Goal: Task Accomplishment & Management: Complete application form

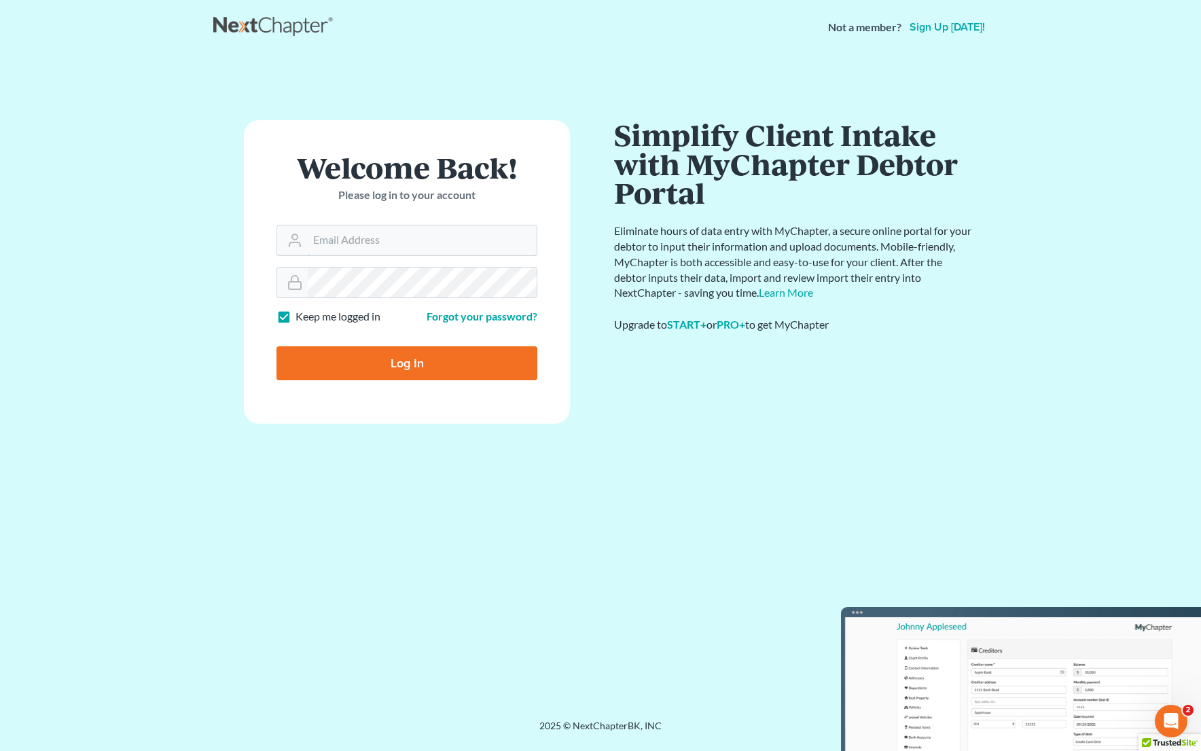
type input "[EMAIL_ADDRESS][DOMAIN_NAME]"
click at [434, 357] on input "Log In" at bounding box center [406, 363] width 261 height 34
type input "Thinking..."
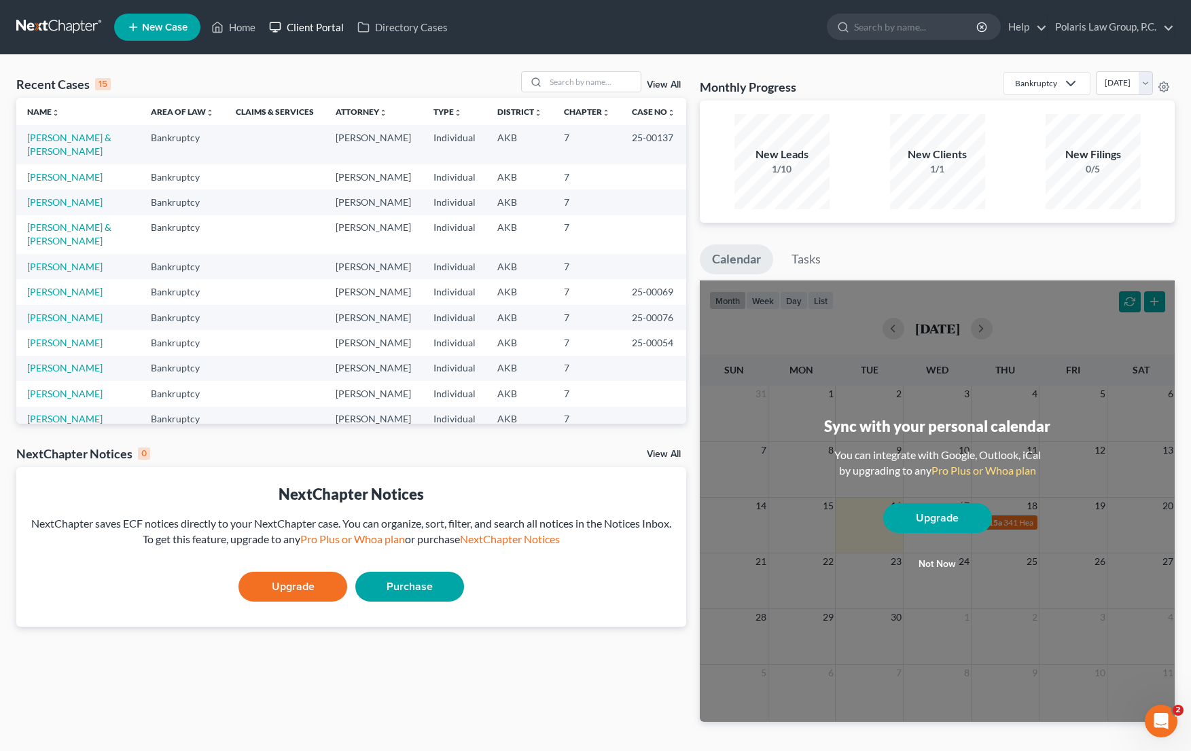
click at [319, 23] on link "Client Portal" at bounding box center [306, 27] width 88 height 24
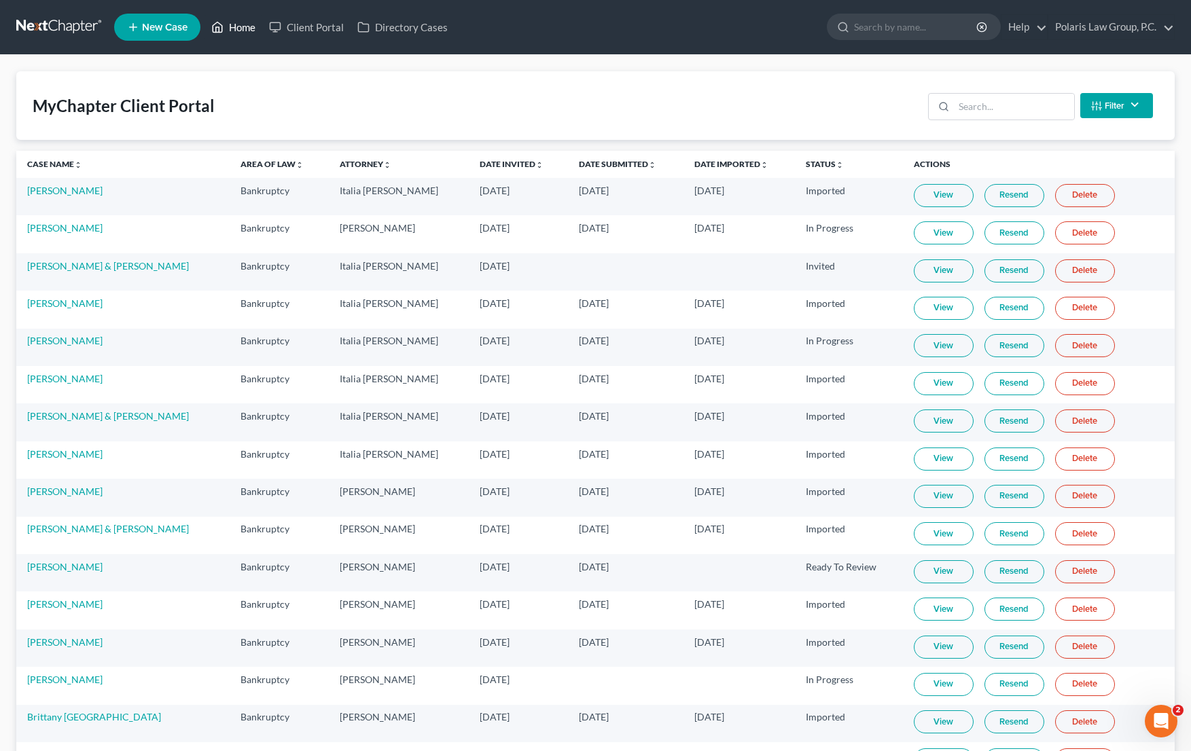
click at [258, 23] on link "Home" at bounding box center [233, 27] width 58 height 24
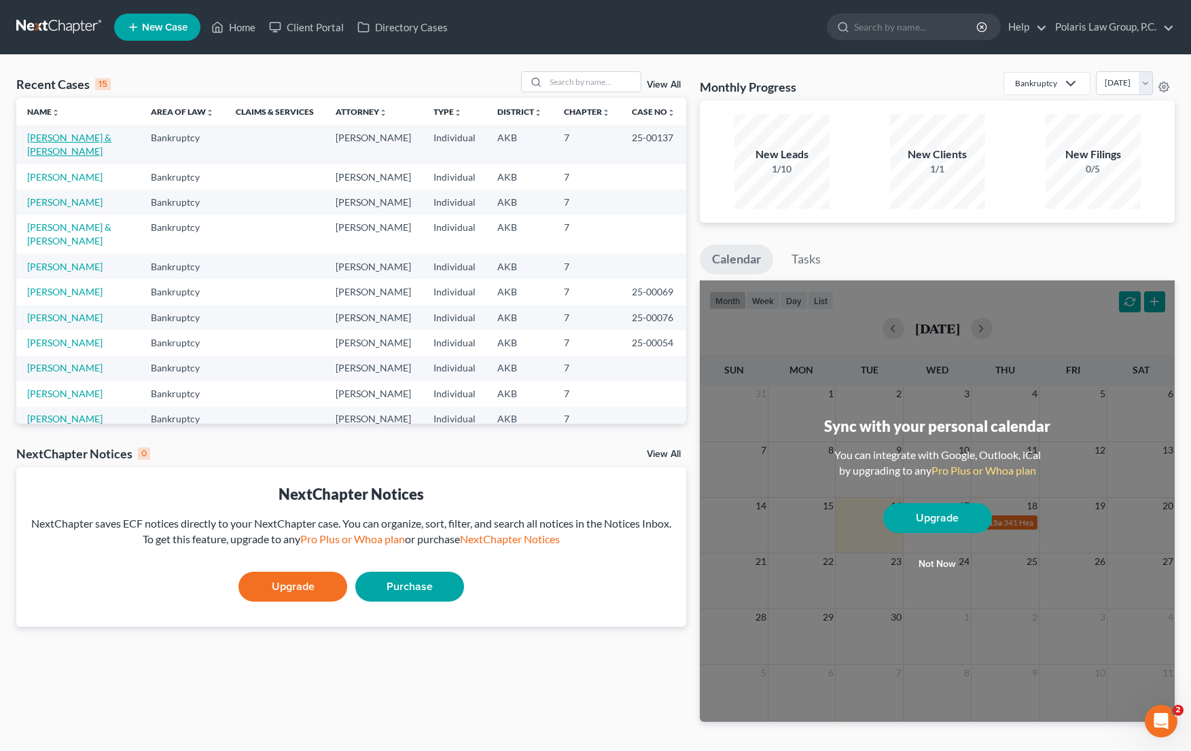
click at [81, 135] on link "[PERSON_NAME] & [PERSON_NAME]" at bounding box center [69, 144] width 84 height 25
select select "1"
select select
select select "7"
select select "4"
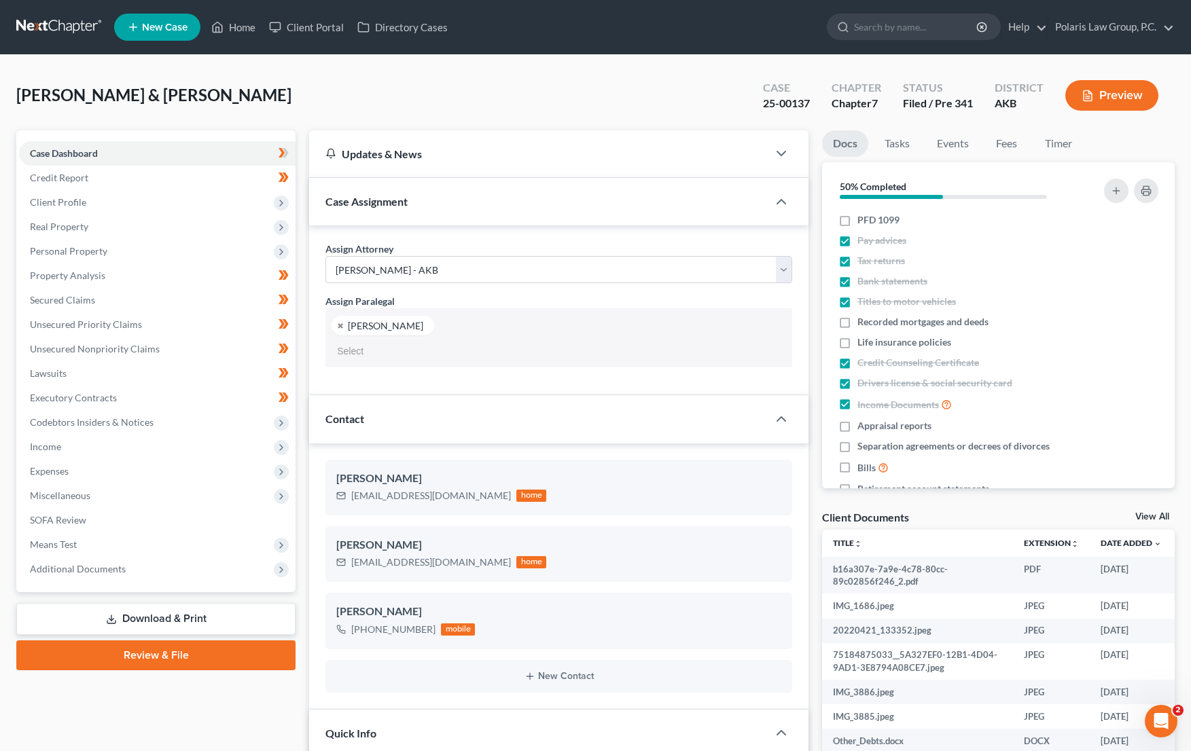
select select "25452"
drag, startPoint x: 99, startPoint y: 348, endPoint x: 322, endPoint y: 1, distance: 411.9
click at [99, 348] on span "Unsecured Nonpriority Claims" at bounding box center [95, 349] width 130 height 12
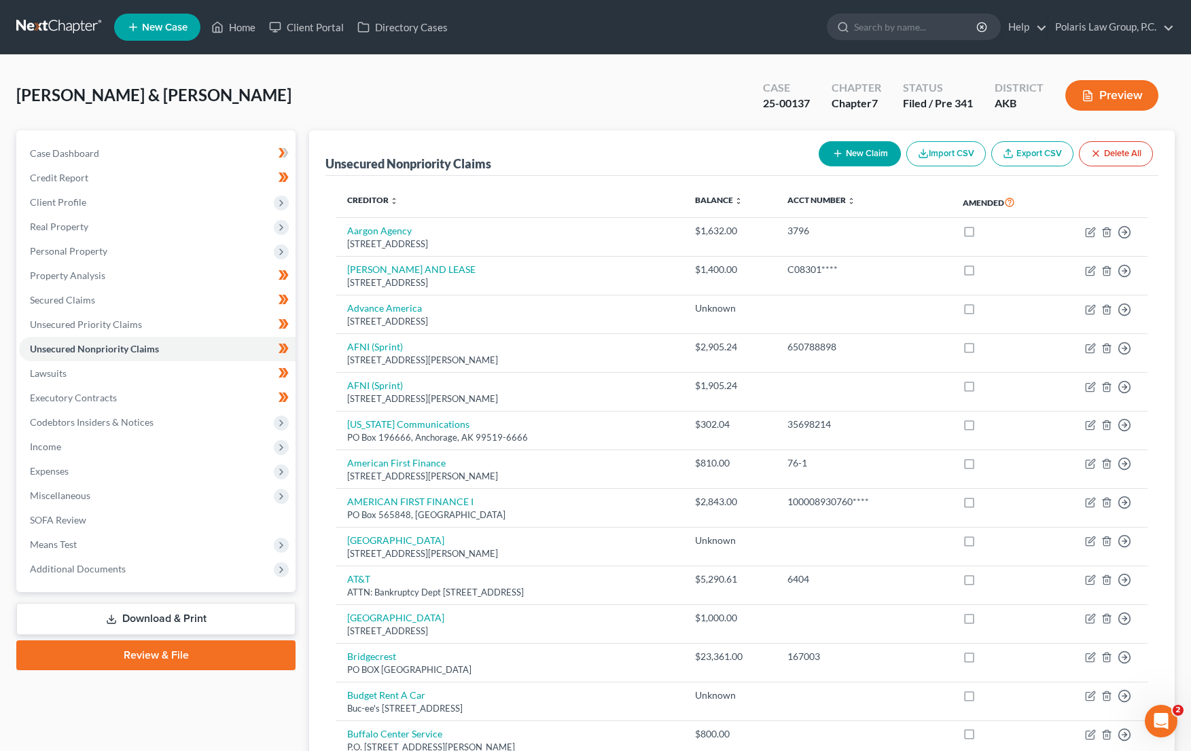
click at [850, 155] on button "New Claim" at bounding box center [860, 153] width 82 height 25
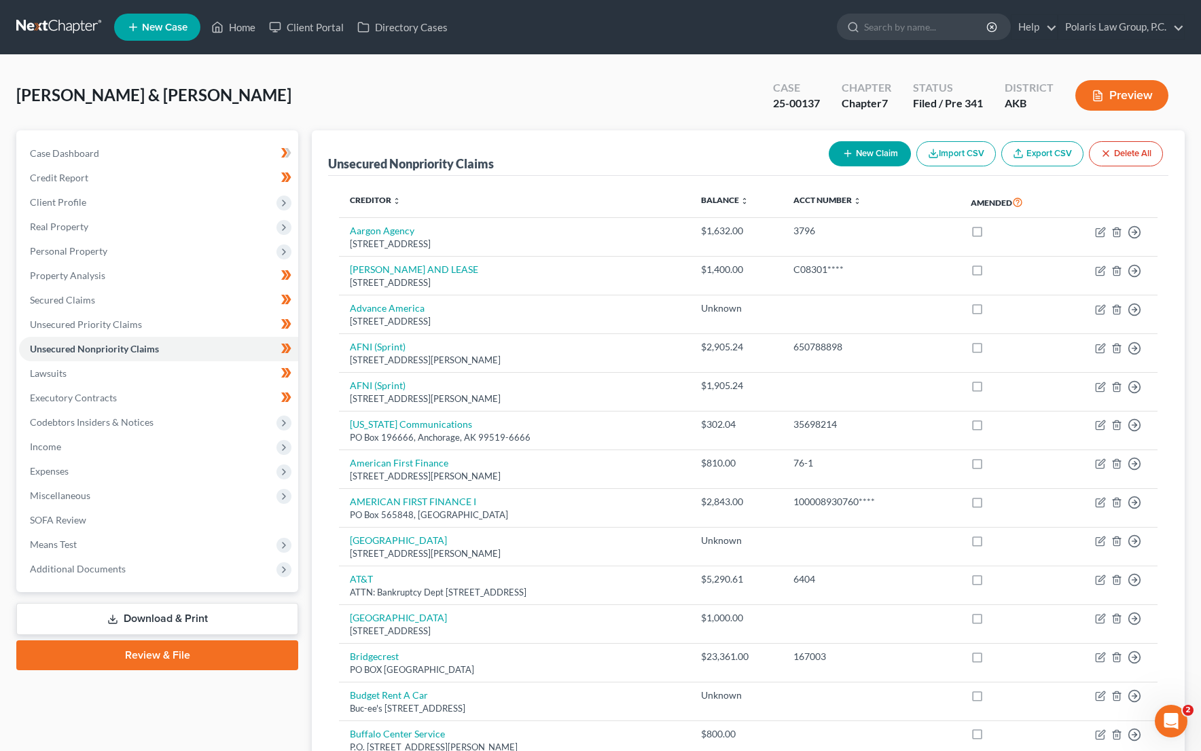
select select "2"
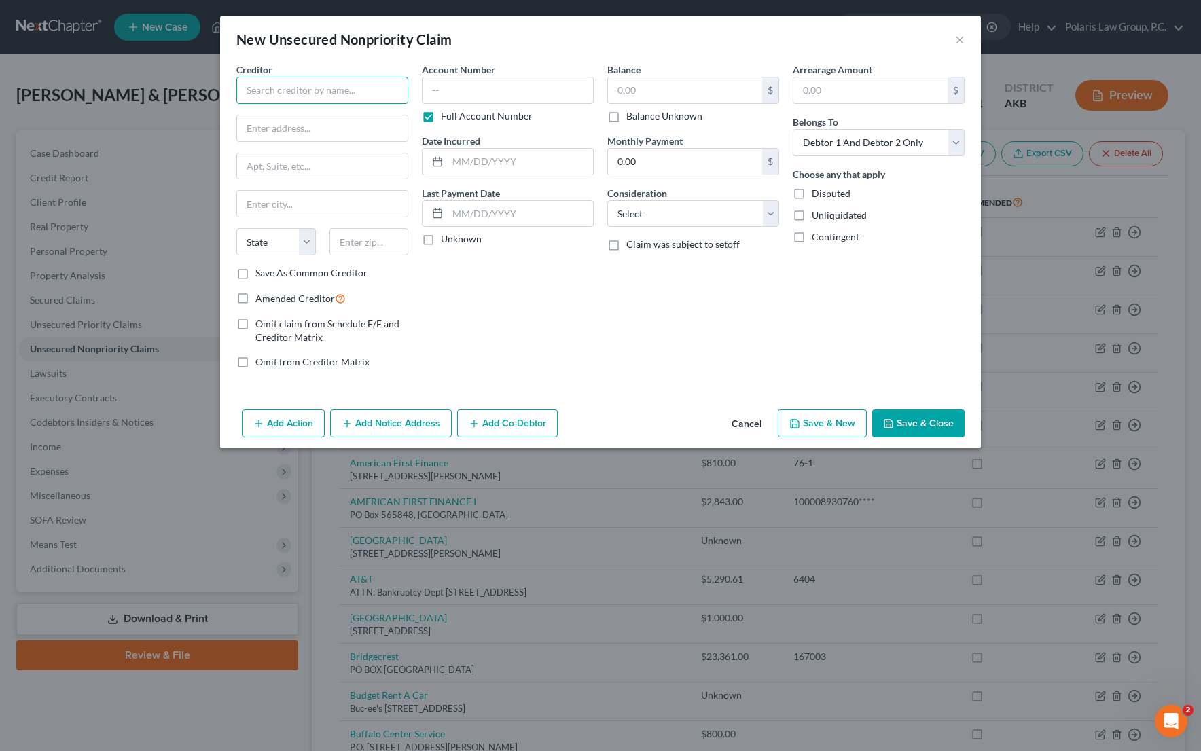
click at [346, 96] on input "text" at bounding box center [322, 90] width 172 height 27
click at [255, 297] on label "Amended Creditor" at bounding box center [300, 299] width 90 height 16
click at [261, 297] on input "Amended Creditor" at bounding box center [265, 295] width 9 height 9
checkbox input "true"
click at [334, 93] on input "text" at bounding box center [322, 90] width 172 height 27
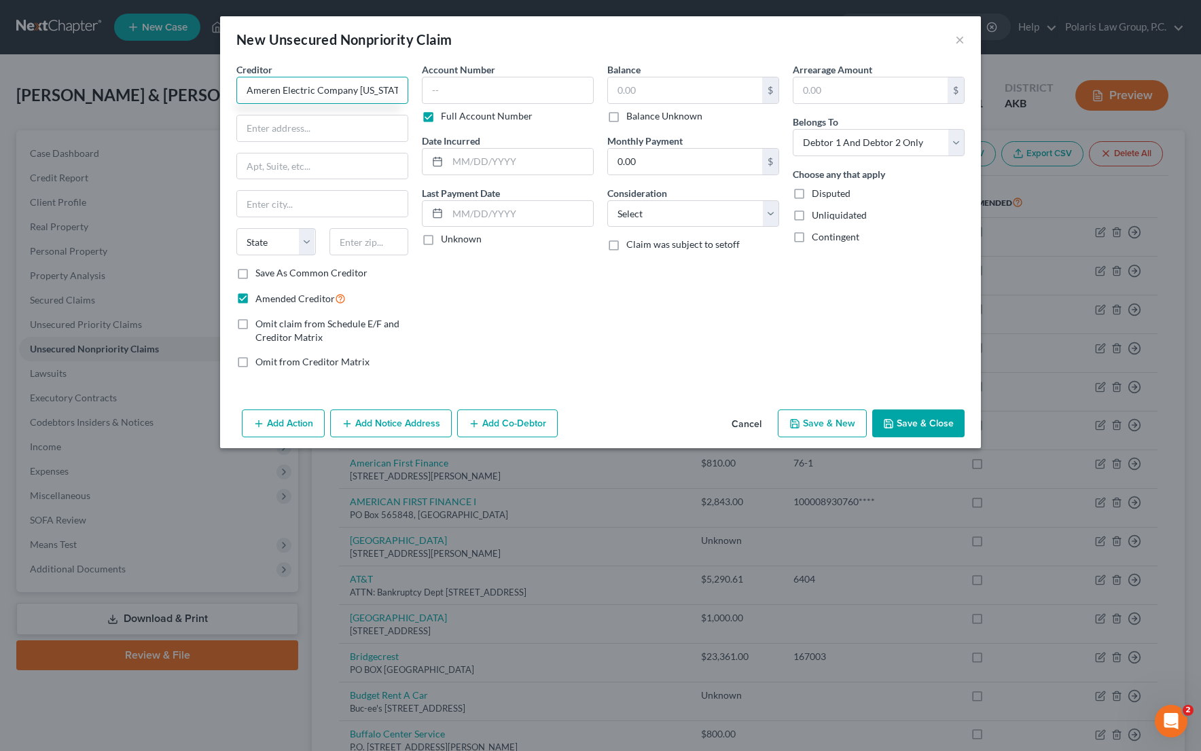
type input "Ameren Electric Company [US_STATE]"
type input "PO Box 88034"
type input "60680"
type input "[GEOGRAPHIC_DATA]"
select select "14"
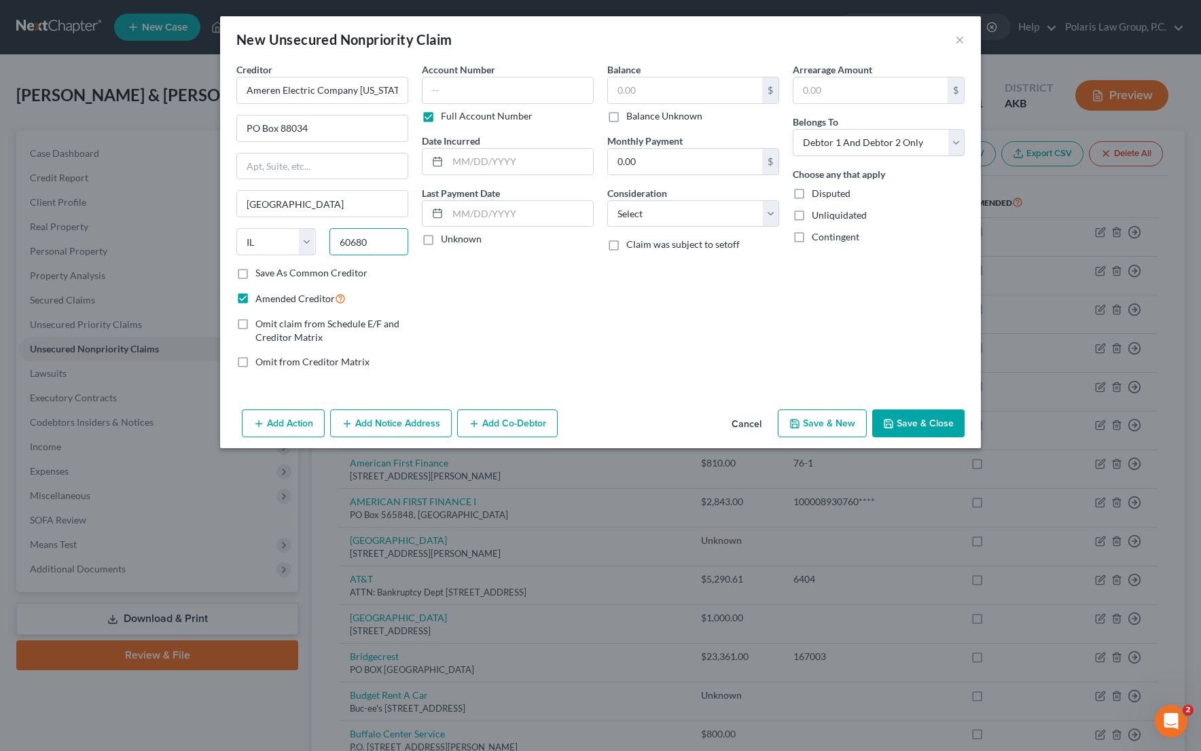
click at [394, 253] on input "60680" at bounding box center [368, 241] width 79 height 27
type input "60680-1034"
click at [442, 115] on label "Full Account Number" at bounding box center [487, 116] width 92 height 14
click at [446, 115] on input "Full Account Number" at bounding box center [450, 113] width 9 height 9
click at [450, 240] on label "Unknown" at bounding box center [461, 239] width 41 height 14
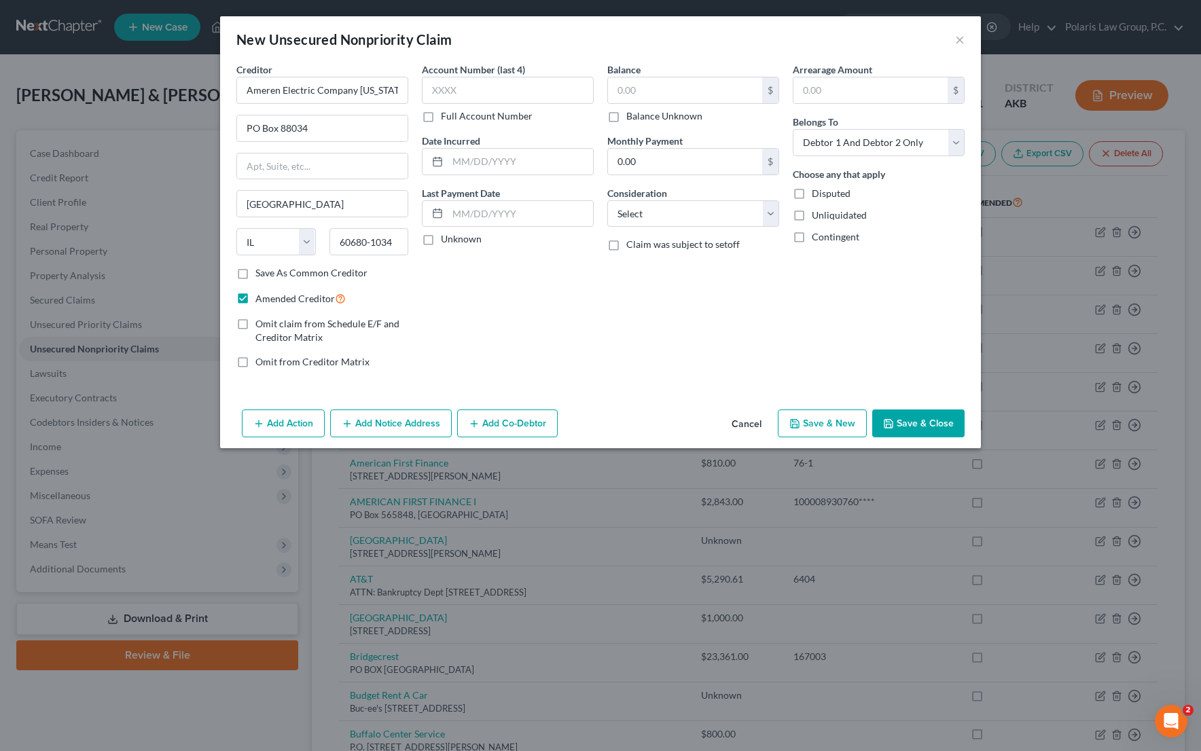
click at [450, 240] on input "Unknown" at bounding box center [450, 236] width 9 height 9
checkbox input "true"
click at [701, 95] on input "text" at bounding box center [685, 90] width 154 height 26
type input "1,631.91"
click at [845, 423] on button "Save & New" at bounding box center [822, 424] width 89 height 29
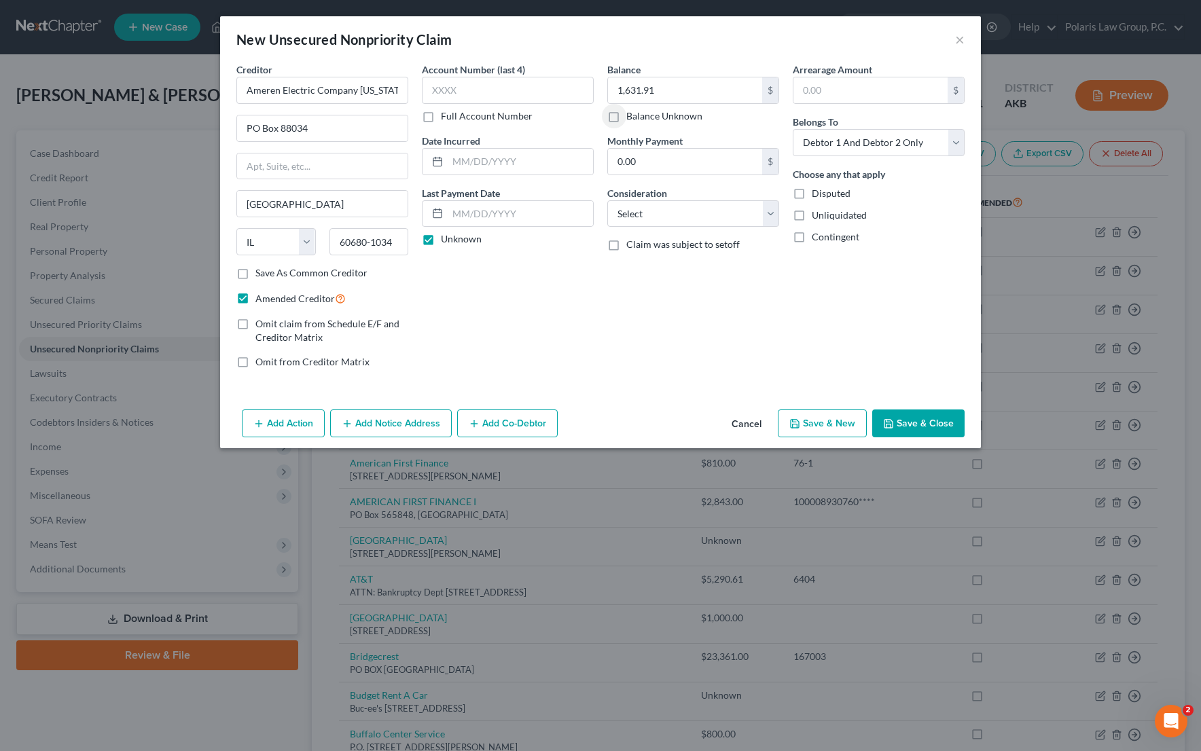
select select "2"
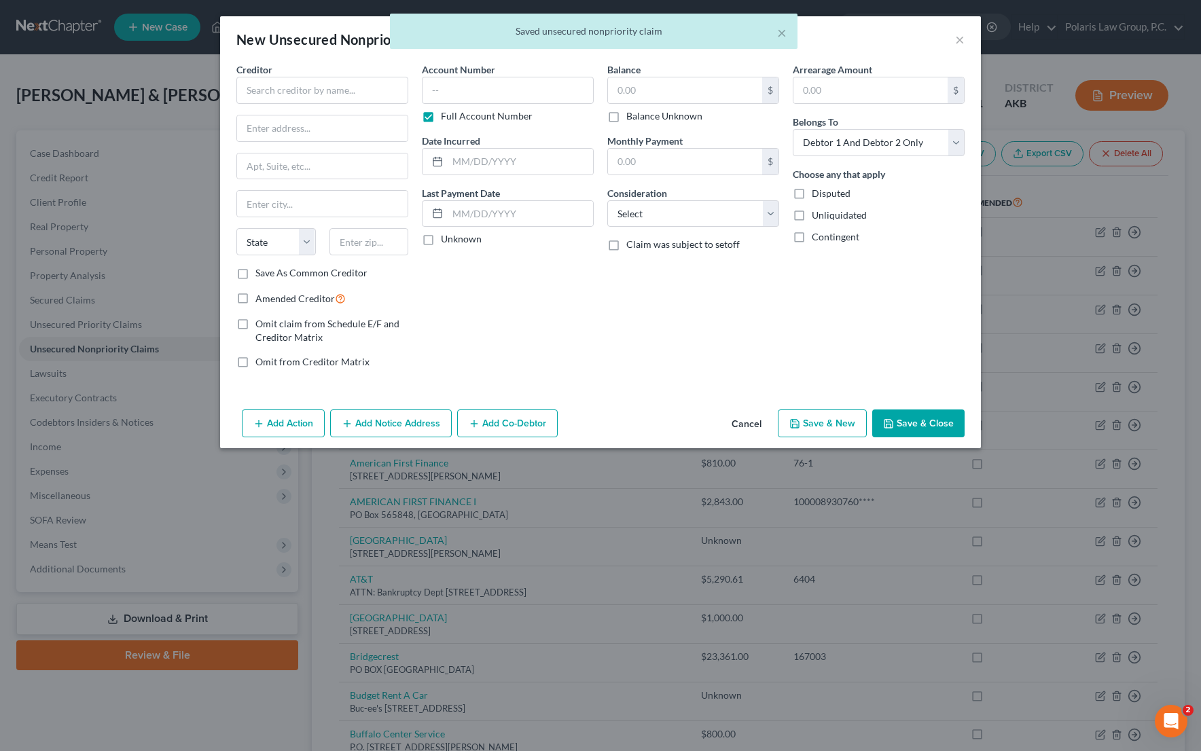
click at [302, 302] on span "Amended Creditor" at bounding box center [294, 299] width 79 height 12
click at [270, 300] on input "Amended Creditor" at bounding box center [265, 295] width 9 height 9
checkbox input "true"
click at [326, 96] on input "text" at bounding box center [322, 90] width 172 height 27
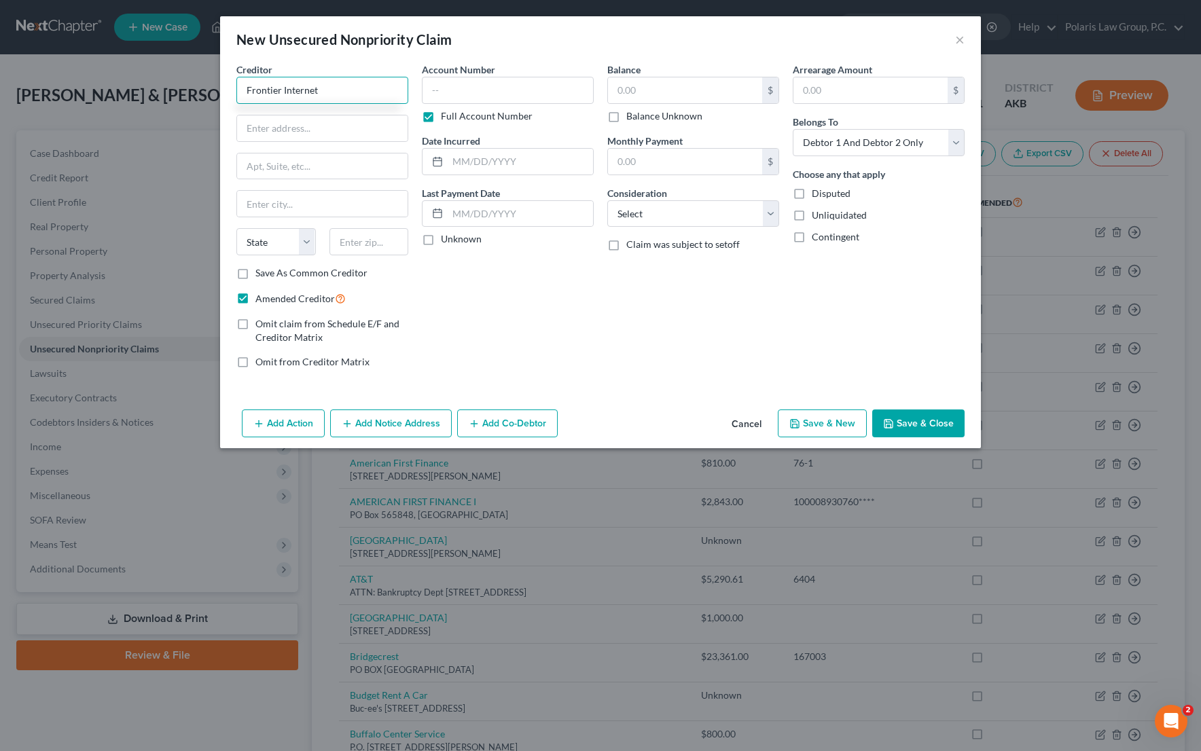
type input "Frontier Internet"
type input "PO Box 740407"
type input "45274"
type input "[GEOGRAPHIC_DATA]"
select select "36"
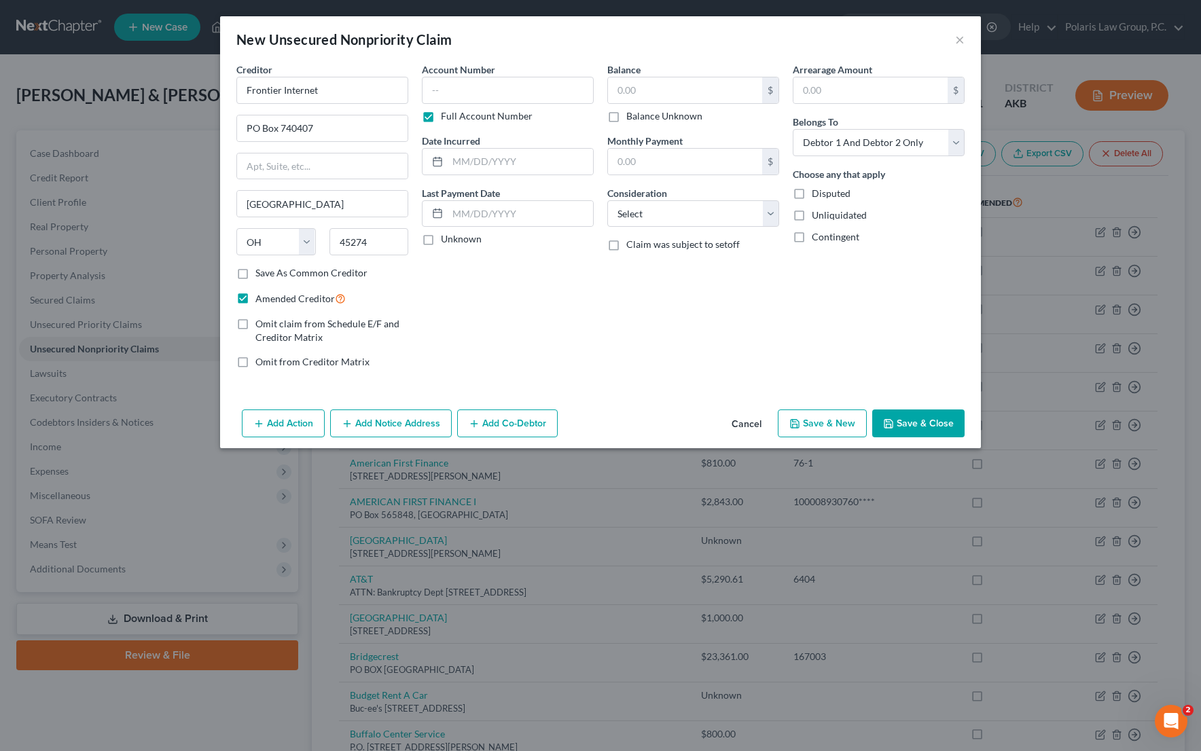
click at [509, 117] on label "Full Account Number" at bounding box center [487, 116] width 92 height 14
click at [455, 117] on input "Full Account Number" at bounding box center [450, 113] width 9 height 9
click at [465, 248] on div "Account Number (last 4) Full Account Number Date Incurred Last Payment Date Unk…" at bounding box center [507, 220] width 185 height 317
click at [466, 240] on label "Unknown" at bounding box center [461, 239] width 41 height 14
click at [455, 240] on input "Unknown" at bounding box center [450, 236] width 9 height 9
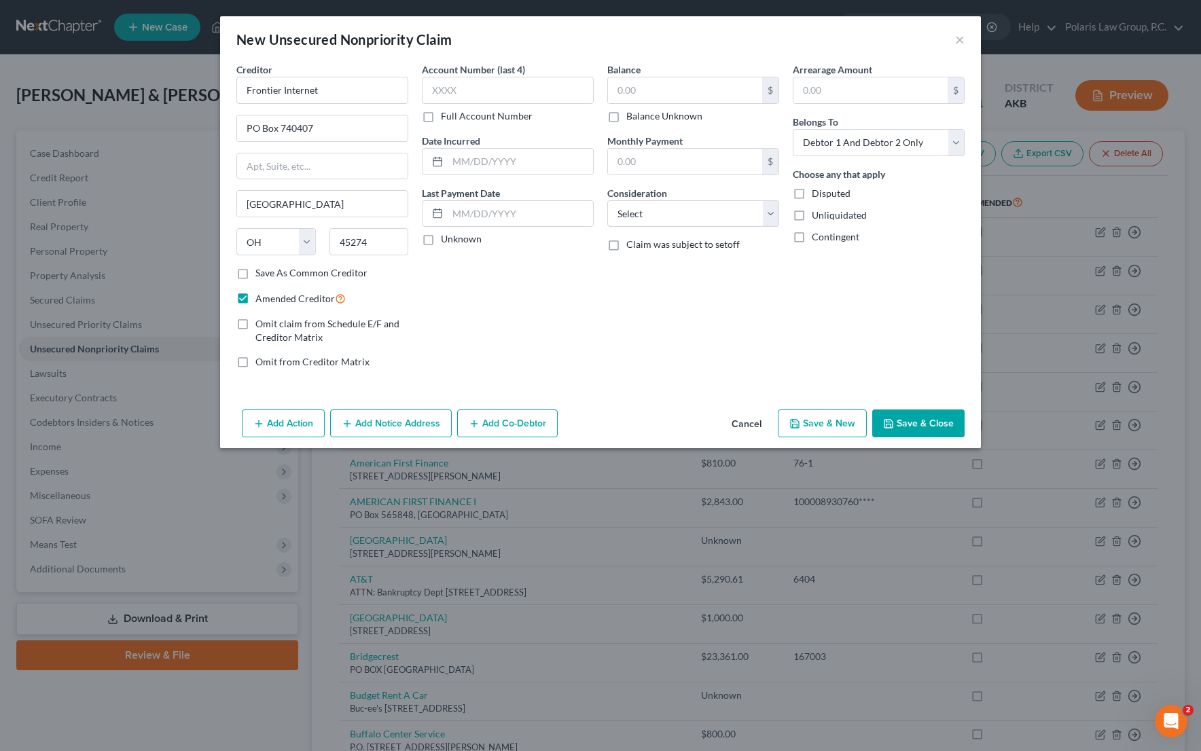
checkbox input "true"
click at [387, 251] on input "45274" at bounding box center [368, 241] width 79 height 27
type input "45274-0407"
click at [684, 90] on input "text" at bounding box center [685, 90] width 154 height 26
type input "200"
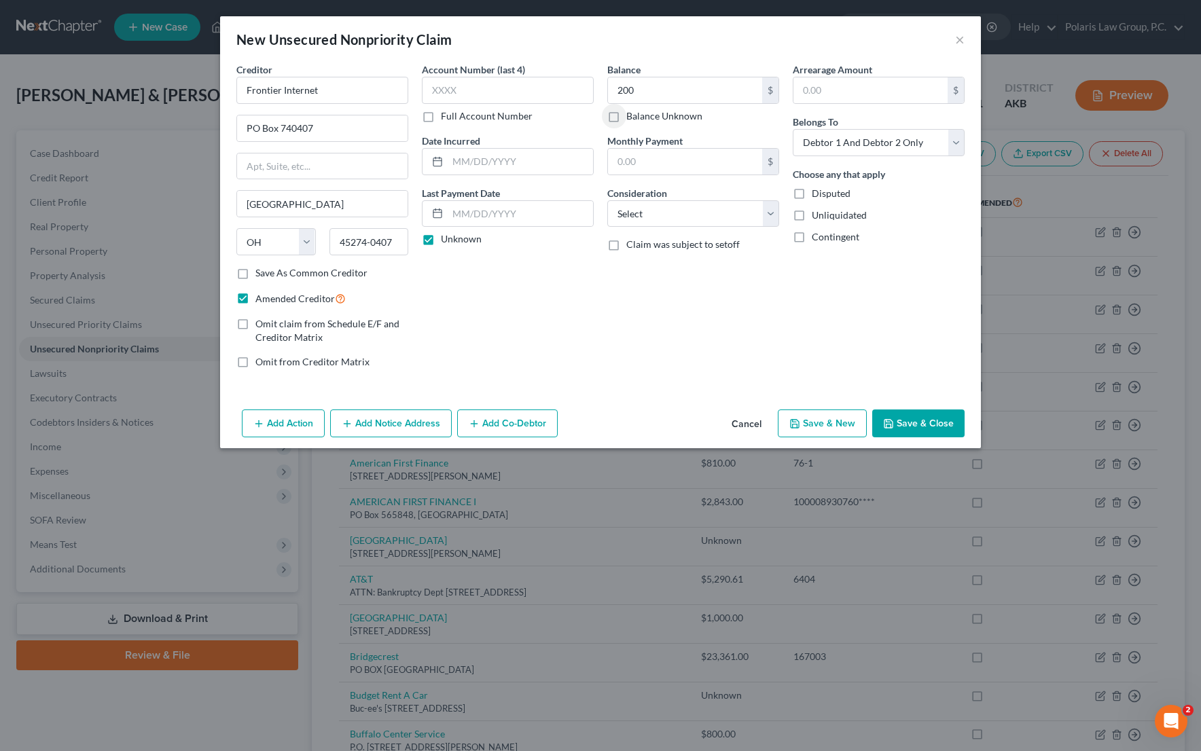
click at [838, 418] on button "Save & New" at bounding box center [822, 424] width 89 height 29
select select "2"
click at [370, 88] on input "text" at bounding box center [322, 90] width 172 height 27
type input "[US_STATE] Tolls / [US_STATE] Tollway Authority"
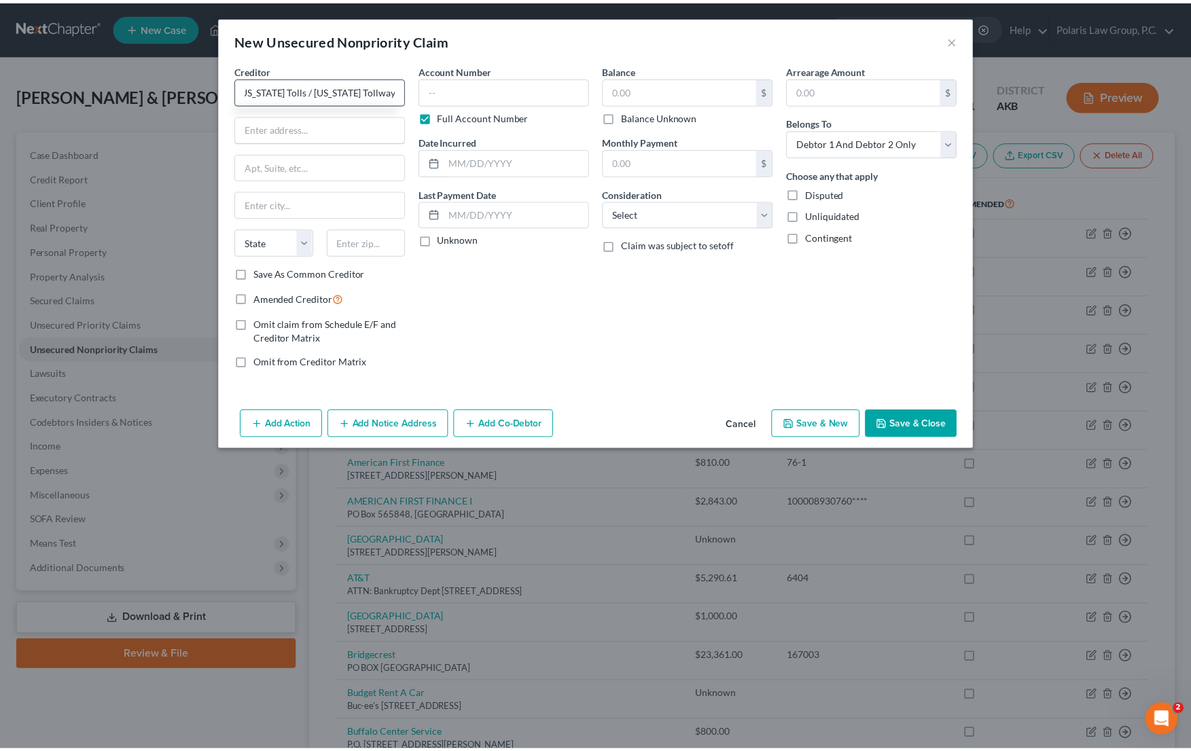
scroll to position [0, 0]
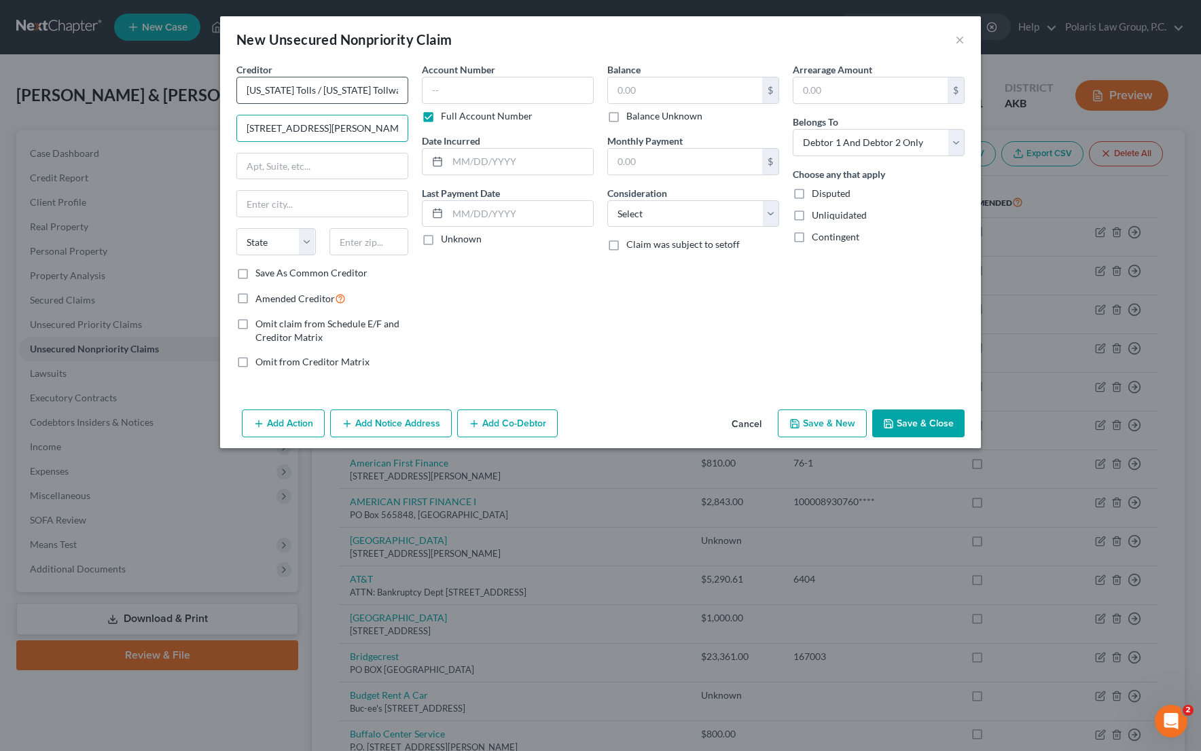
type input "[STREET_ADDRESS][PERSON_NAME]"
type input "60515"
type input "Downers Grove"
select select "14"
click at [666, 88] on input "text" at bounding box center [685, 90] width 154 height 26
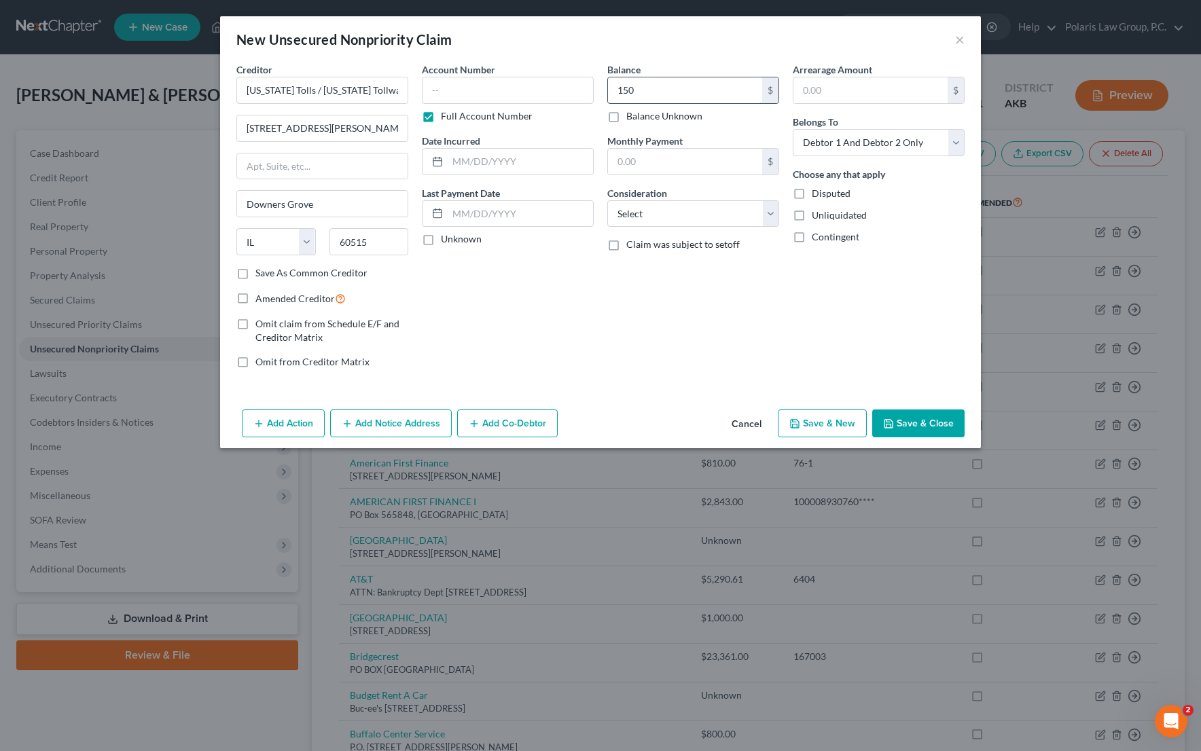
type input "150"
click at [519, 115] on label "Full Account Number" at bounding box center [487, 116] width 92 height 14
click at [455, 115] on input "Full Account Number" at bounding box center [450, 113] width 9 height 9
click at [469, 238] on label "Unknown" at bounding box center [461, 239] width 41 height 14
click at [455, 238] on input "Unknown" at bounding box center [450, 236] width 9 height 9
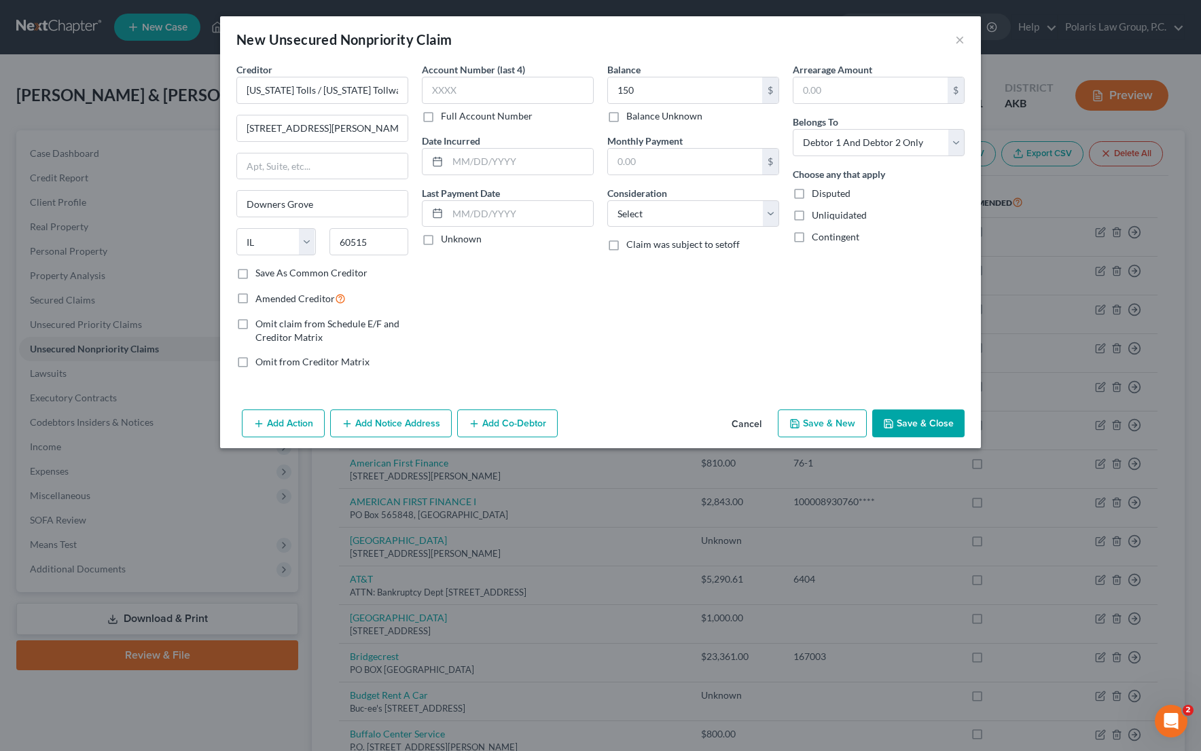
checkbox input "true"
click at [677, 213] on select "Select Cable / Satellite Services Collection Agency Credit Card Debt Debt Couns…" at bounding box center [693, 213] width 172 height 27
select select "4"
click at [607, 200] on select "Select Cable / Satellite Services Collection Agency Credit Card Debt Debt Couns…" at bounding box center [693, 213] width 172 height 27
click at [455, 242] on label "Unknown" at bounding box center [461, 239] width 41 height 14
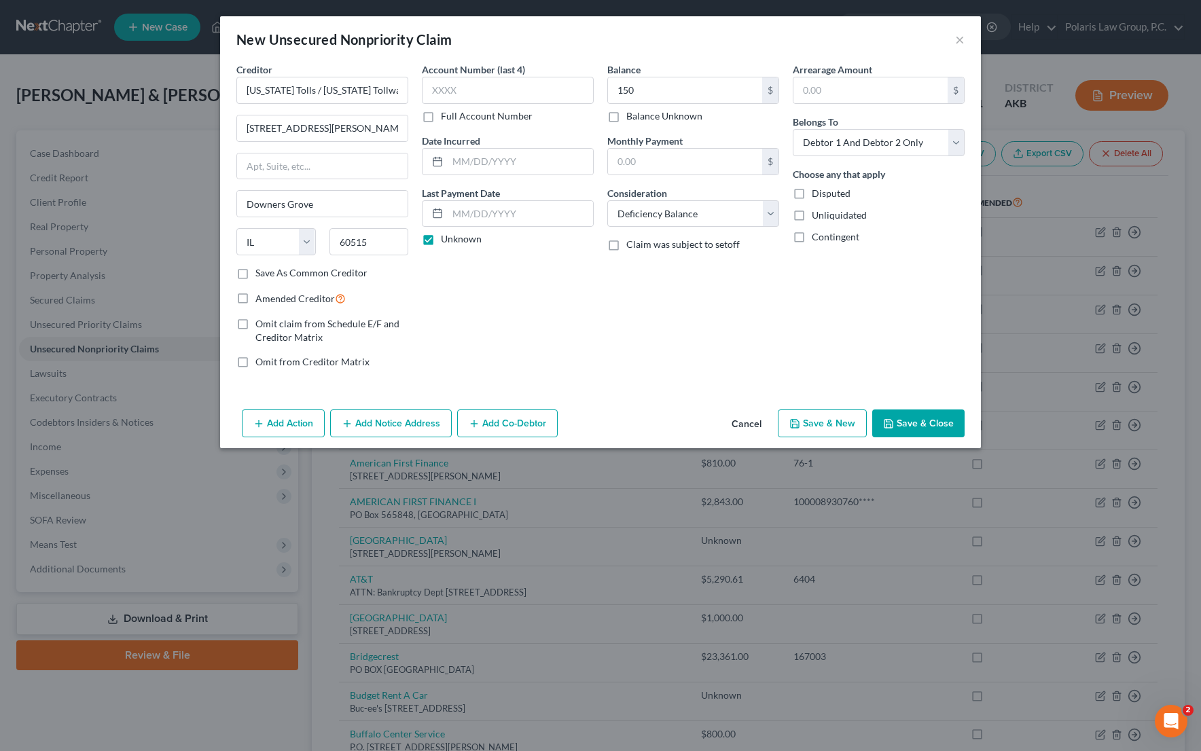
click at [455, 241] on input "Unknown" at bounding box center [450, 236] width 9 height 9
checkbox input "false"
click at [290, 295] on span "Amended Creditor" at bounding box center [294, 299] width 79 height 12
click at [270, 295] on input "Amended Creditor" at bounding box center [265, 295] width 9 height 9
checkbox input "true"
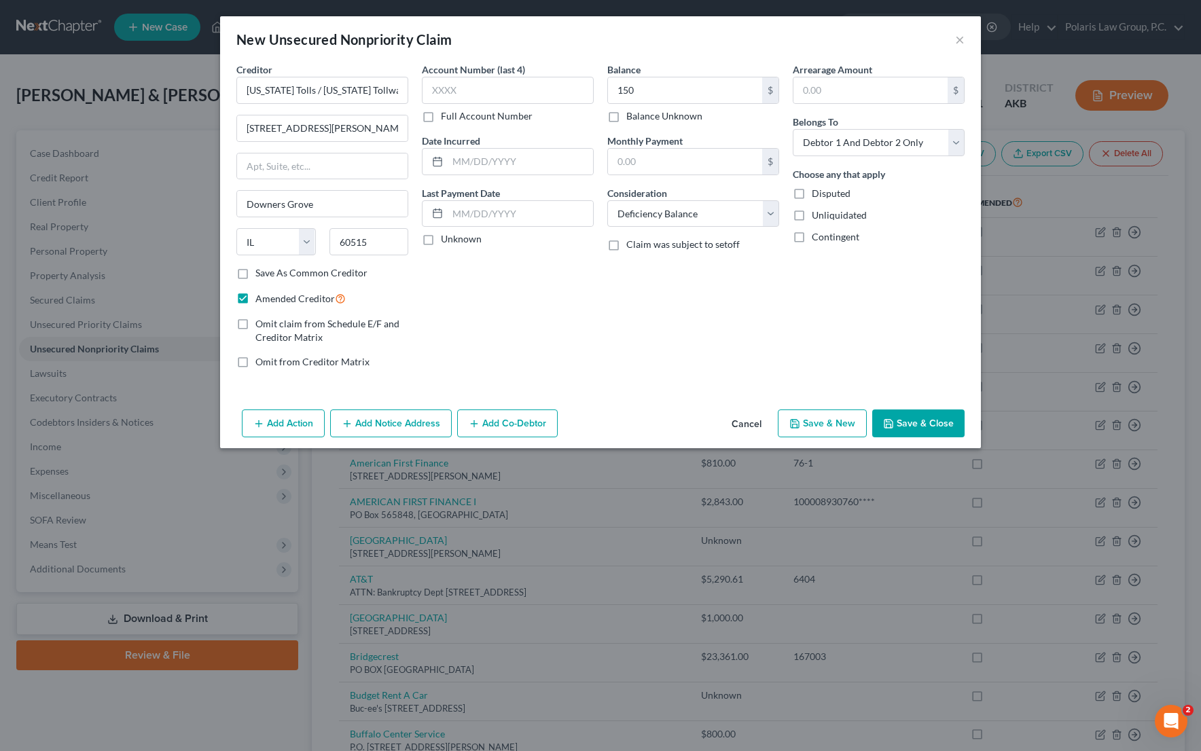
click at [729, 340] on div "Balance 150.00 $ Balance Unknown Balance Undetermined 150 $ Balance Unknown Mon…" at bounding box center [692, 220] width 185 height 317
click at [848, 424] on button "Save & New" at bounding box center [822, 424] width 89 height 29
select select "2"
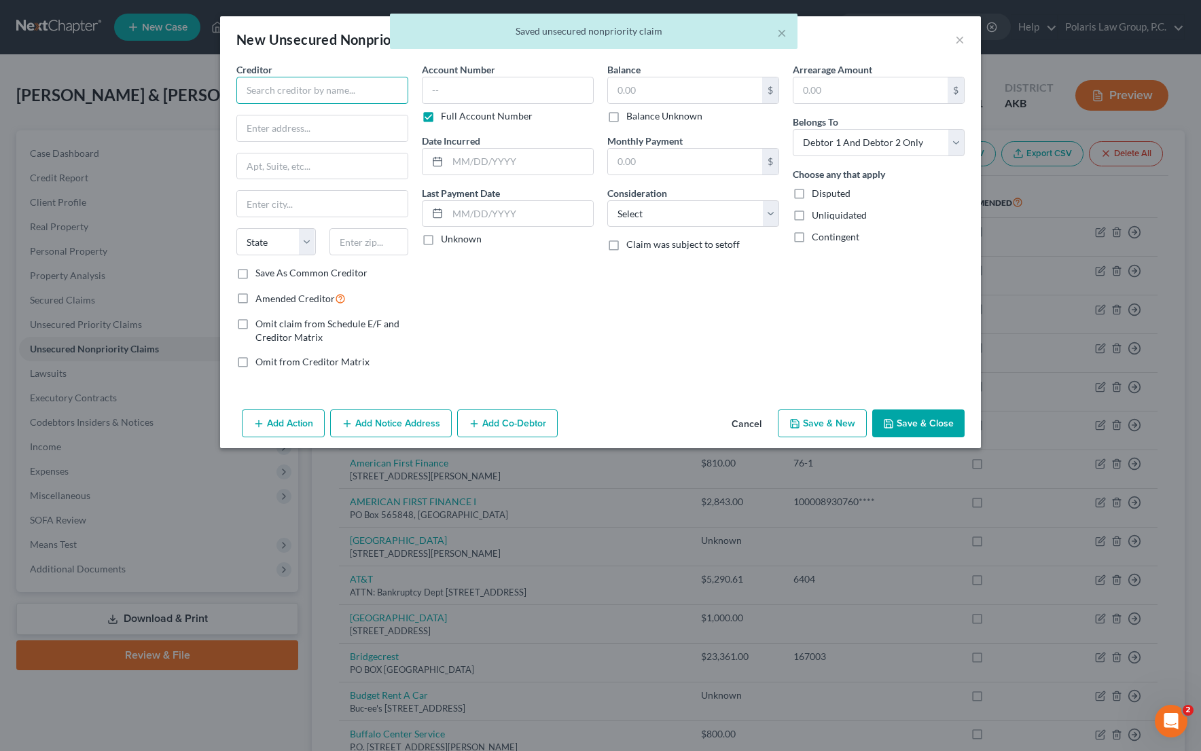
click at [374, 92] on input "text" at bounding box center [322, 90] width 172 height 27
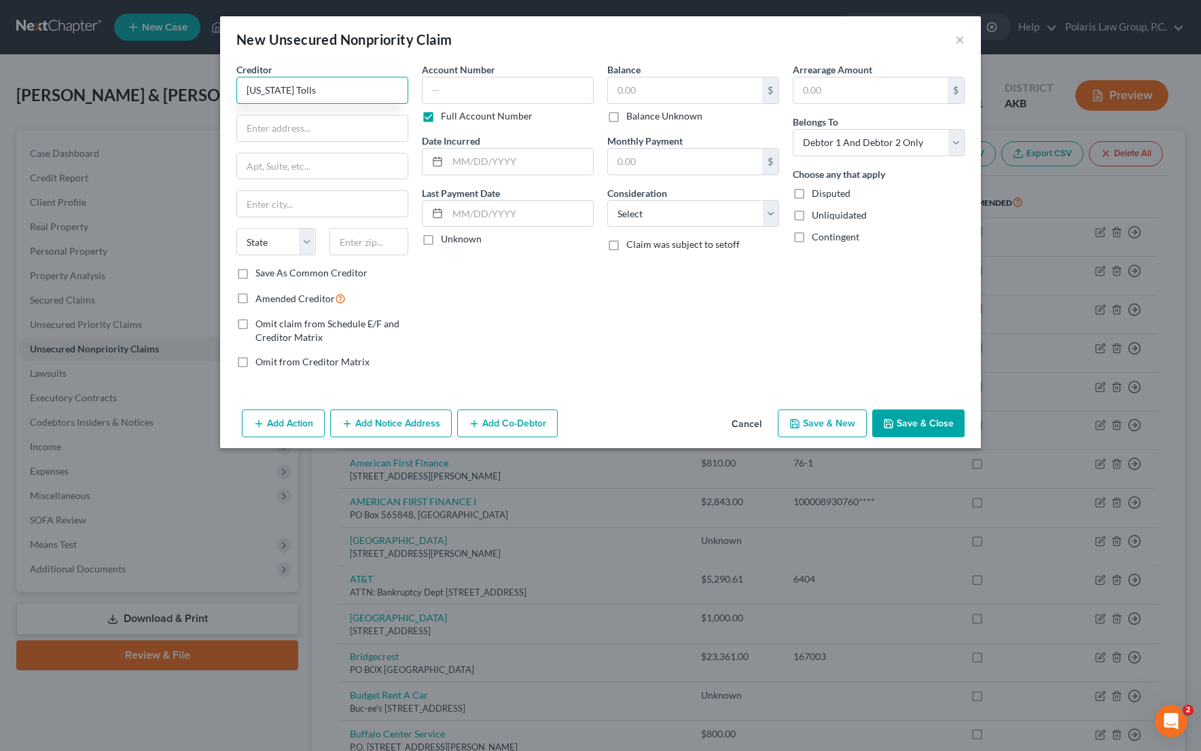
type input "[US_STATE] Tolls"
type input "PO Box 436177"
type input "40253"
type input "[GEOGRAPHIC_DATA]"
select select "18"
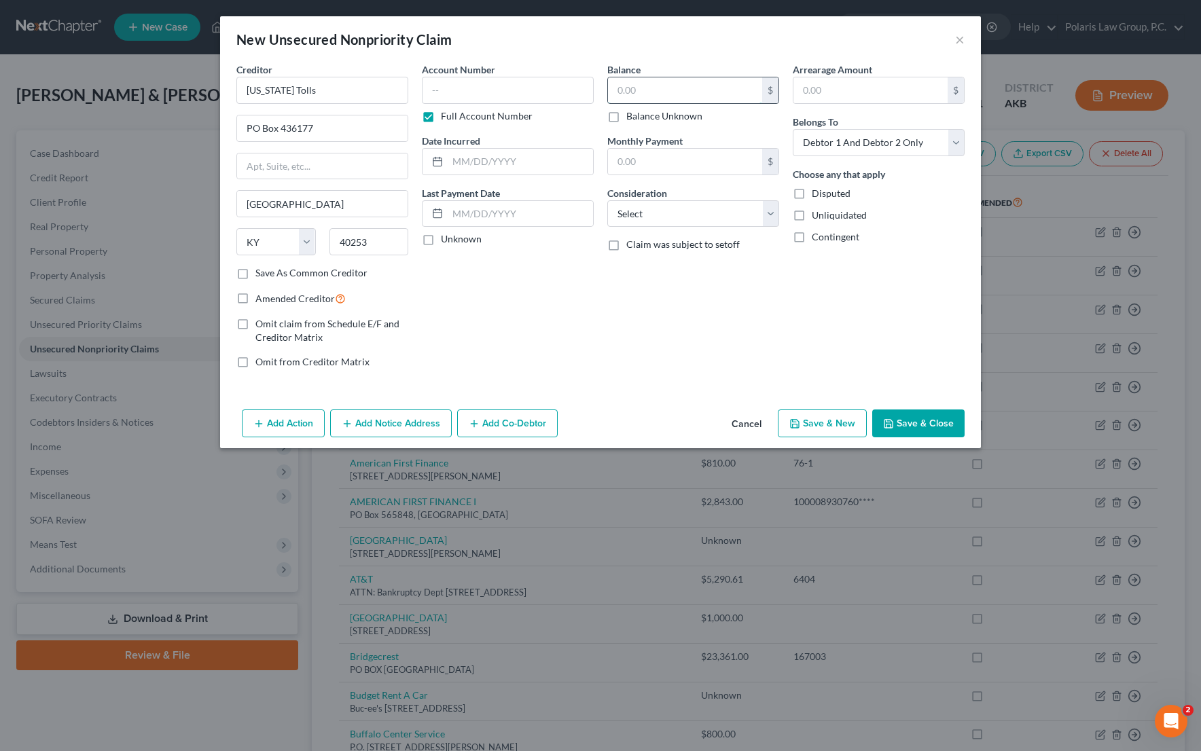
click at [651, 88] on input "text" at bounding box center [685, 90] width 154 height 26
type input "150"
click at [516, 116] on label "Full Account Number" at bounding box center [487, 116] width 92 height 14
click at [455, 116] on input "Full Account Number" at bounding box center [450, 113] width 9 height 9
click at [465, 238] on label "Unknown" at bounding box center [461, 239] width 41 height 14
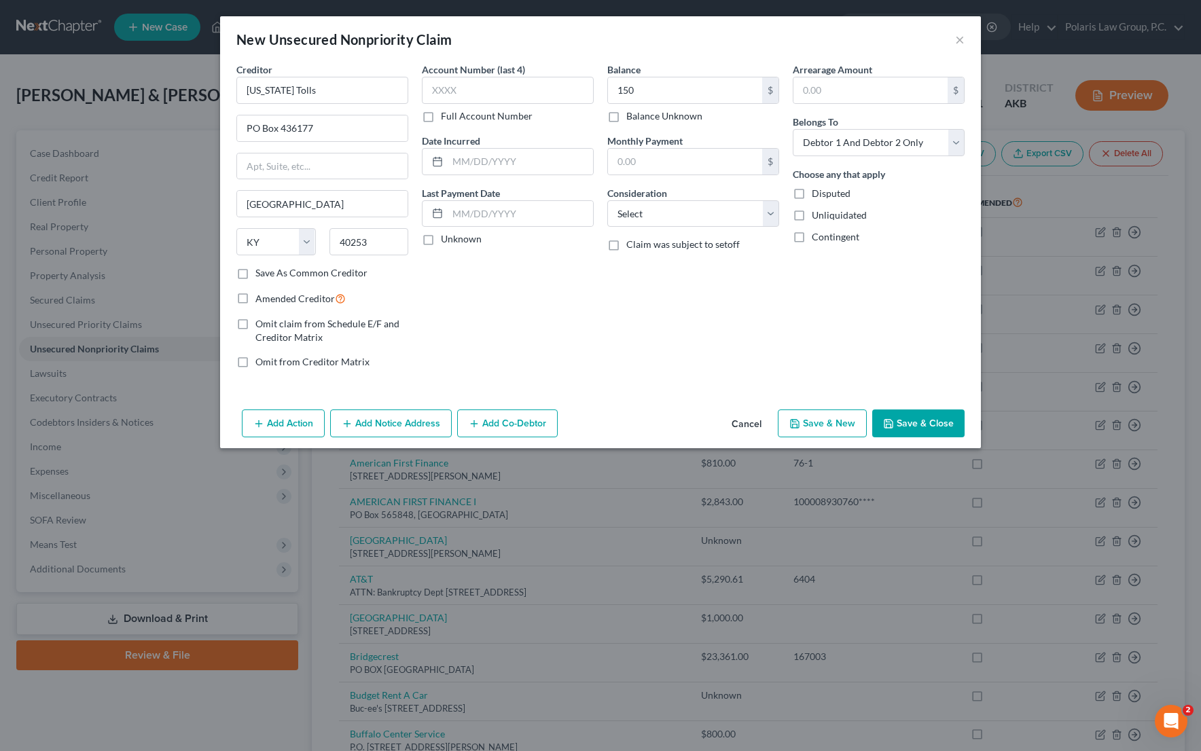
click at [455, 238] on input "Unknown" at bounding box center [450, 236] width 9 height 9
checkbox input "true"
click at [649, 223] on select "Select Cable / Satellite Services Collection Agency Credit Card Debt Debt Couns…" at bounding box center [693, 213] width 172 height 27
click at [607, 200] on select "Select Cable / Satellite Services Collection Agency Credit Card Debt Debt Couns…" at bounding box center [693, 213] width 172 height 27
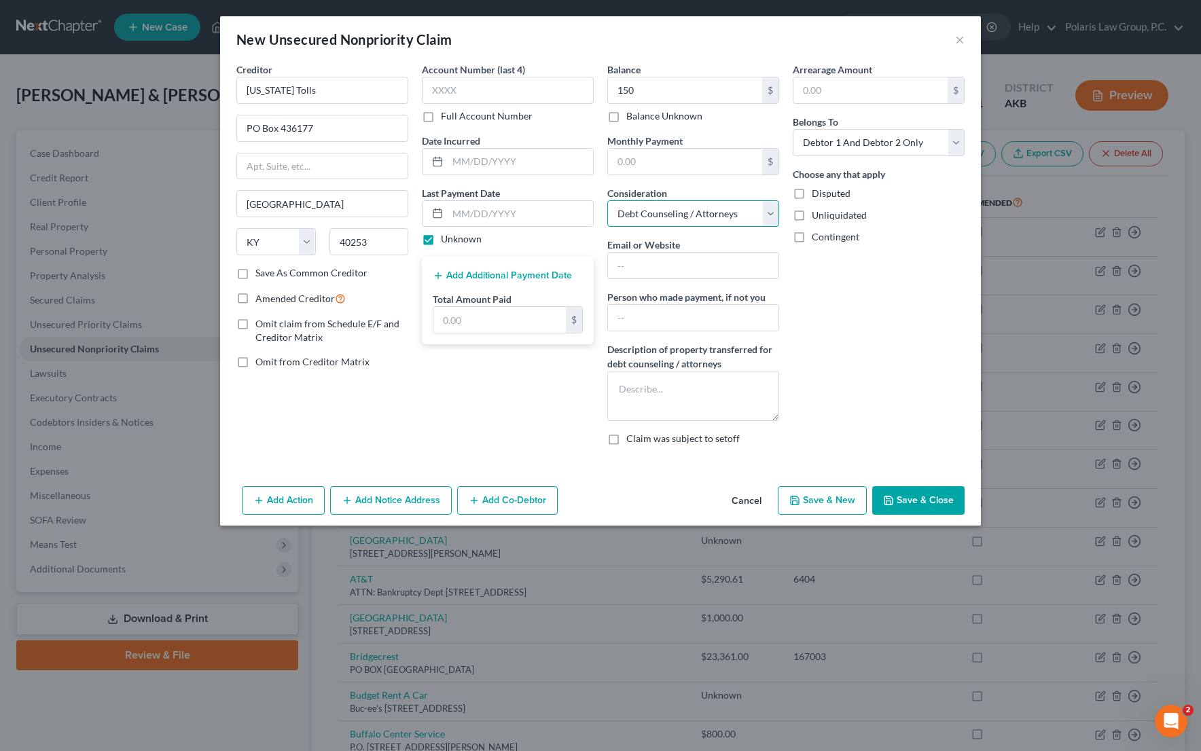
click at [689, 226] on select "Select Cable / Satellite Services Collection Agency Credit Card Debt Debt Couns…" at bounding box center [693, 213] width 172 height 27
select select "4"
click at [607, 200] on select "Select Cable / Satellite Services Collection Agency Credit Card Debt Debt Couns…" at bounding box center [693, 213] width 172 height 27
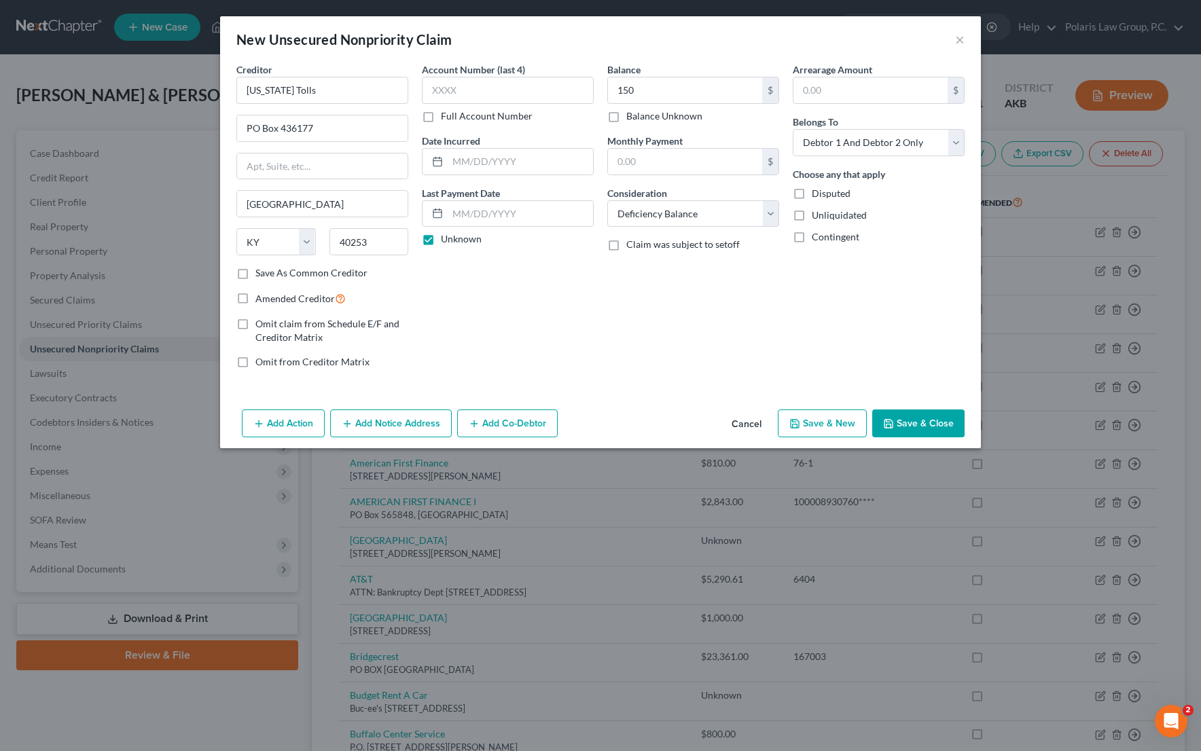
drag, startPoint x: 613, startPoint y: 359, endPoint x: 573, endPoint y: 354, distance: 39.7
click at [611, 359] on div "Balance 150.00 $ Balance Unknown Balance Undetermined 150 $ Balance Unknown Mon…" at bounding box center [692, 220] width 185 height 317
click at [315, 294] on span "Amended Creditor" at bounding box center [294, 299] width 79 height 12
click at [270, 294] on input "Amended Creditor" at bounding box center [265, 295] width 9 height 9
checkbox input "true"
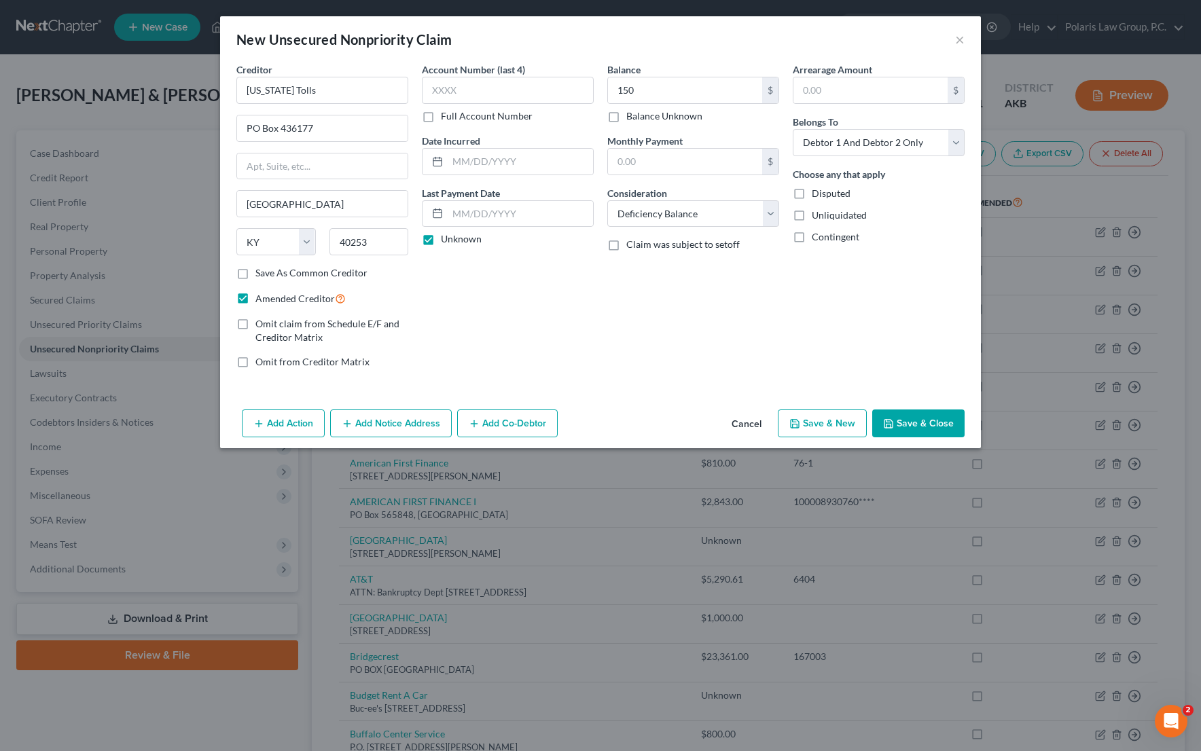
click at [842, 432] on button "Save & New" at bounding box center [822, 424] width 89 height 29
select select "2"
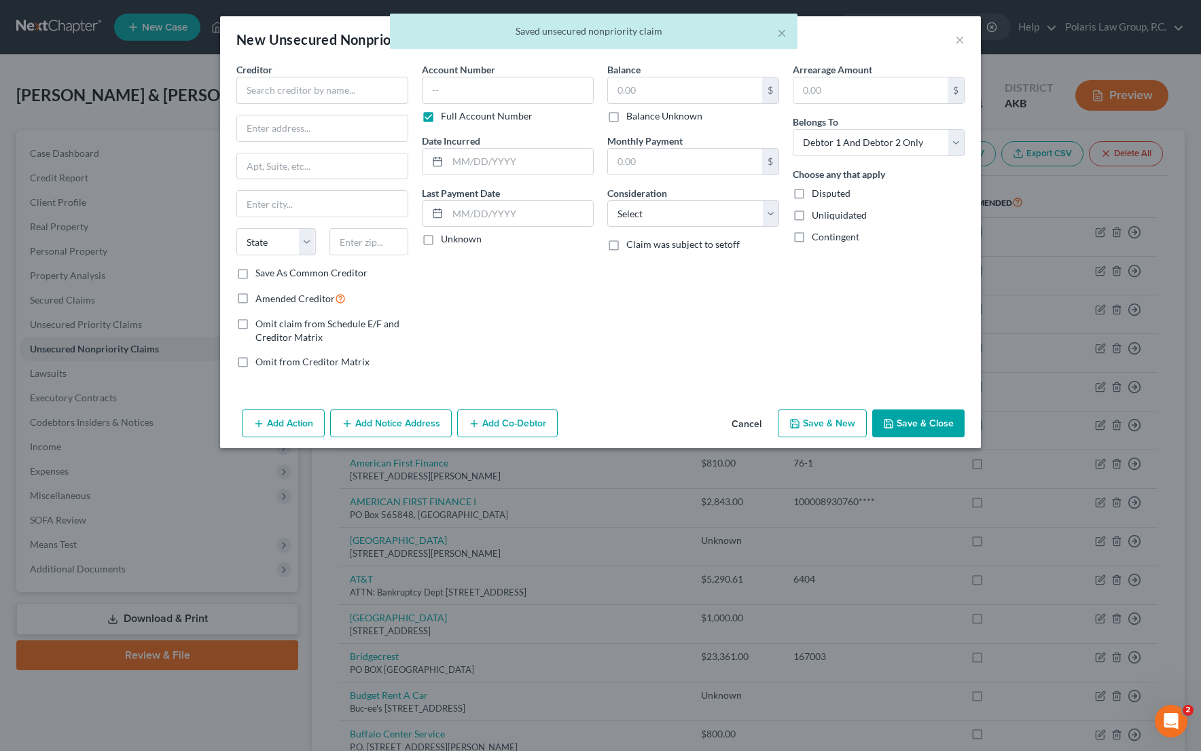
click at [355, 111] on div "Creditor * State [US_STATE] AK AR AZ CA CO [GEOGRAPHIC_DATA] DE DC [GEOGRAPHIC_…" at bounding box center [322, 164] width 172 height 204
click at [701, 228] on div "Balance $ Balance Unknown Balance Undetermined $ Balance Unknown Monthly Paymen…" at bounding box center [692, 220] width 185 height 317
drag, startPoint x: 697, startPoint y: 215, endPoint x: 695, endPoint y: 226, distance: 10.4
click at [697, 215] on select "Select Cable / Satellite Services Collection Agency Credit Card Debt Debt Couns…" at bounding box center [693, 213] width 172 height 27
select select "20"
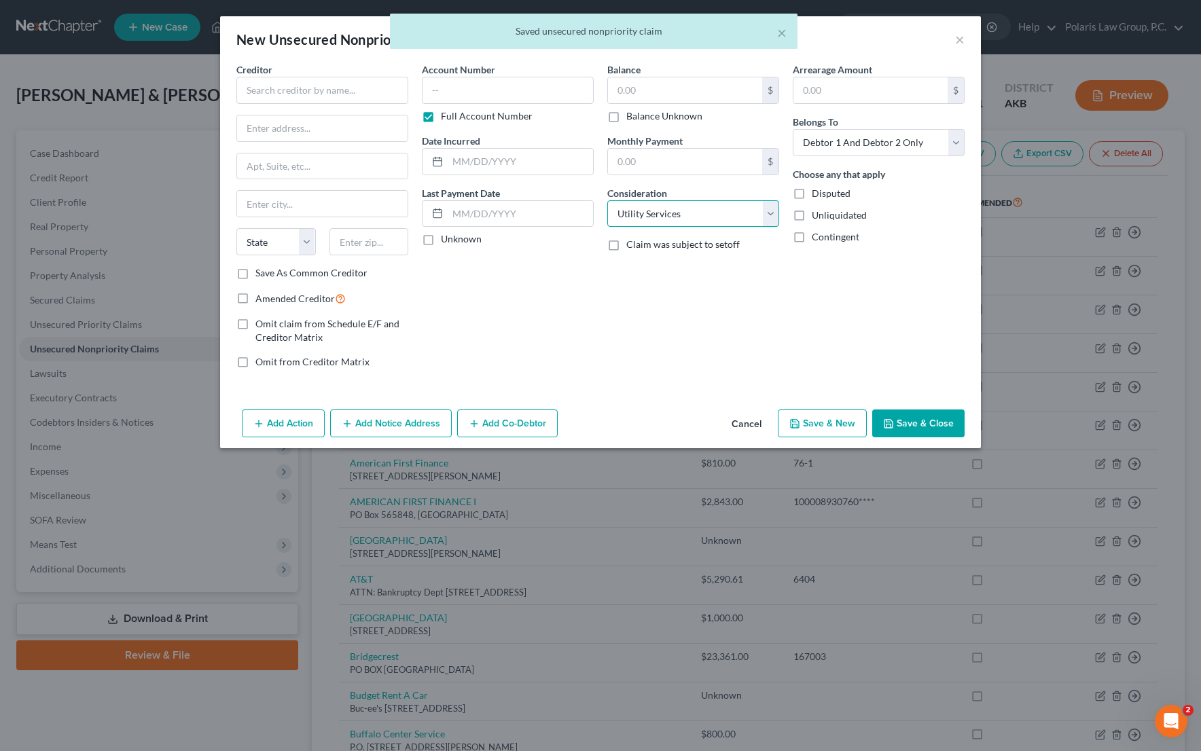
click at [607, 200] on select "Select Cable / Satellite Services Collection Agency Credit Card Debt Debt Couns…" at bounding box center [693, 213] width 172 height 27
click at [333, 87] on input "text" at bounding box center [322, 90] width 172 height 27
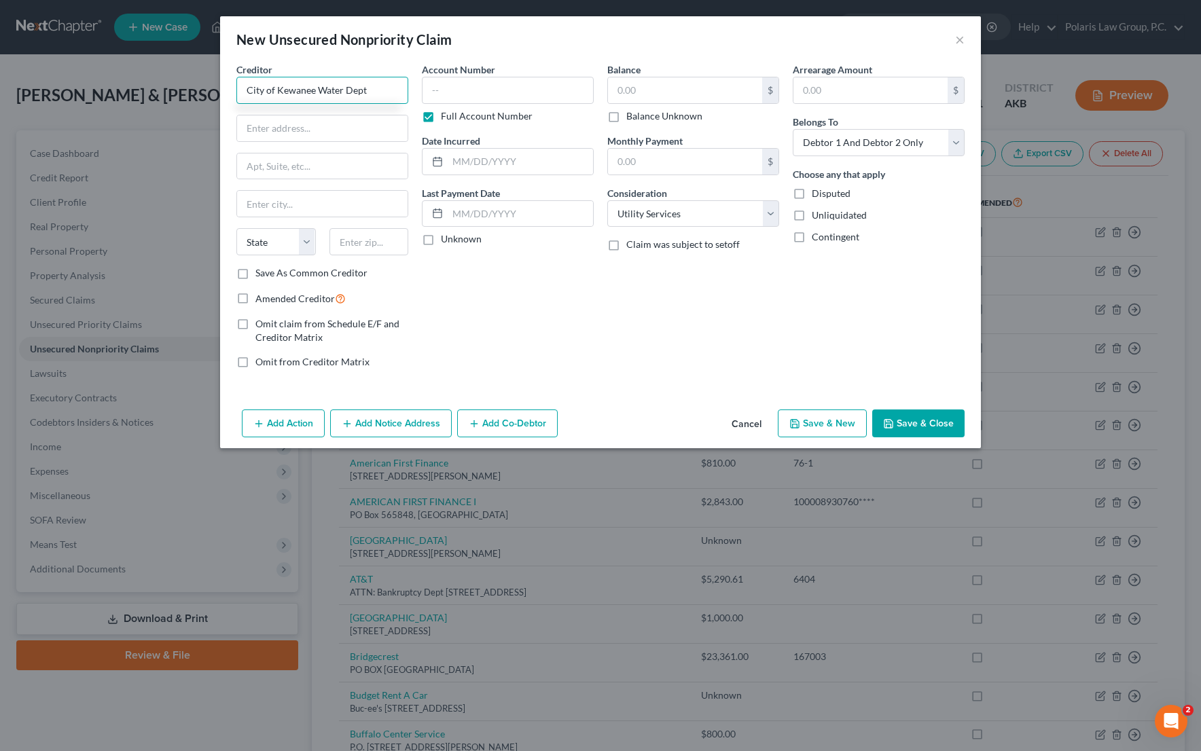
type input "City of Kewanee Water Dept"
type input "[STREET_ADDRESS]"
type input "61443"
type input "Kewanee"
select select "14"
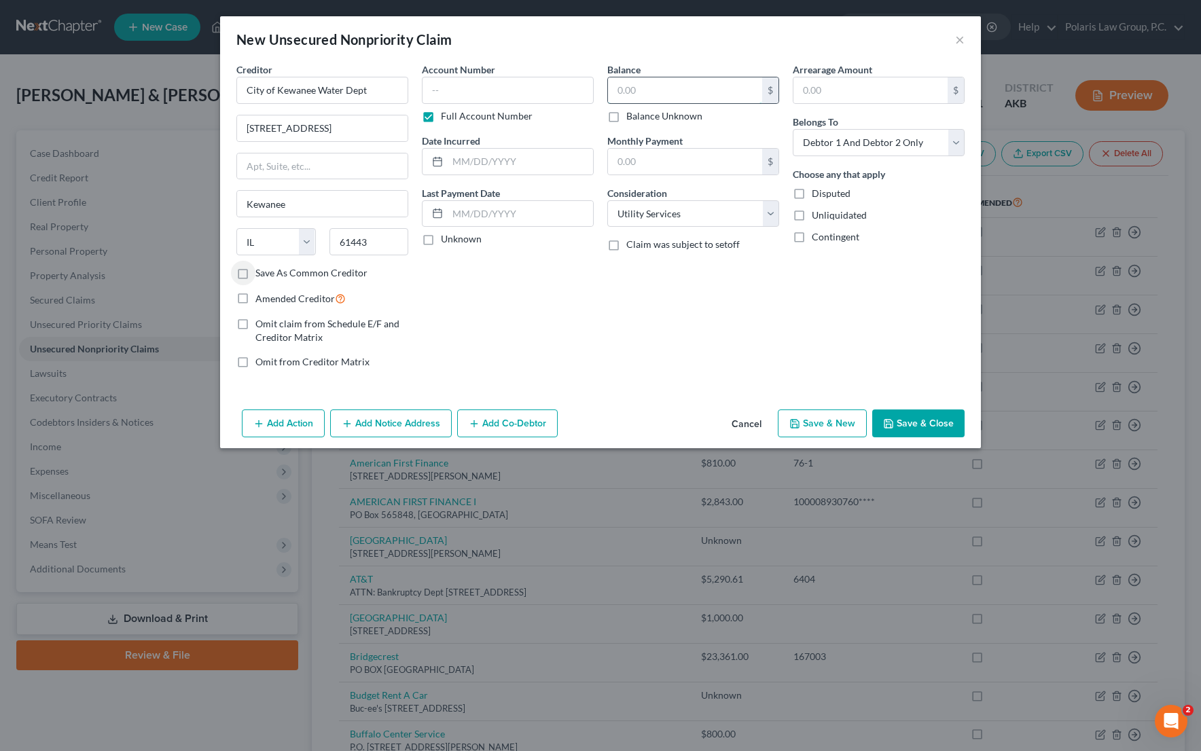
click at [653, 94] on input "text" at bounding box center [685, 90] width 154 height 26
type input "300"
click at [531, 209] on input "text" at bounding box center [520, 214] width 145 height 26
click at [459, 238] on label "Unknown" at bounding box center [461, 239] width 41 height 14
click at [455, 238] on input "Unknown" at bounding box center [450, 236] width 9 height 9
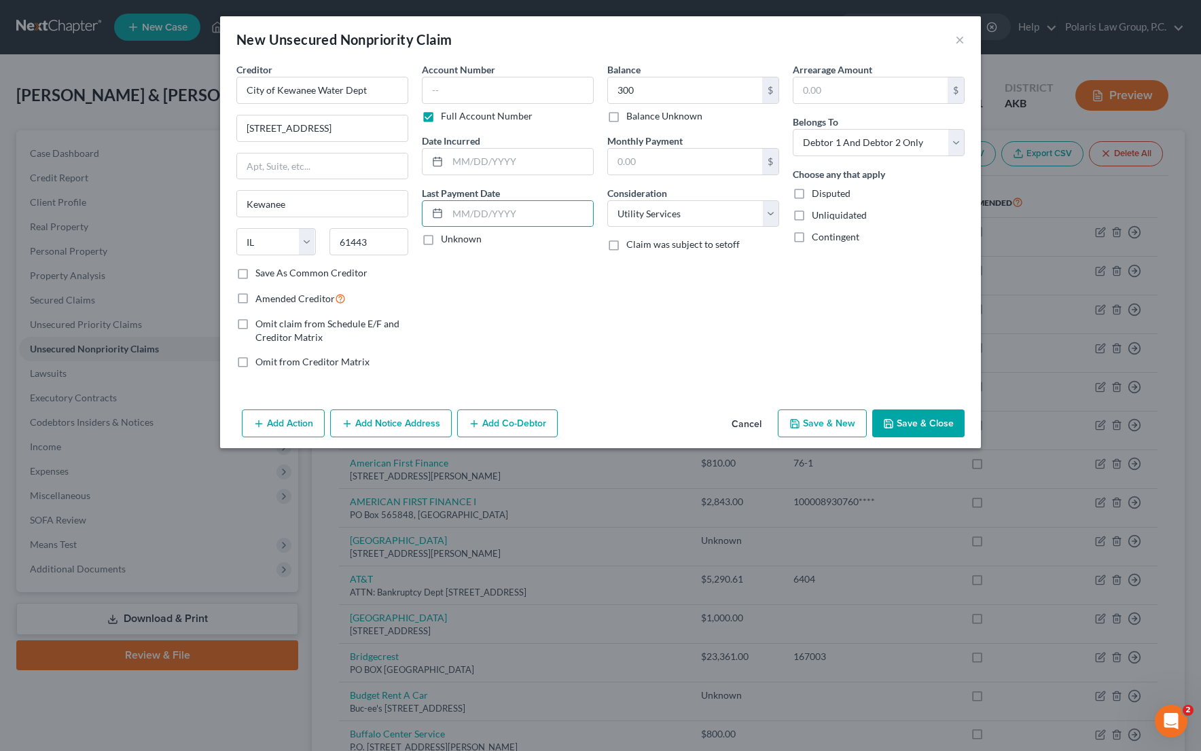
checkbox input "true"
click at [480, 114] on label "Full Account Number" at bounding box center [487, 116] width 92 height 14
click at [455, 114] on input "Full Account Number" at bounding box center [450, 113] width 9 height 9
click at [581, 324] on div "Account Number (last 4) Full Account Number Date Incurred Last Payment Date Unk…" at bounding box center [507, 220] width 185 height 317
click at [279, 304] on span "Amended Creditor" at bounding box center [294, 299] width 79 height 12
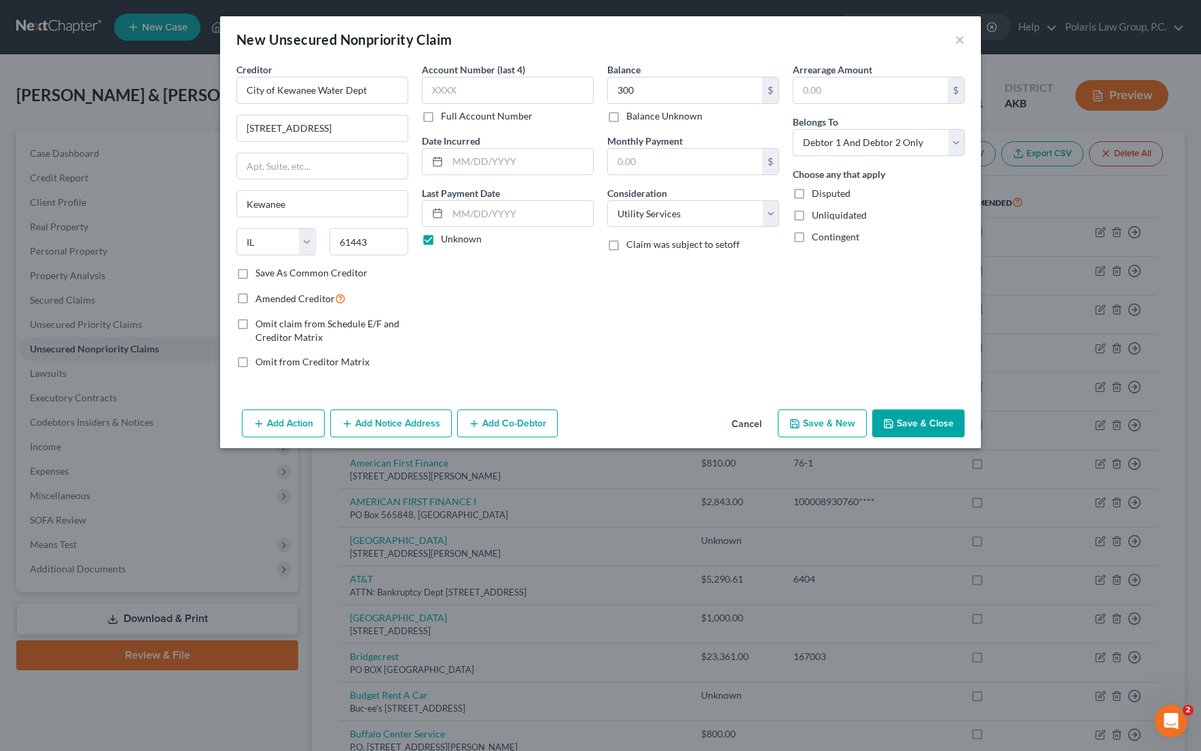
click at [270, 300] on input "Amended Creditor" at bounding box center [265, 295] width 9 height 9
checkbox input "true"
click at [933, 429] on button "Save & Close" at bounding box center [918, 424] width 92 height 29
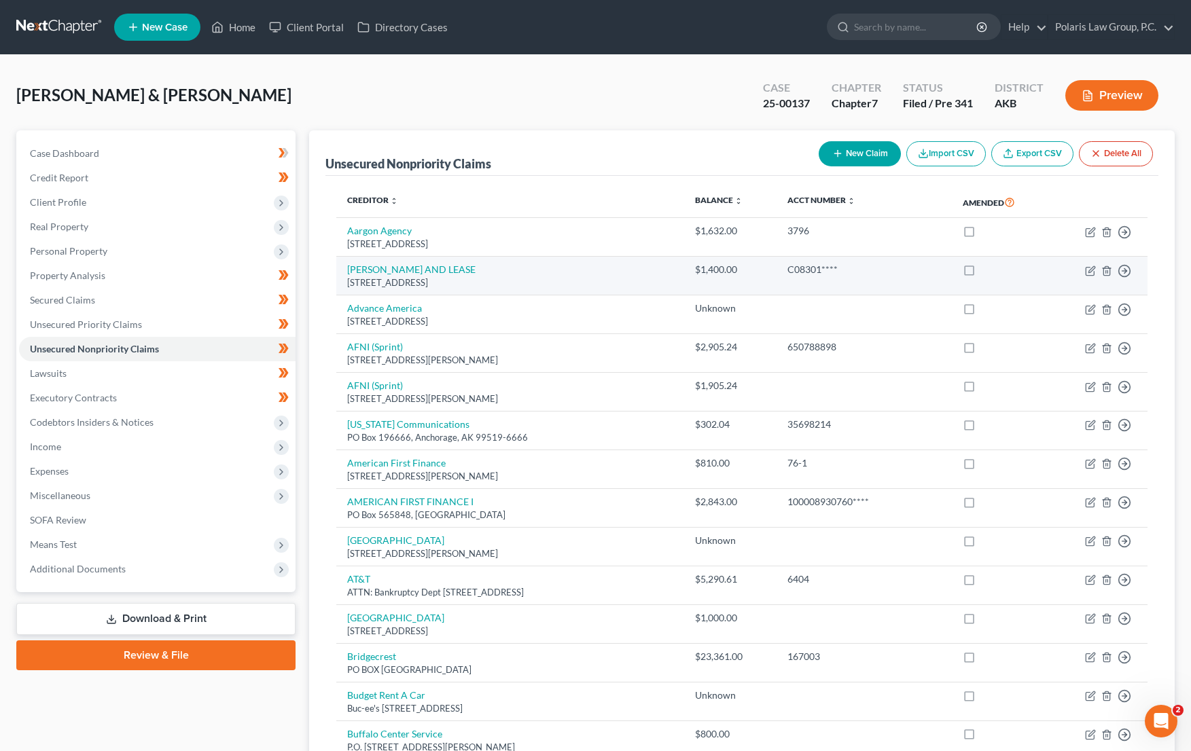
drag, startPoint x: 980, startPoint y: 232, endPoint x: 979, endPoint y: 259, distance: 27.2
click at [982, 234] on label at bounding box center [982, 234] width 0 height 0
click at [987, 232] on input "checkbox" at bounding box center [991, 228] width 9 height 9
checkbox input "true"
click at [982, 273] on label at bounding box center [982, 273] width 0 height 0
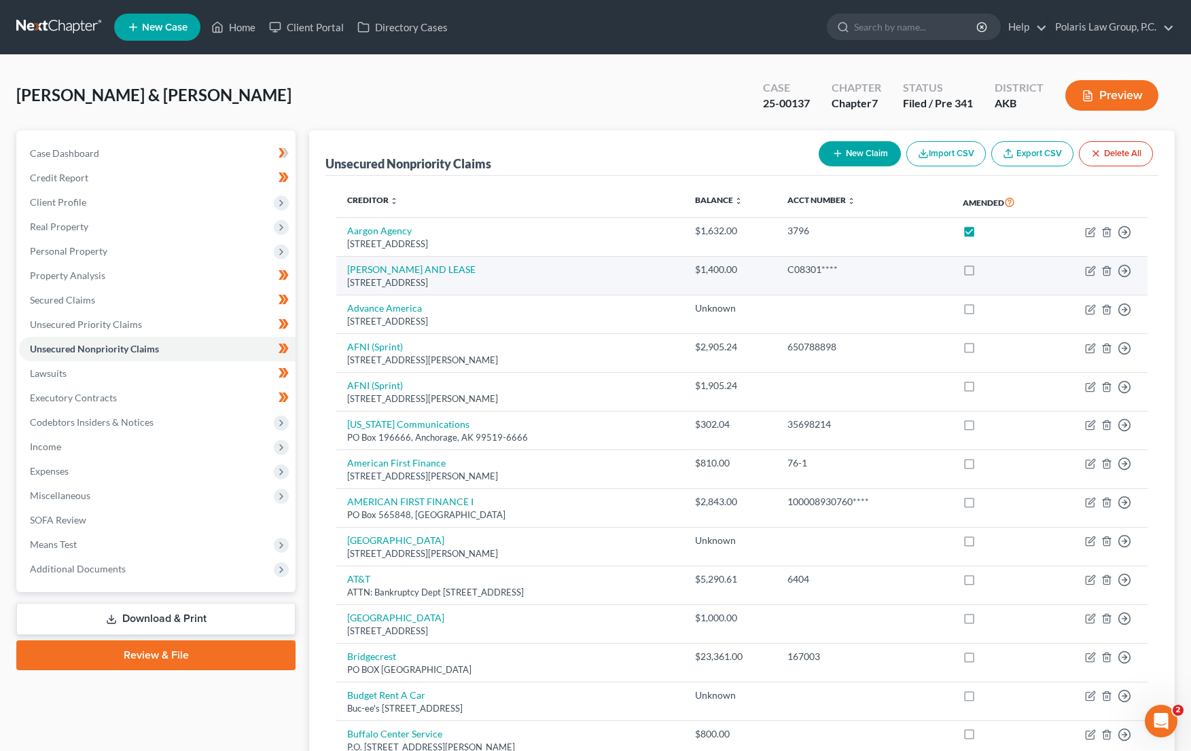
click at [987, 268] on input "checkbox" at bounding box center [991, 267] width 9 height 9
checkbox input "true"
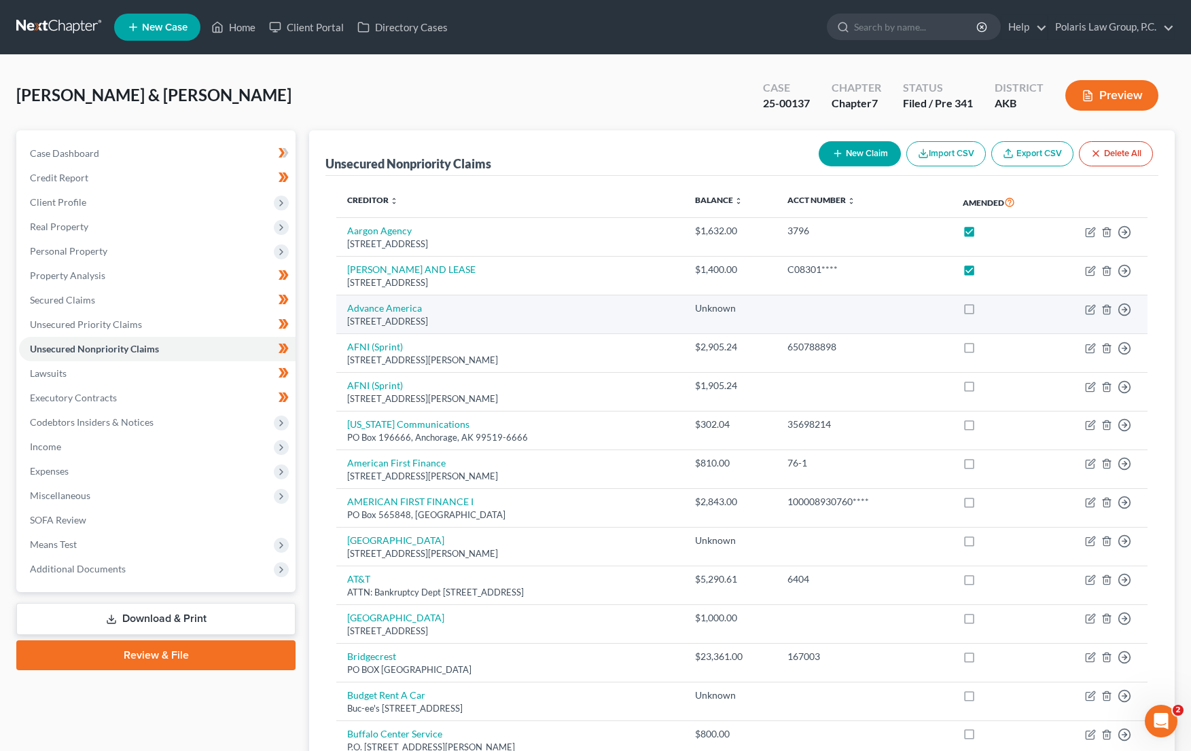
click at [982, 312] on label at bounding box center [982, 312] width 0 height 0
click at [987, 306] on input "checkbox" at bounding box center [991, 306] width 9 height 9
checkbox input "true"
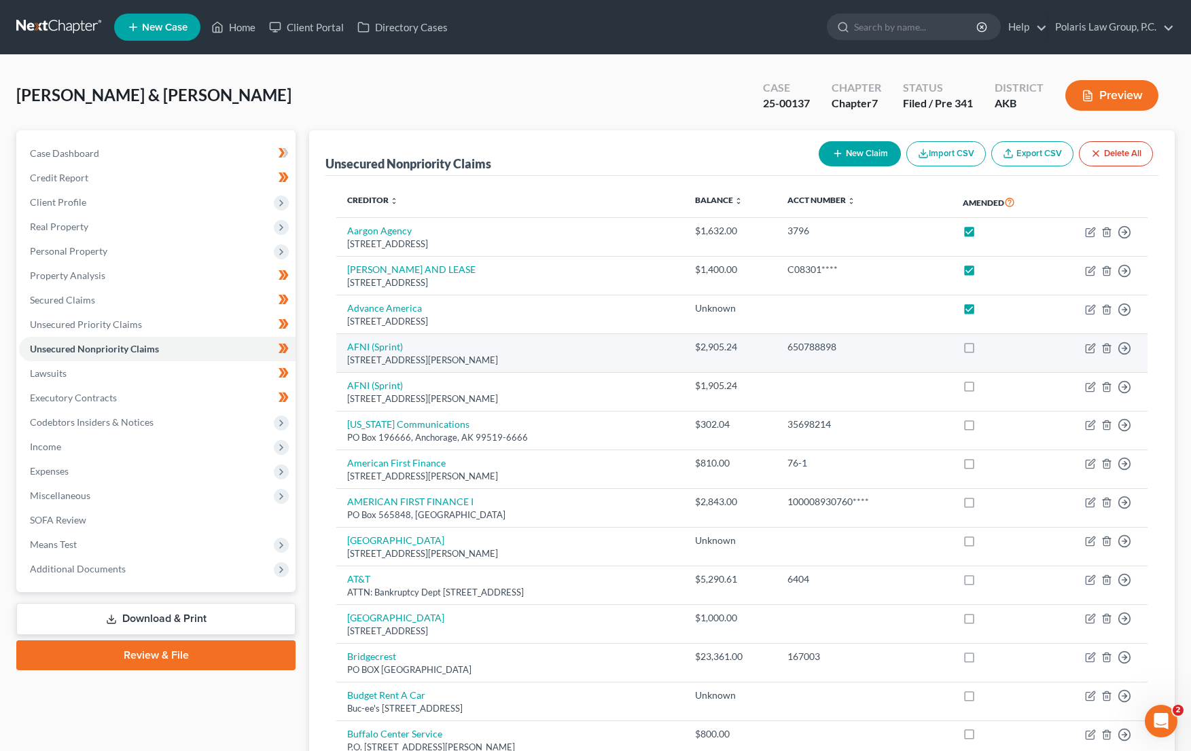
click at [982, 351] on label at bounding box center [982, 351] width 0 height 0
click at [987, 340] on input "checkbox" at bounding box center [991, 344] width 9 height 9
checkbox input "true"
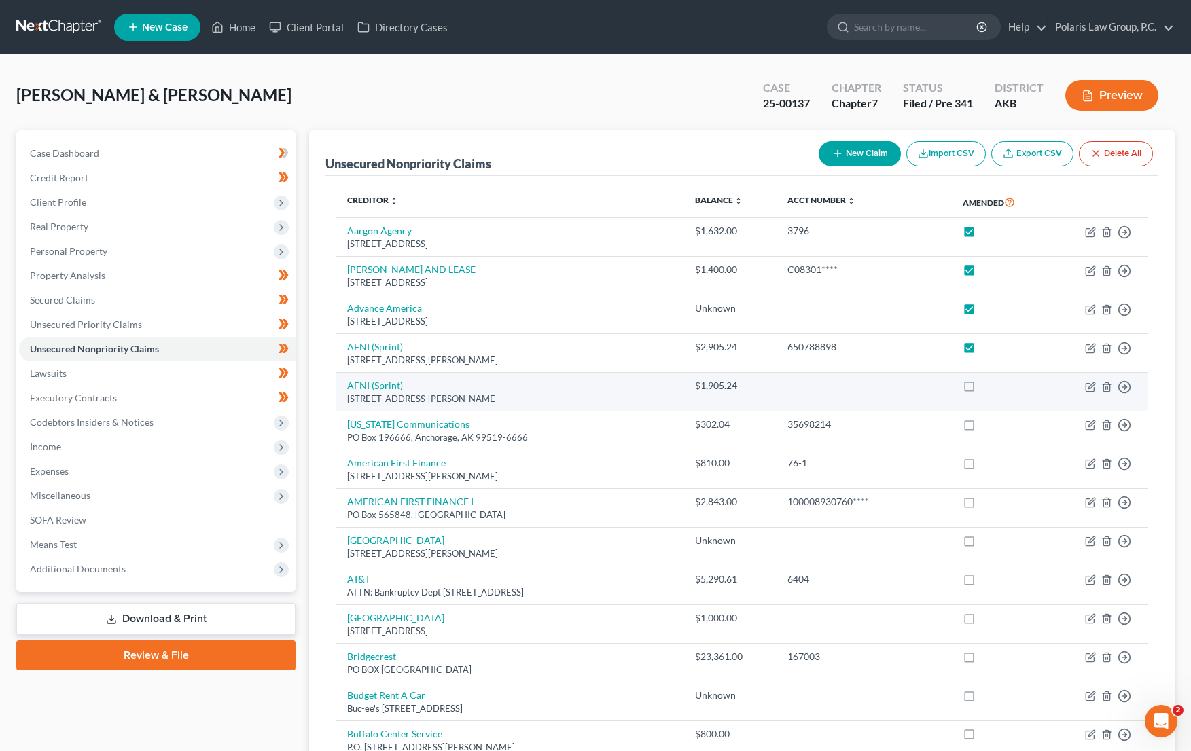
click at [982, 389] on label at bounding box center [982, 389] width 0 height 0
click at [987, 383] on input "checkbox" at bounding box center [991, 383] width 9 height 9
checkbox input "true"
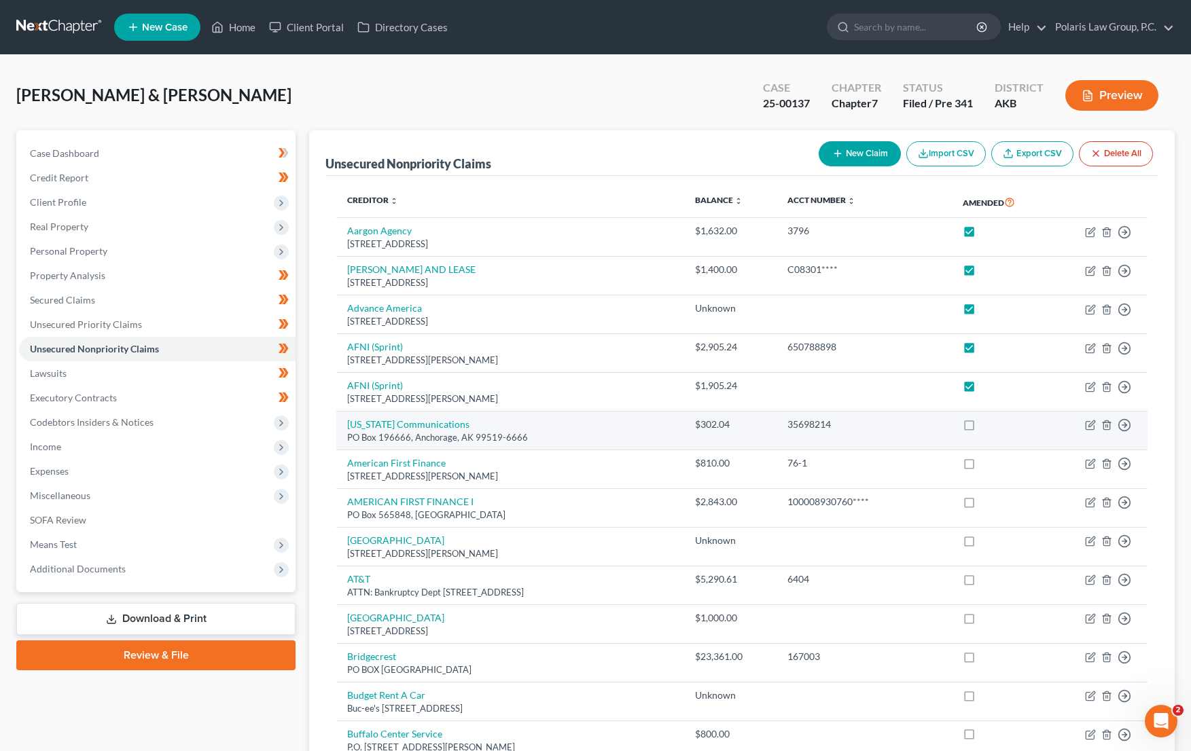
click at [982, 428] on label at bounding box center [982, 428] width 0 height 0
click at [987, 419] on input "checkbox" at bounding box center [991, 422] width 9 height 9
checkbox input "true"
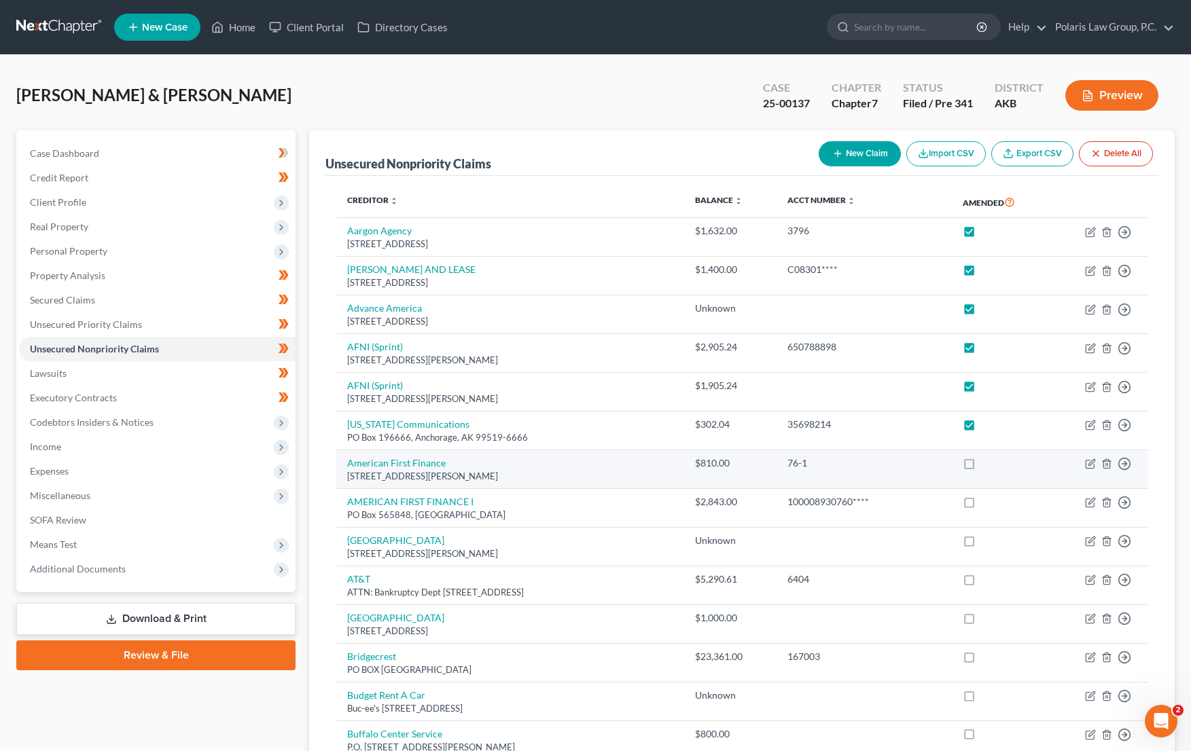
click at [982, 467] on label at bounding box center [982, 467] width 0 height 0
click at [987, 465] on input "checkbox" at bounding box center [991, 460] width 9 height 9
checkbox input "true"
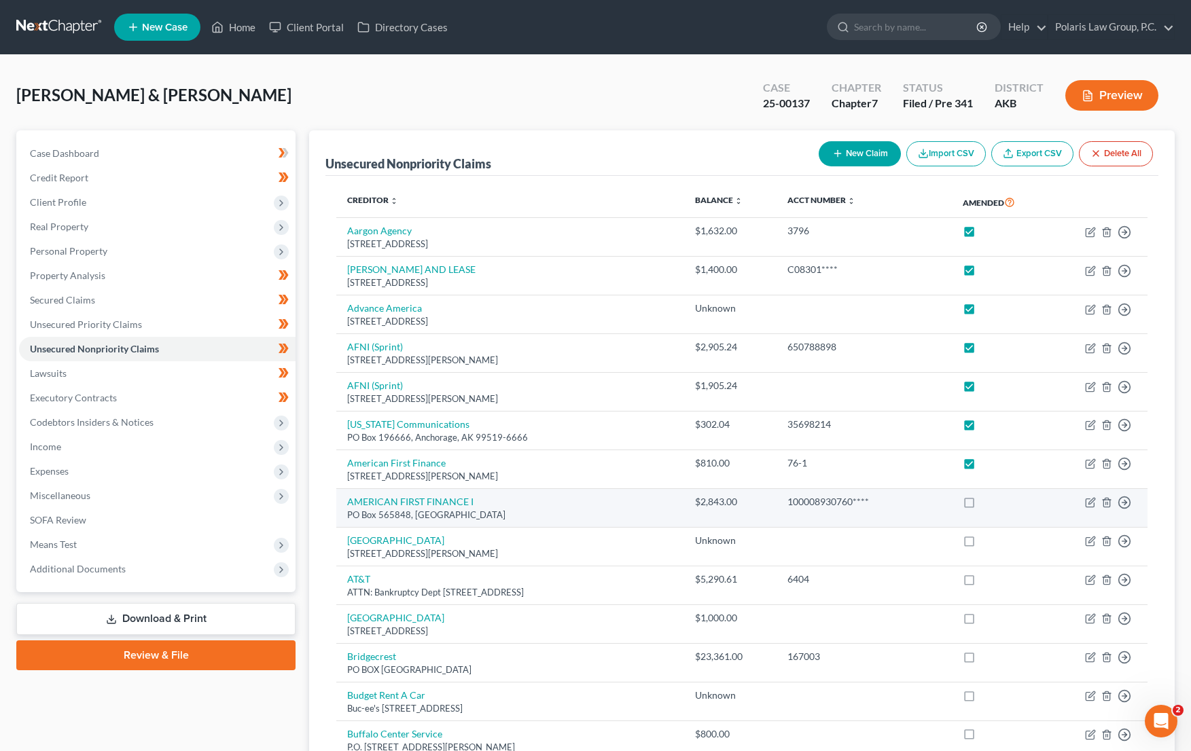
click at [982, 505] on label at bounding box center [982, 505] width 0 height 0
click at [987, 504] on input "checkbox" at bounding box center [991, 499] width 9 height 9
checkbox input "true"
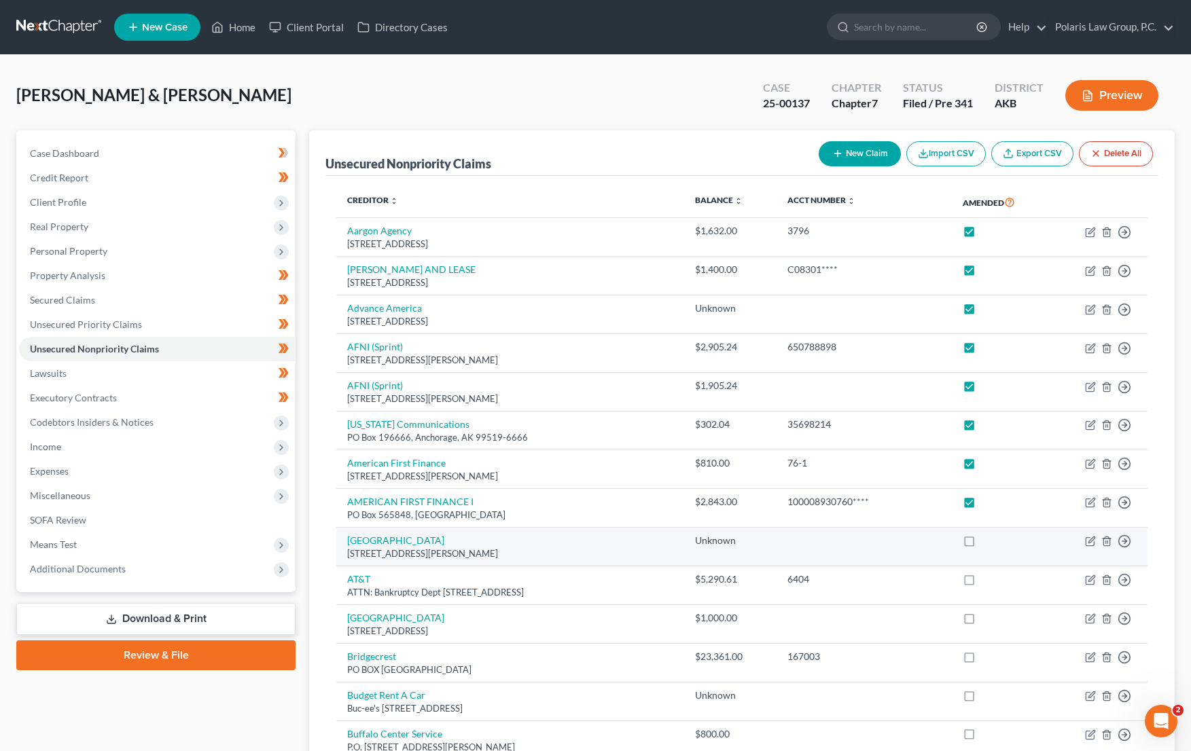
click at [982, 544] on label at bounding box center [982, 544] width 0 height 0
click at [987, 543] on input "checkbox" at bounding box center [991, 538] width 9 height 9
checkbox input "true"
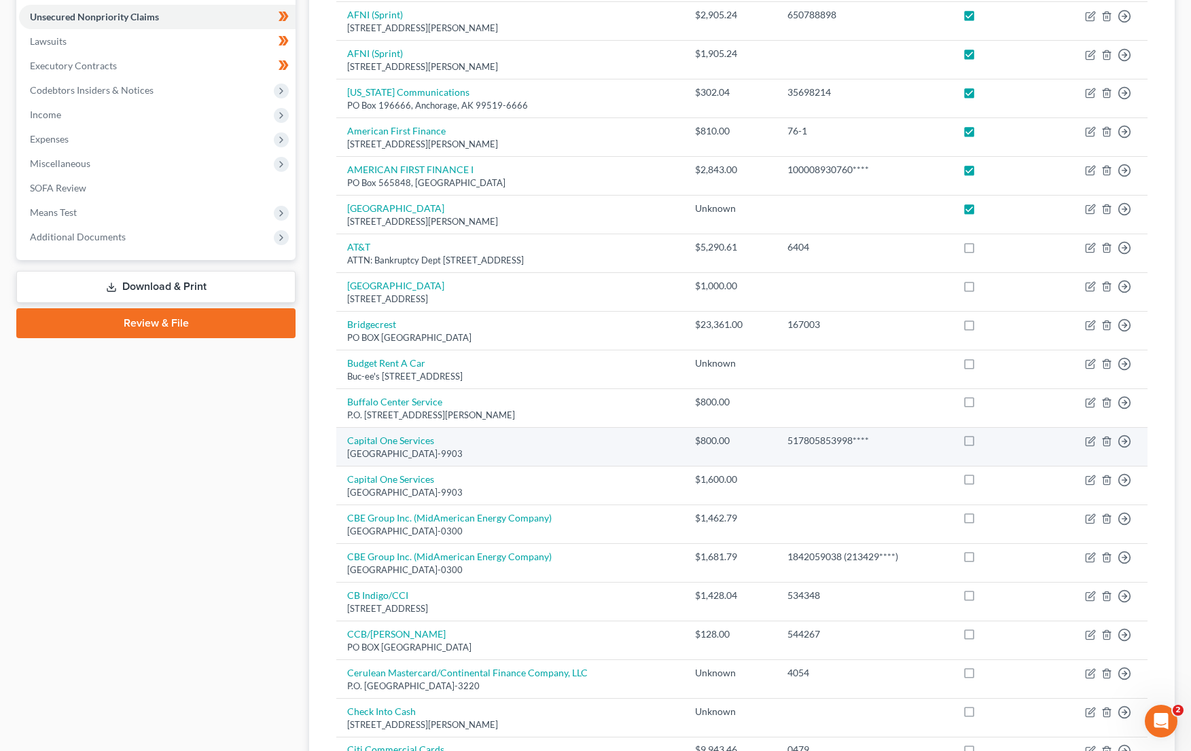
scroll to position [340, 0]
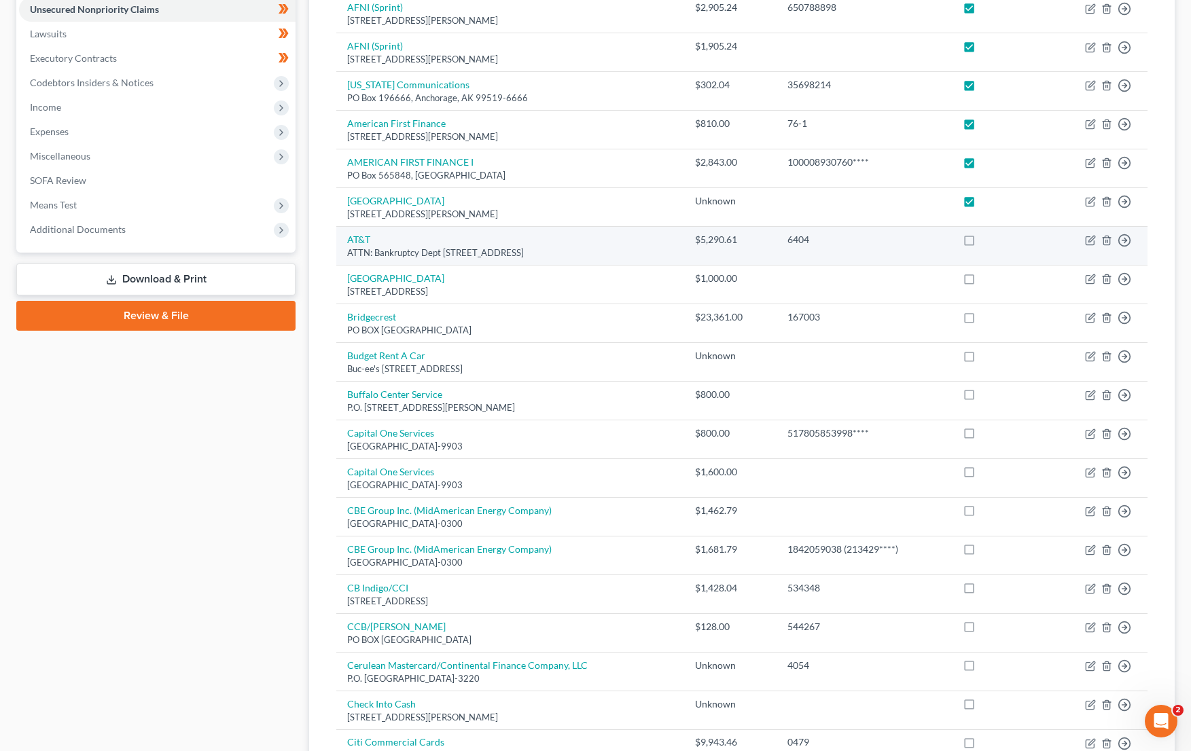
click at [982, 253] on td at bounding box center [1001, 246] width 98 height 39
click at [982, 243] on label at bounding box center [982, 243] width 0 height 0
click at [987, 242] on input "checkbox" at bounding box center [991, 237] width 9 height 9
checkbox input "true"
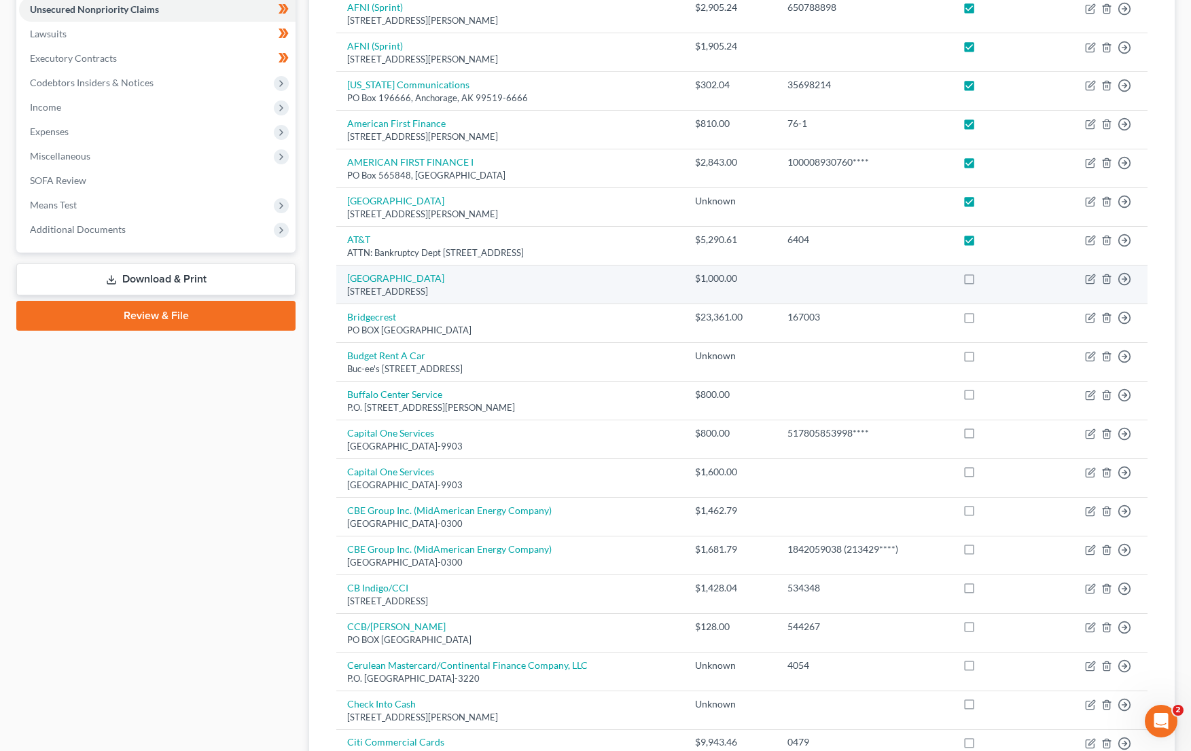
click at [982, 282] on label at bounding box center [982, 282] width 0 height 0
click at [987, 281] on input "checkbox" at bounding box center [991, 276] width 9 height 9
checkbox input "true"
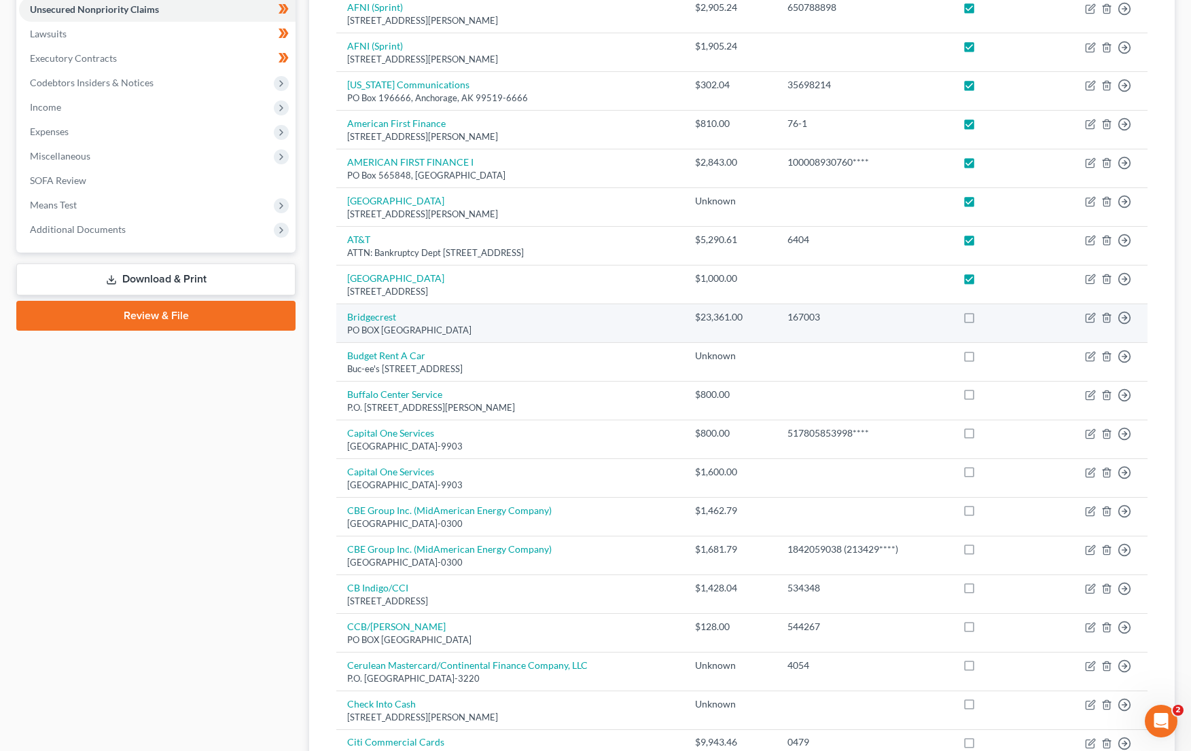
click at [982, 321] on label at bounding box center [982, 321] width 0 height 0
click at [987, 319] on input "checkbox" at bounding box center [991, 314] width 9 height 9
checkbox input "true"
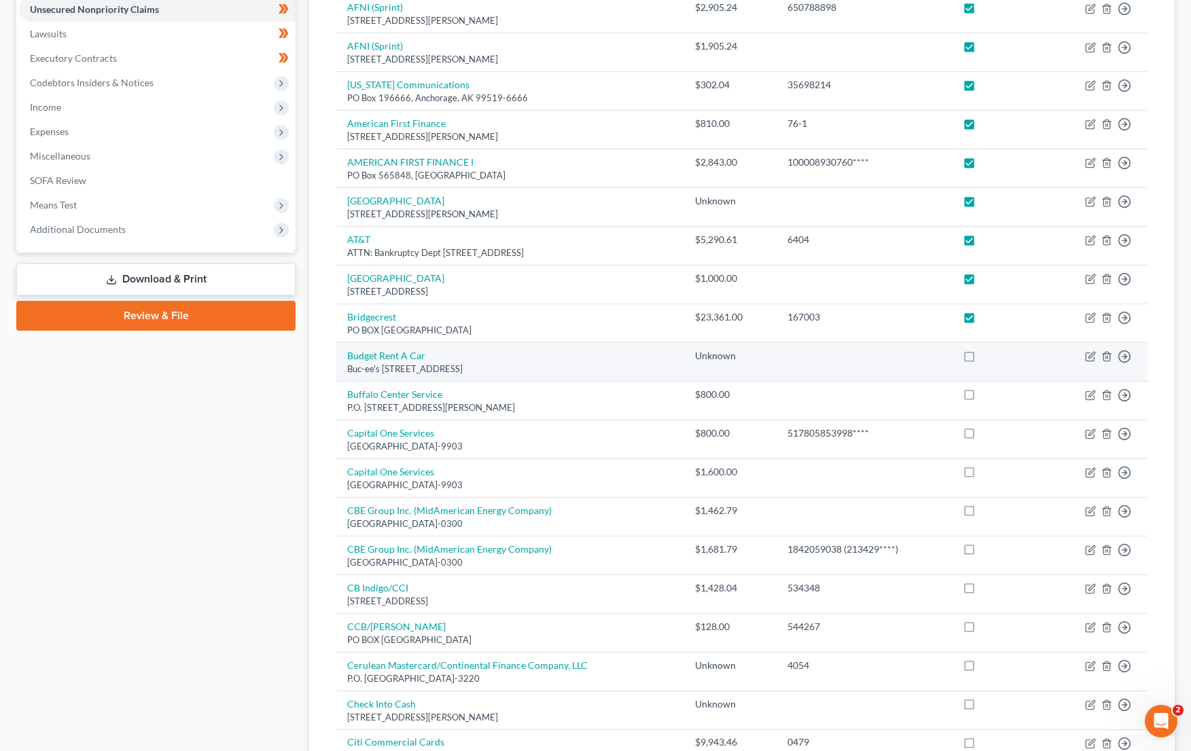
click at [982, 359] on label at bounding box center [982, 359] width 0 height 0
click at [987, 358] on input "checkbox" at bounding box center [991, 353] width 9 height 9
checkbox input "true"
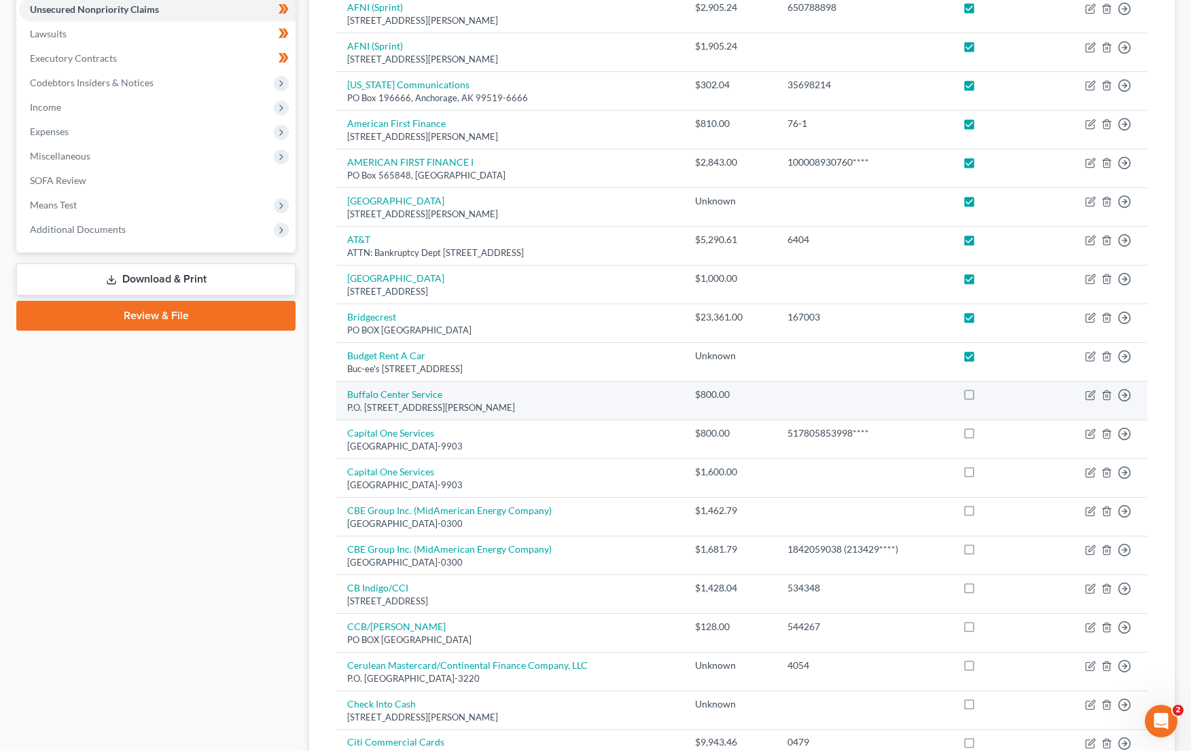
click at [982, 398] on label at bounding box center [982, 398] width 0 height 0
click at [987, 396] on input "checkbox" at bounding box center [991, 392] width 9 height 9
checkbox input "true"
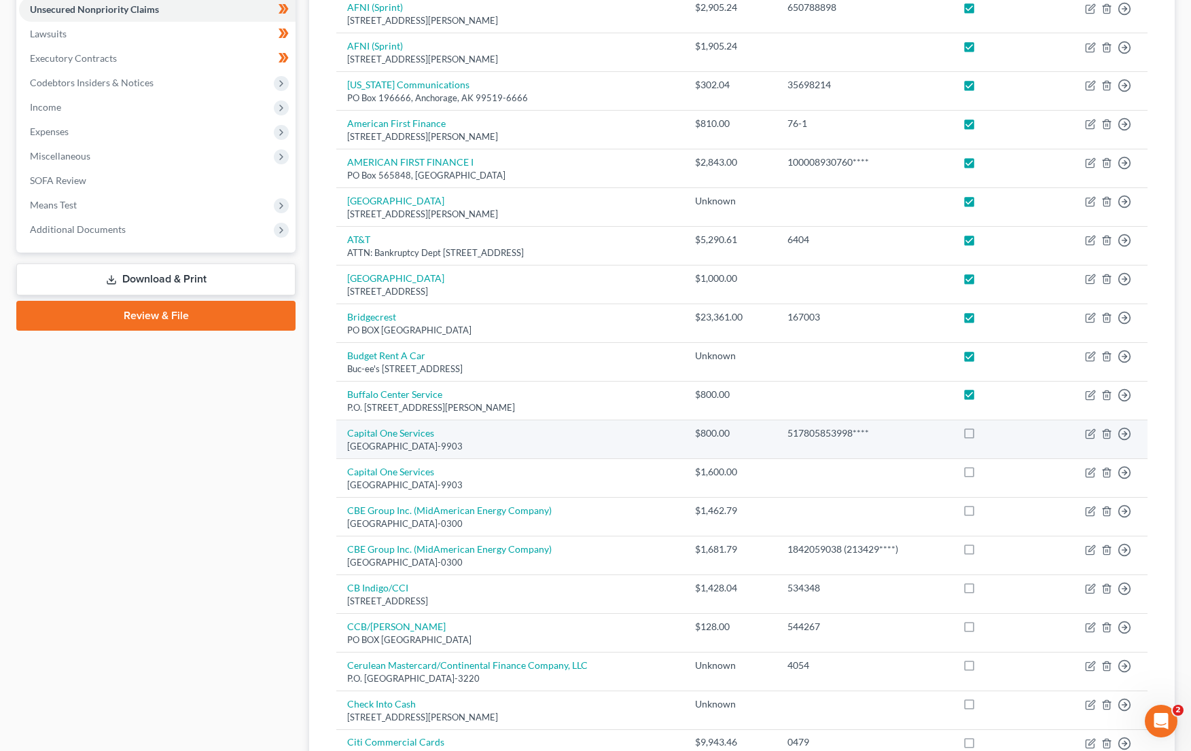
click at [982, 437] on label at bounding box center [982, 437] width 0 height 0
click at [987, 427] on input "checkbox" at bounding box center [991, 431] width 9 height 9
checkbox input "true"
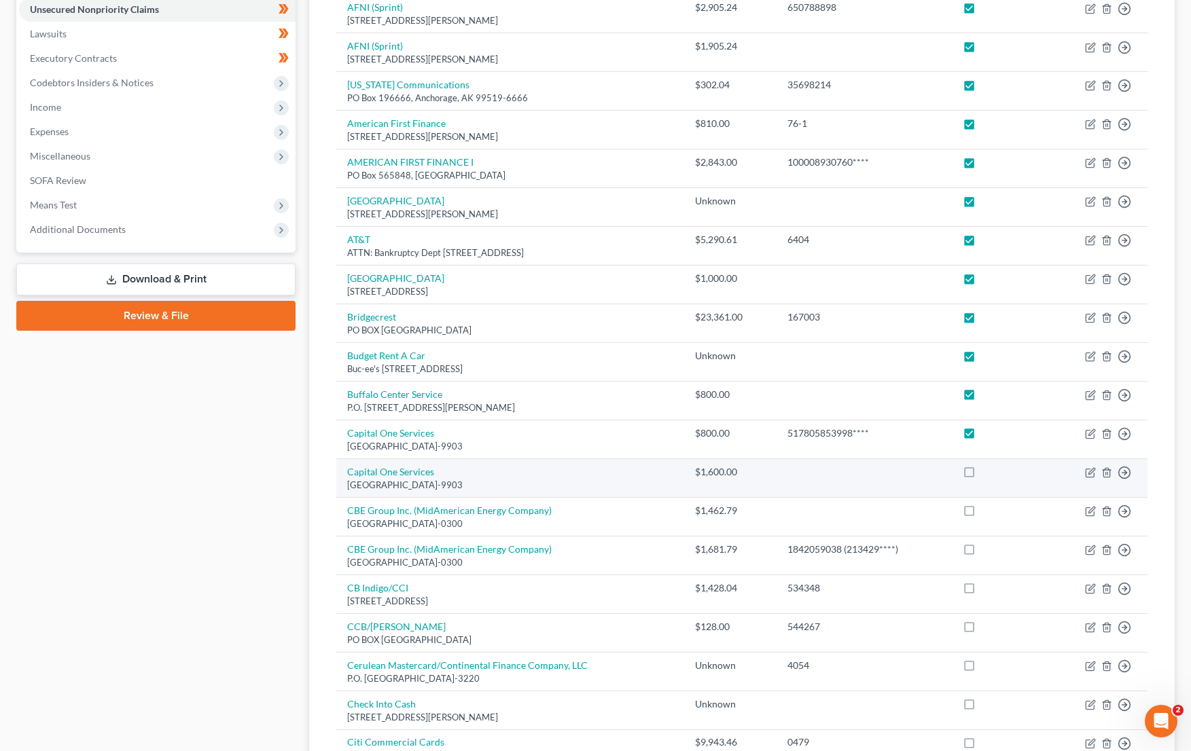
click at [982, 476] on label at bounding box center [982, 476] width 0 height 0
click at [987, 472] on input "checkbox" at bounding box center [991, 469] width 9 height 9
checkbox input "true"
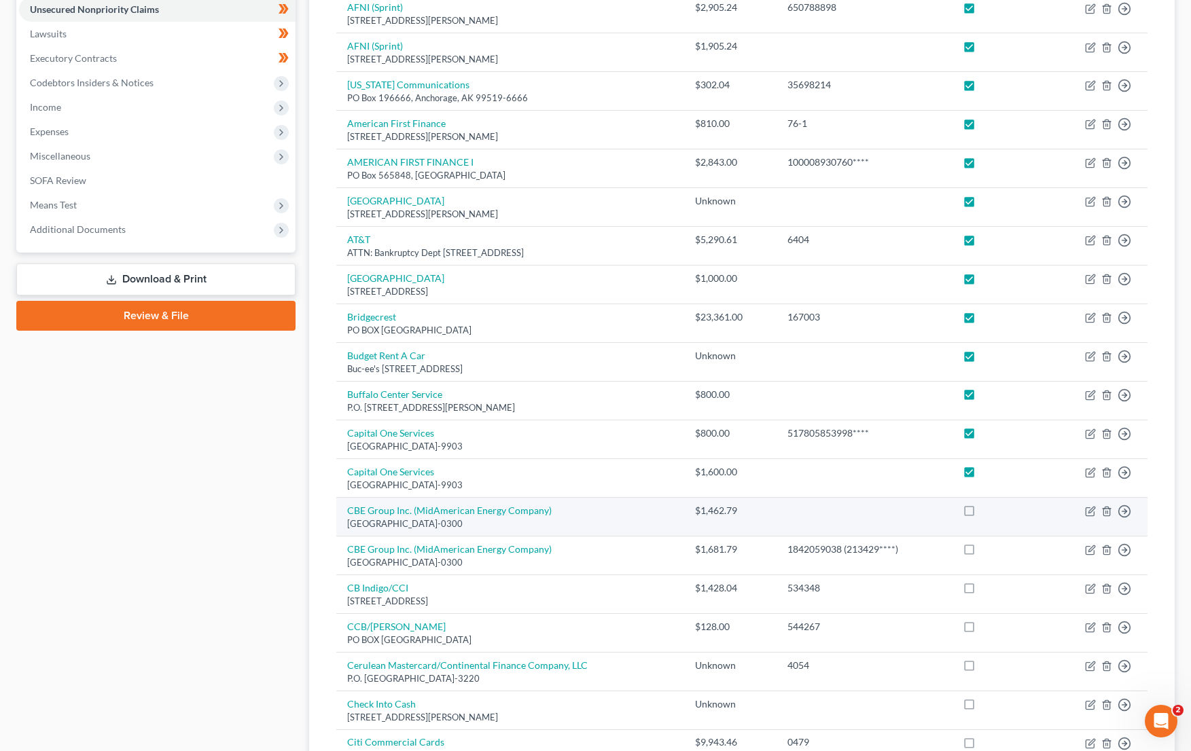
click at [987, 499] on td at bounding box center [1001, 516] width 98 height 39
click at [982, 514] on label at bounding box center [982, 514] width 0 height 0
click at [987, 509] on input "checkbox" at bounding box center [991, 508] width 9 height 9
checkbox input "true"
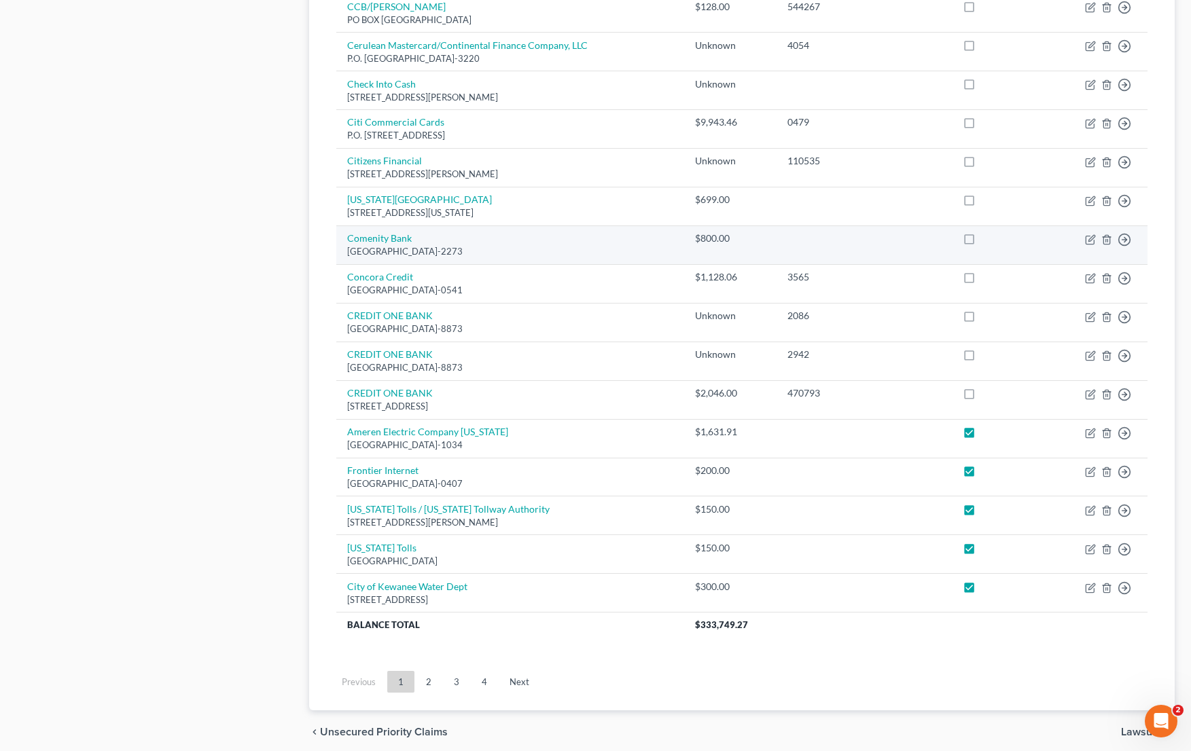
scroll to position [1014, 0]
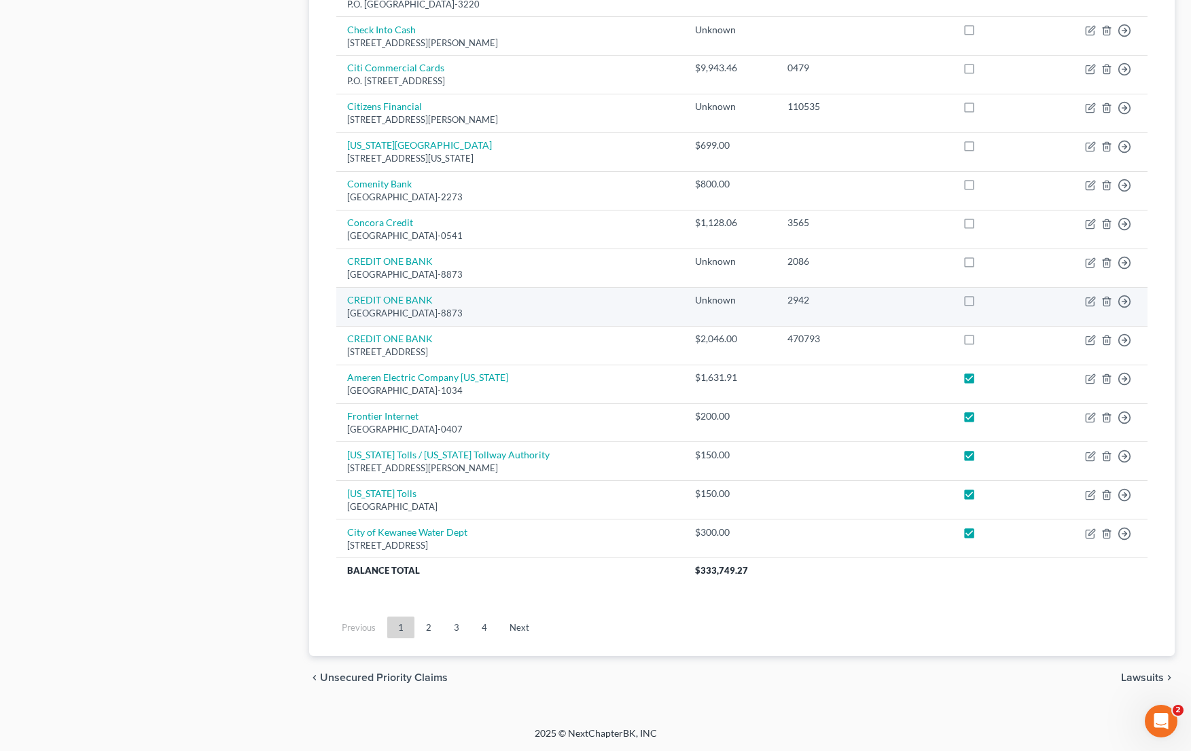
drag, startPoint x: 980, startPoint y: 346, endPoint x: 985, endPoint y: 306, distance: 39.8
click at [982, 342] on label at bounding box center [982, 342] width 0 height 0
click at [987, 341] on input "checkbox" at bounding box center [991, 336] width 9 height 9
checkbox input "true"
click at [982, 304] on label at bounding box center [982, 304] width 0 height 0
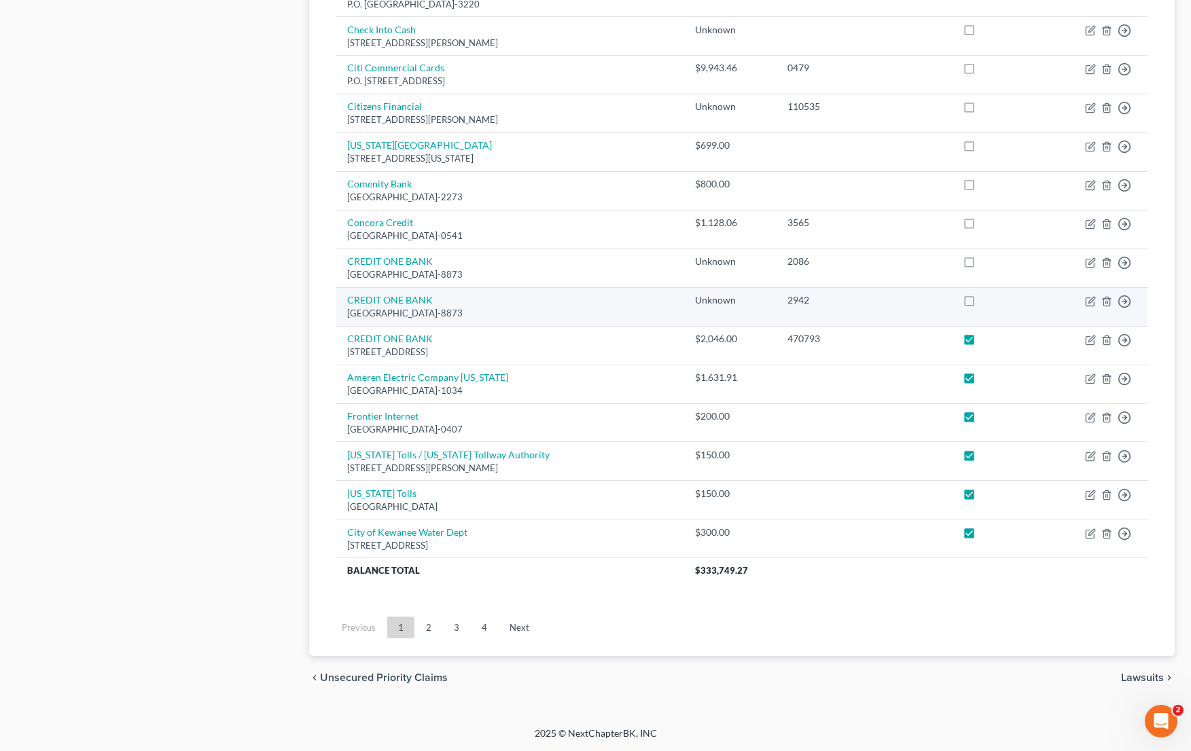
click at [987, 302] on input "checkbox" at bounding box center [991, 297] width 9 height 9
checkbox input "true"
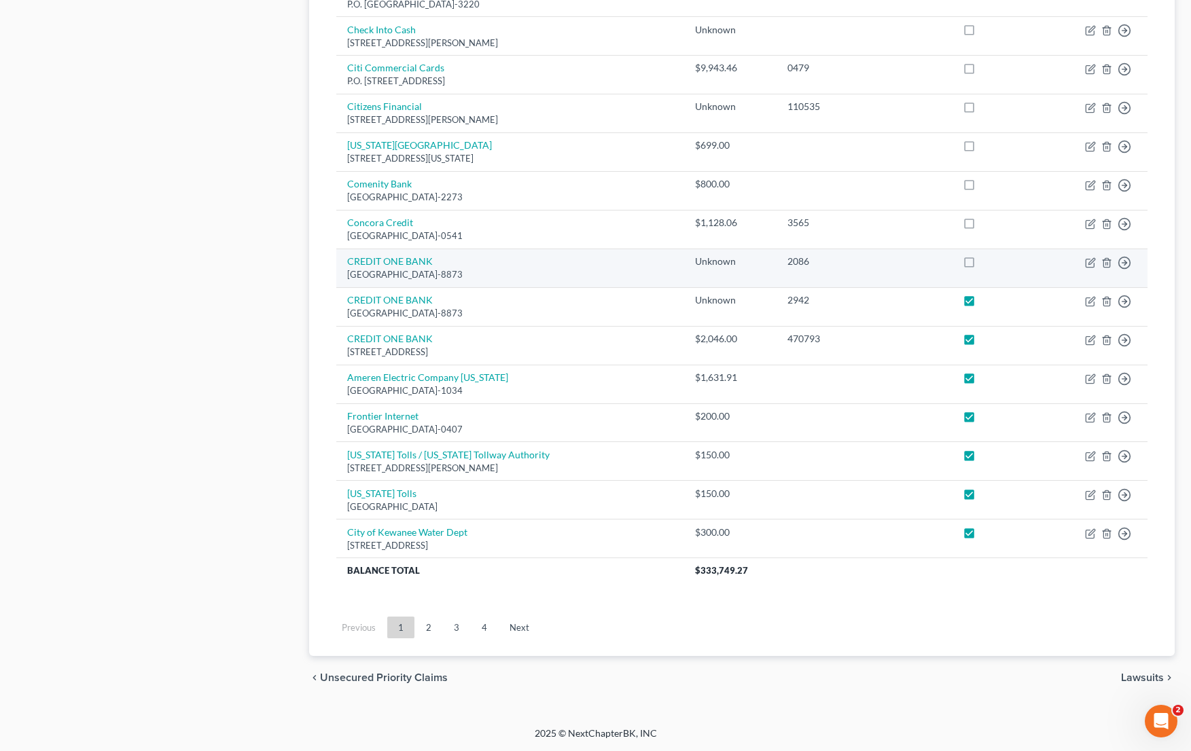
click at [982, 265] on label at bounding box center [982, 265] width 0 height 0
click at [987, 264] on input "checkbox" at bounding box center [991, 259] width 9 height 9
checkbox input "true"
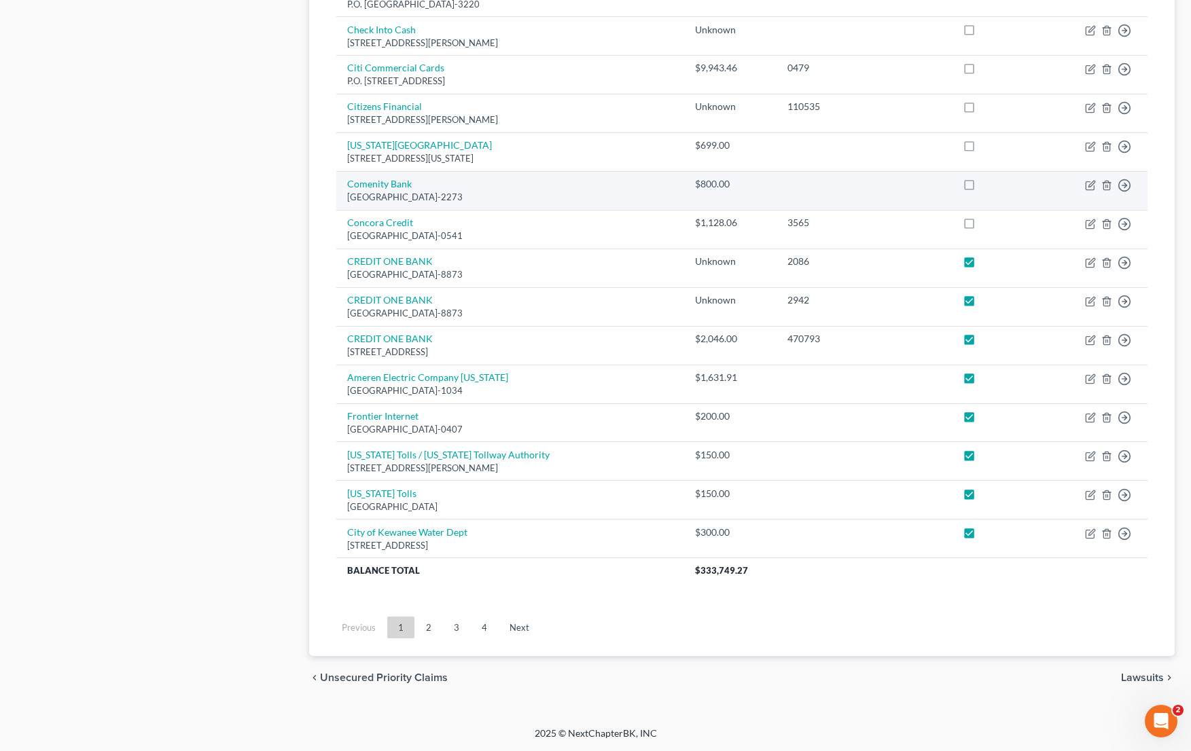
drag, startPoint x: 983, startPoint y: 221, endPoint x: 984, endPoint y: 187, distance: 34.0
click at [982, 226] on label at bounding box center [982, 226] width 0 height 0
click at [987, 219] on input "checkbox" at bounding box center [991, 220] width 9 height 9
checkbox input "true"
click at [982, 187] on label at bounding box center [982, 187] width 0 height 0
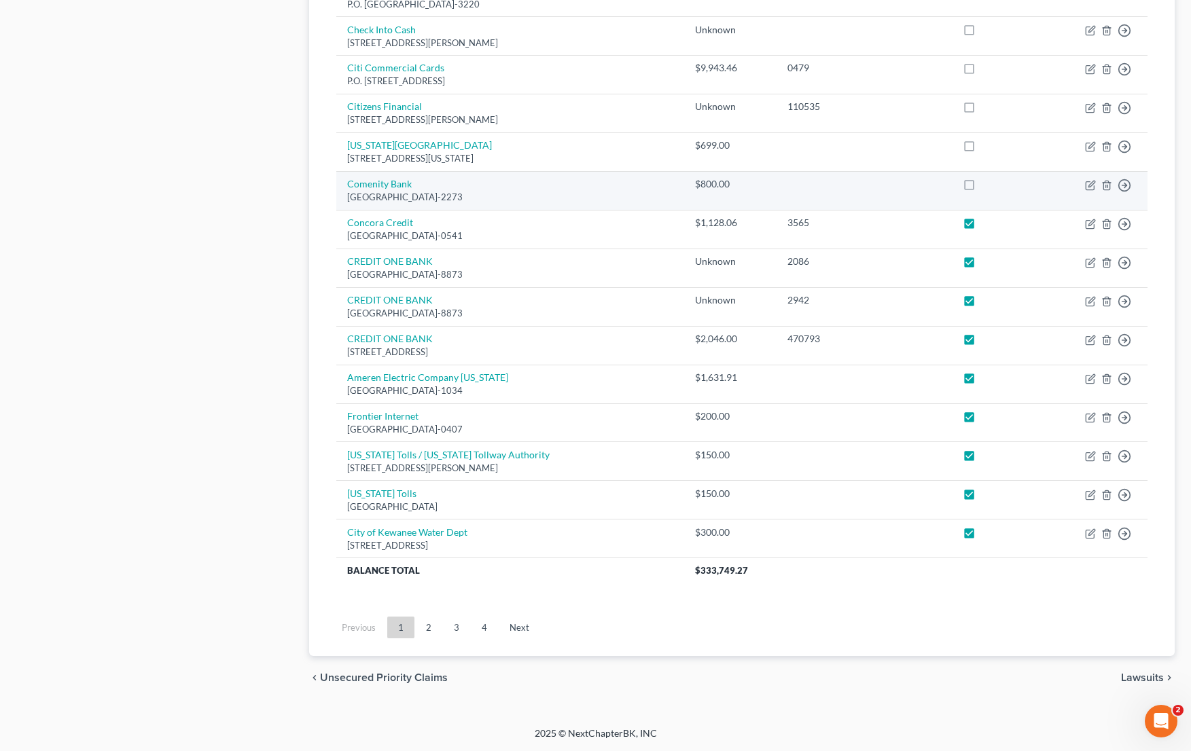
click at [987, 181] on input "checkbox" at bounding box center [991, 181] width 9 height 9
checkbox input "true"
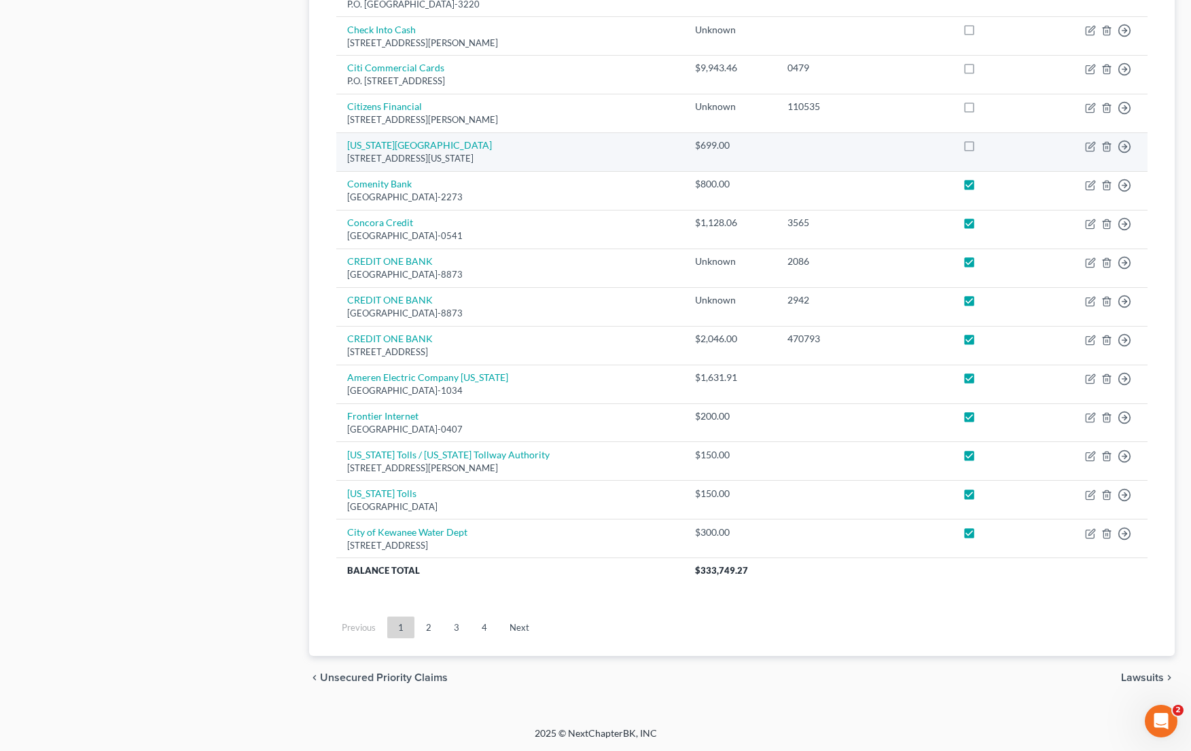
click at [982, 149] on label at bounding box center [982, 149] width 0 height 0
click at [987, 147] on input "checkbox" at bounding box center [991, 143] width 9 height 9
checkbox input "true"
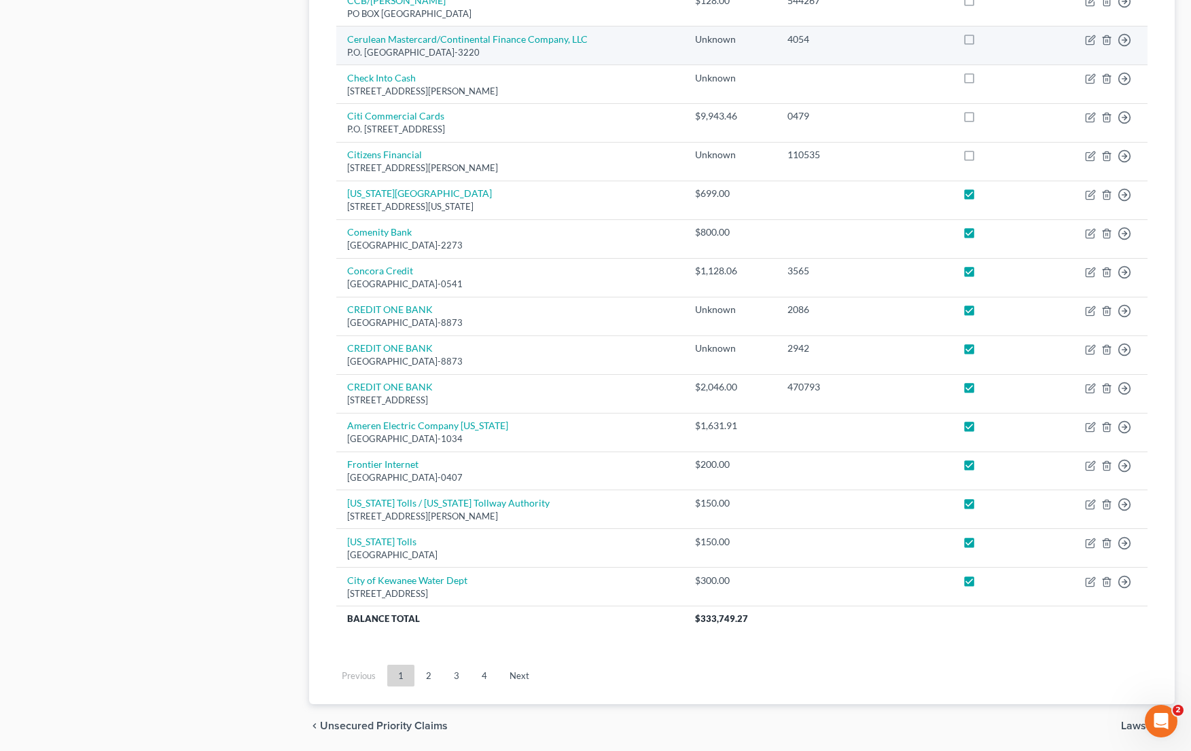
scroll to position [810, 0]
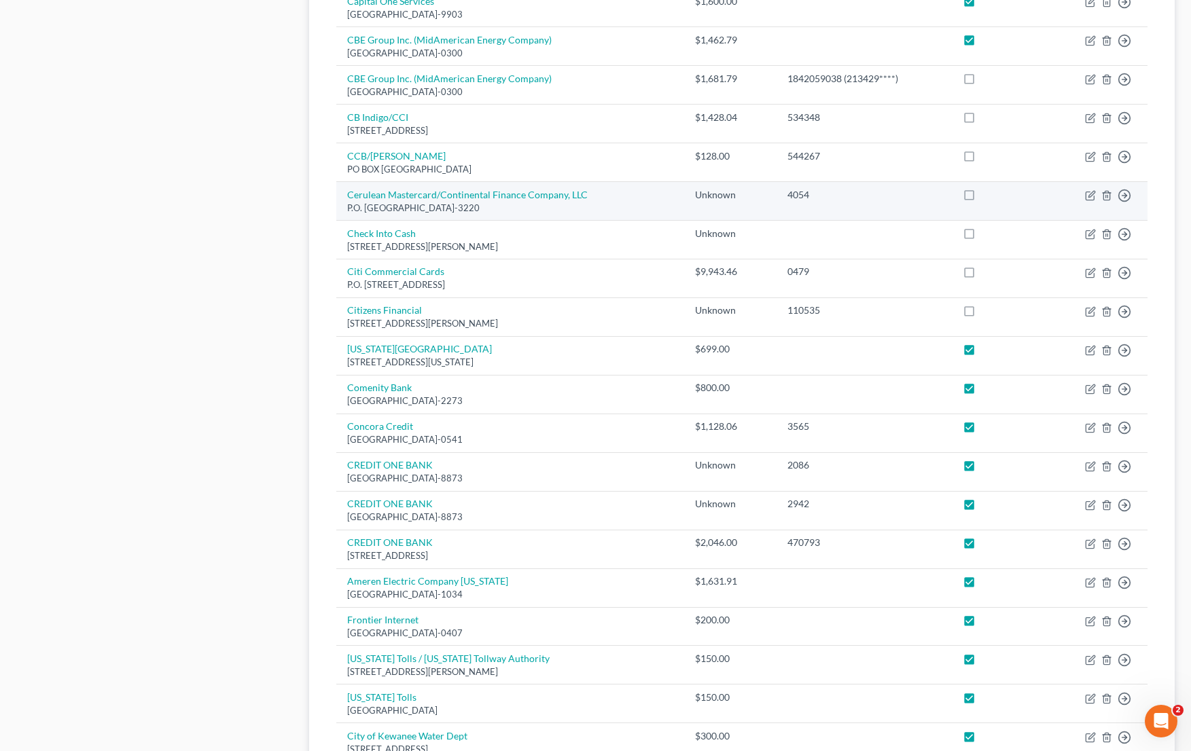
click at [982, 198] on label at bounding box center [982, 198] width 0 height 0
click at [987, 197] on input "checkbox" at bounding box center [991, 192] width 9 height 9
checkbox input "true"
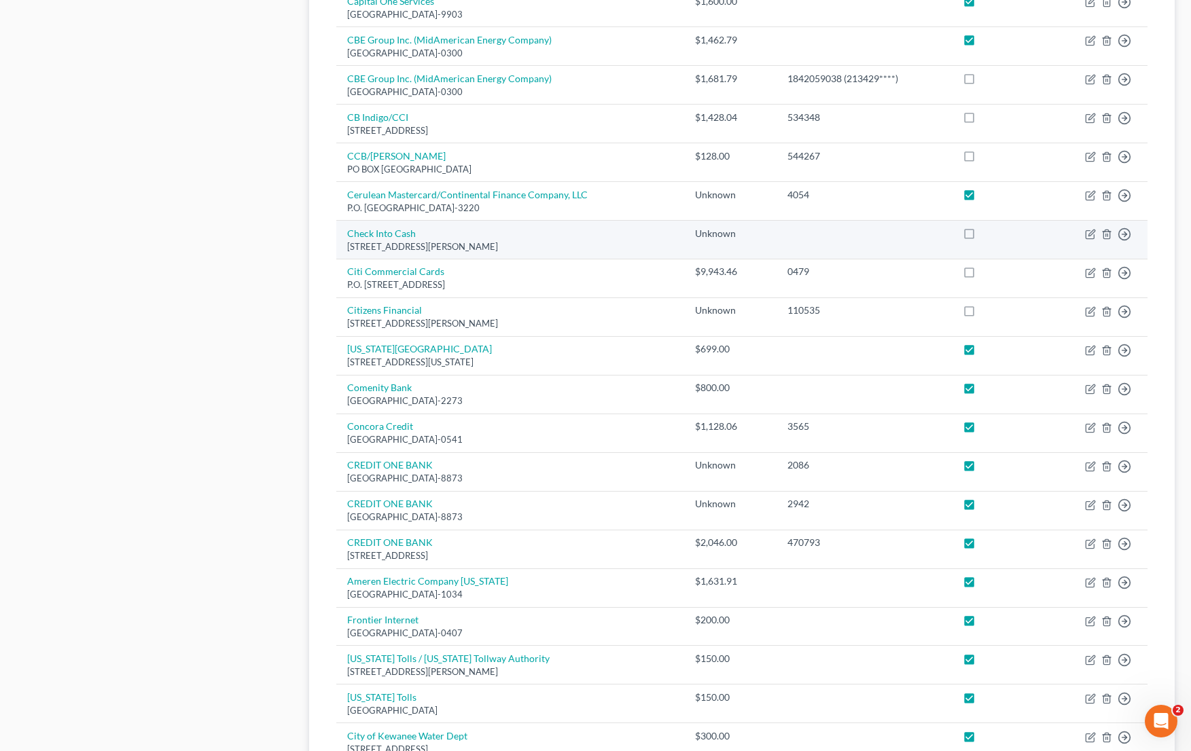
click at [982, 237] on label at bounding box center [982, 237] width 0 height 0
click at [987, 235] on input "checkbox" at bounding box center [991, 231] width 9 height 9
checkbox input "true"
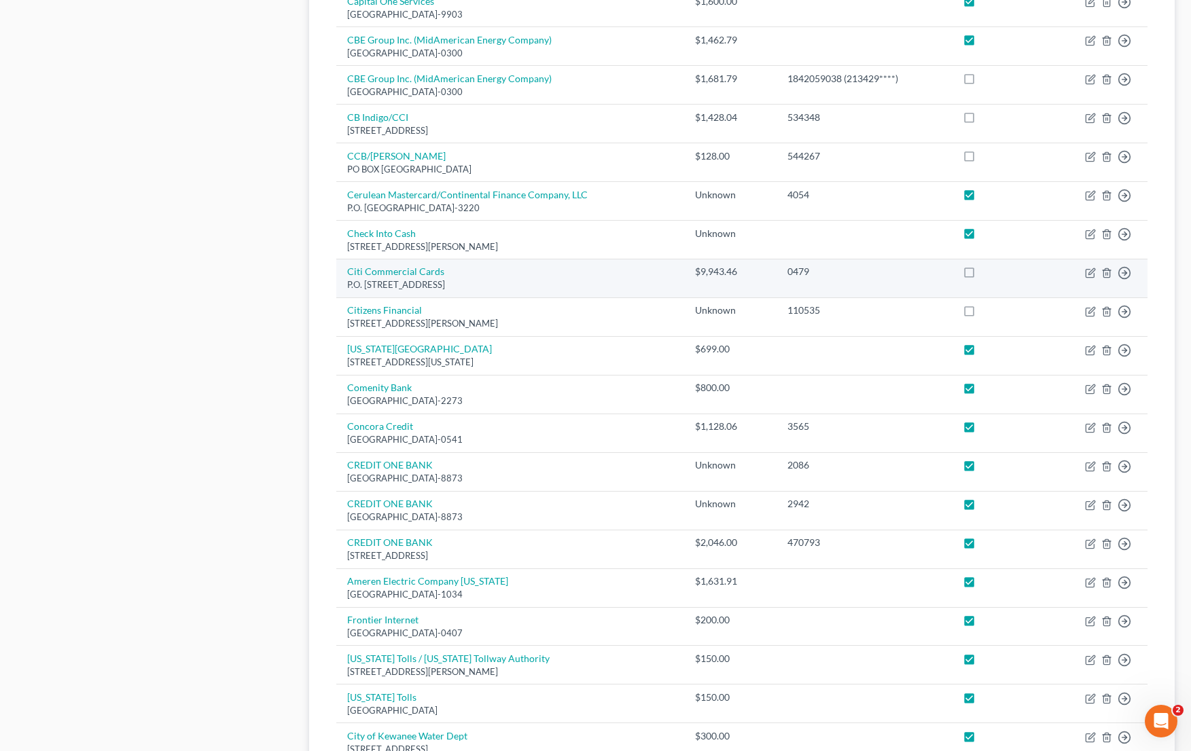
click at [982, 275] on label at bounding box center [982, 275] width 0 height 0
click at [987, 274] on input "checkbox" at bounding box center [991, 269] width 9 height 9
checkbox input "true"
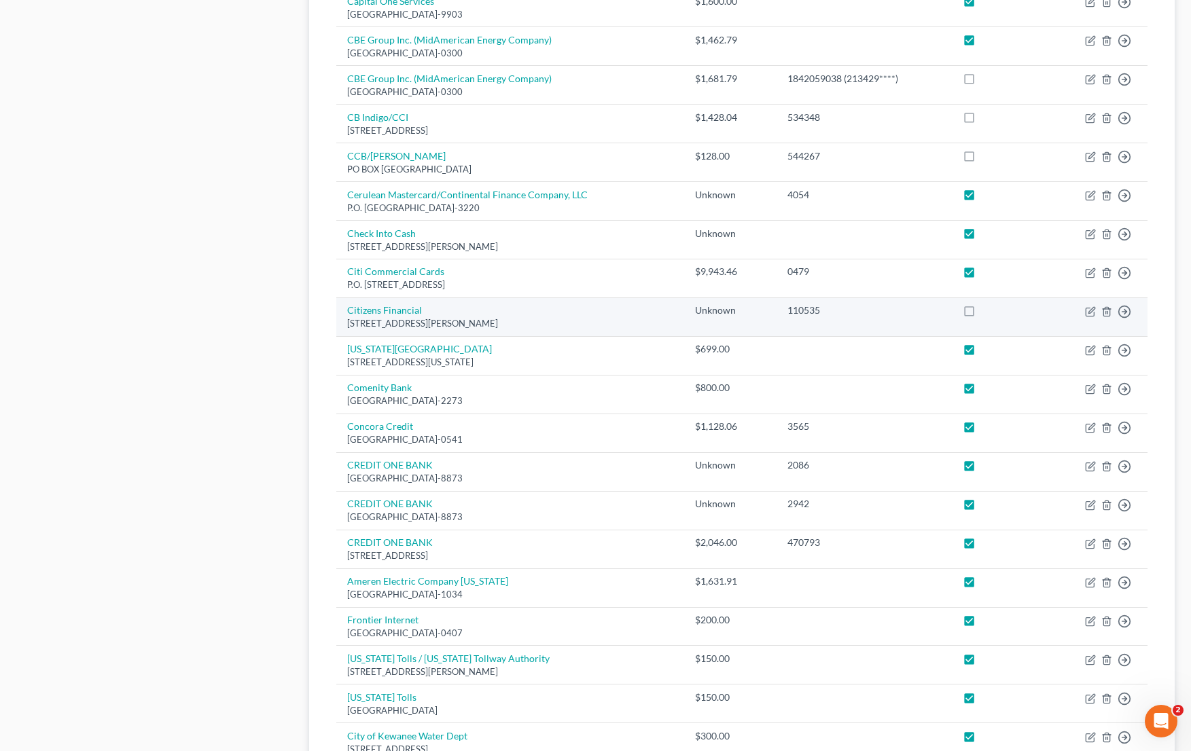
click at [982, 314] on label at bounding box center [982, 314] width 0 height 0
click at [987, 310] on input "checkbox" at bounding box center [991, 308] width 9 height 9
checkbox input "true"
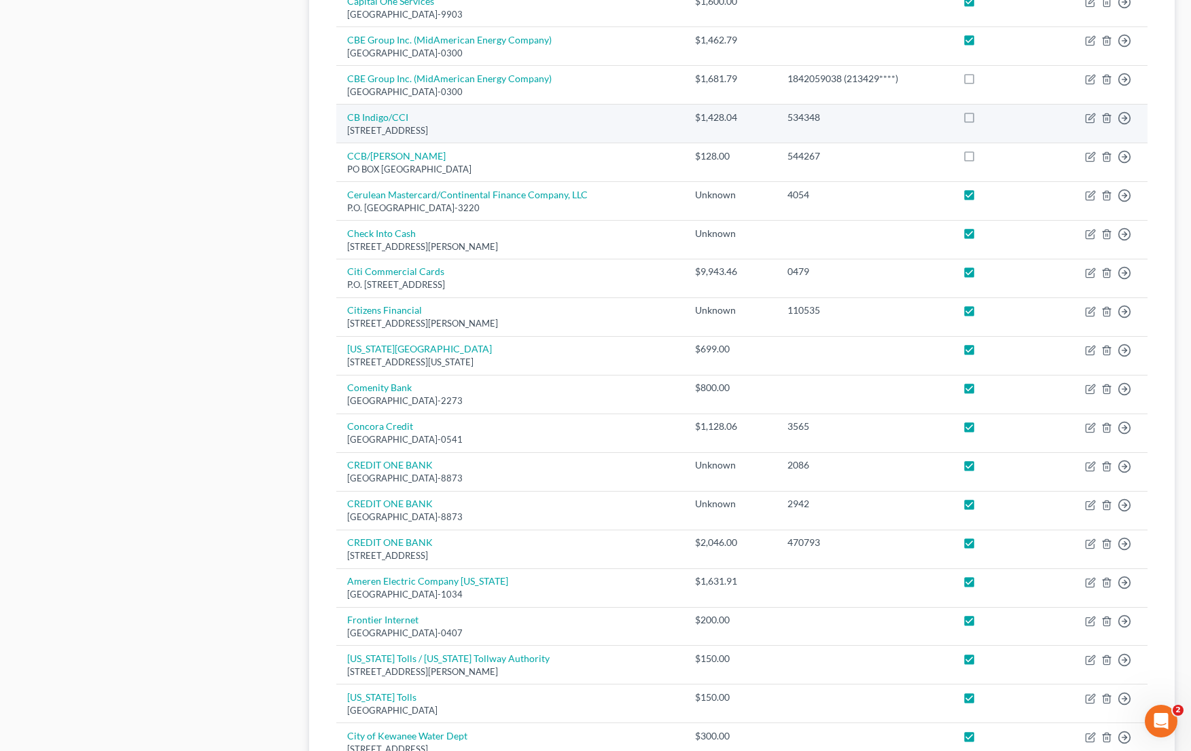
drag, startPoint x: 984, startPoint y: 155, endPoint x: 975, endPoint y: 116, distance: 39.7
click at [982, 160] on label at bounding box center [982, 160] width 0 height 0
click at [987, 154] on input "checkbox" at bounding box center [991, 153] width 9 height 9
checkbox input "true"
click at [982, 121] on label at bounding box center [982, 121] width 0 height 0
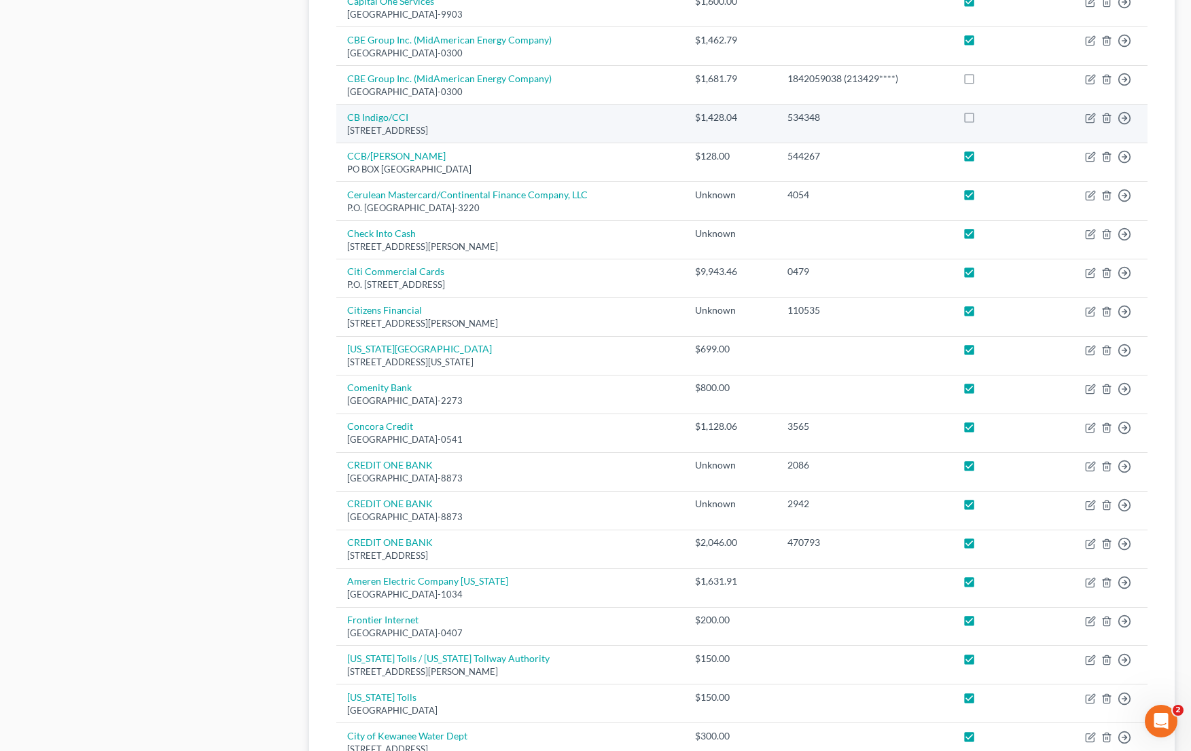
click at [987, 111] on input "checkbox" at bounding box center [991, 115] width 9 height 9
checkbox input "true"
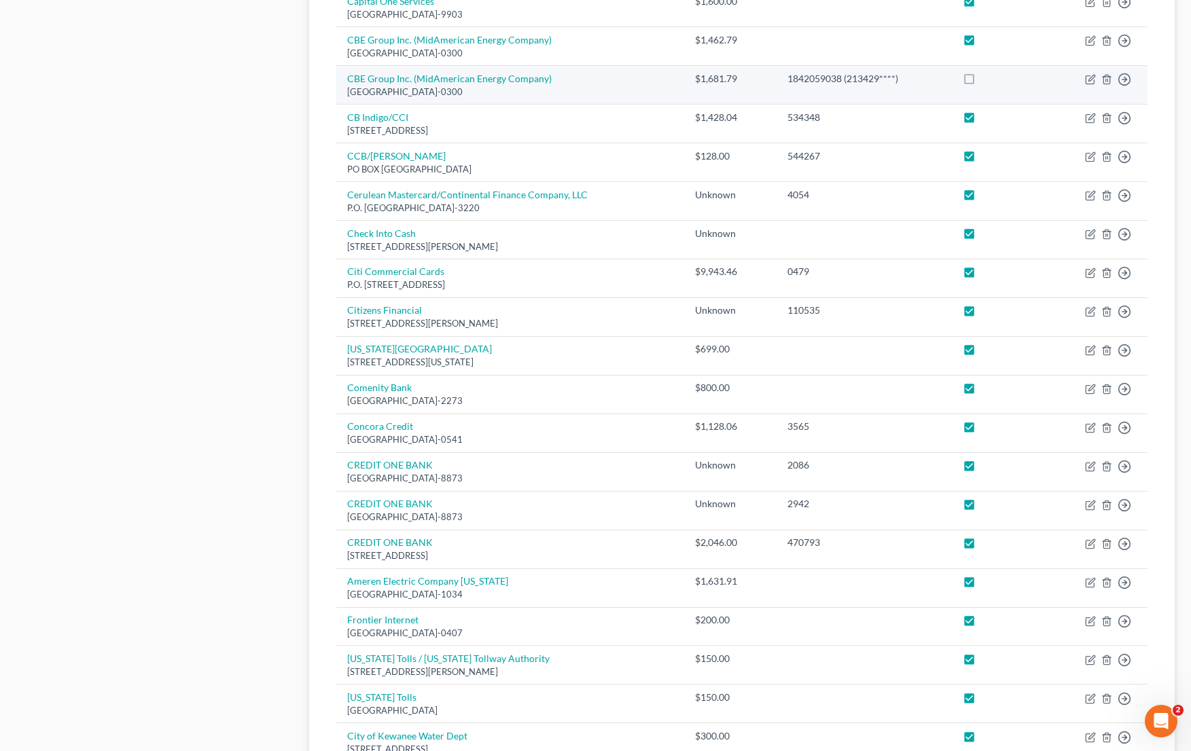
click at [982, 82] on label at bounding box center [982, 82] width 0 height 0
click at [987, 78] on input "checkbox" at bounding box center [991, 76] width 9 height 9
checkbox input "true"
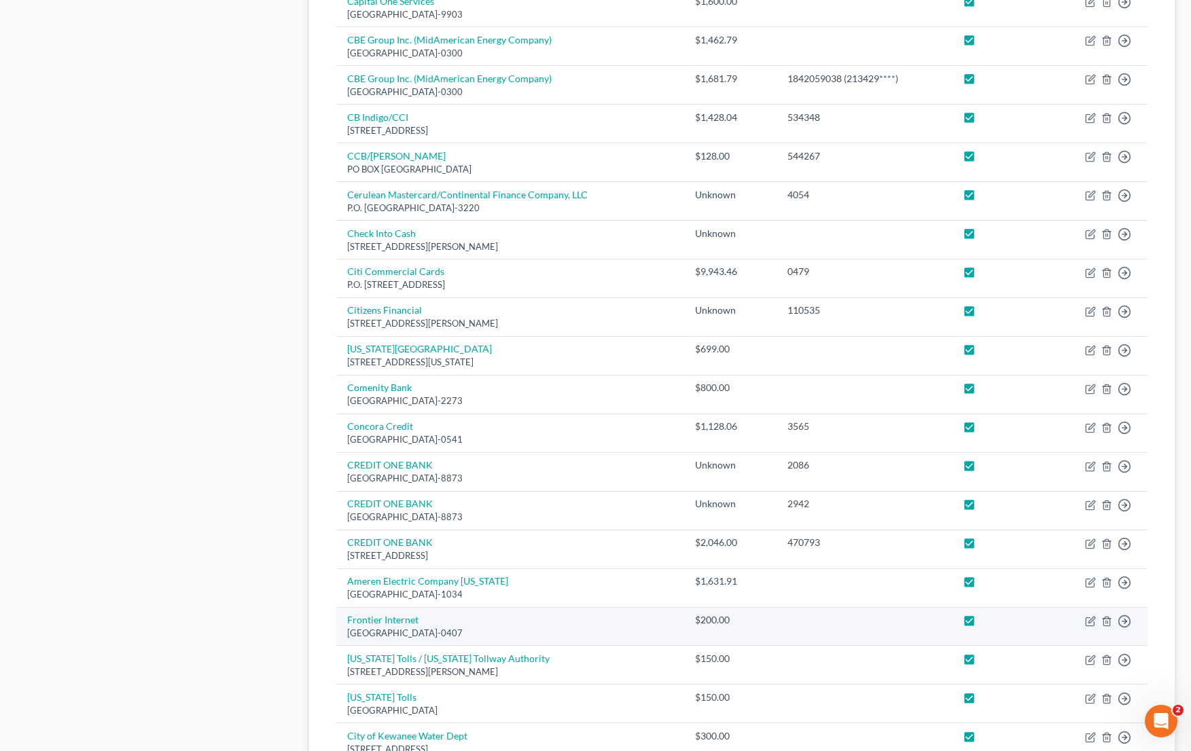
scroll to position [1014, 0]
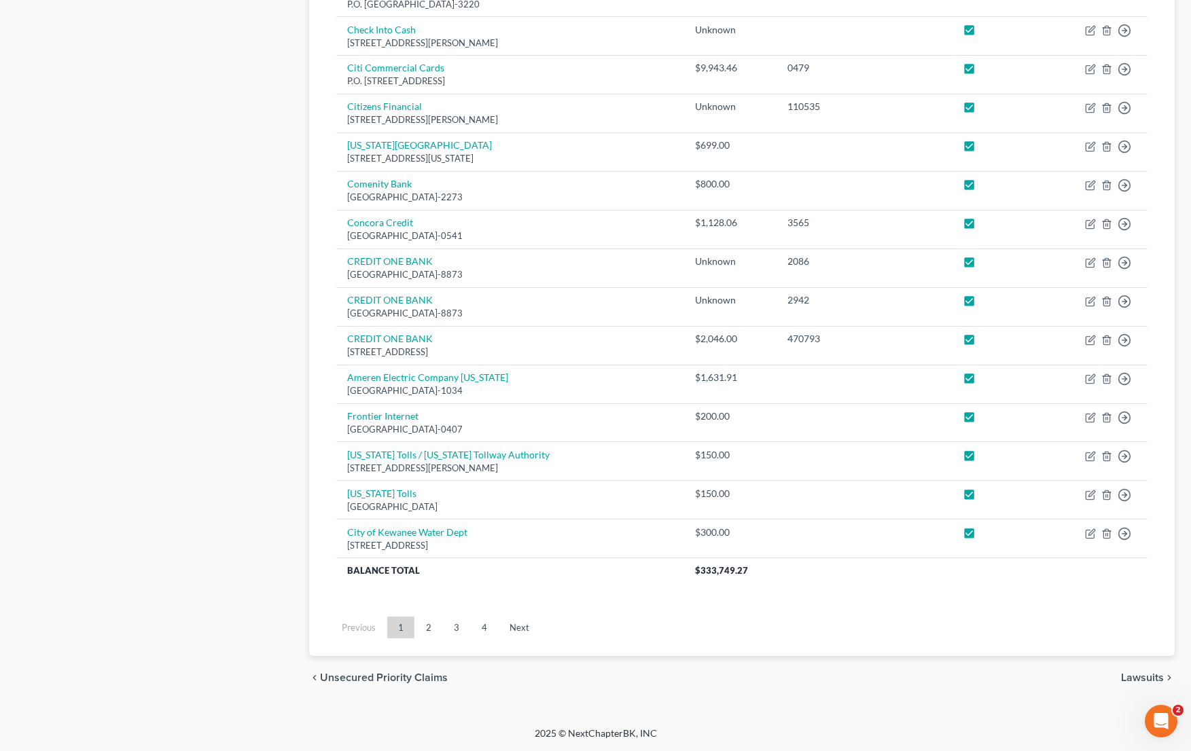
drag, startPoint x: 428, startPoint y: 622, endPoint x: 437, endPoint y: 611, distance: 14.0
click at [428, 622] on link "2" at bounding box center [428, 628] width 27 height 22
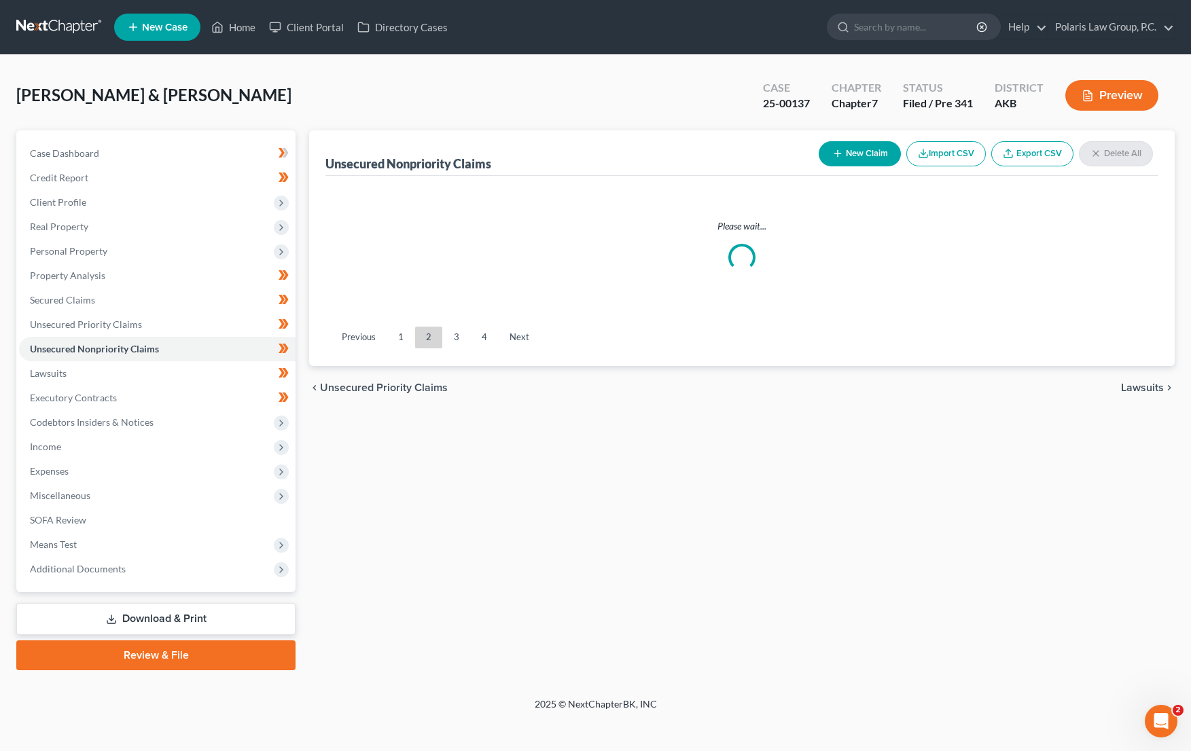
scroll to position [0, 0]
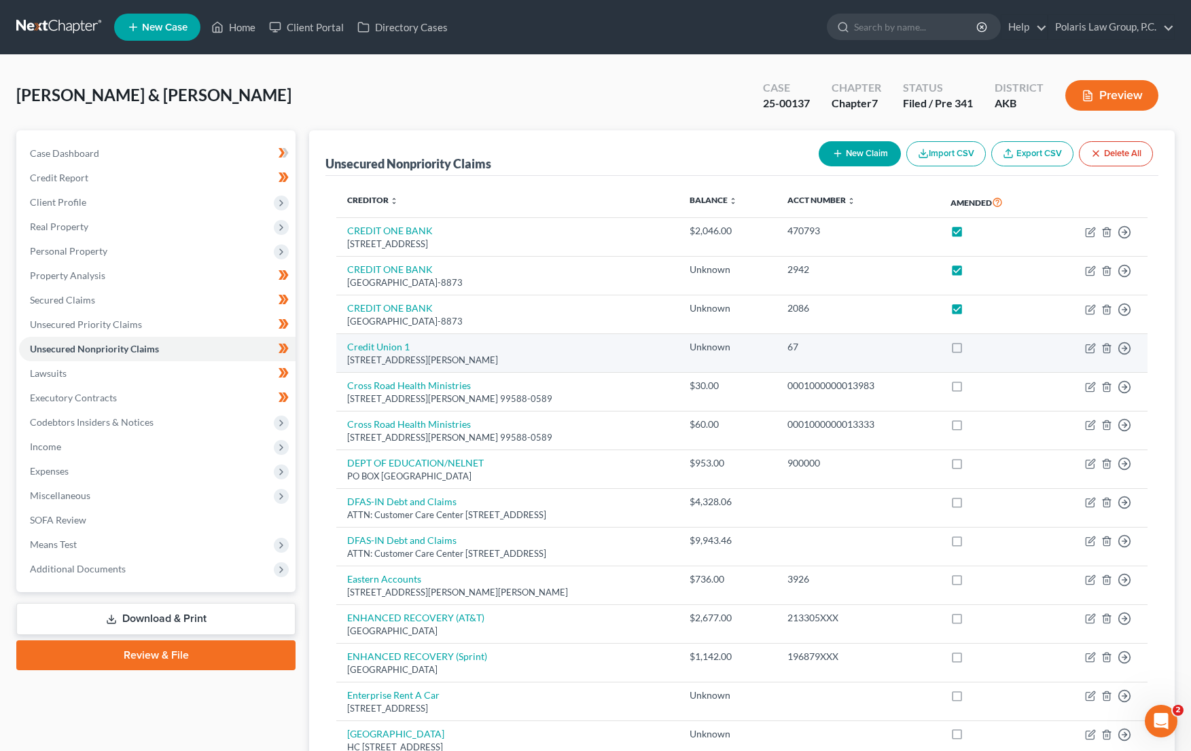
click at [969, 351] on label at bounding box center [969, 351] width 0 height 0
click at [984, 342] on input "checkbox" at bounding box center [979, 344] width 9 height 9
checkbox input "true"
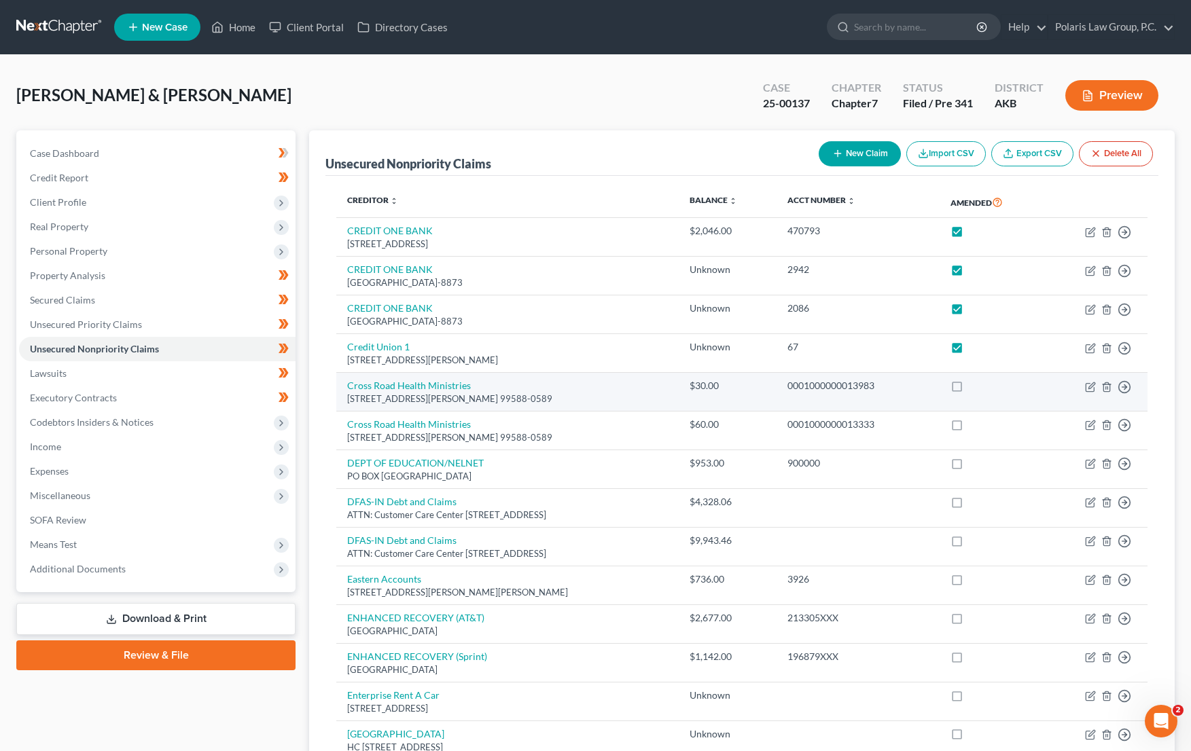
click at [980, 402] on td at bounding box center [991, 392] width 105 height 39
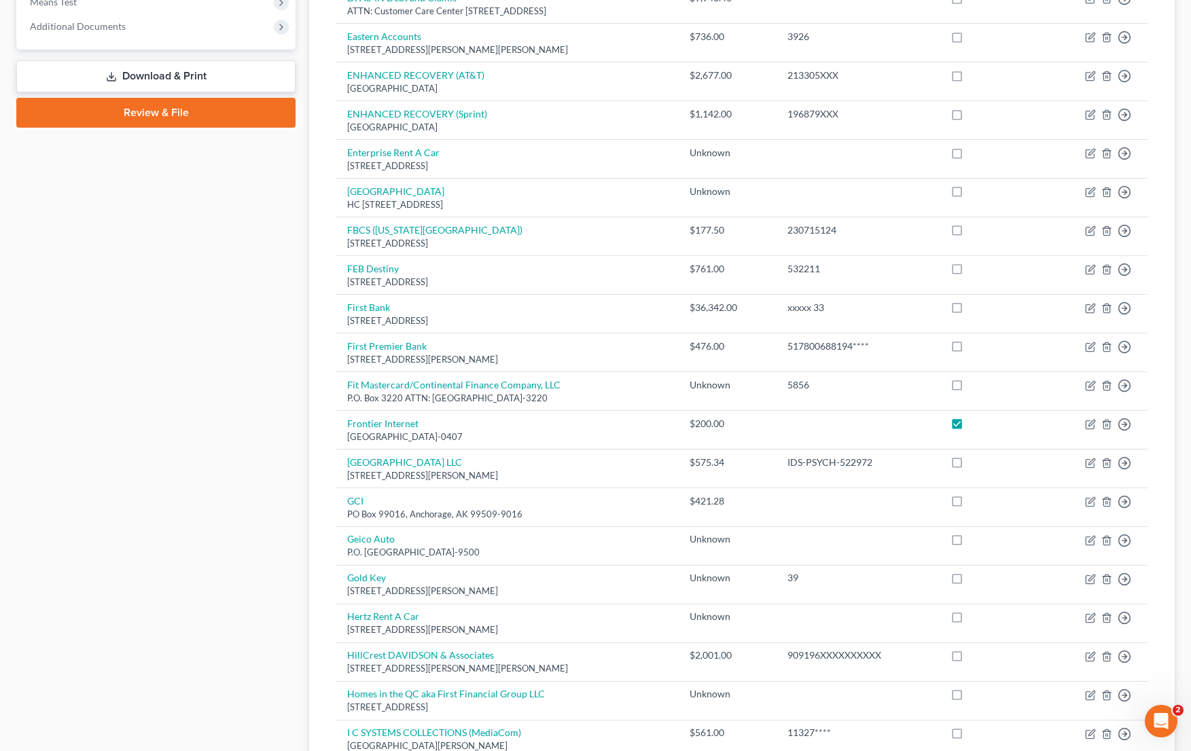
scroll to position [543, 0]
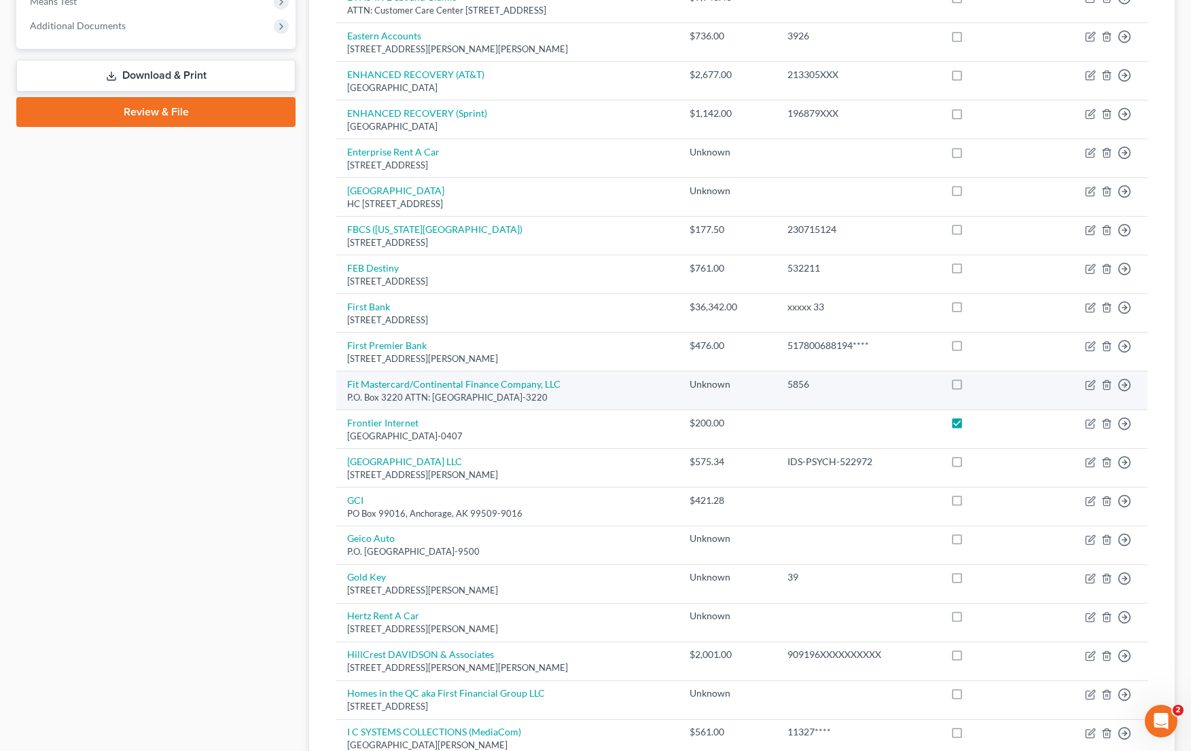
click at [969, 388] on label at bounding box center [969, 388] width 0 height 0
click at [980, 385] on input "checkbox" at bounding box center [979, 382] width 9 height 9
checkbox input "true"
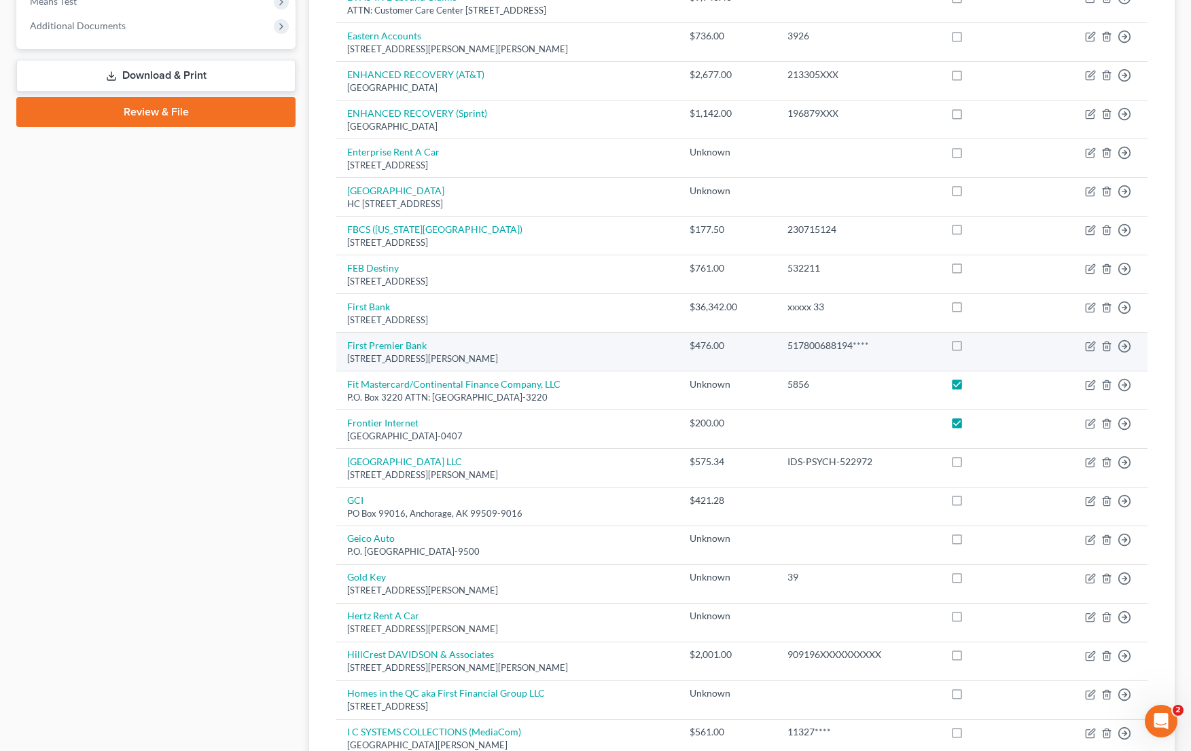
click at [969, 349] on label at bounding box center [969, 349] width 0 height 0
click at [983, 343] on input "checkbox" at bounding box center [979, 343] width 9 height 9
checkbox input "true"
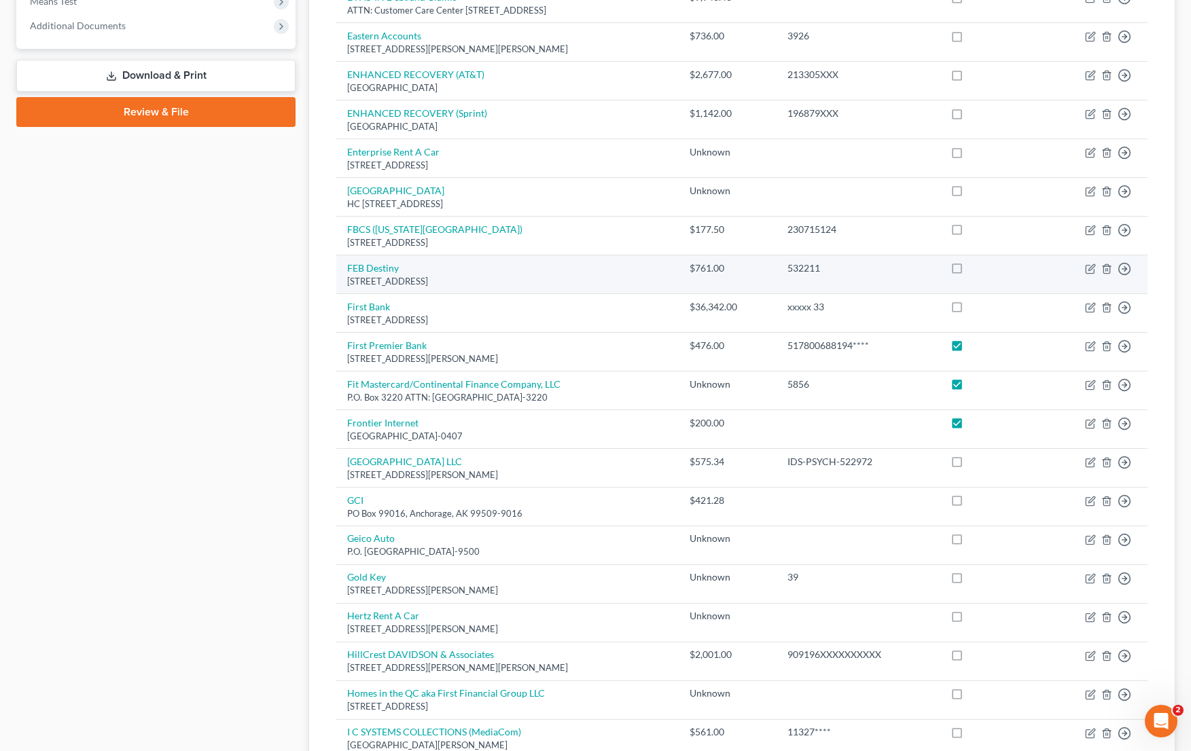
click at [969, 310] on label at bounding box center [969, 310] width 0 height 0
click at [984, 304] on input "checkbox" at bounding box center [979, 304] width 9 height 9
checkbox input "true"
click at [969, 272] on label at bounding box center [969, 272] width 0 height 0
click at [982, 262] on input "checkbox" at bounding box center [979, 266] width 9 height 9
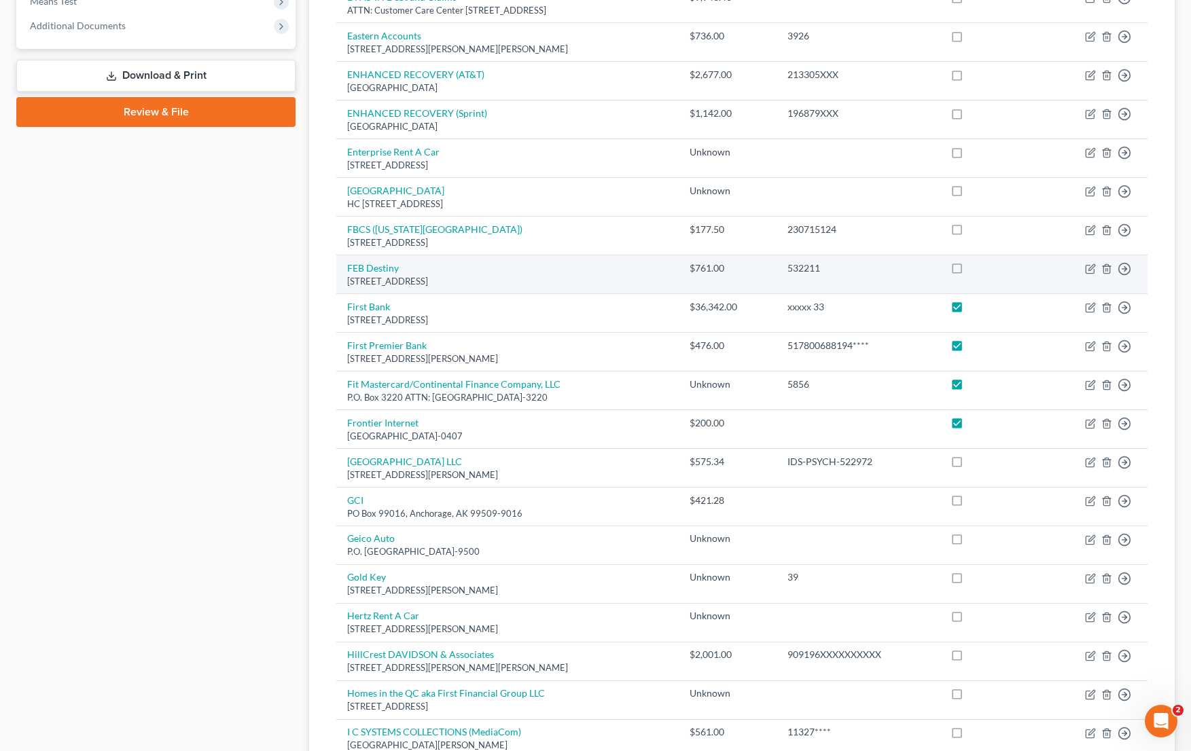
checkbox input "true"
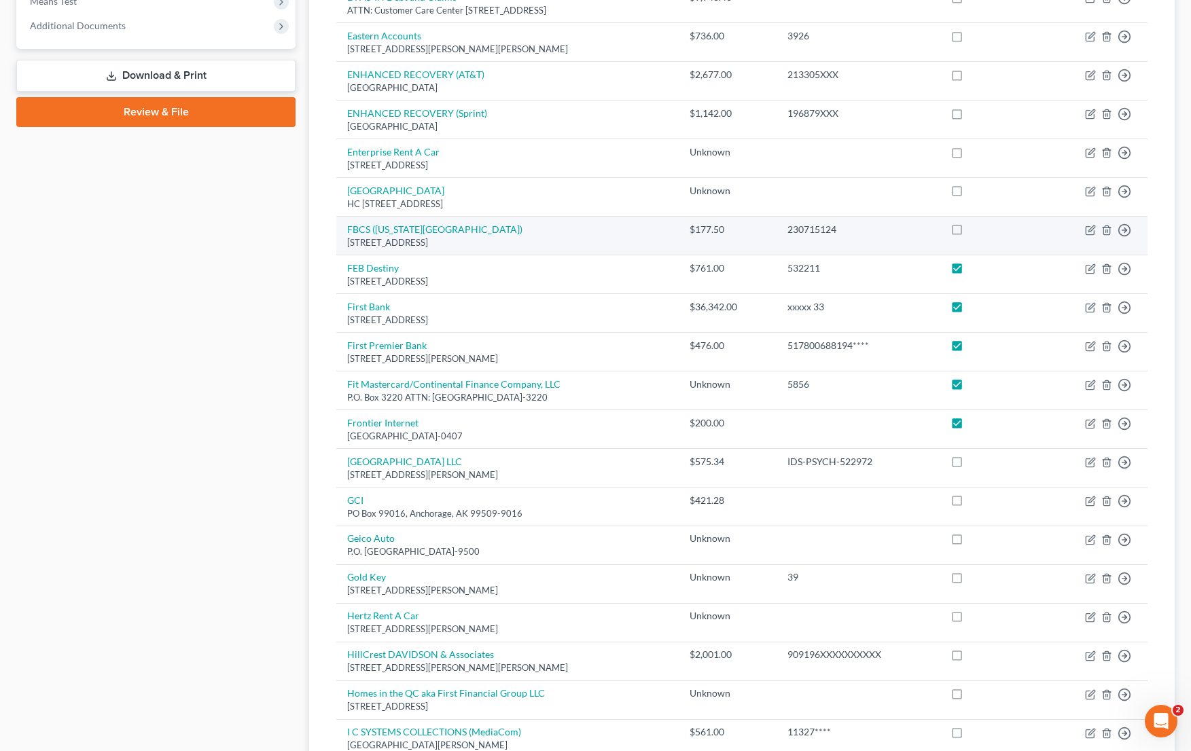
click at [969, 233] on label at bounding box center [969, 233] width 0 height 0
click at [983, 223] on input "checkbox" at bounding box center [979, 227] width 9 height 9
checkbox input "true"
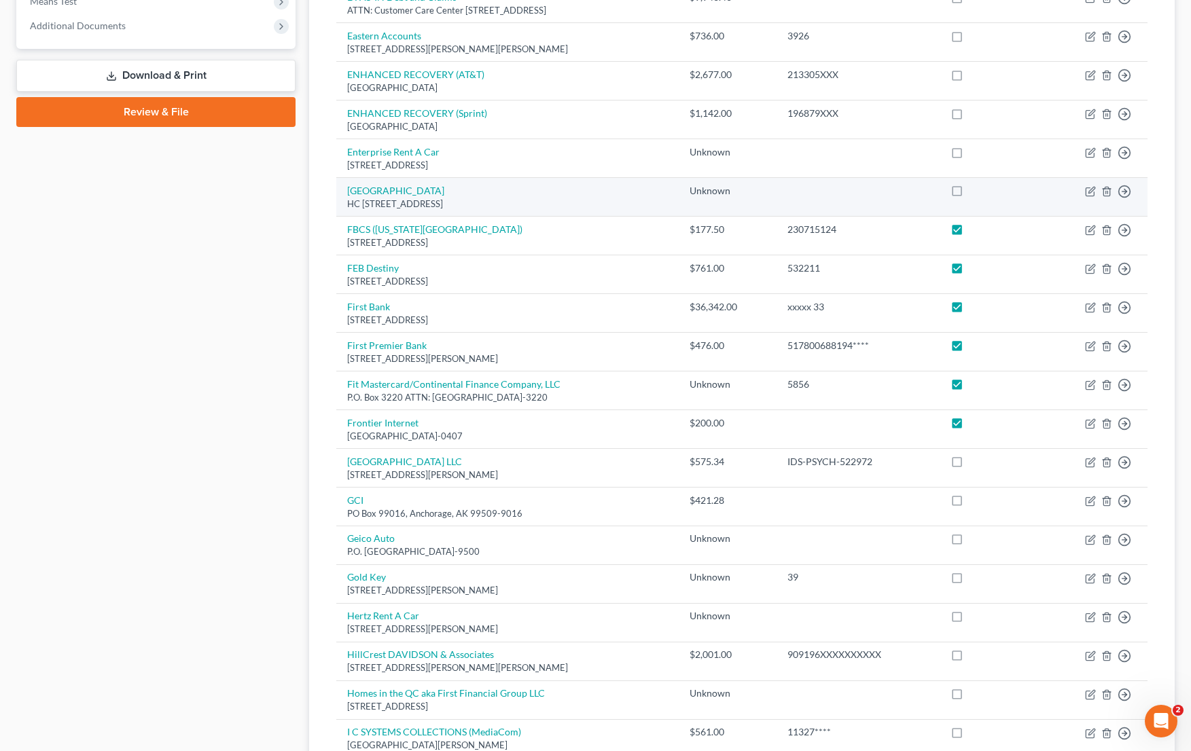
click at [969, 194] on label at bounding box center [969, 194] width 0 height 0
click at [979, 185] on input "checkbox" at bounding box center [979, 188] width 9 height 9
checkbox input "true"
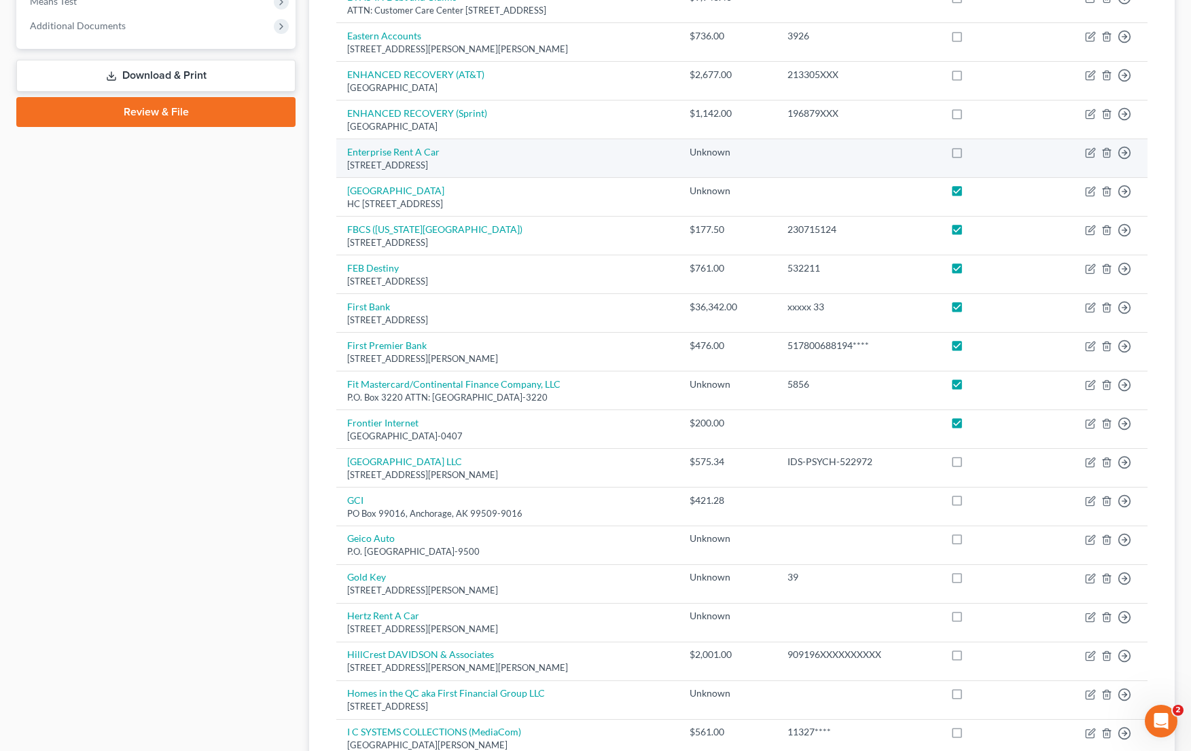
click at [969, 156] on label at bounding box center [969, 156] width 0 height 0
click at [984, 154] on input "checkbox" at bounding box center [979, 149] width 9 height 9
checkbox input "true"
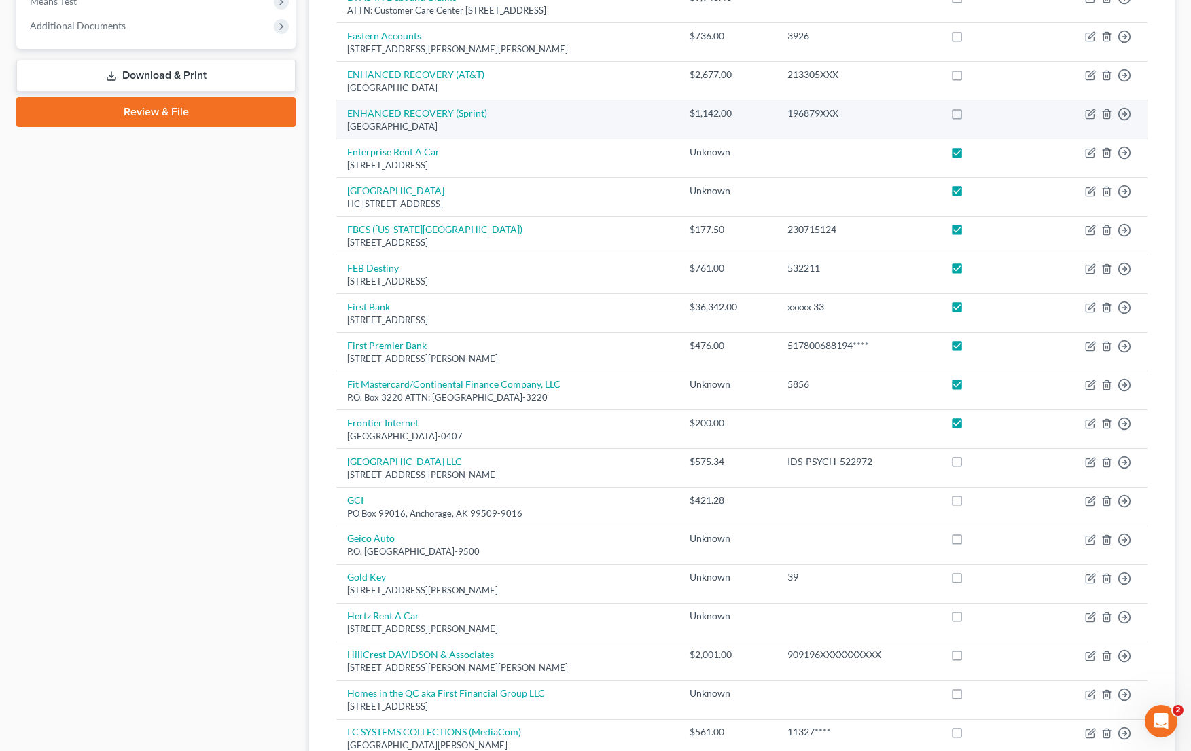
click at [969, 117] on label at bounding box center [969, 117] width 0 height 0
click at [984, 115] on input "checkbox" at bounding box center [979, 111] width 9 height 9
checkbox input "true"
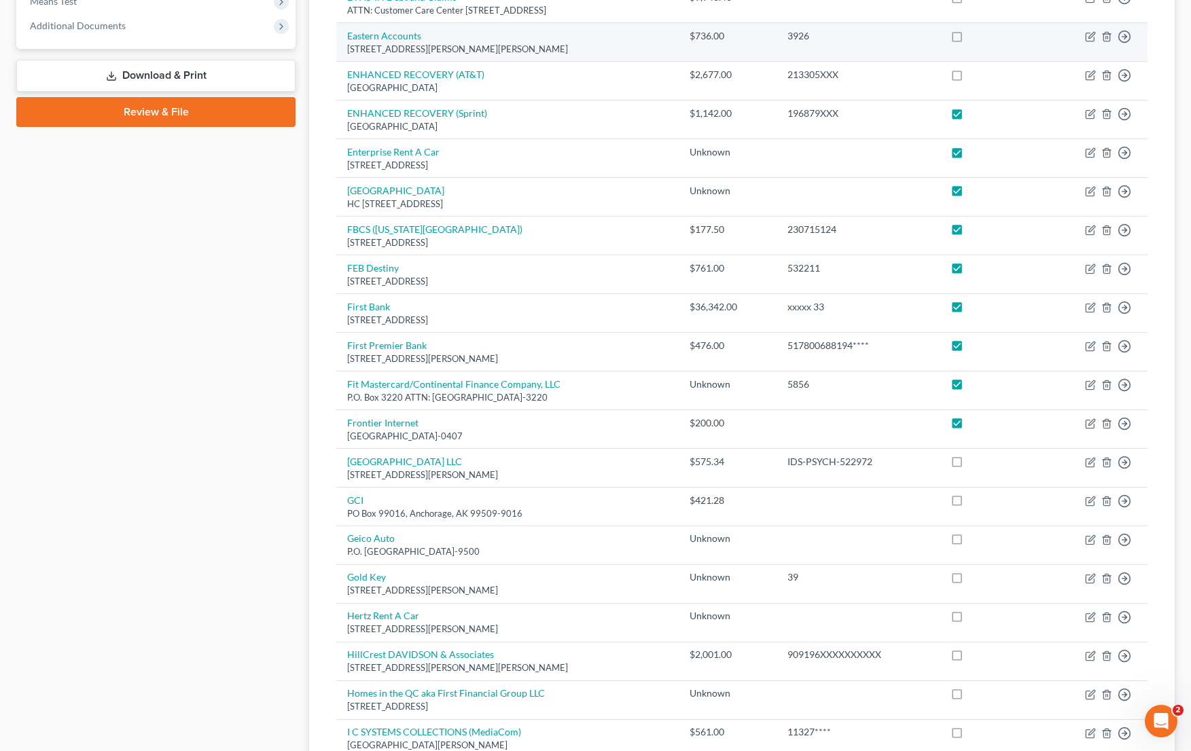
drag, startPoint x: 987, startPoint y: 80, endPoint x: 992, endPoint y: 54, distance: 26.9
click at [969, 78] on label at bounding box center [969, 78] width 0 height 0
click at [984, 77] on input "checkbox" at bounding box center [979, 72] width 9 height 9
checkbox input "true"
click at [969, 39] on label at bounding box center [969, 39] width 0 height 0
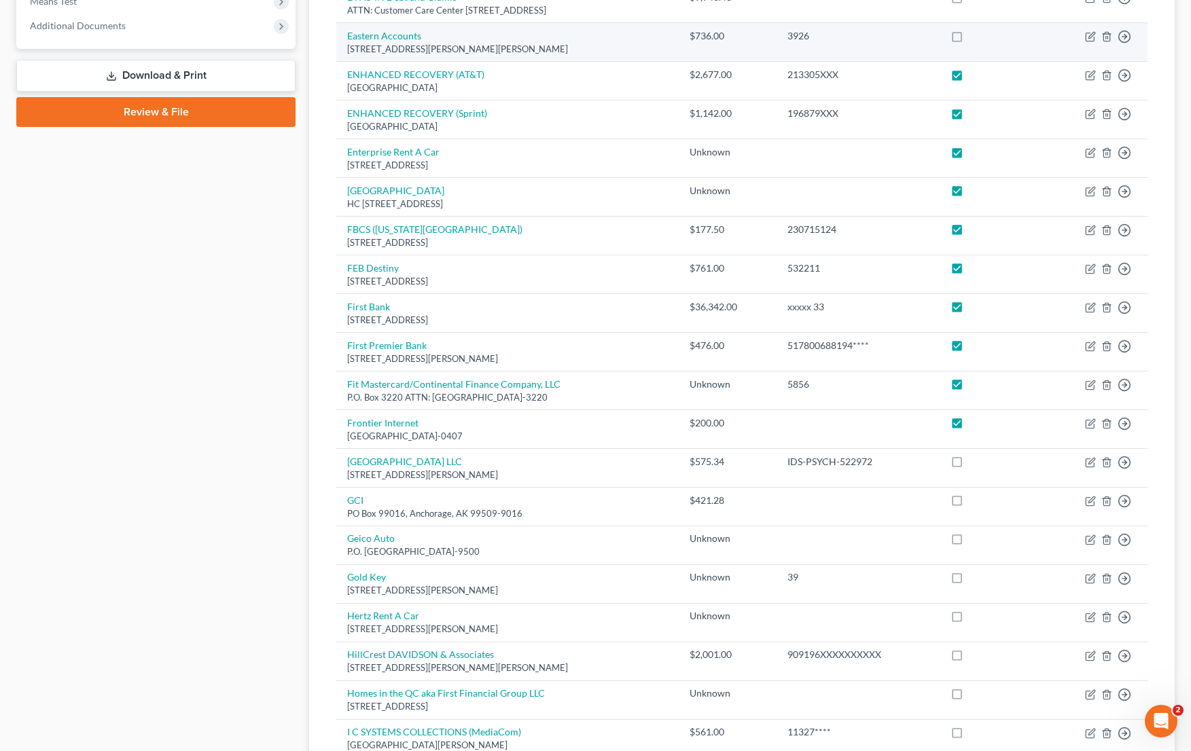
click at [984, 38] on input "checkbox" at bounding box center [979, 33] width 9 height 9
checkbox input "true"
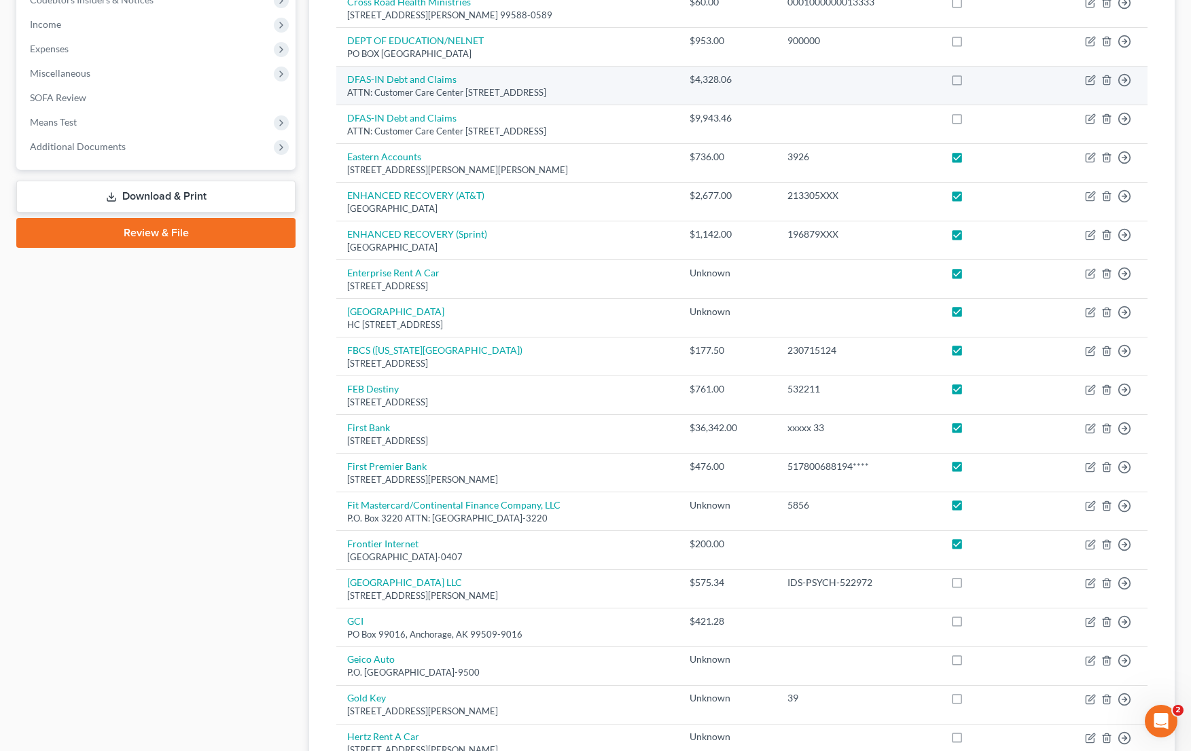
scroll to position [408, 0]
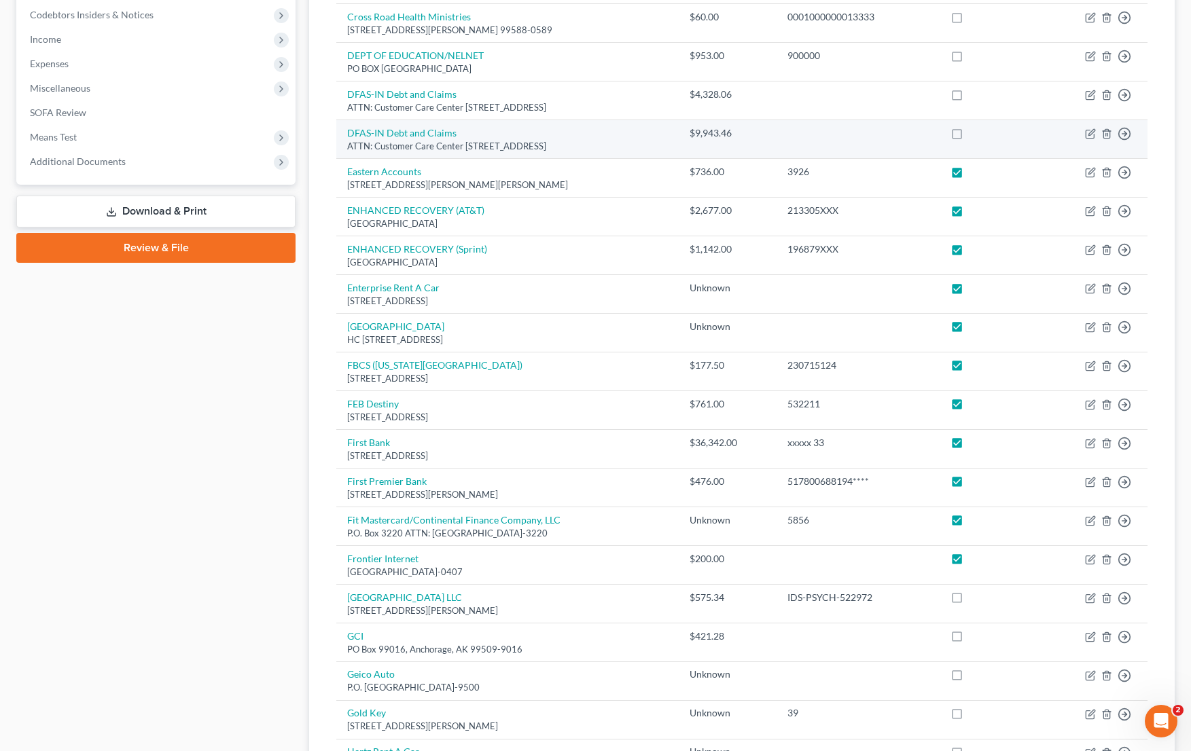
click at [986, 122] on td at bounding box center [991, 139] width 105 height 39
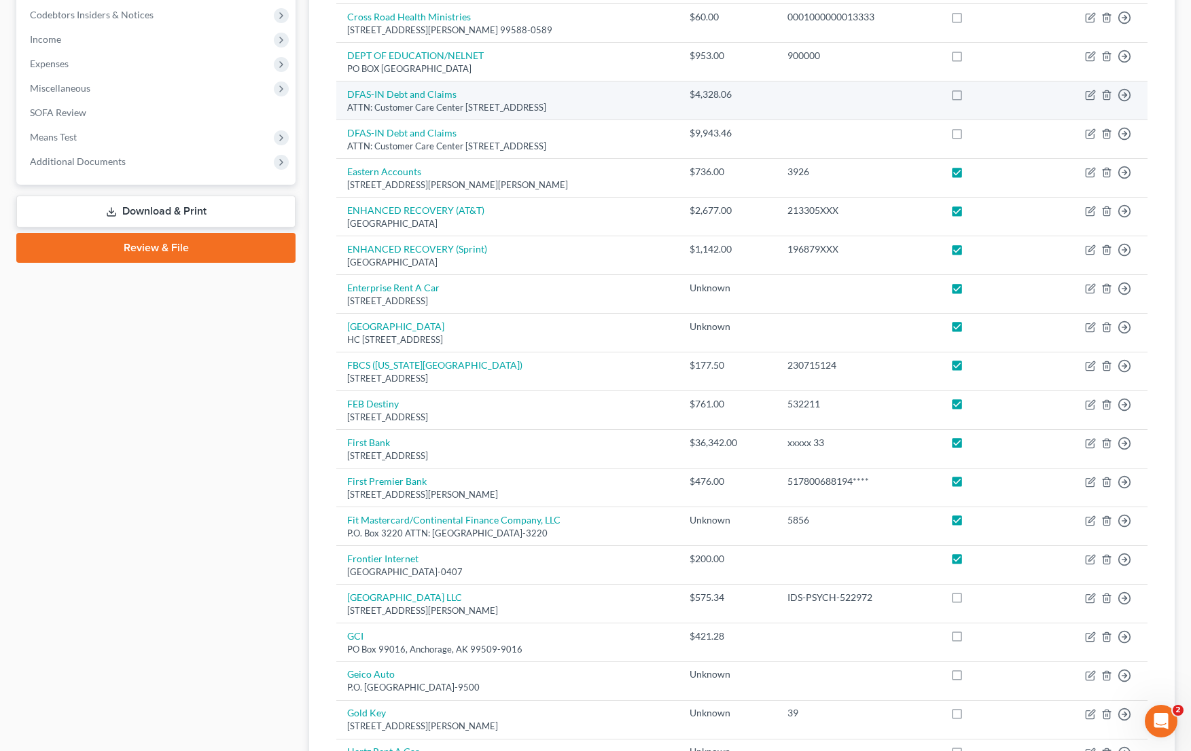
click at [969, 98] on label at bounding box center [969, 98] width 0 height 0
click at [980, 96] on input "checkbox" at bounding box center [979, 92] width 9 height 9
checkbox input "true"
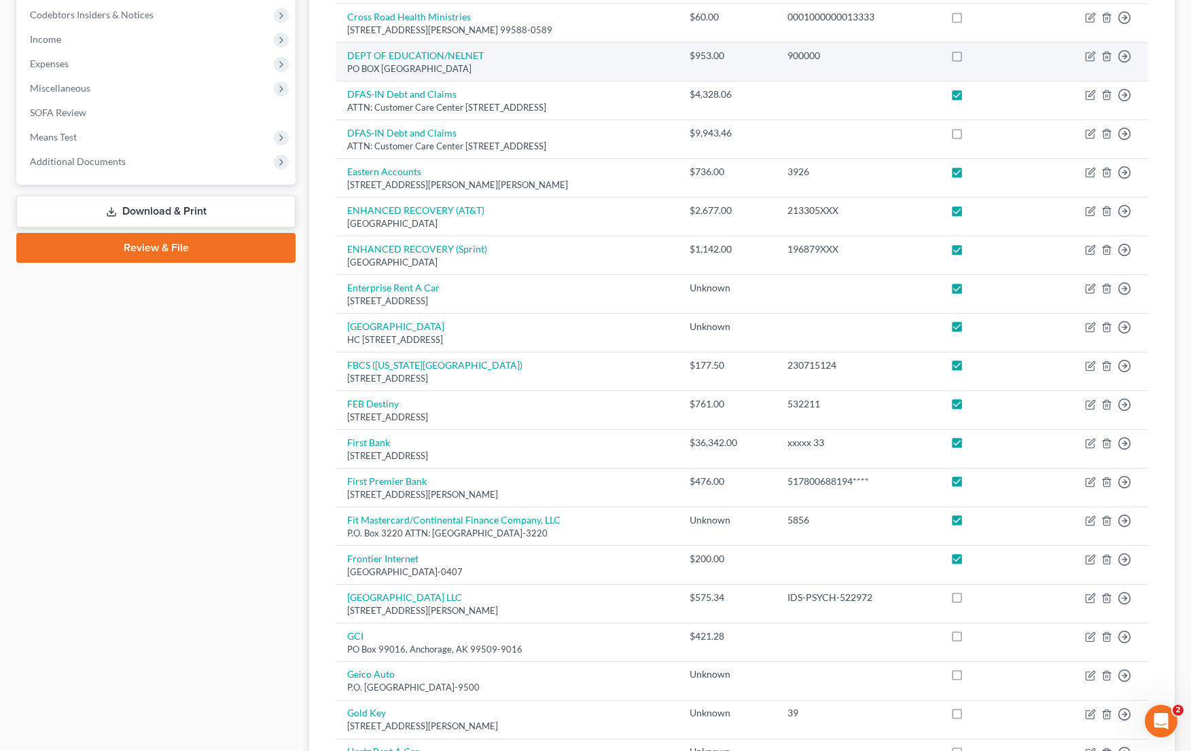
click at [969, 59] on label at bounding box center [969, 59] width 0 height 0
click at [984, 53] on input "checkbox" at bounding box center [979, 53] width 9 height 9
checkbox input "true"
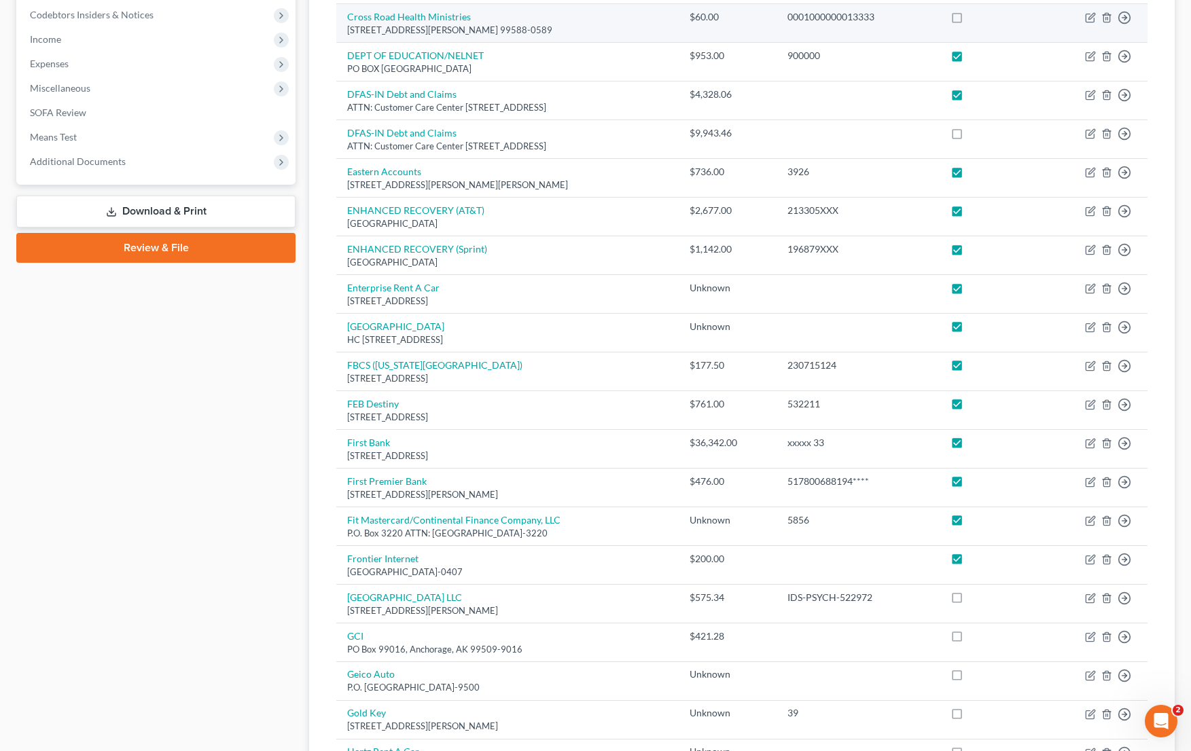
click at [969, 20] on label at bounding box center [969, 20] width 0 height 0
click at [981, 19] on input "checkbox" at bounding box center [979, 14] width 9 height 9
checkbox input "true"
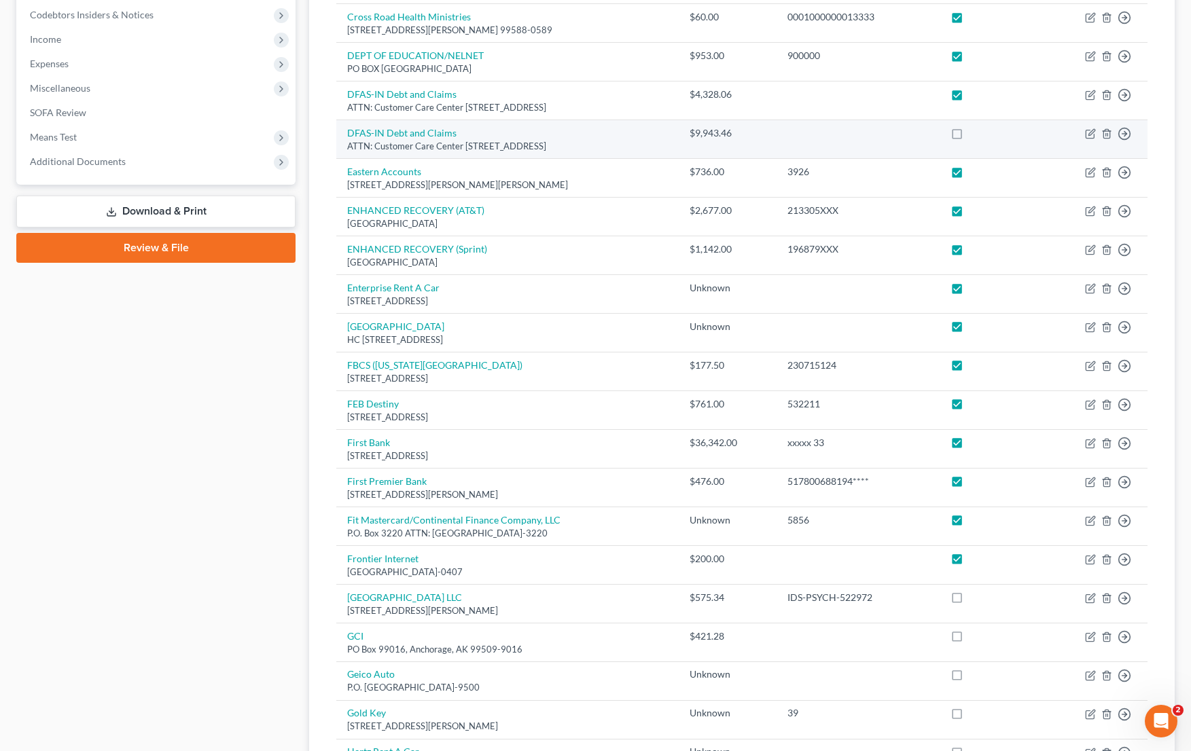
click at [969, 137] on label at bounding box center [969, 137] width 0 height 0
click at [978, 132] on input "checkbox" at bounding box center [979, 130] width 9 height 9
checkbox input "true"
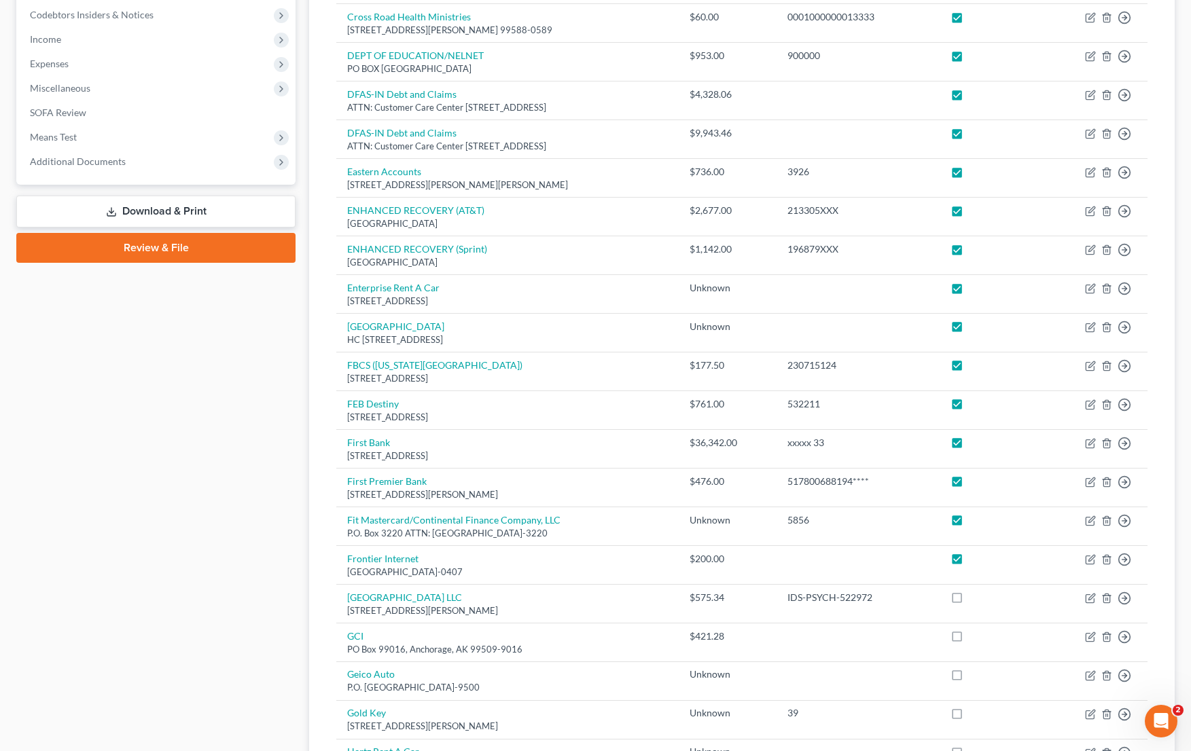
scroll to position [68, 0]
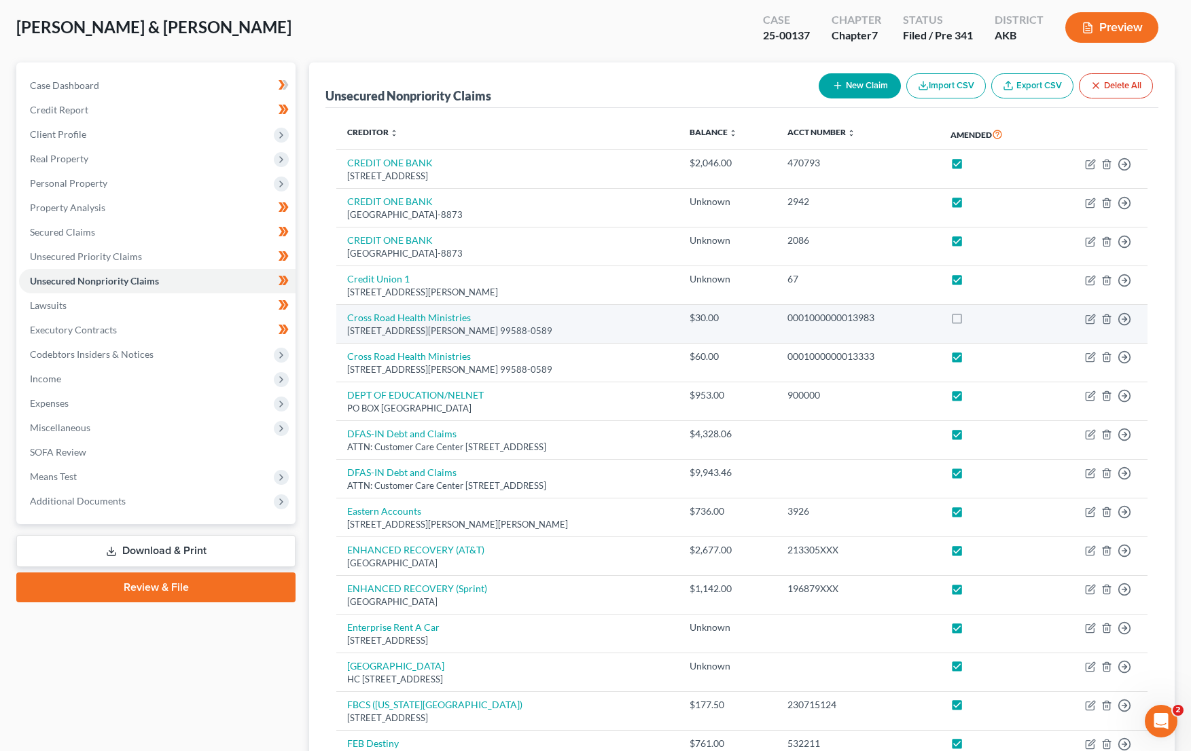
click at [969, 321] on label at bounding box center [969, 321] width 0 height 0
click at [984, 320] on input "checkbox" at bounding box center [979, 315] width 9 height 9
checkbox input "true"
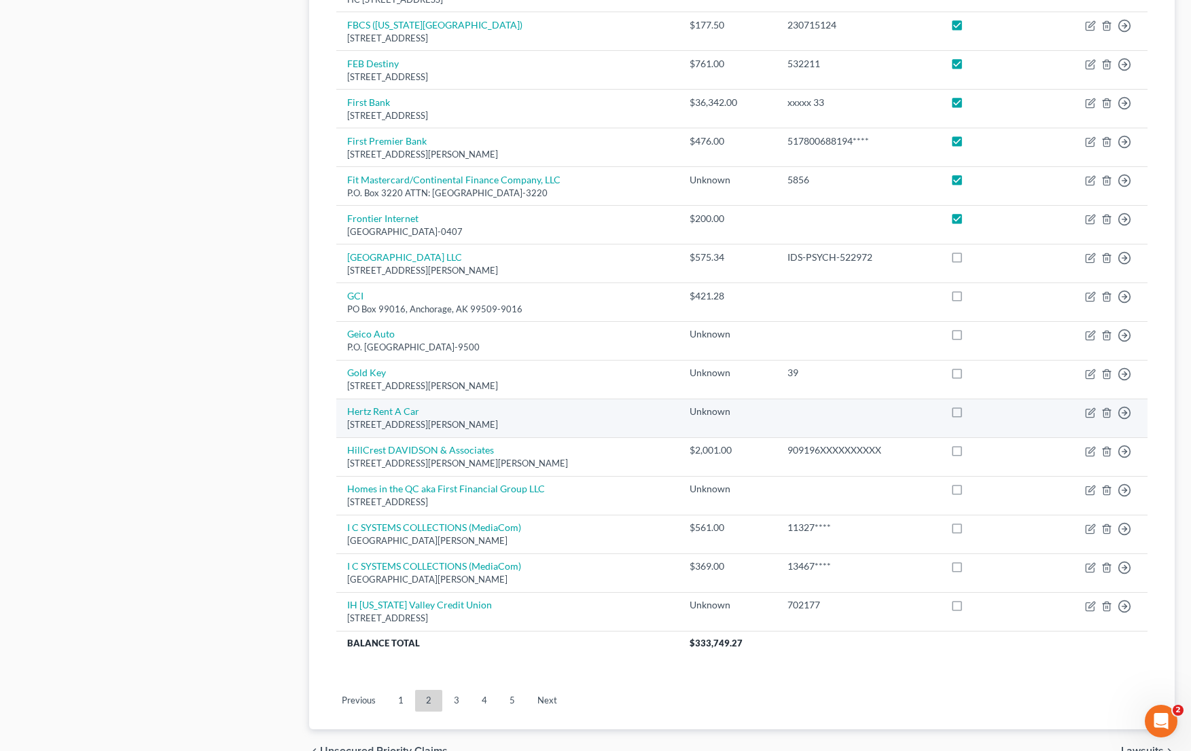
scroll to position [821, 0]
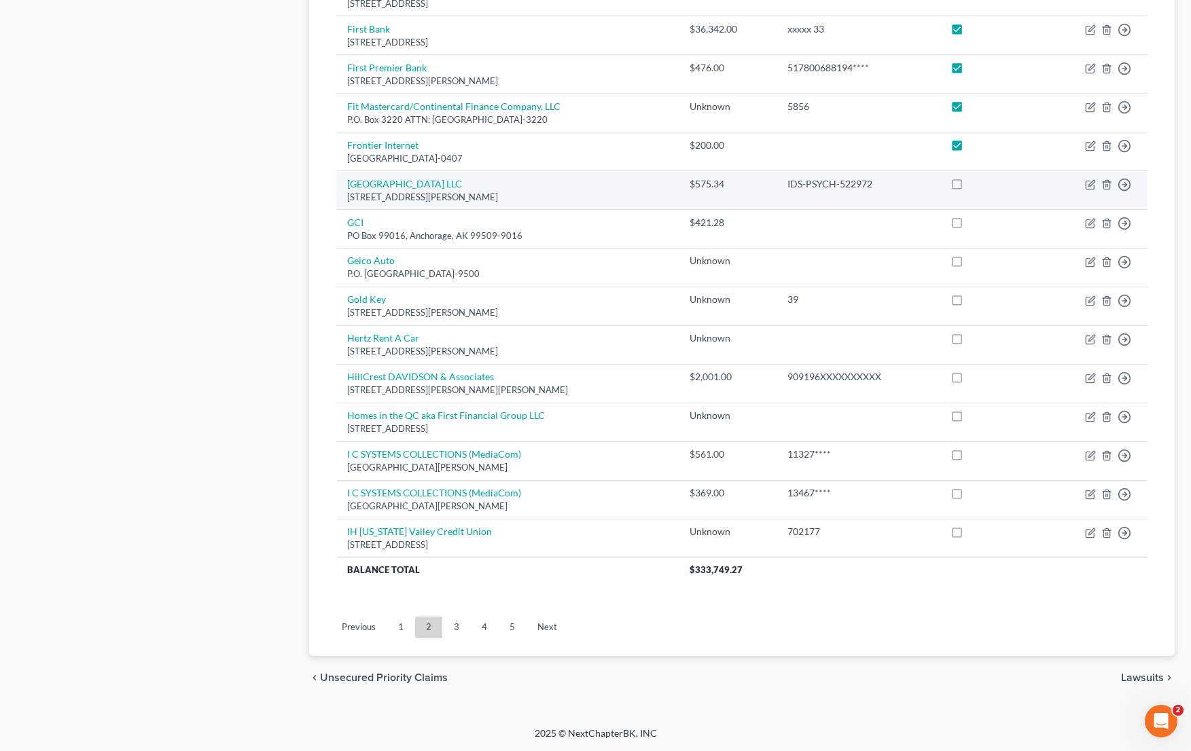
click at [969, 187] on label at bounding box center [969, 187] width 0 height 0
click at [984, 186] on input "checkbox" at bounding box center [979, 181] width 9 height 9
checkbox input "true"
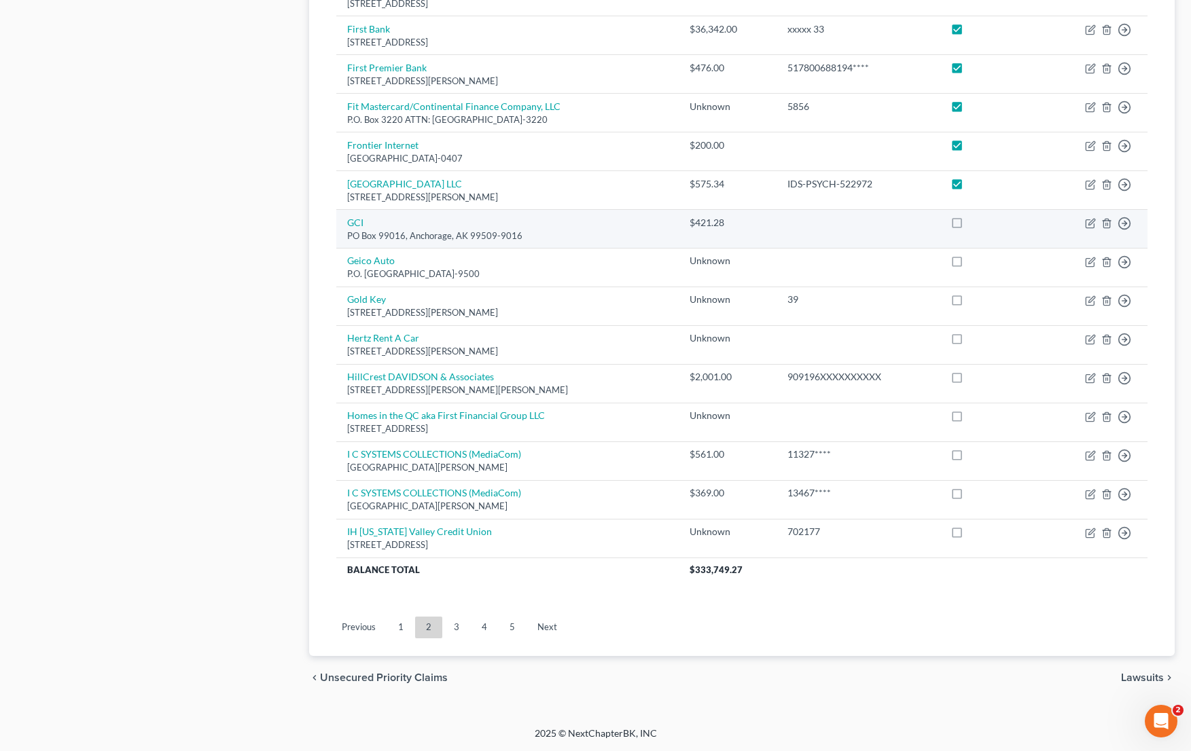
click at [969, 226] on label at bounding box center [969, 226] width 0 height 0
click at [984, 223] on input "checkbox" at bounding box center [979, 220] width 9 height 9
checkbox input "true"
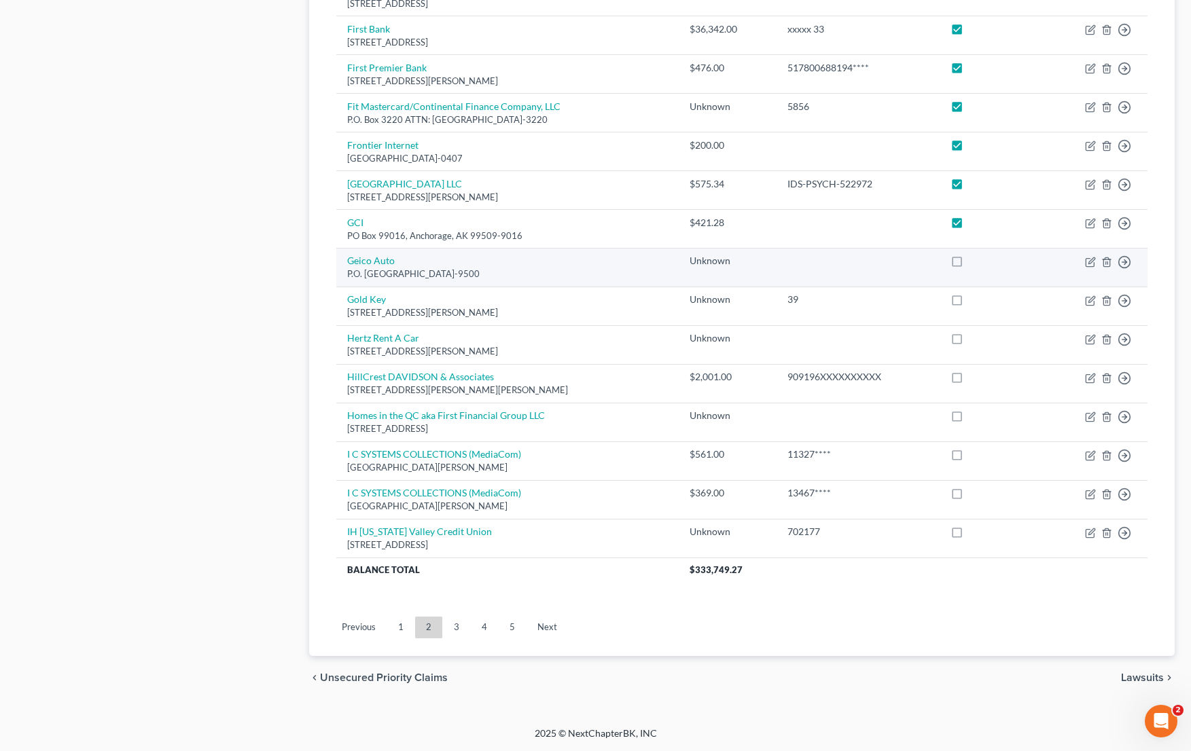
click at [969, 264] on label at bounding box center [969, 264] width 0 height 0
click at [984, 261] on input "checkbox" at bounding box center [979, 258] width 9 height 9
checkbox input "true"
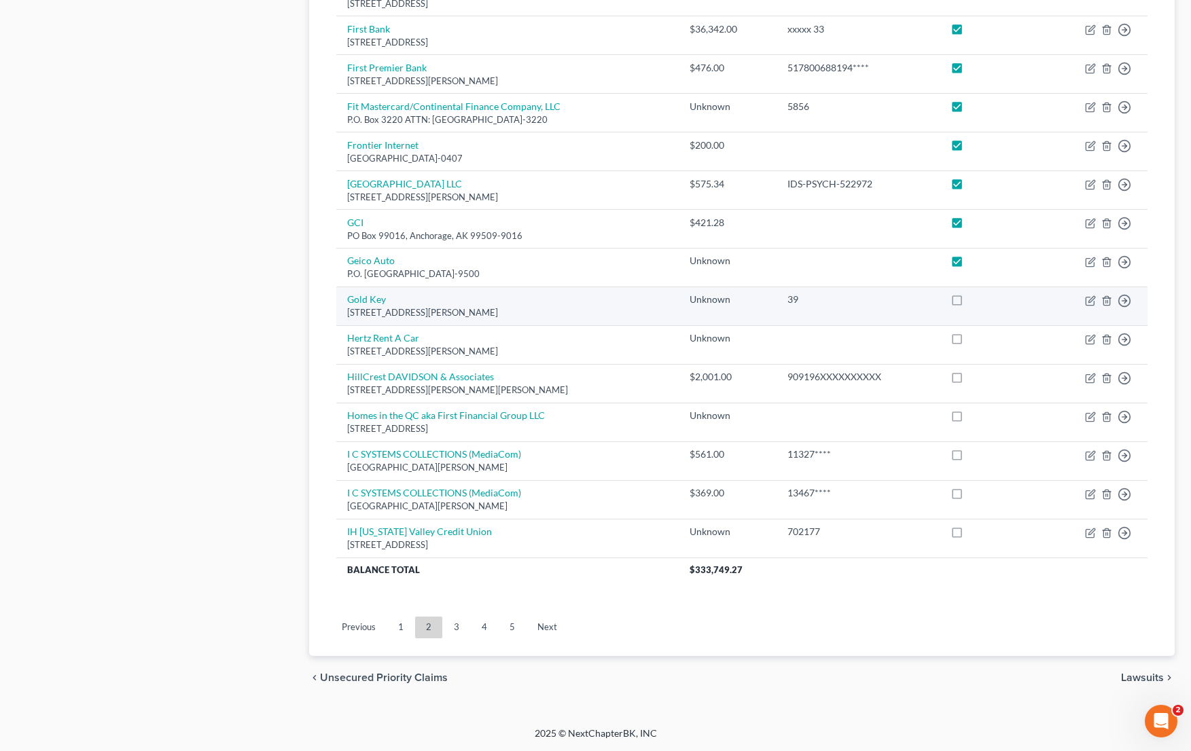
click at [969, 303] on label at bounding box center [969, 303] width 0 height 0
click at [984, 300] on input "checkbox" at bounding box center [979, 297] width 9 height 9
checkbox input "true"
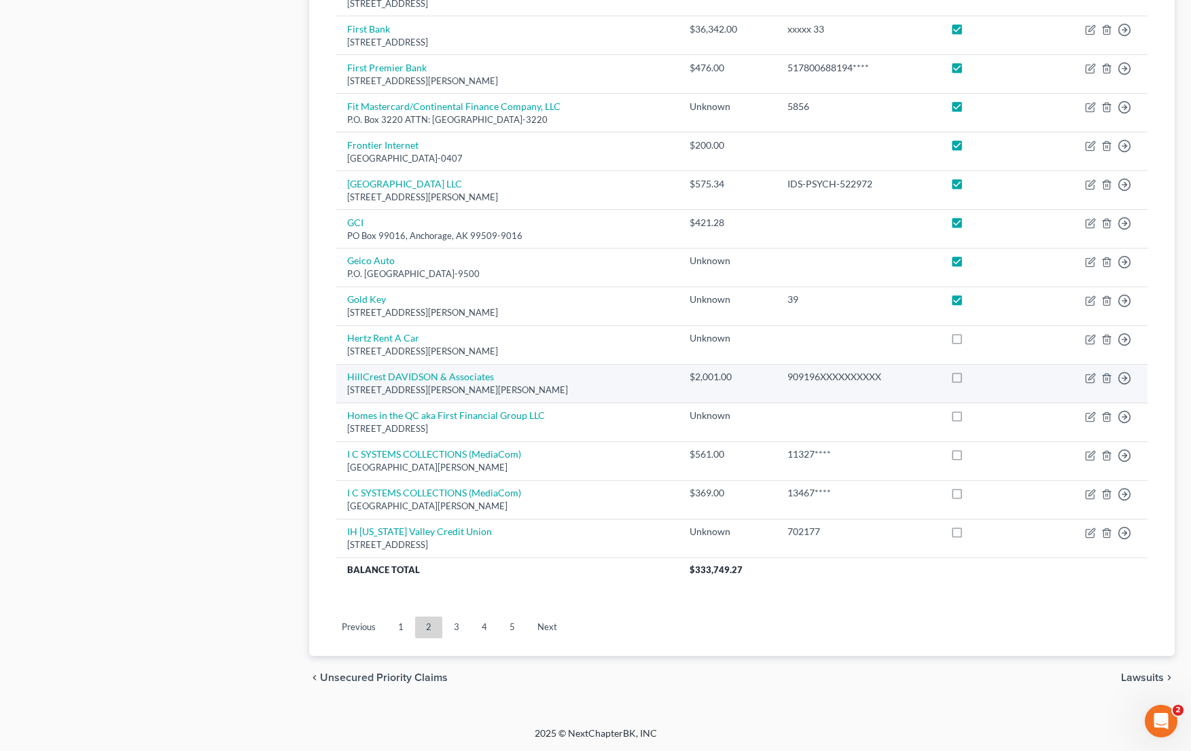
click at [969, 342] on label at bounding box center [969, 342] width 0 height 0
click at [984, 336] on input "checkbox" at bounding box center [979, 335] width 9 height 9
checkbox input "true"
click at [969, 380] on label at bounding box center [969, 380] width 0 height 0
click at [984, 378] on input "checkbox" at bounding box center [979, 374] width 9 height 9
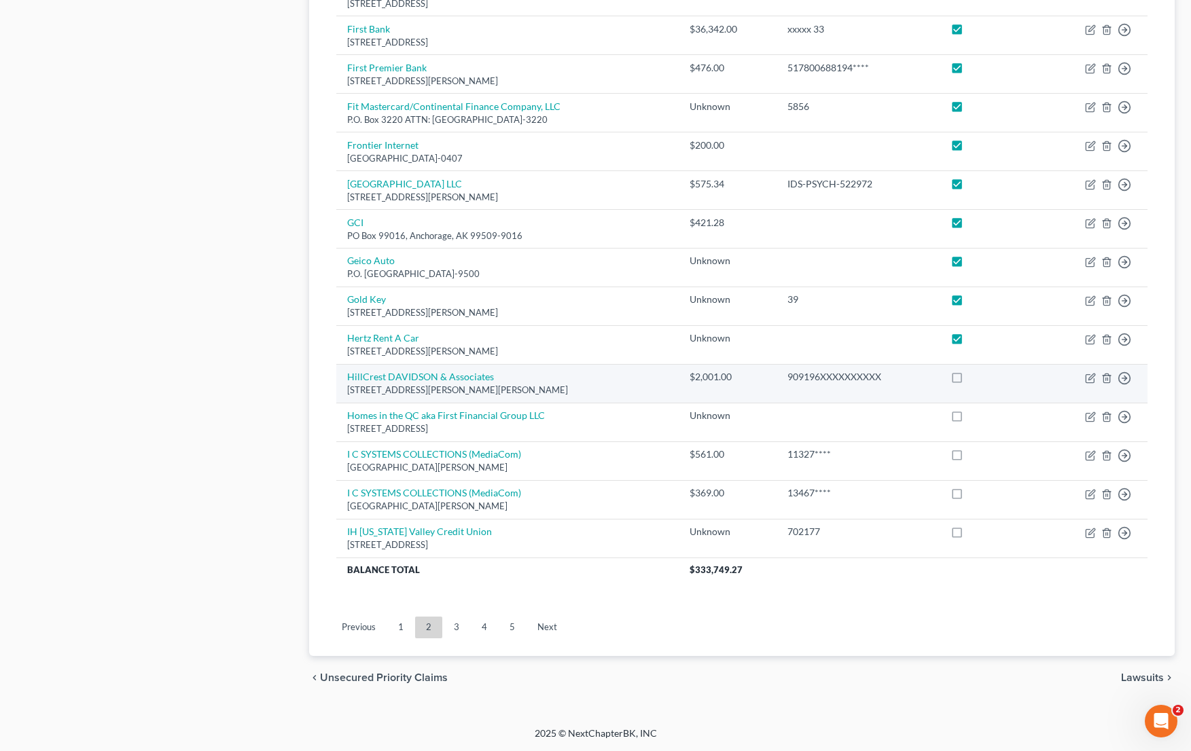
checkbox input "true"
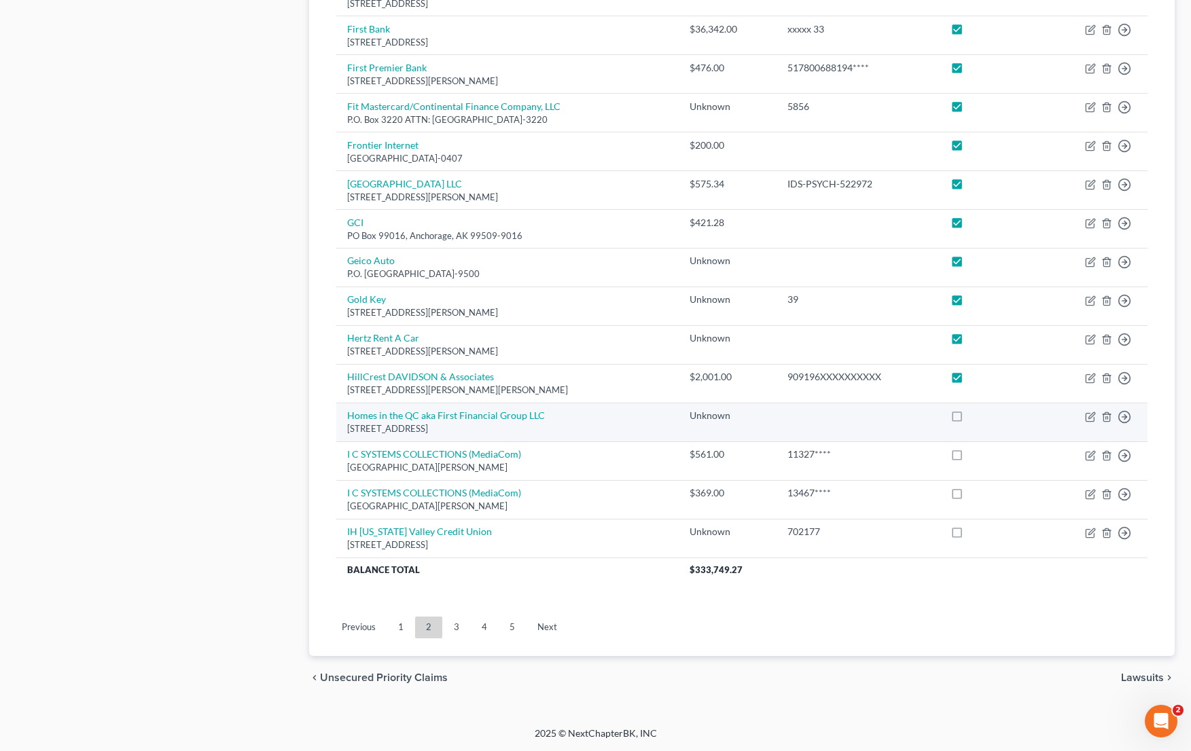
click at [969, 419] on label at bounding box center [969, 419] width 0 height 0
click at [984, 418] on input "checkbox" at bounding box center [979, 413] width 9 height 9
checkbox input "true"
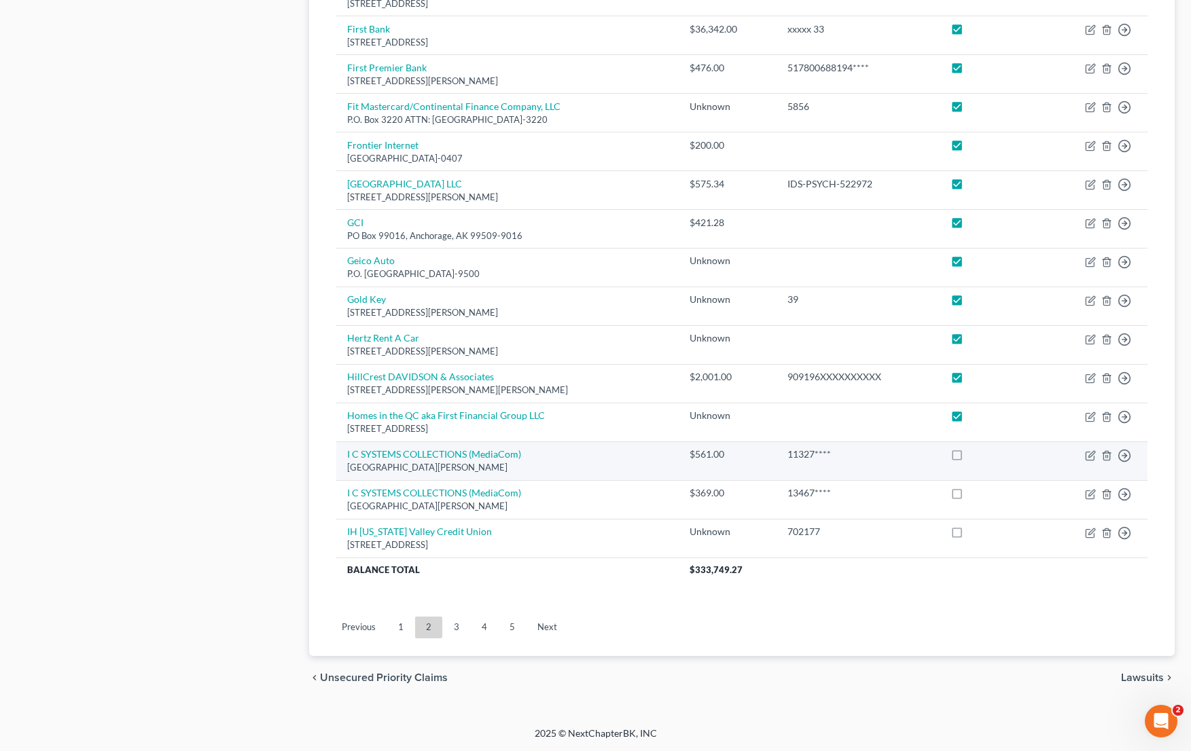
click at [969, 458] on label at bounding box center [969, 458] width 0 height 0
click at [984, 453] on input "checkbox" at bounding box center [979, 452] width 9 height 9
checkbox input "true"
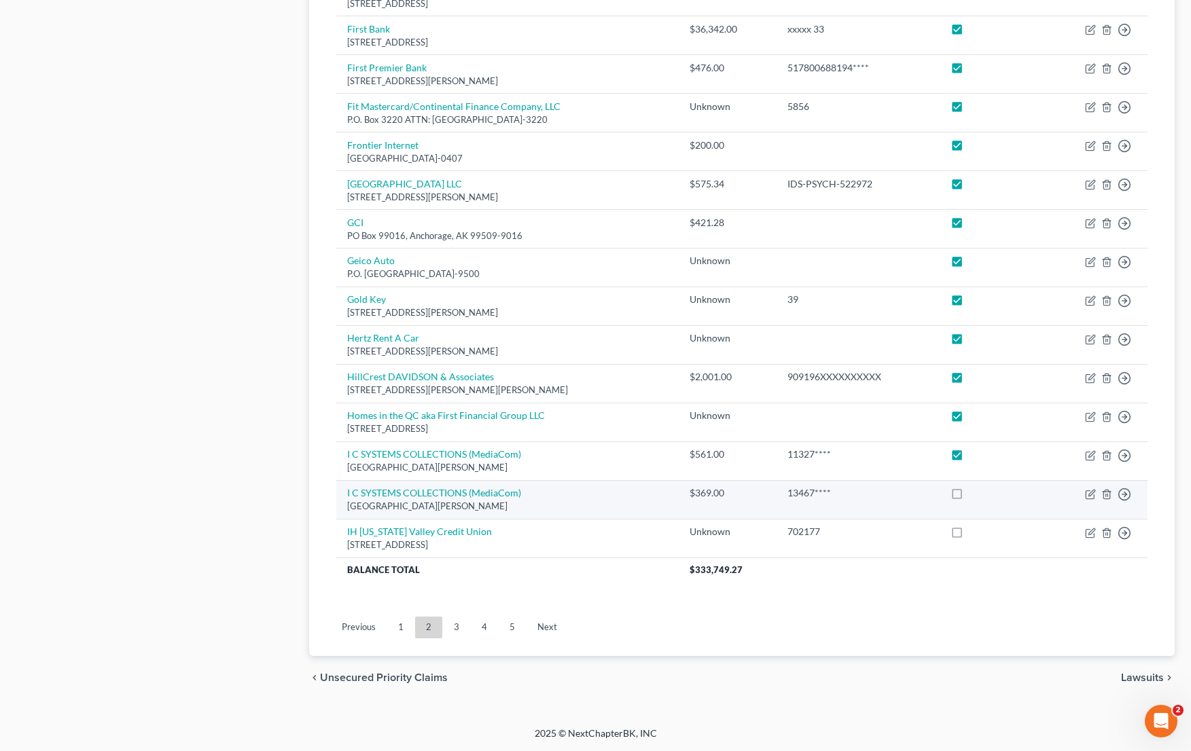
click at [969, 497] on label at bounding box center [969, 497] width 0 height 0
click at [980, 492] on input "checkbox" at bounding box center [979, 490] width 9 height 9
checkbox input "true"
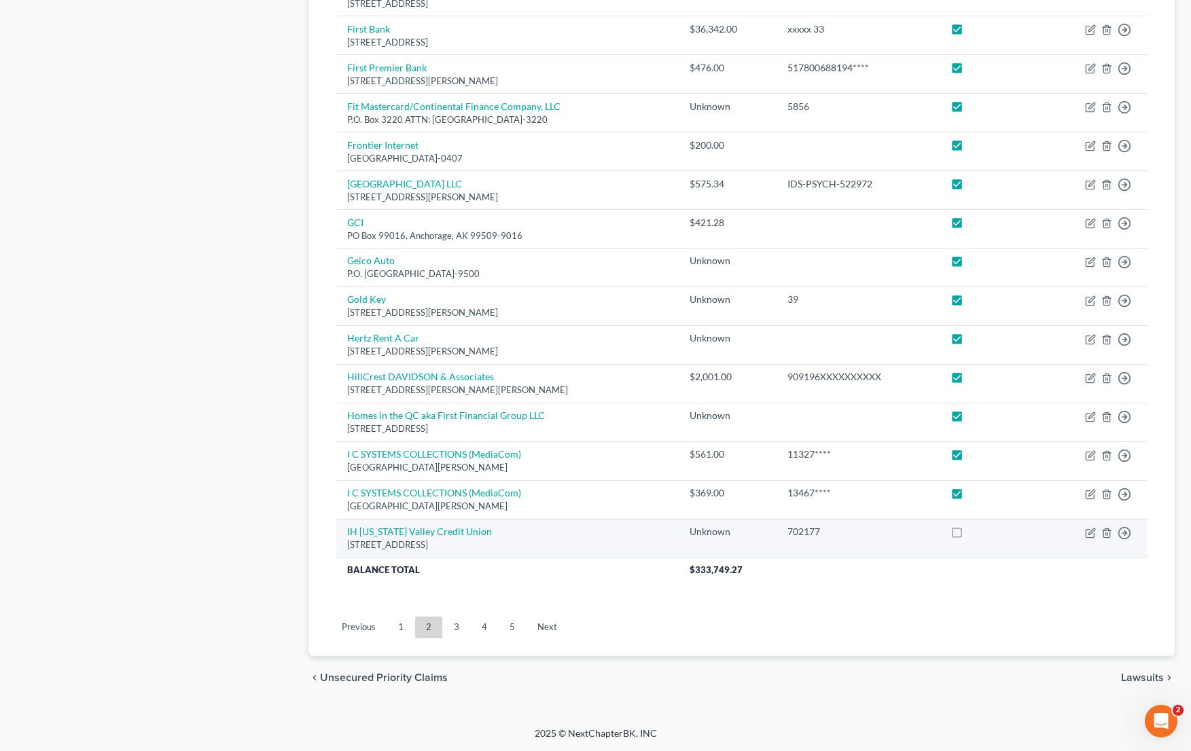
click at [969, 535] on label at bounding box center [969, 535] width 0 height 0
click at [984, 534] on input "checkbox" at bounding box center [979, 529] width 9 height 9
checkbox input "true"
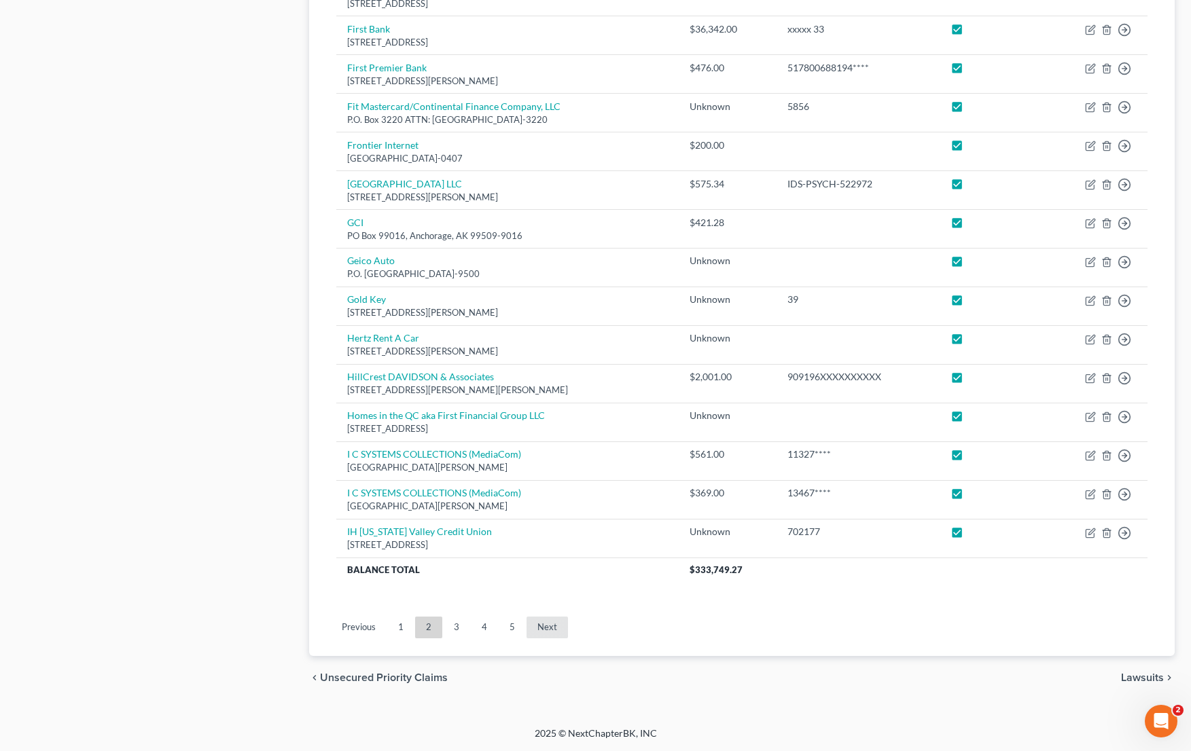
click at [556, 629] on link "Next" at bounding box center [546, 628] width 41 height 22
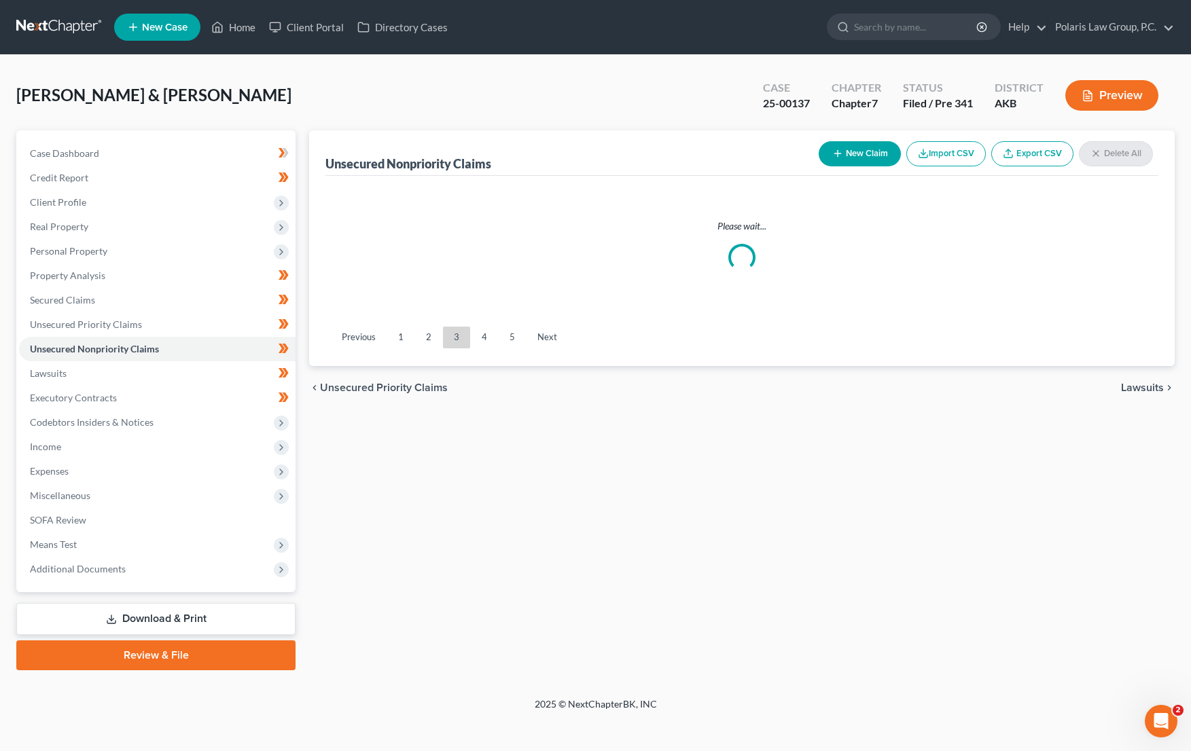
scroll to position [0, 0]
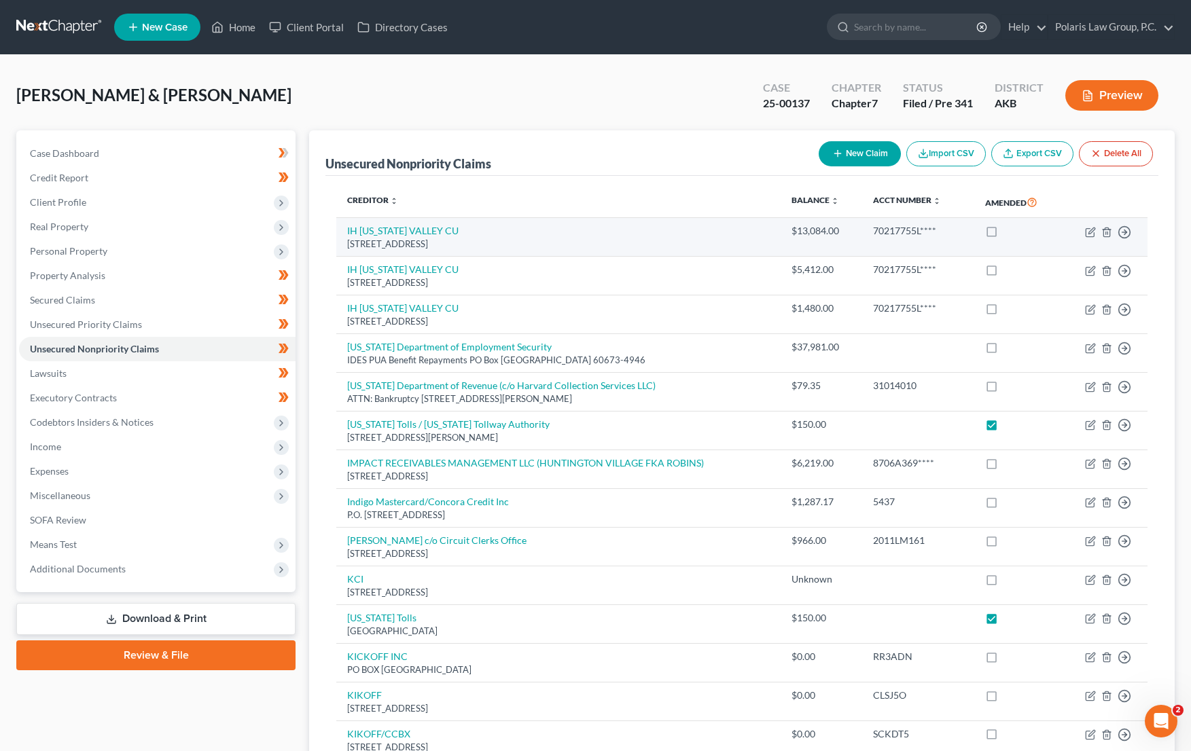
click at [1004, 234] on label at bounding box center [1004, 234] width 0 height 0
click at [1009, 233] on input "checkbox" at bounding box center [1013, 228] width 9 height 9
checkbox input "true"
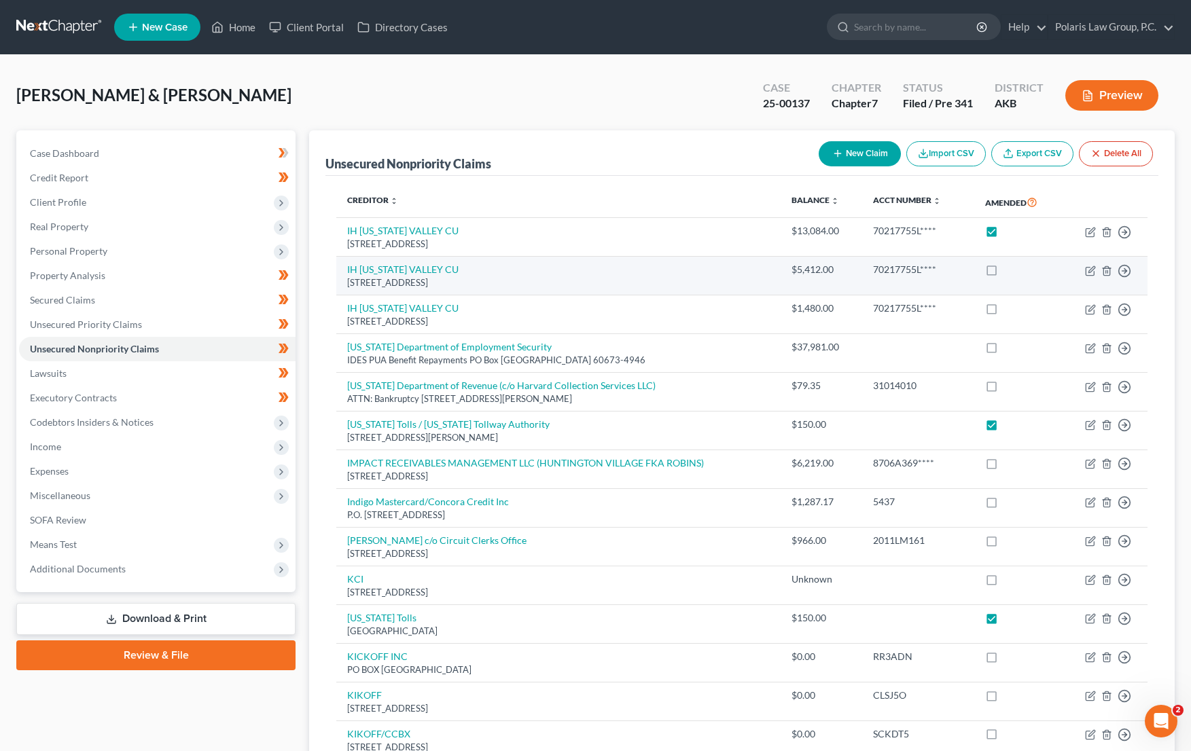
click at [1004, 273] on label at bounding box center [1004, 273] width 0 height 0
click at [1009, 264] on input "checkbox" at bounding box center [1013, 267] width 9 height 9
checkbox input "true"
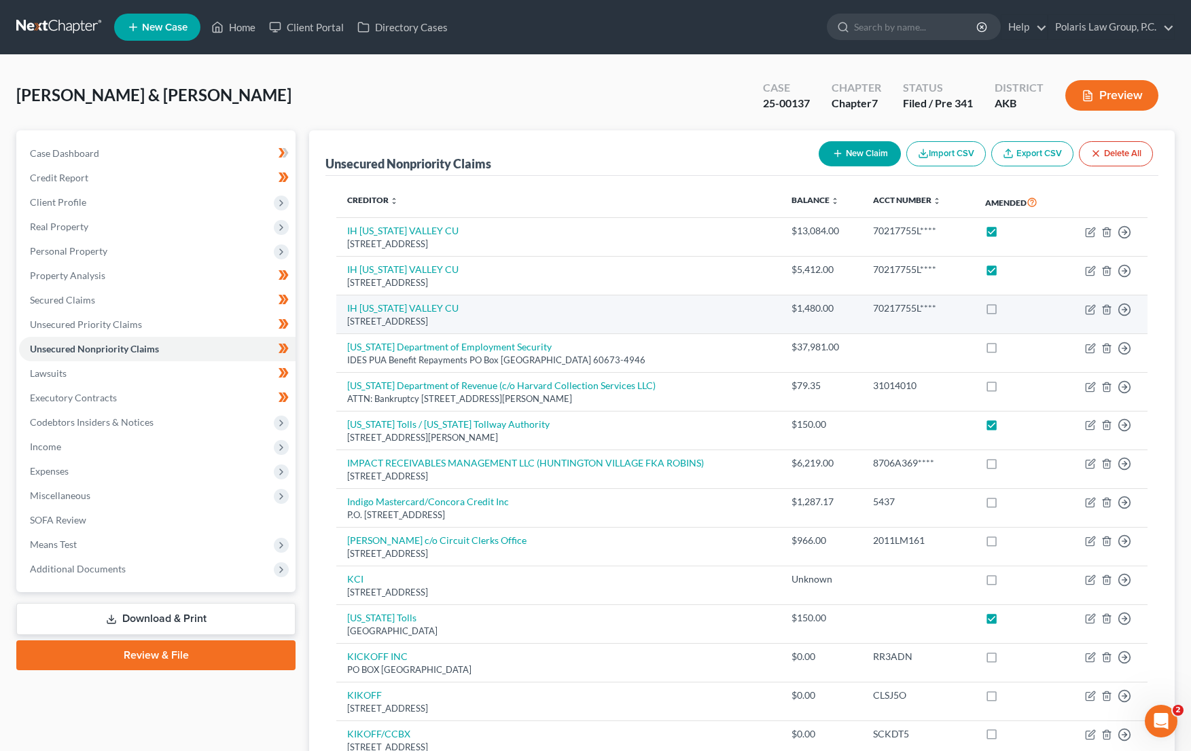
click at [1004, 312] on label at bounding box center [1004, 312] width 0 height 0
click at [1009, 308] on input "checkbox" at bounding box center [1013, 306] width 9 height 9
checkbox input "true"
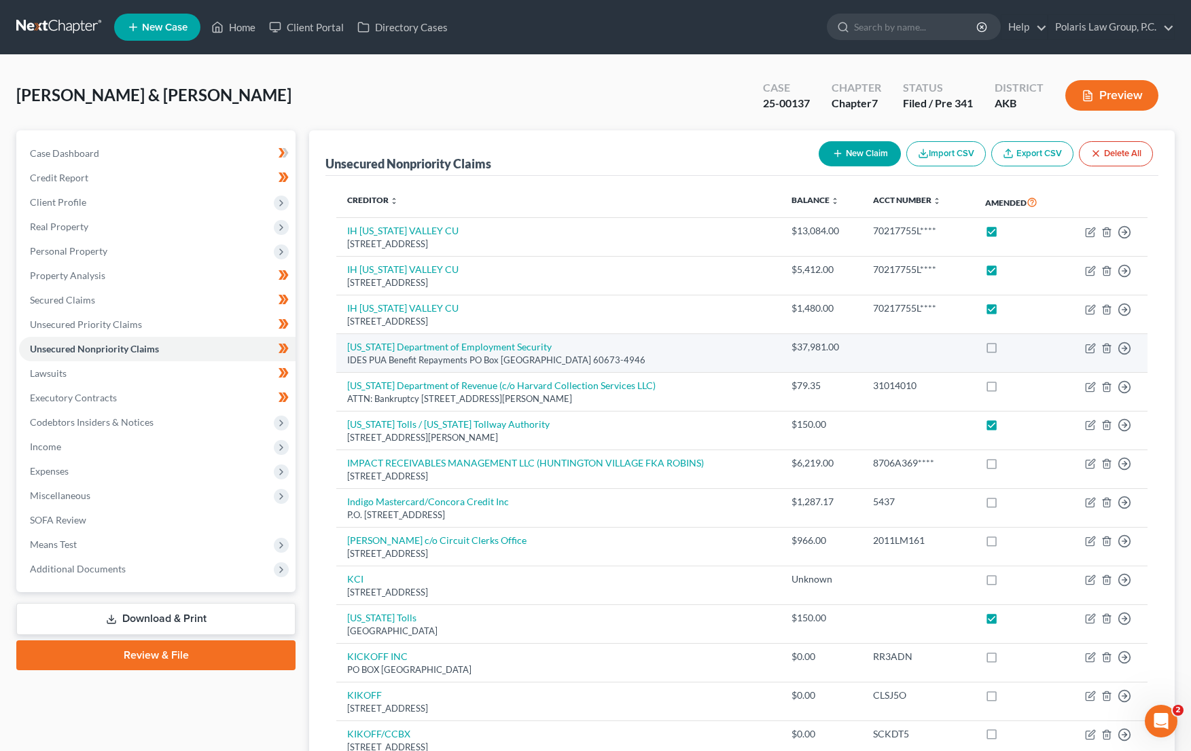
click at [1004, 351] on label at bounding box center [1004, 351] width 0 height 0
click at [1009, 349] on input "checkbox" at bounding box center [1013, 344] width 9 height 9
checkbox input "true"
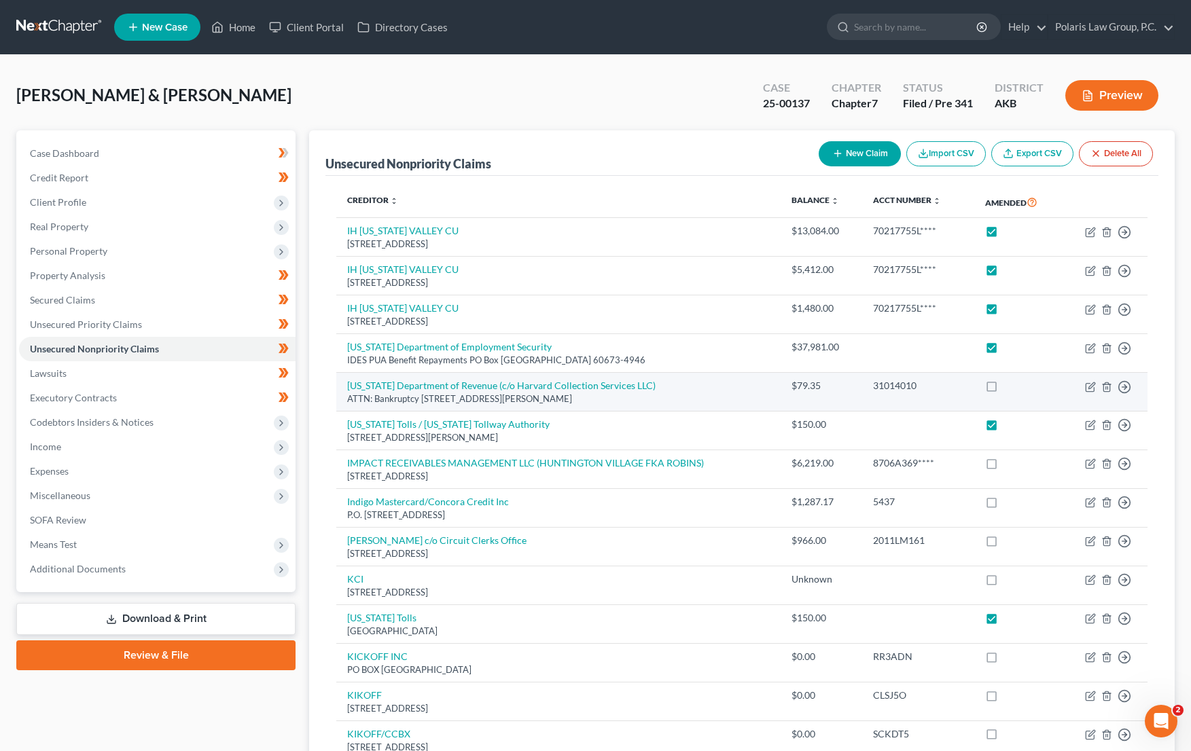
click at [1004, 389] on label at bounding box center [1004, 389] width 0 height 0
click at [1009, 388] on input "checkbox" at bounding box center [1013, 383] width 9 height 9
checkbox input "true"
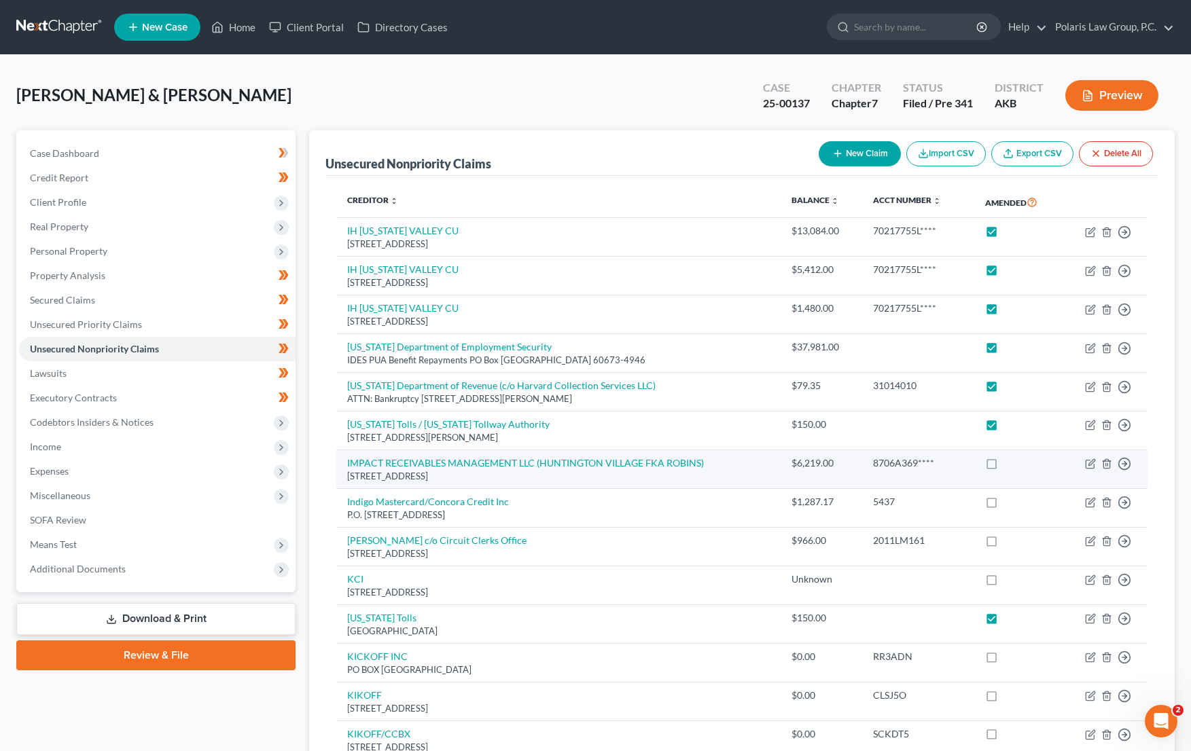
click at [1004, 467] on label at bounding box center [1004, 467] width 0 height 0
click at [1009, 465] on input "checkbox" at bounding box center [1013, 460] width 9 height 9
checkbox input "true"
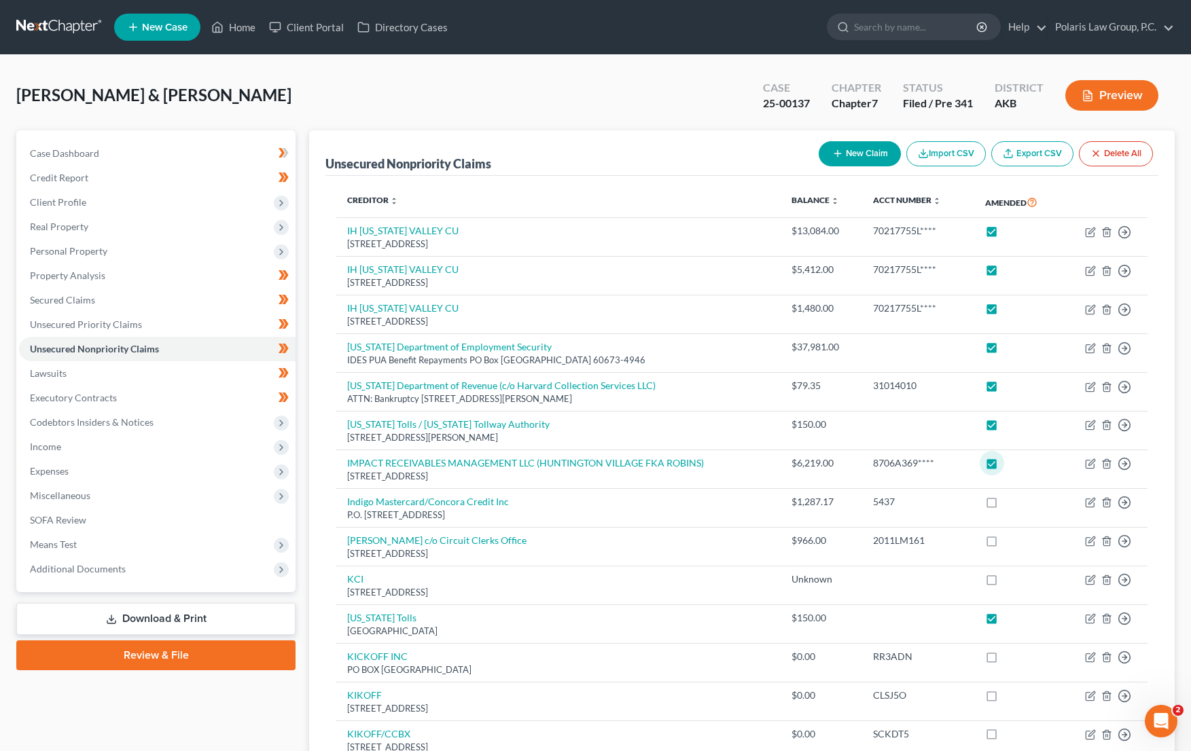
click at [755, 154] on div "Unsecured Nonpriority Claims New Claim Import CSV Export CSV Delete All" at bounding box center [741, 153] width 833 height 46
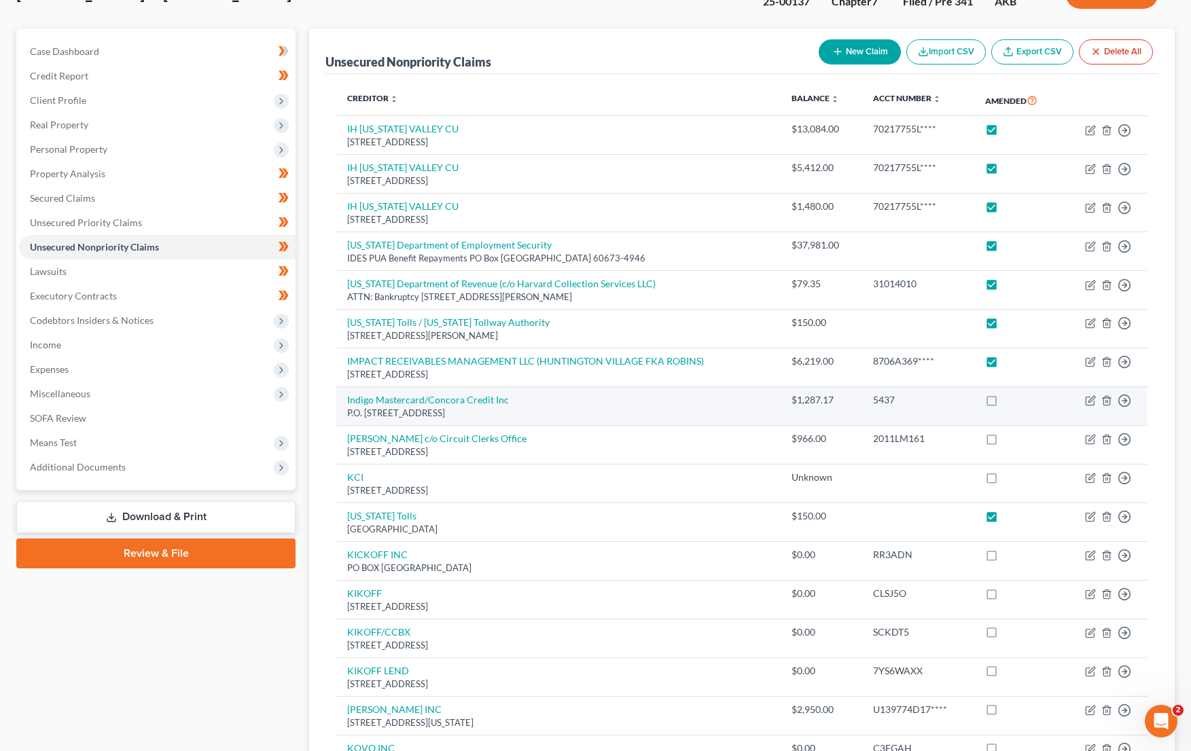
scroll to position [136, 0]
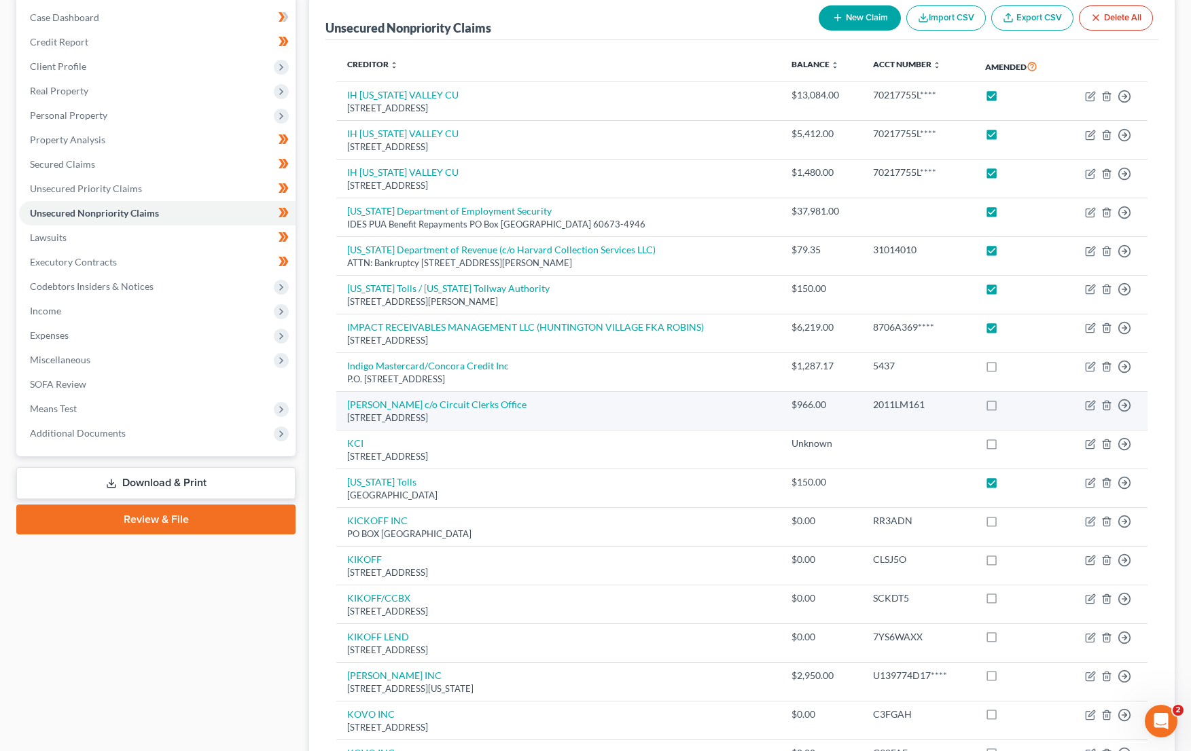
click at [1004, 408] on label at bounding box center [1004, 408] width 0 height 0
click at [1009, 401] on input "checkbox" at bounding box center [1013, 402] width 9 height 9
checkbox input "true"
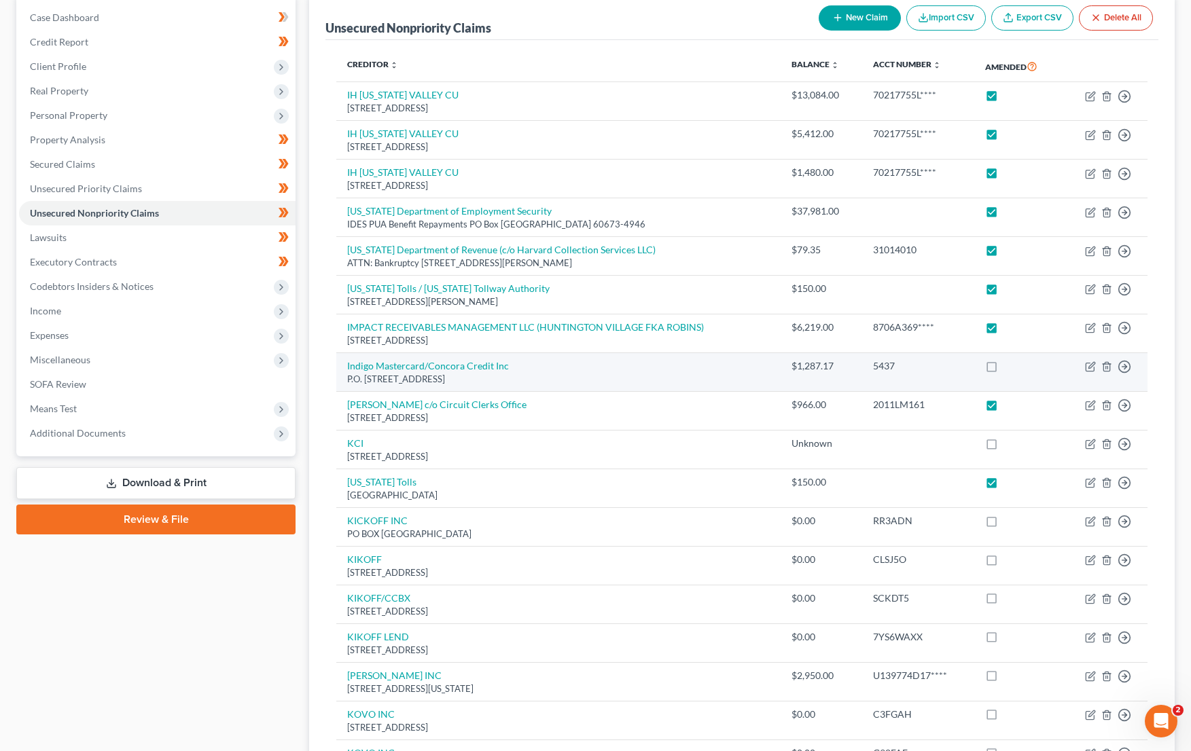
click at [1004, 370] on label at bounding box center [1004, 370] width 0 height 0
click at [1009, 367] on input "checkbox" at bounding box center [1013, 363] width 9 height 9
checkbox input "true"
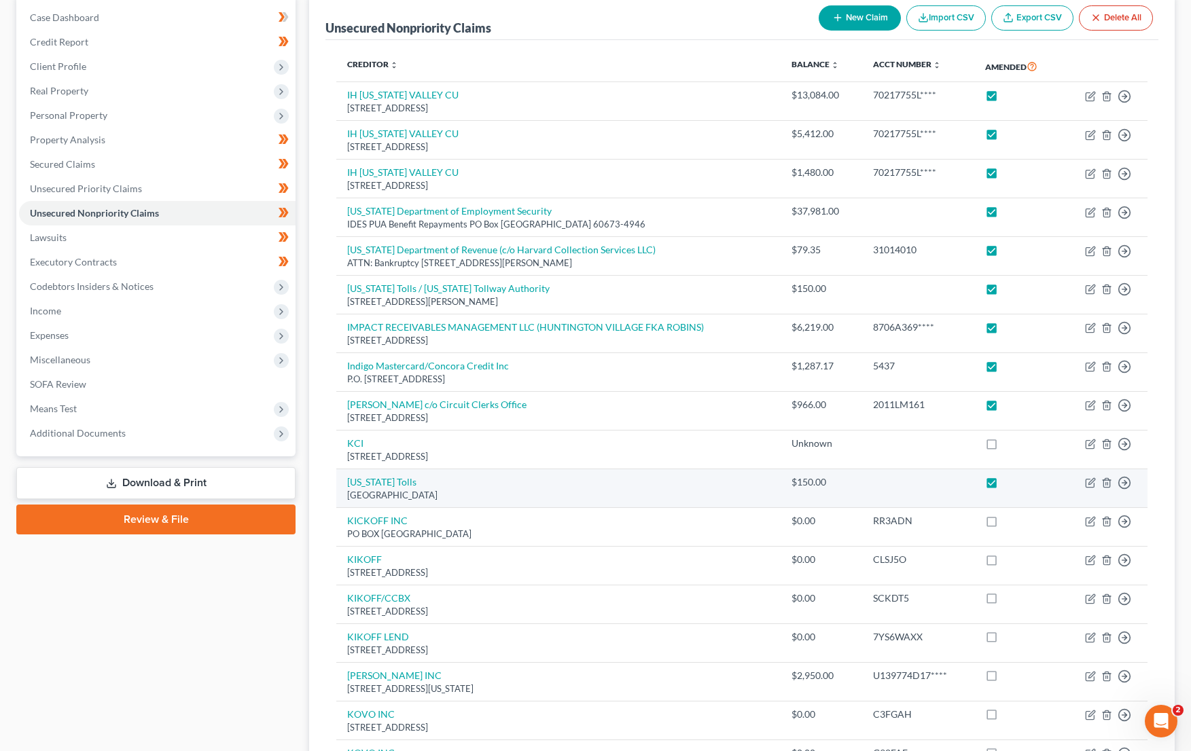
drag, startPoint x: 992, startPoint y: 447, endPoint x: 985, endPoint y: 501, distance: 54.9
click at [1004, 447] on label at bounding box center [1004, 447] width 0 height 0
click at [1009, 446] on input "checkbox" at bounding box center [1013, 441] width 9 height 9
checkbox input "true"
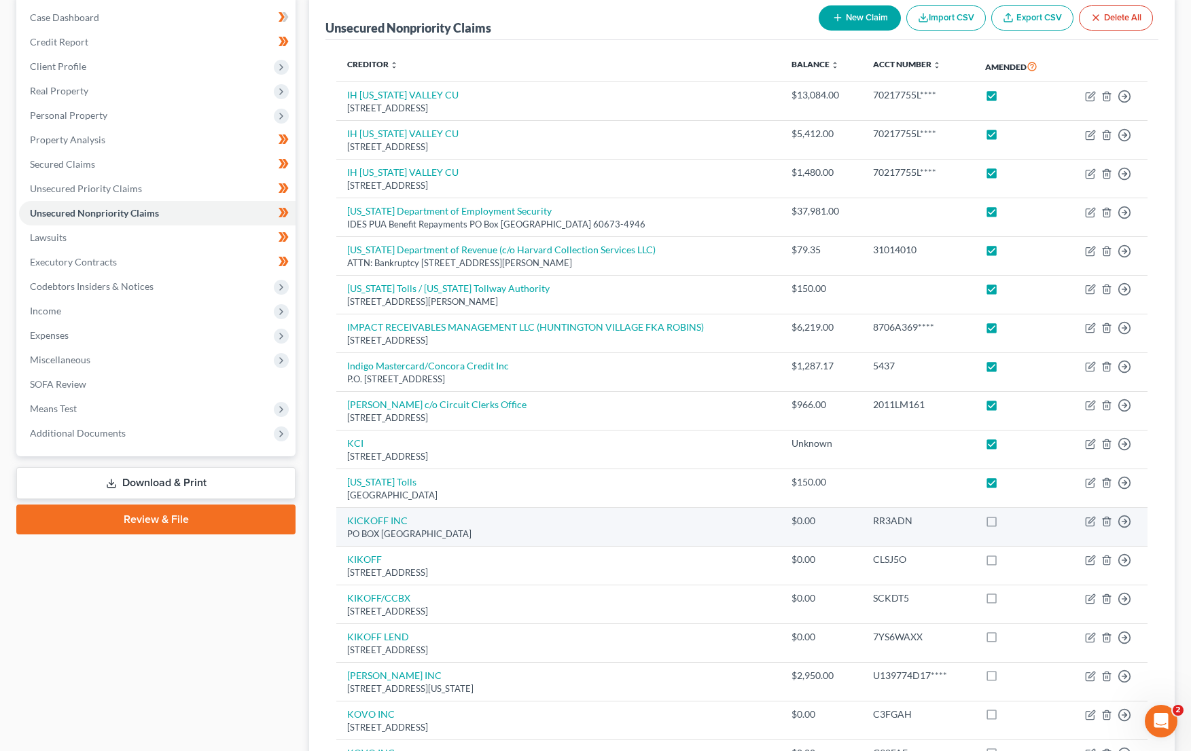
click at [1004, 524] on label at bounding box center [1004, 524] width 0 height 0
click at [1009, 522] on input "checkbox" at bounding box center [1013, 518] width 9 height 9
checkbox input "true"
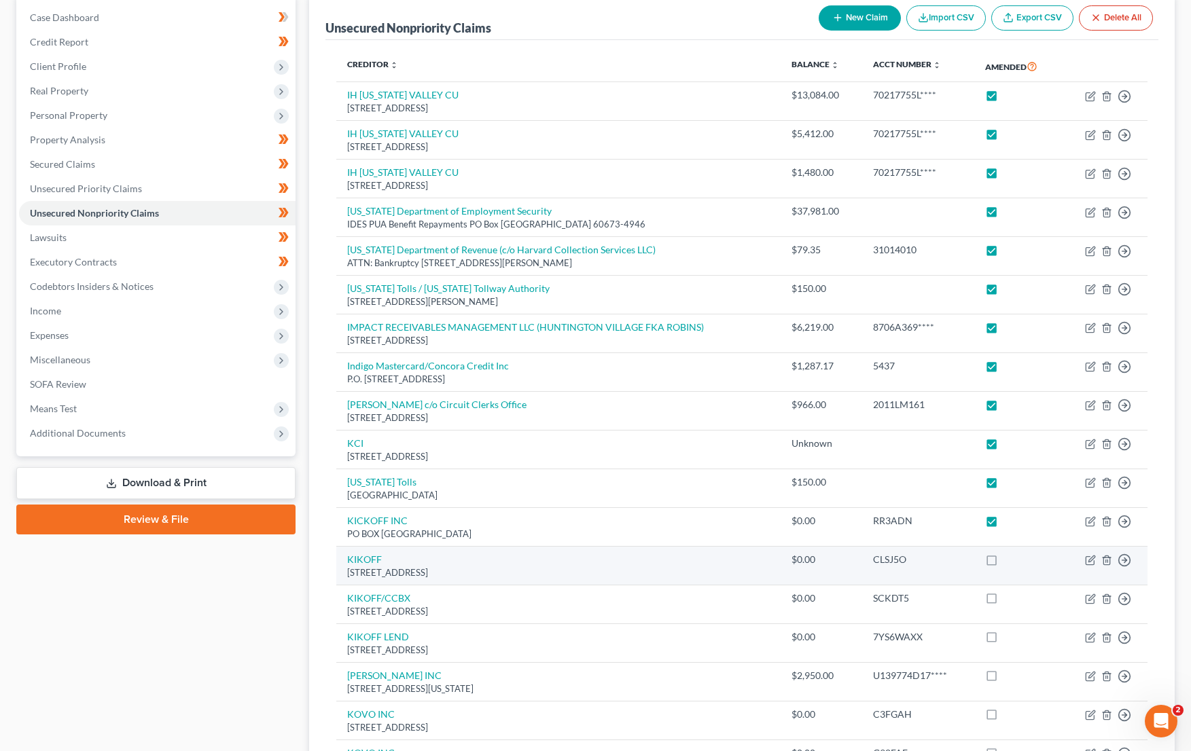
click at [1004, 563] on label at bounding box center [1004, 563] width 0 height 0
click at [1009, 562] on input "checkbox" at bounding box center [1013, 557] width 9 height 9
checkbox input "true"
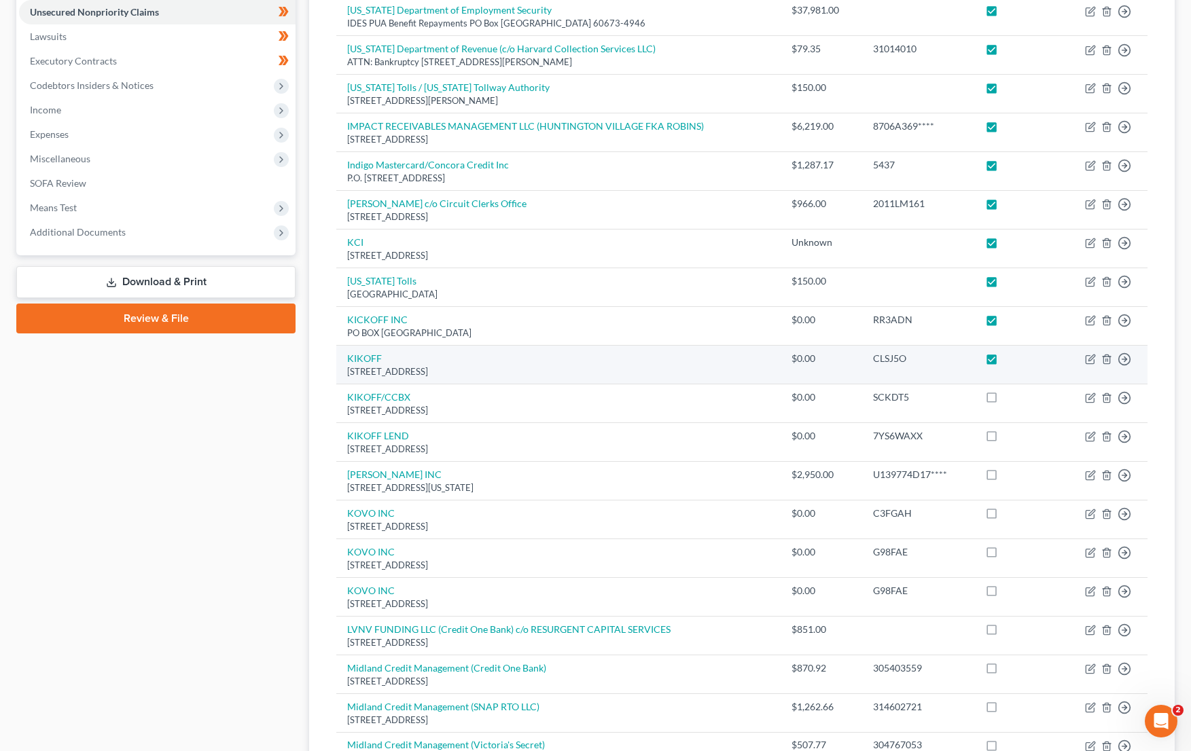
scroll to position [476, 0]
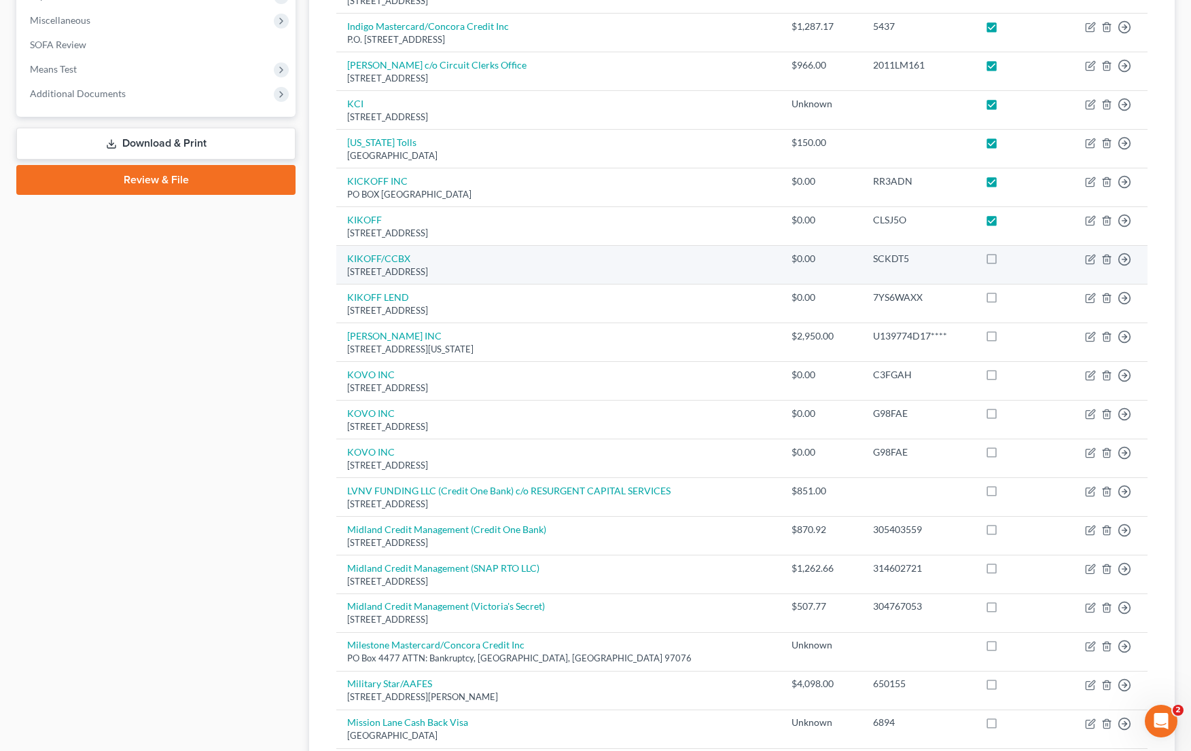
click at [1004, 262] on label at bounding box center [1004, 262] width 0 height 0
click at [1009, 261] on input "checkbox" at bounding box center [1013, 256] width 9 height 9
checkbox input "true"
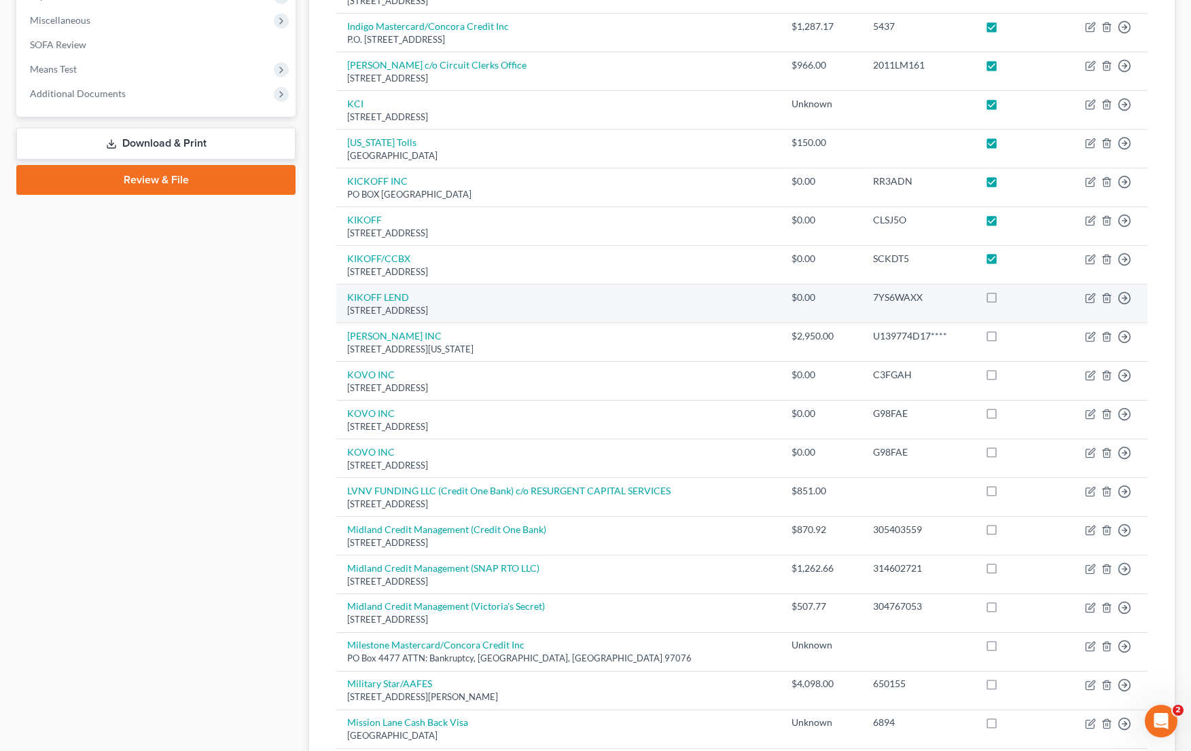
click at [1004, 301] on label at bounding box center [1004, 301] width 0 height 0
click at [1009, 300] on input "checkbox" at bounding box center [1013, 295] width 9 height 9
checkbox input "true"
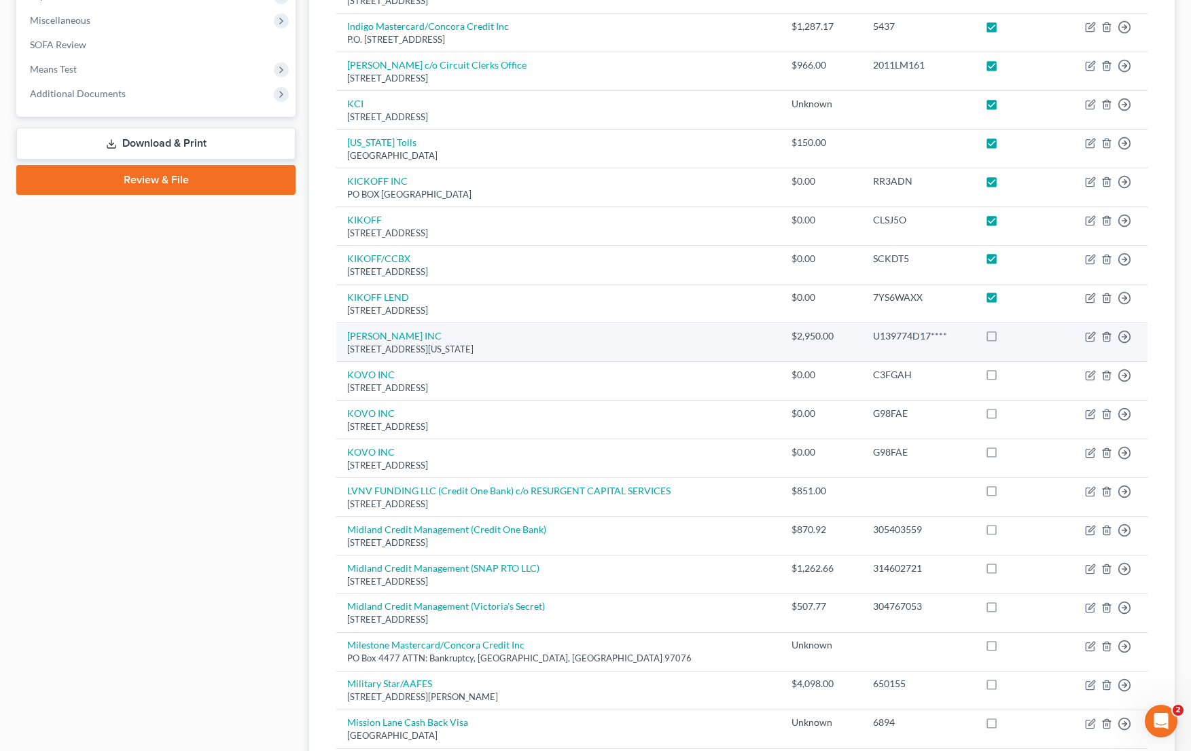
click at [1004, 340] on label at bounding box center [1004, 340] width 0 height 0
click at [1009, 338] on input "checkbox" at bounding box center [1013, 333] width 9 height 9
checkbox input "true"
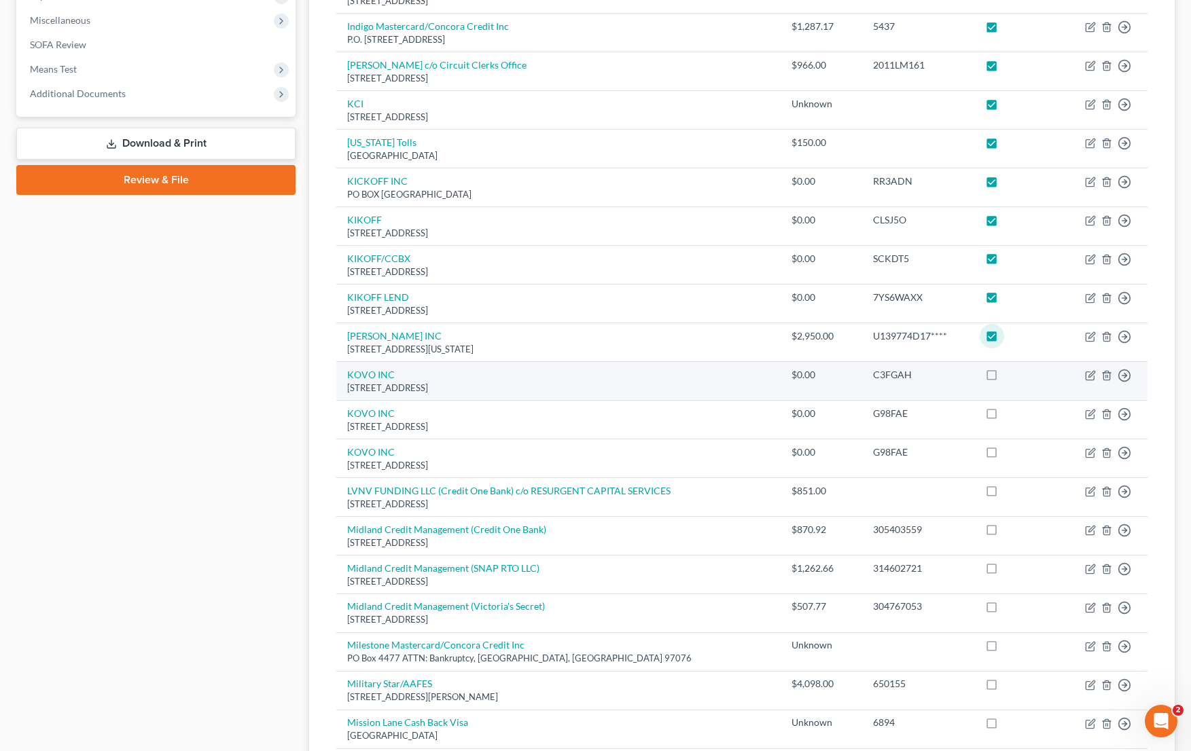
click at [1004, 378] on label at bounding box center [1004, 378] width 0 height 0
click at [1009, 375] on input "checkbox" at bounding box center [1013, 372] width 9 height 9
checkbox input "true"
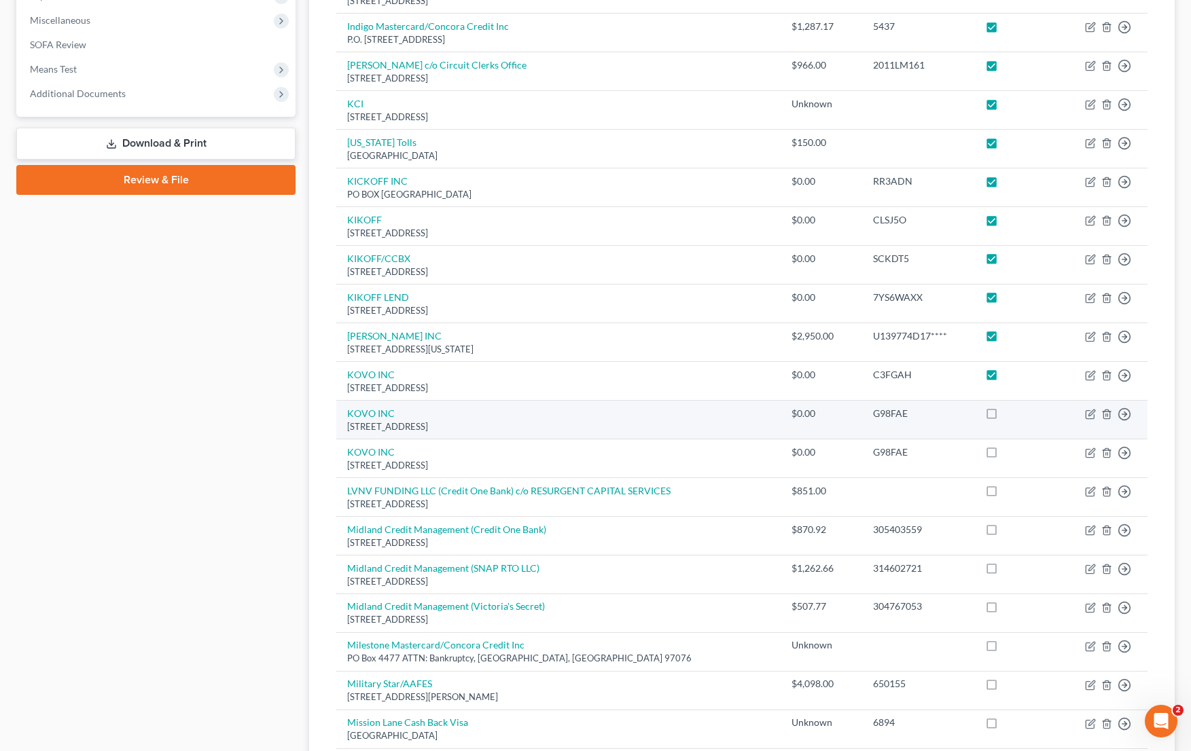
click at [1004, 417] on label at bounding box center [1004, 417] width 0 height 0
click at [1009, 416] on input "checkbox" at bounding box center [1013, 411] width 9 height 9
checkbox input "true"
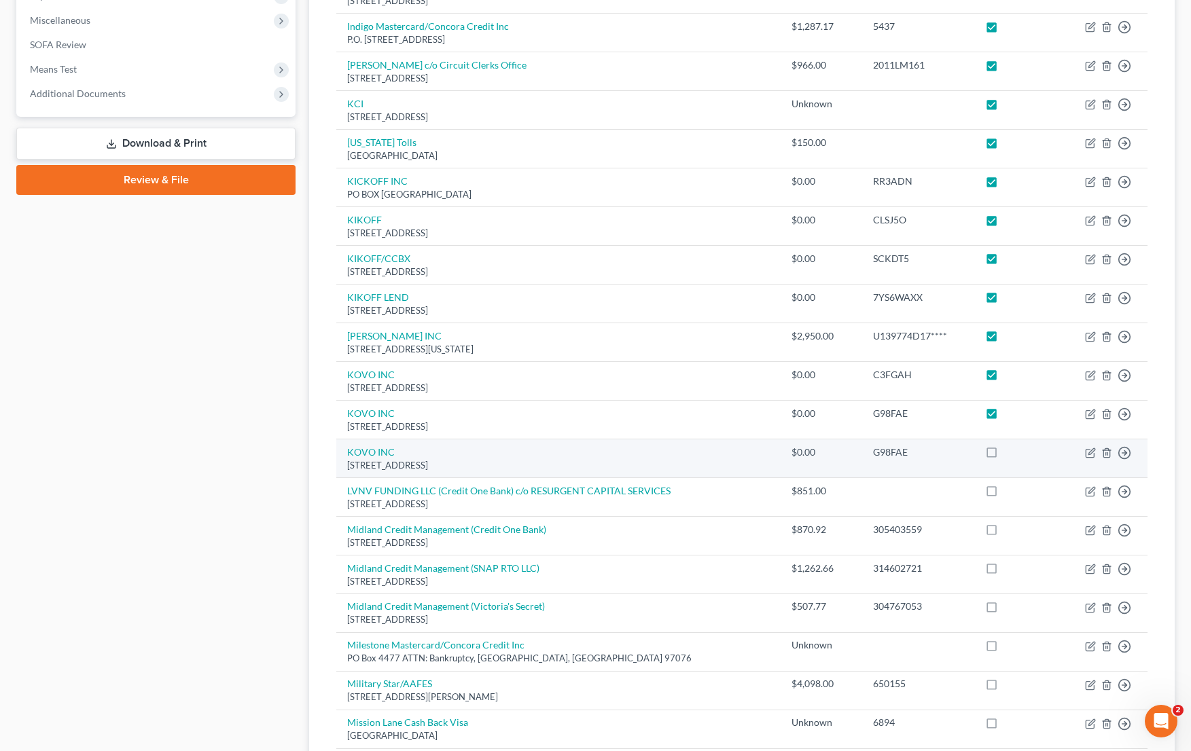
click at [1004, 456] on label at bounding box center [1004, 456] width 0 height 0
click at [1009, 454] on input "checkbox" at bounding box center [1013, 450] width 9 height 9
checkbox input "true"
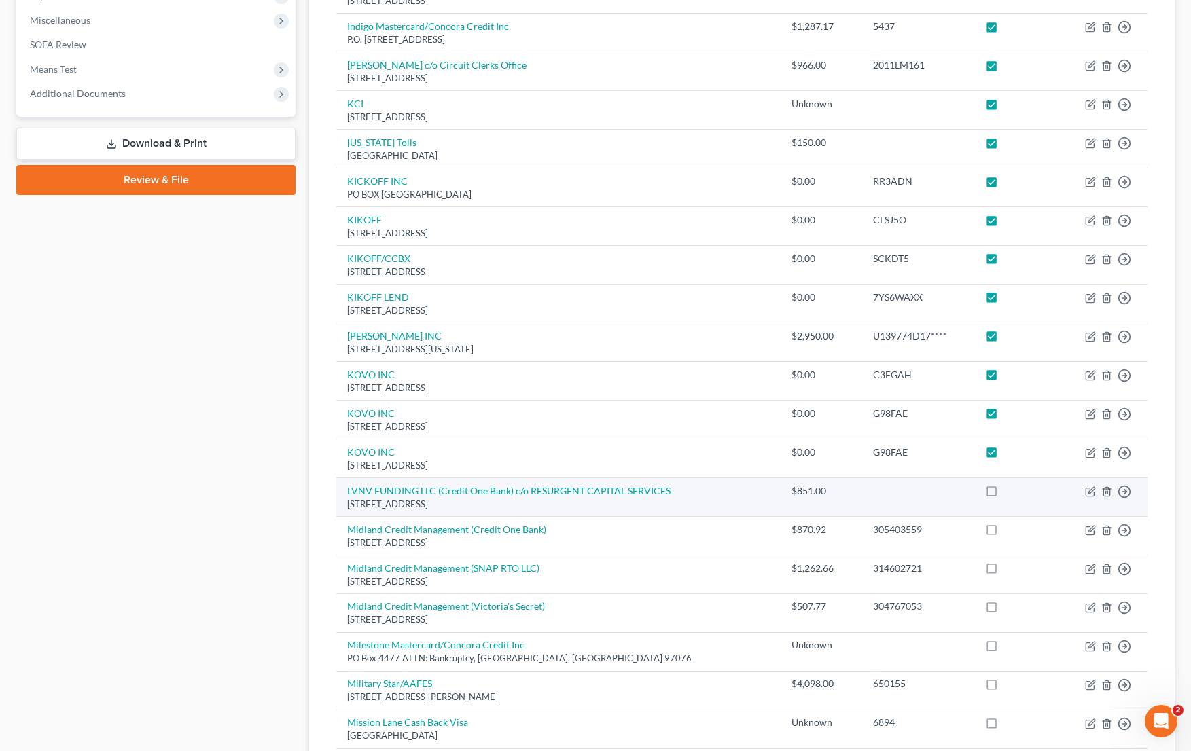
click at [1004, 495] on label at bounding box center [1004, 495] width 0 height 0
click at [1009, 484] on input "checkbox" at bounding box center [1013, 488] width 9 height 9
checkbox input "true"
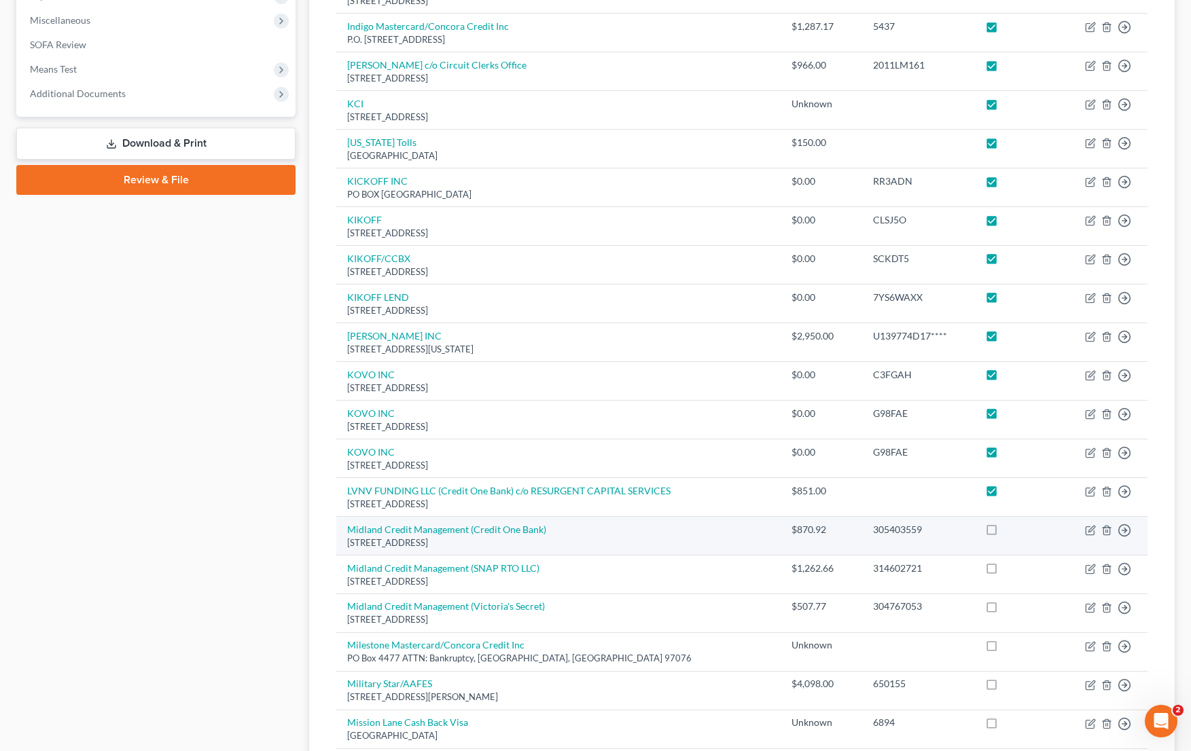
click at [1004, 533] on label at bounding box center [1004, 533] width 0 height 0
click at [1009, 532] on input "checkbox" at bounding box center [1013, 527] width 9 height 9
checkbox input "true"
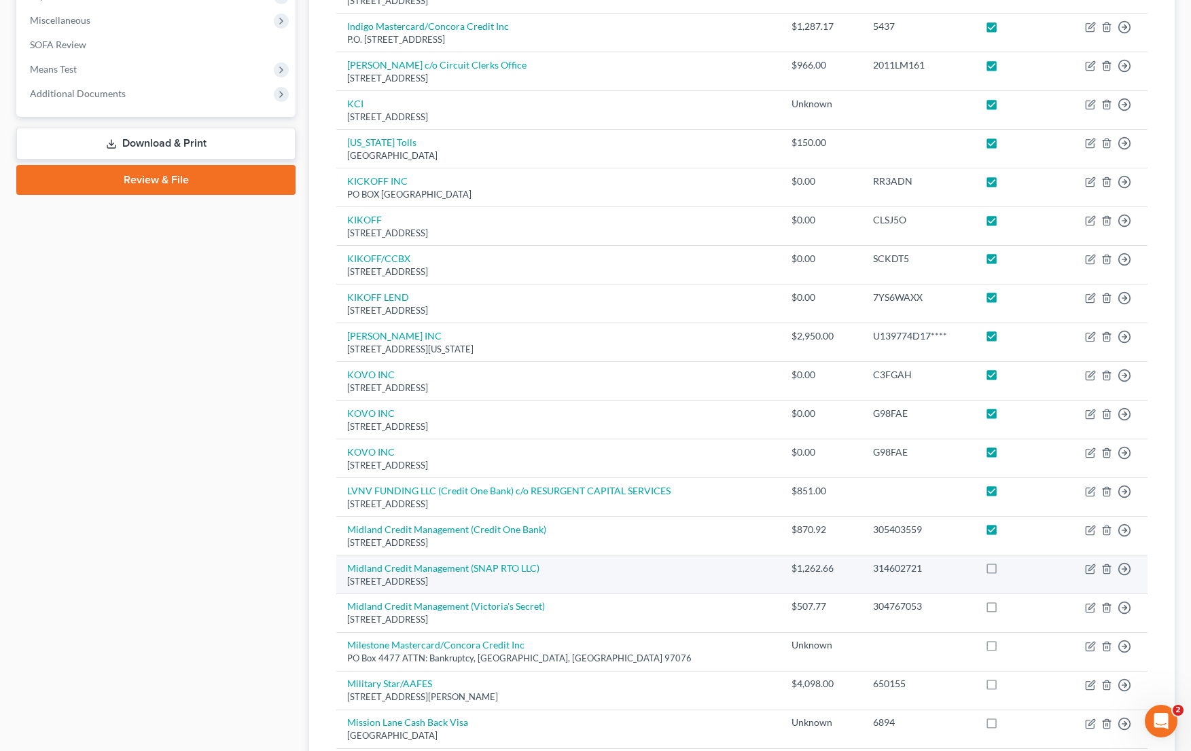
click at [1004, 572] on label at bounding box center [1004, 572] width 0 height 0
click at [1009, 563] on input "checkbox" at bounding box center [1013, 566] width 9 height 9
checkbox input "true"
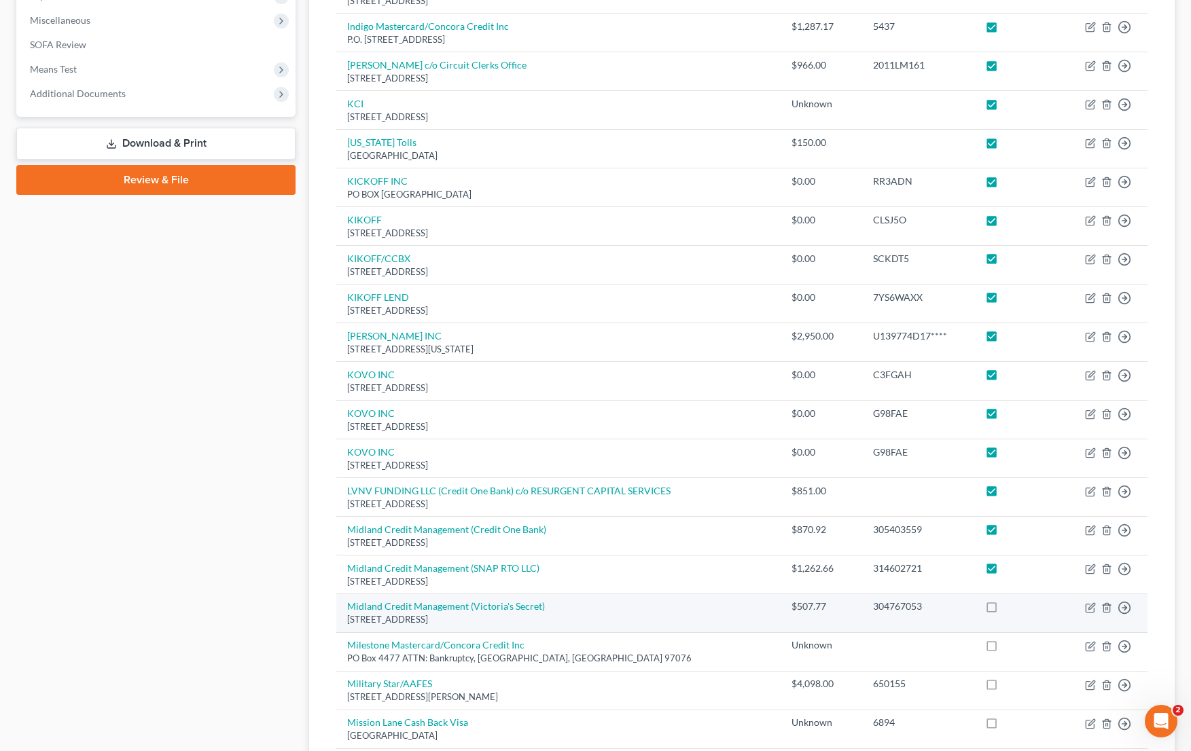
click at [1004, 610] on label at bounding box center [1004, 610] width 0 height 0
click at [1009, 602] on input "checkbox" at bounding box center [1013, 604] width 9 height 9
checkbox input "true"
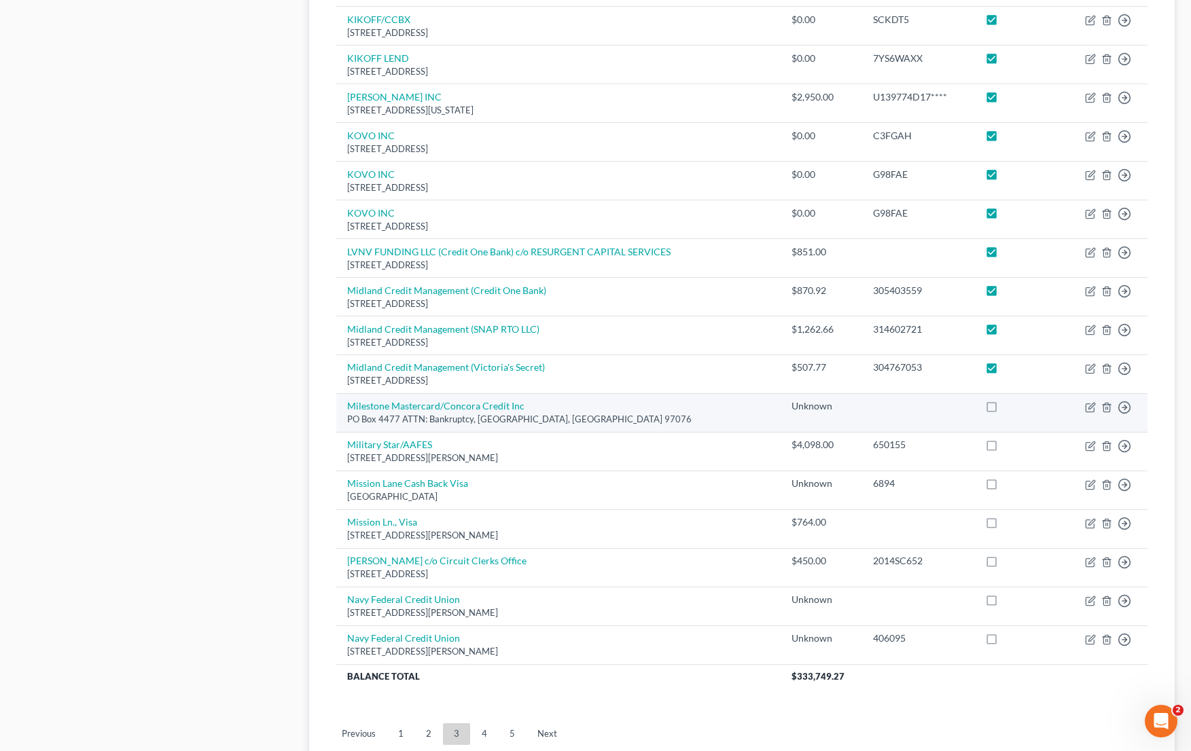
scroll to position [821, 0]
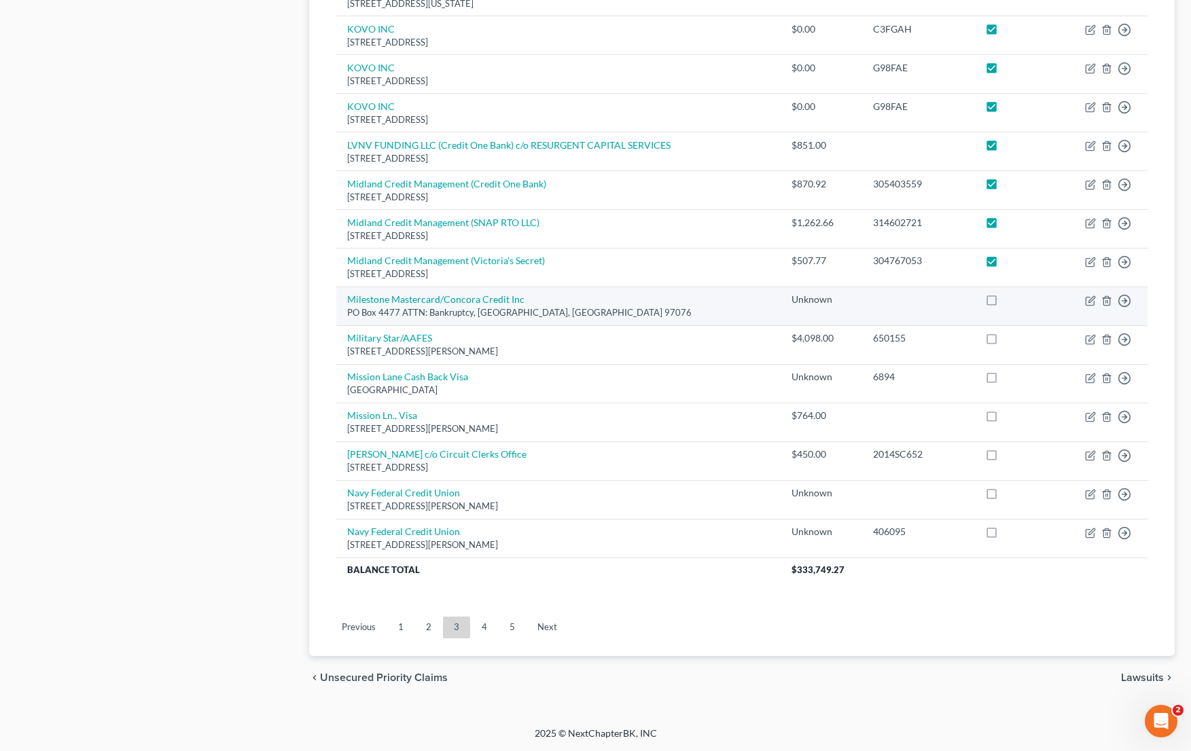
click at [1004, 303] on label at bounding box center [1004, 303] width 0 height 0
click at [1009, 297] on input "checkbox" at bounding box center [1013, 297] width 9 height 9
checkbox input "true"
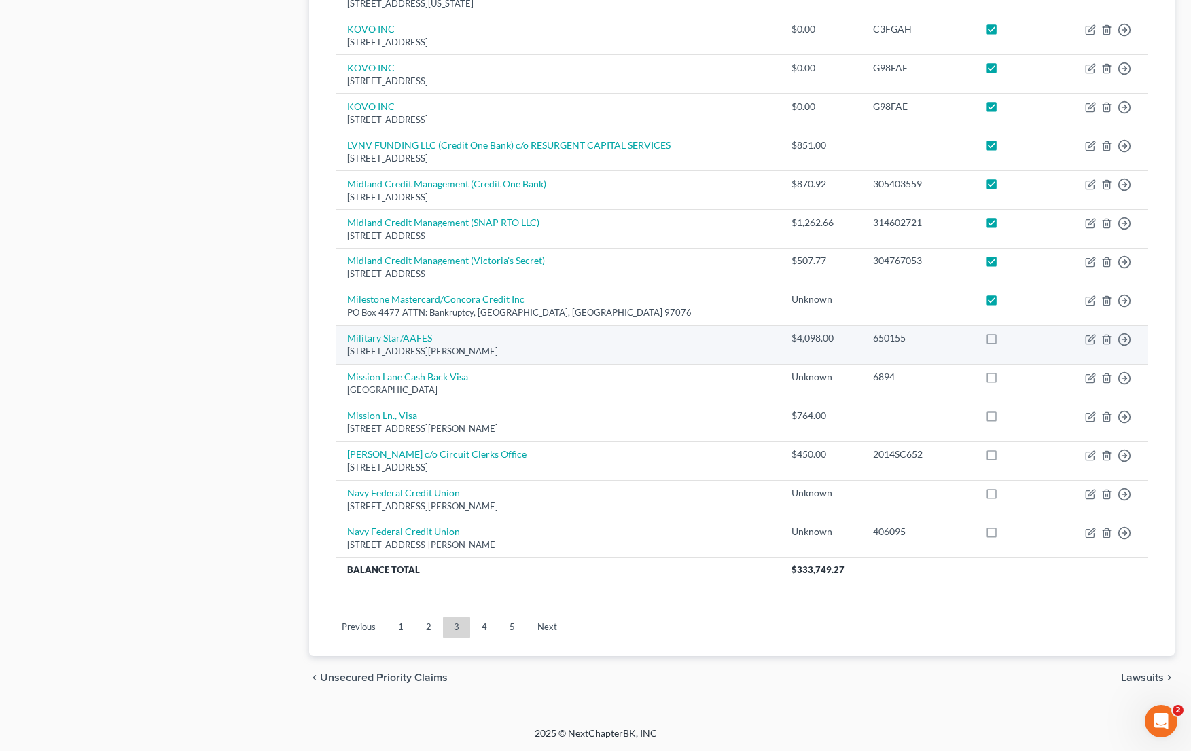
click at [1004, 342] on label at bounding box center [1004, 342] width 0 height 0
click at [1009, 338] on input "checkbox" at bounding box center [1013, 335] width 9 height 9
checkbox input "true"
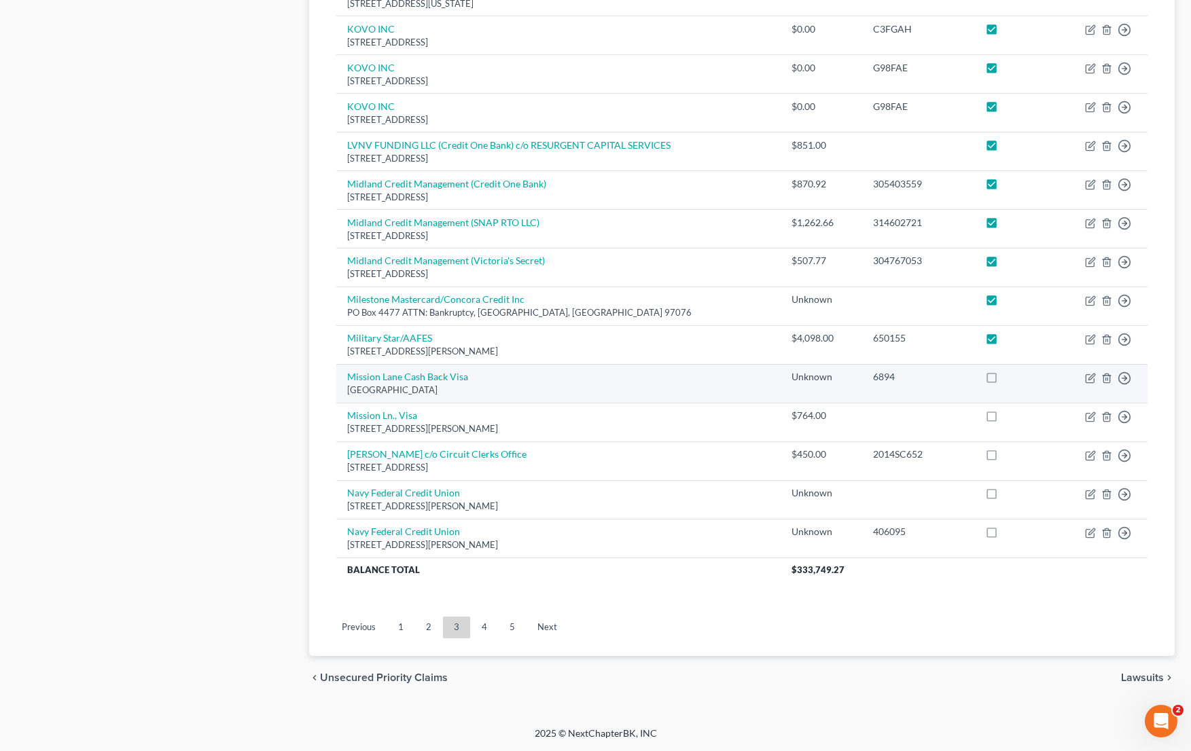
click at [1004, 380] on label at bounding box center [1004, 380] width 0 height 0
click at [1009, 379] on input "checkbox" at bounding box center [1013, 374] width 9 height 9
checkbox input "true"
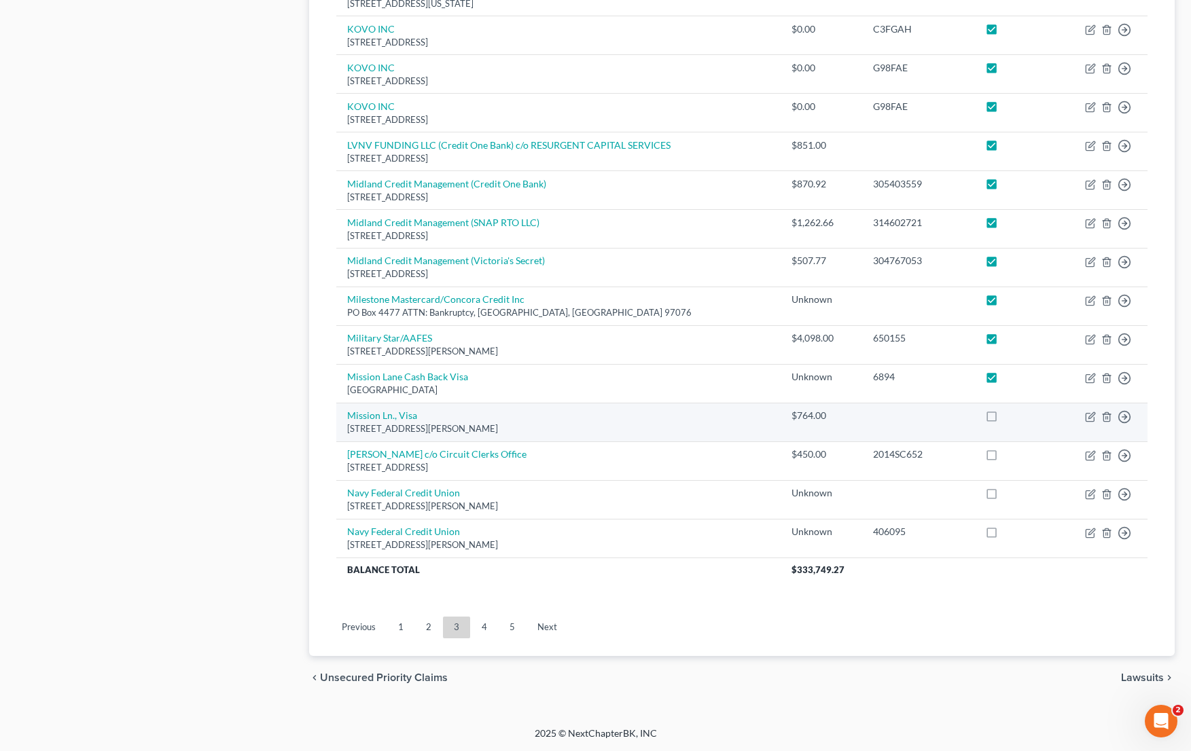
click at [1004, 419] on label at bounding box center [1004, 419] width 0 height 0
click at [1009, 418] on input "checkbox" at bounding box center [1013, 413] width 9 height 9
checkbox input "true"
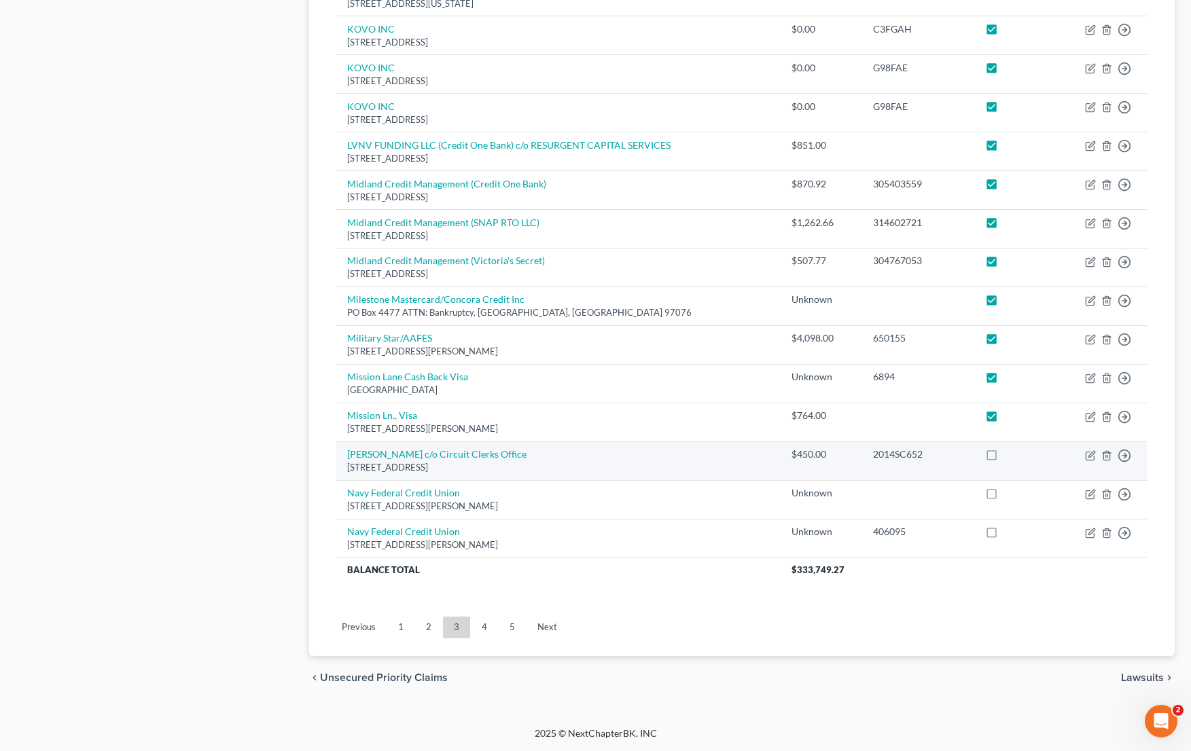
click at [1004, 458] on label at bounding box center [1004, 458] width 0 height 0
click at [1009, 456] on input "checkbox" at bounding box center [1013, 452] width 9 height 9
checkbox input "true"
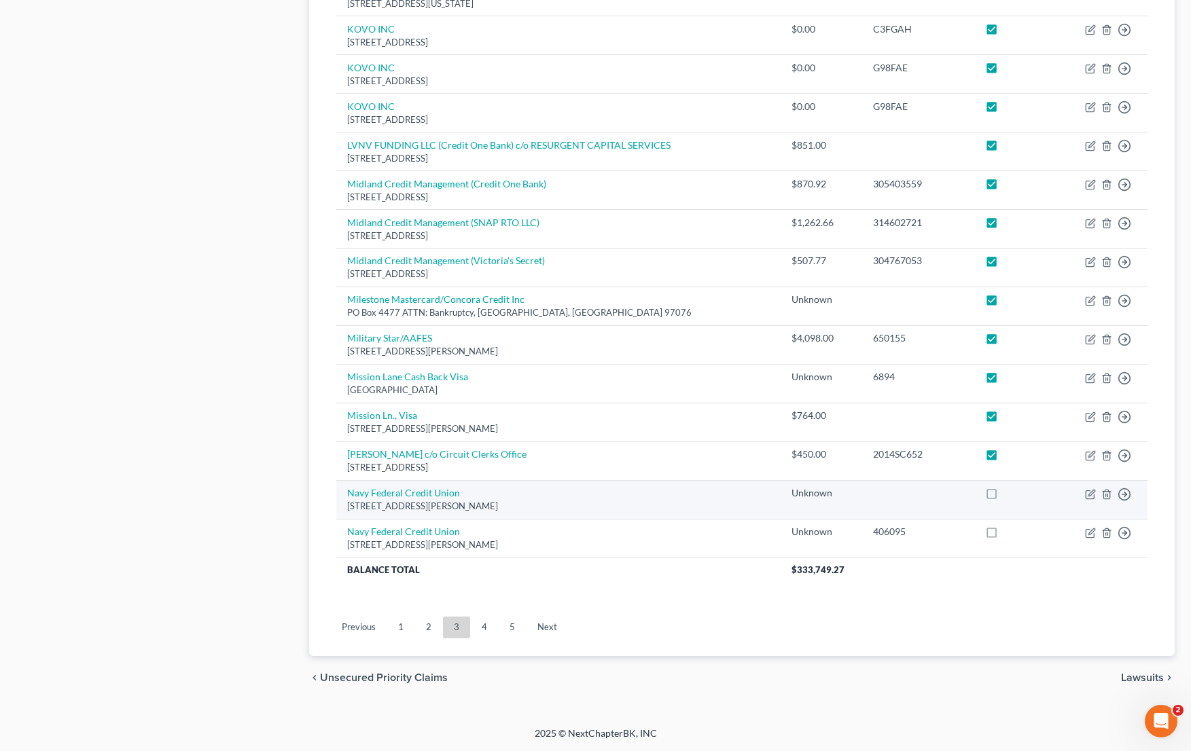
click at [1004, 497] on label at bounding box center [1004, 497] width 0 height 0
click at [1009, 492] on input "checkbox" at bounding box center [1013, 490] width 9 height 9
checkbox input "true"
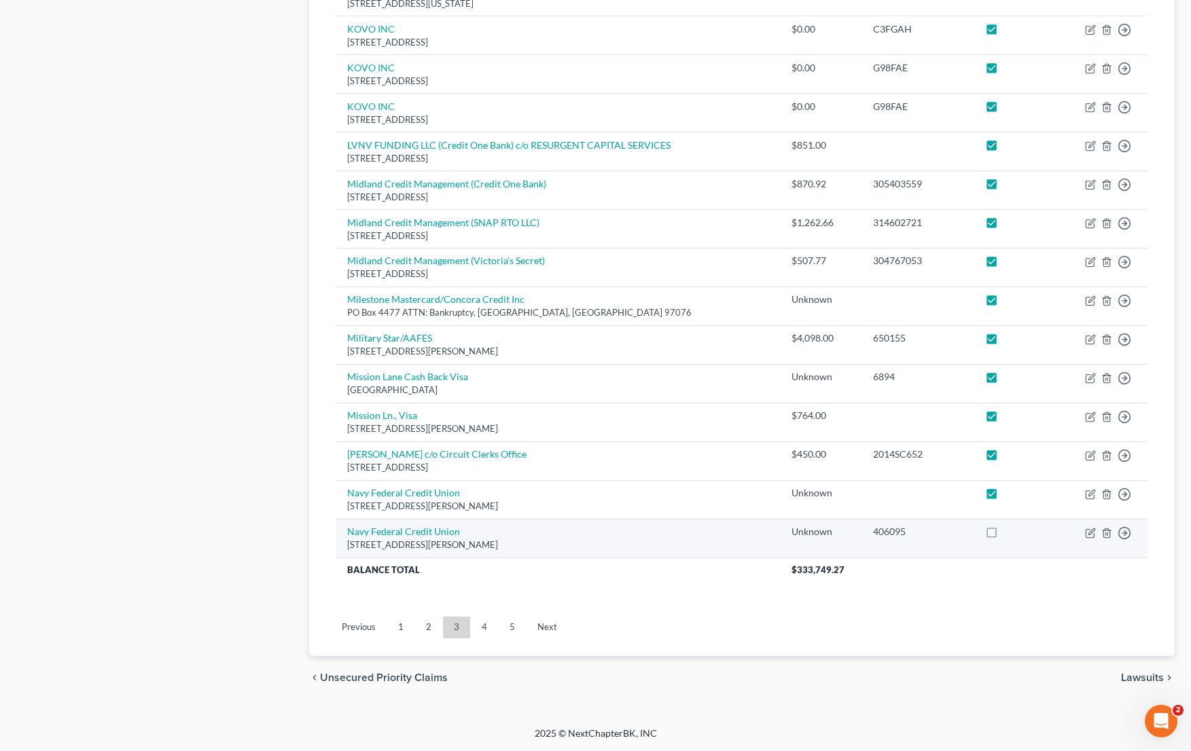
click at [1004, 535] on label at bounding box center [1004, 535] width 0 height 0
click at [1009, 530] on input "checkbox" at bounding box center [1013, 529] width 9 height 9
checkbox input "true"
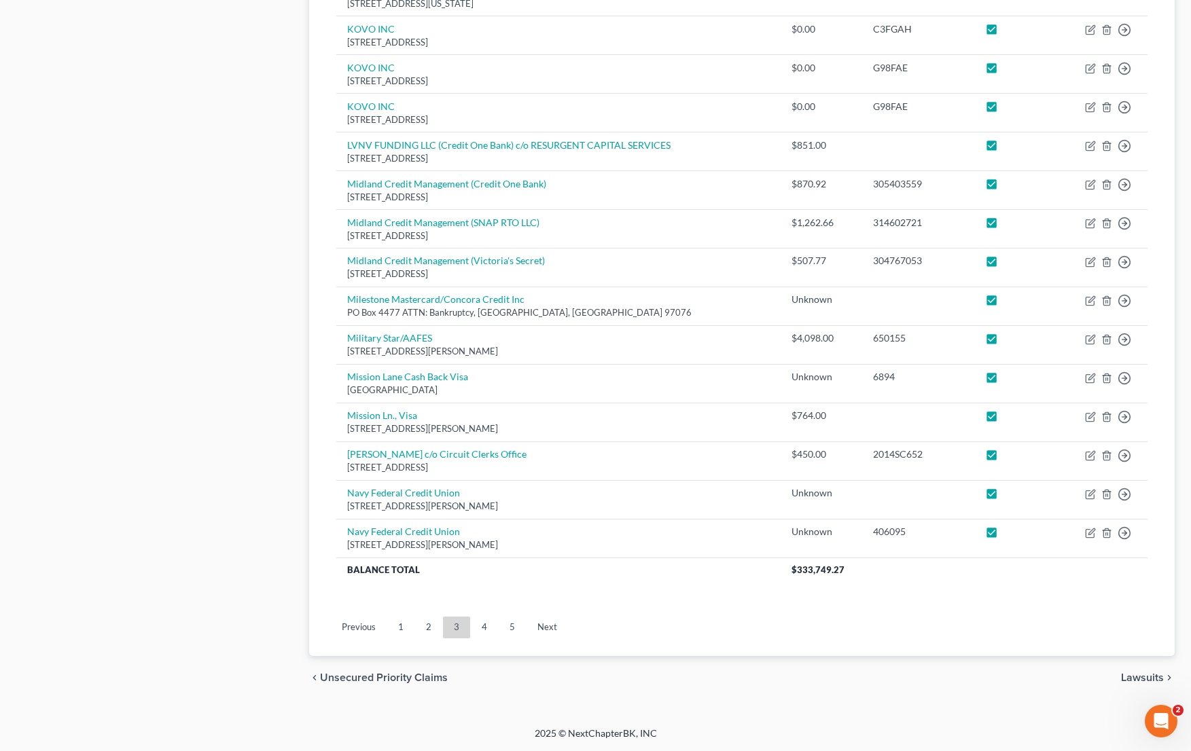
click at [480, 634] on link "4" at bounding box center [484, 628] width 27 height 22
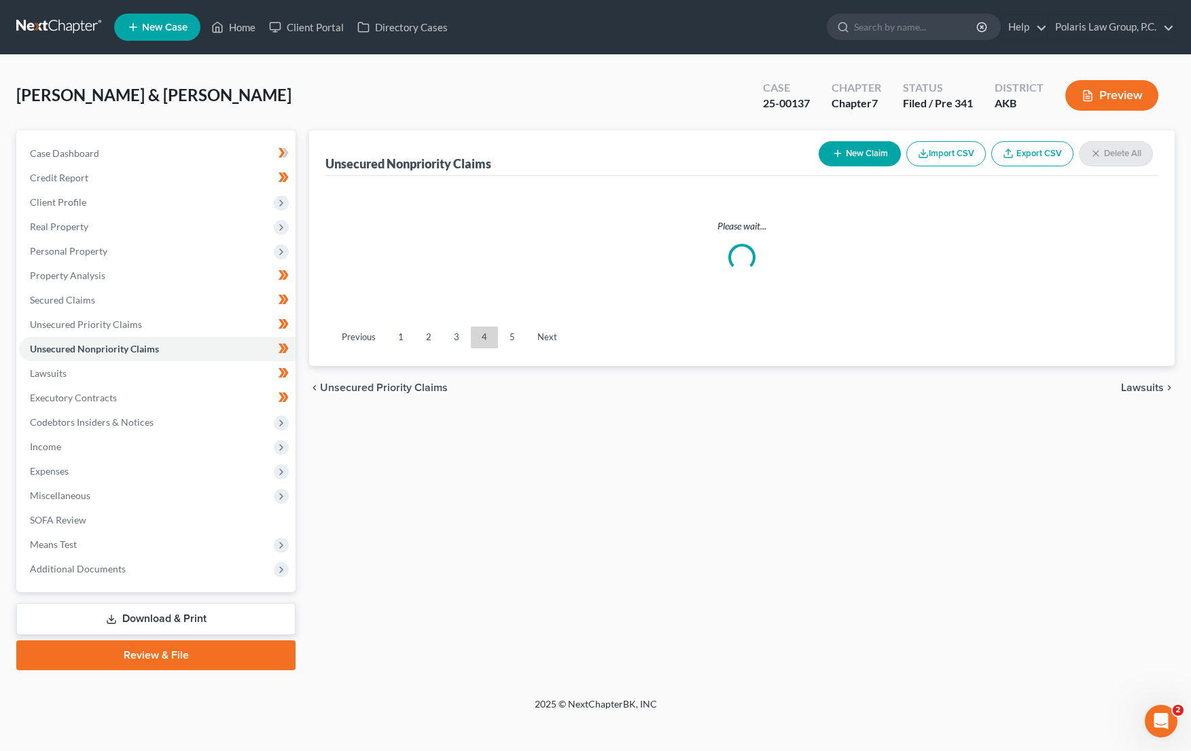
scroll to position [0, 0]
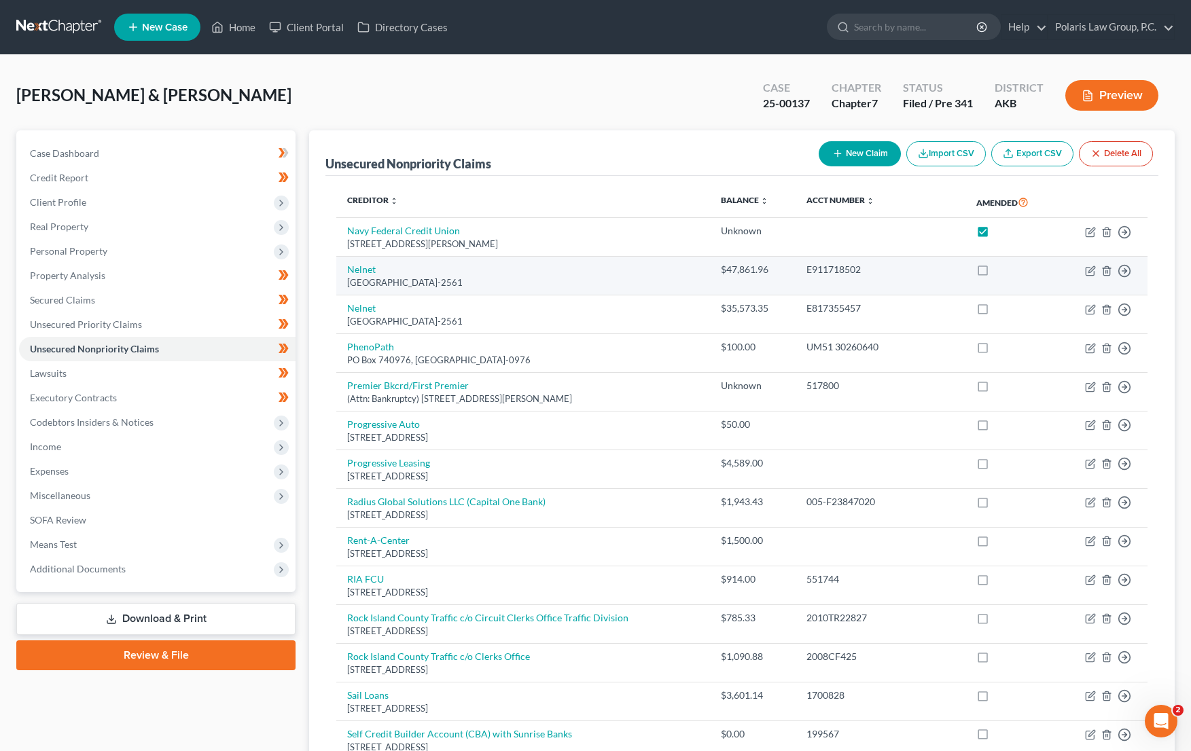
click at [995, 273] on label at bounding box center [995, 273] width 0 height 0
click at [1001, 269] on input "checkbox" at bounding box center [1005, 267] width 9 height 9
checkbox input "true"
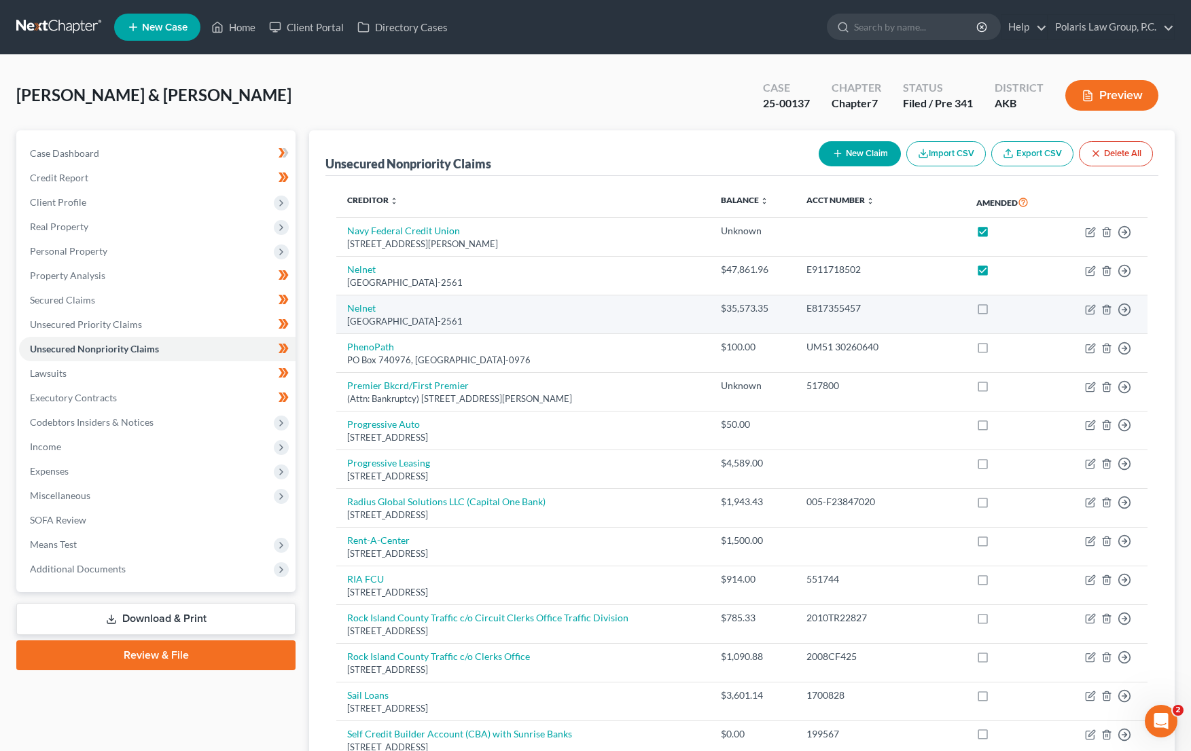
click at [995, 312] on label at bounding box center [995, 312] width 0 height 0
click at [1001, 310] on input "checkbox" at bounding box center [1005, 306] width 9 height 9
checkbox input "true"
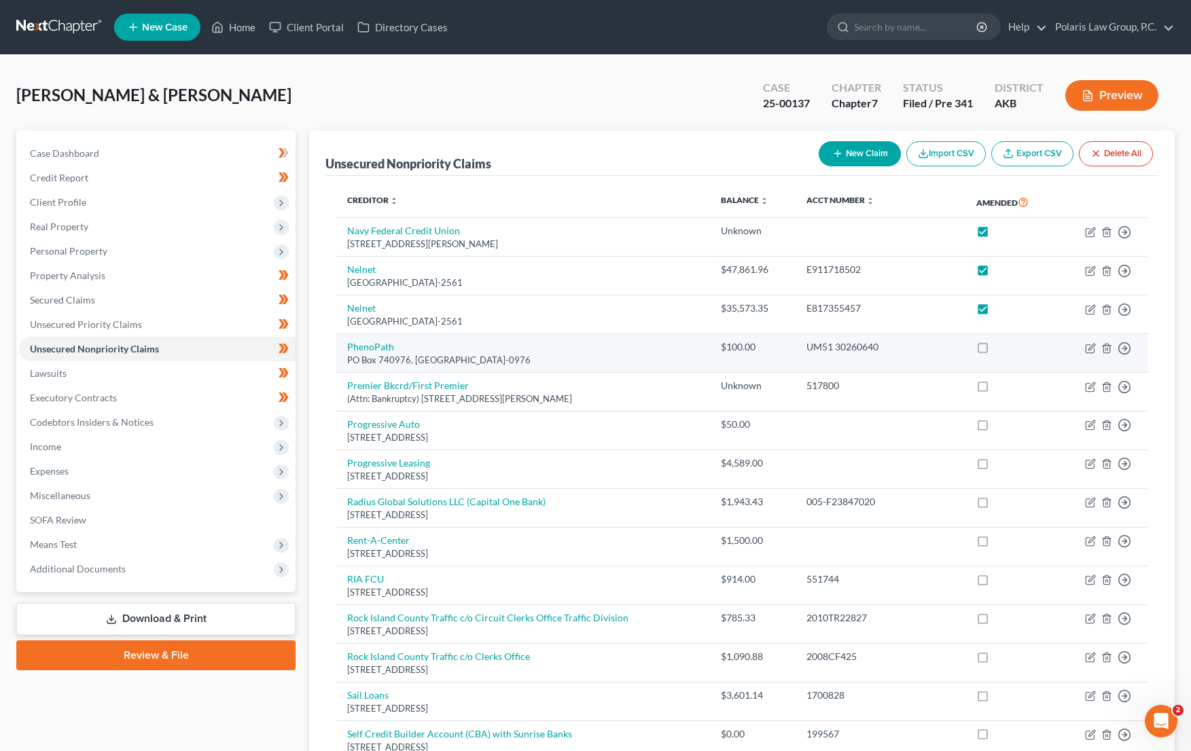
click at [995, 351] on label at bounding box center [995, 351] width 0 height 0
click at [1001, 344] on input "checkbox" at bounding box center [1005, 344] width 9 height 9
checkbox input "true"
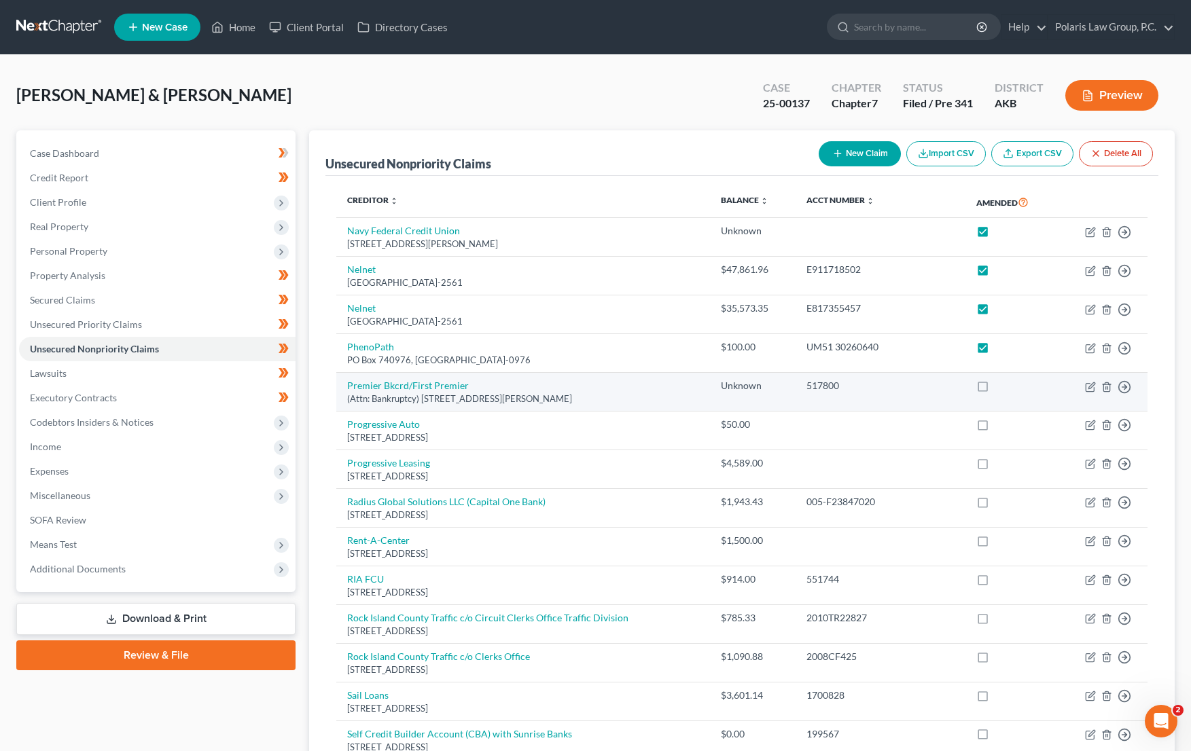
click at [995, 389] on label at bounding box center [995, 389] width 0 height 0
click at [1001, 382] on input "checkbox" at bounding box center [1005, 383] width 9 height 9
checkbox input "true"
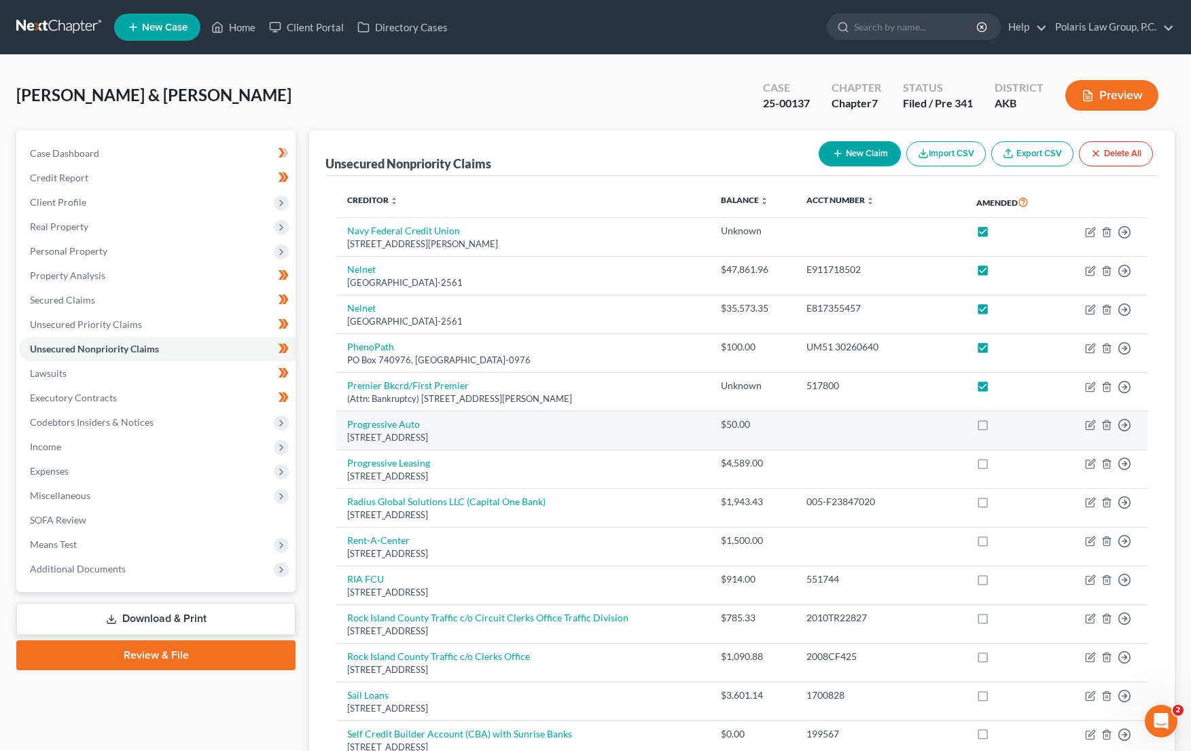
click at [995, 428] on label at bounding box center [995, 428] width 0 height 0
click at [1001, 427] on input "checkbox" at bounding box center [1005, 422] width 9 height 9
checkbox input "true"
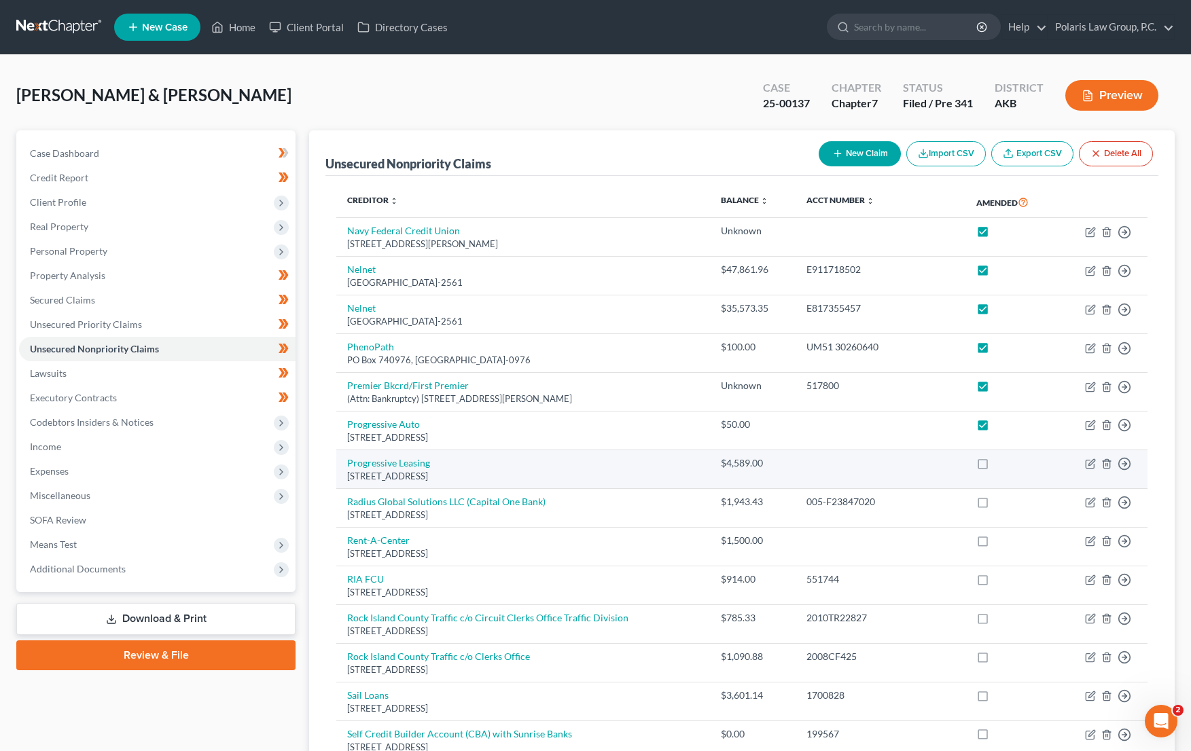
click at [995, 467] on label at bounding box center [995, 467] width 0 height 0
click at [1001, 462] on input "checkbox" at bounding box center [1005, 460] width 9 height 9
checkbox input "true"
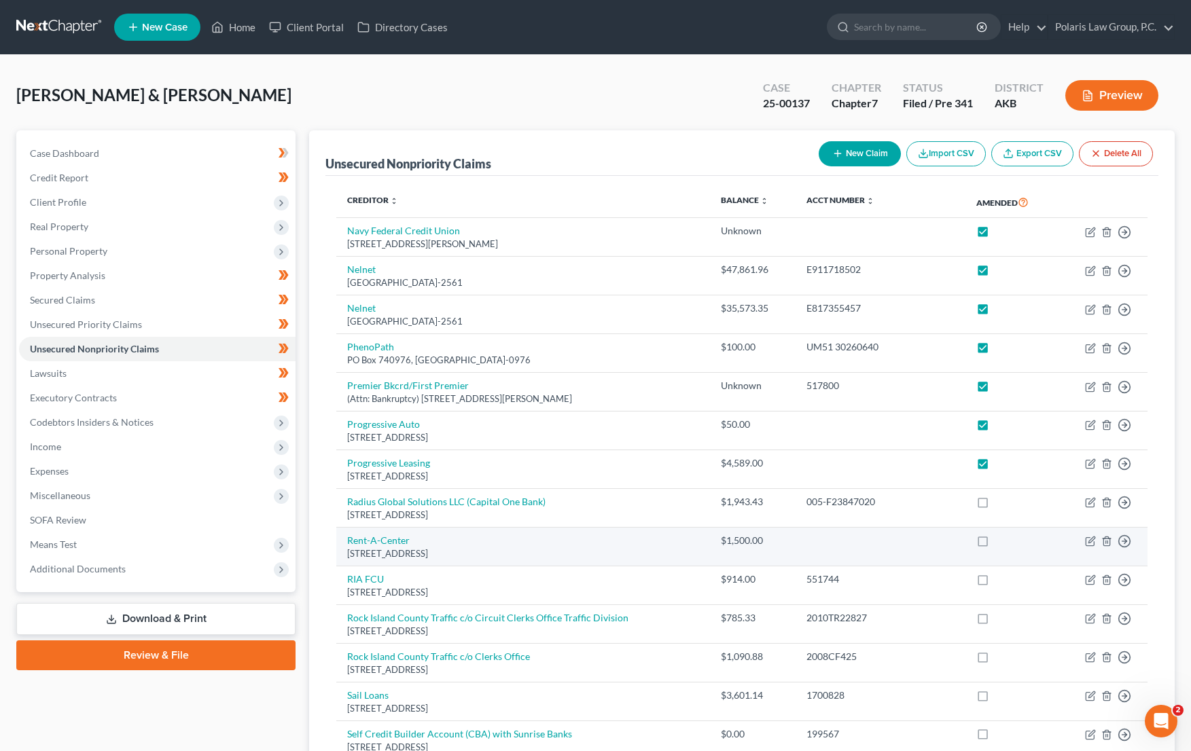
drag, startPoint x: 985, startPoint y: 501, endPoint x: 980, endPoint y: 533, distance: 32.3
click at [995, 505] on label at bounding box center [995, 505] width 0 height 0
click at [1001, 503] on input "checkbox" at bounding box center [1005, 499] width 9 height 9
checkbox input "true"
click at [995, 544] on label at bounding box center [995, 544] width 0 height 0
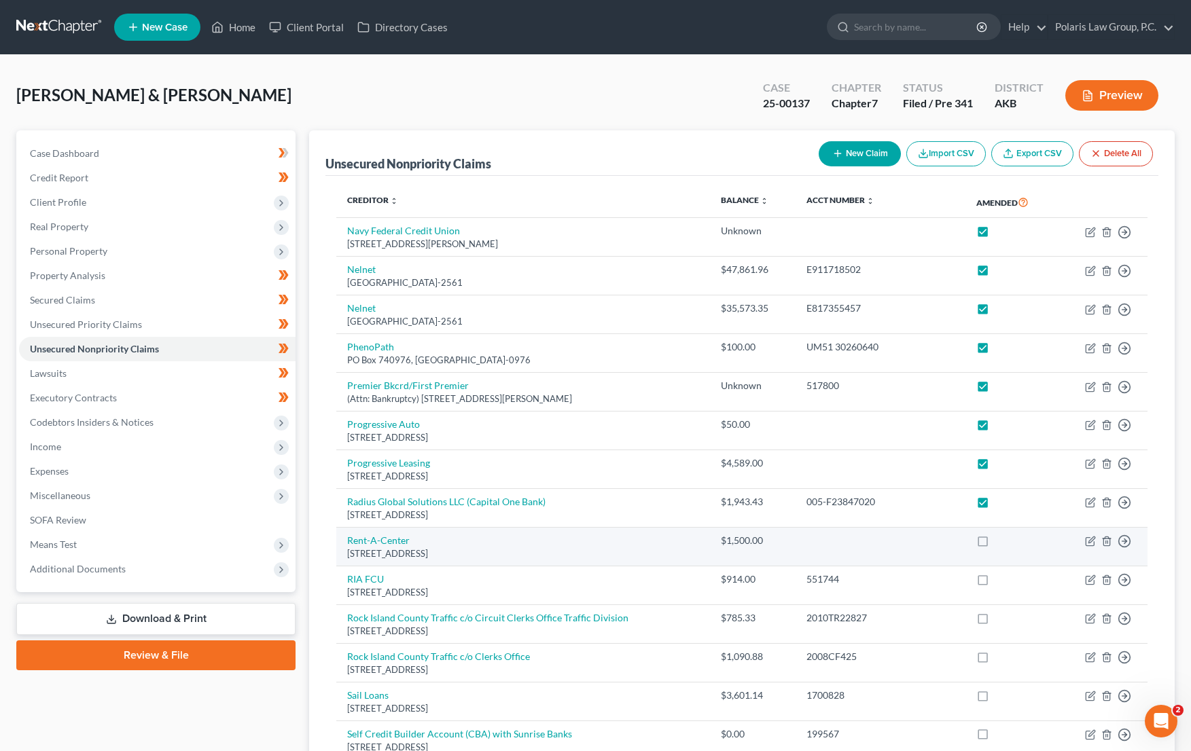
click at [1001, 543] on input "checkbox" at bounding box center [1005, 538] width 9 height 9
checkbox input "true"
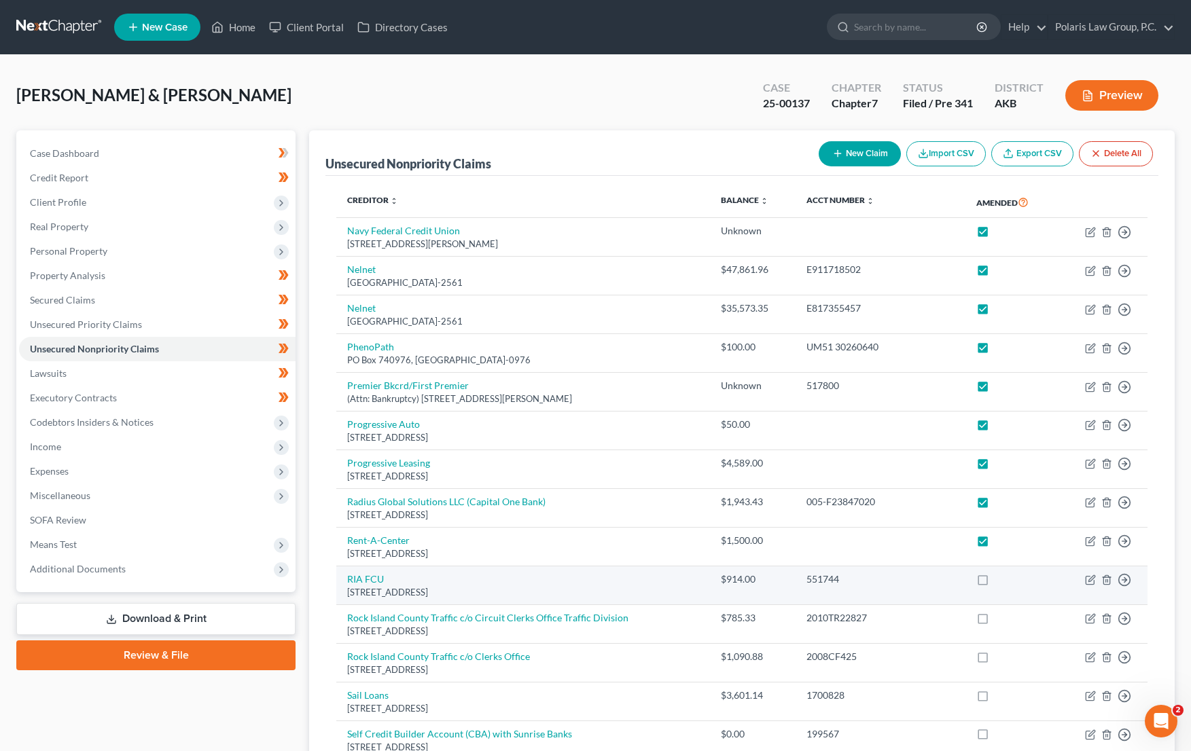
click at [995, 583] on label at bounding box center [995, 583] width 0 height 0
click at [1001, 578] on input "checkbox" at bounding box center [1005, 577] width 9 height 9
checkbox input "true"
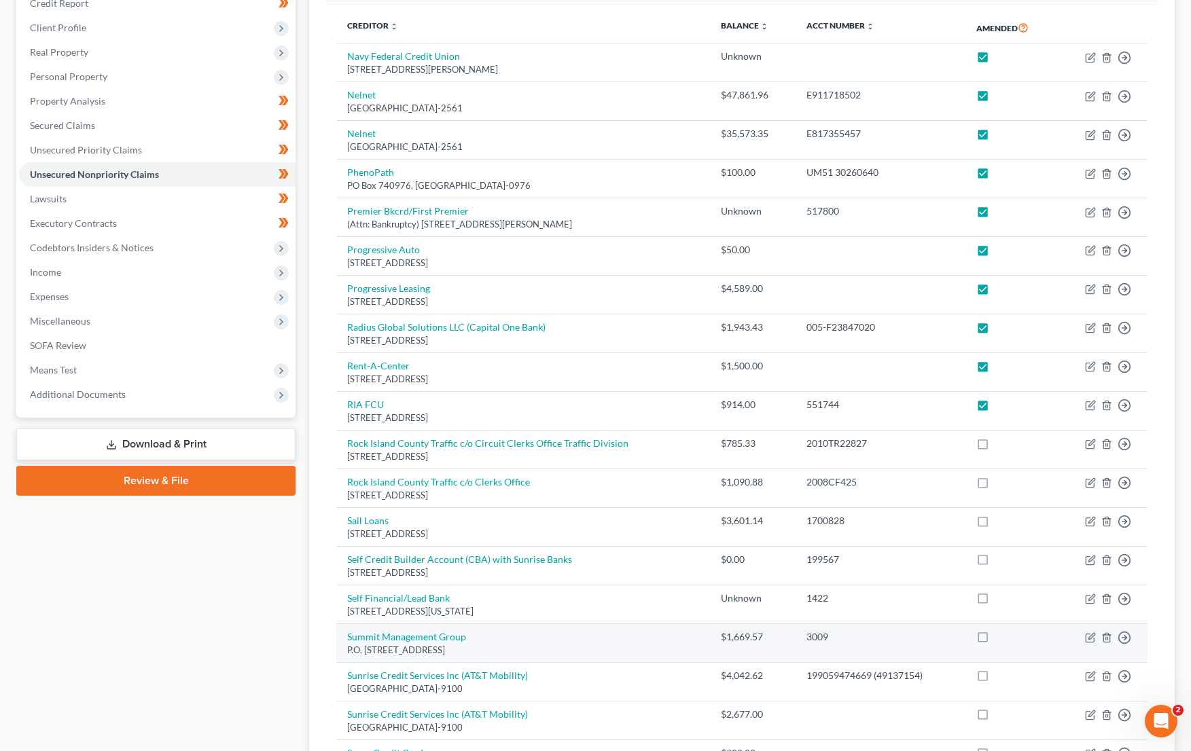
scroll to position [408, 0]
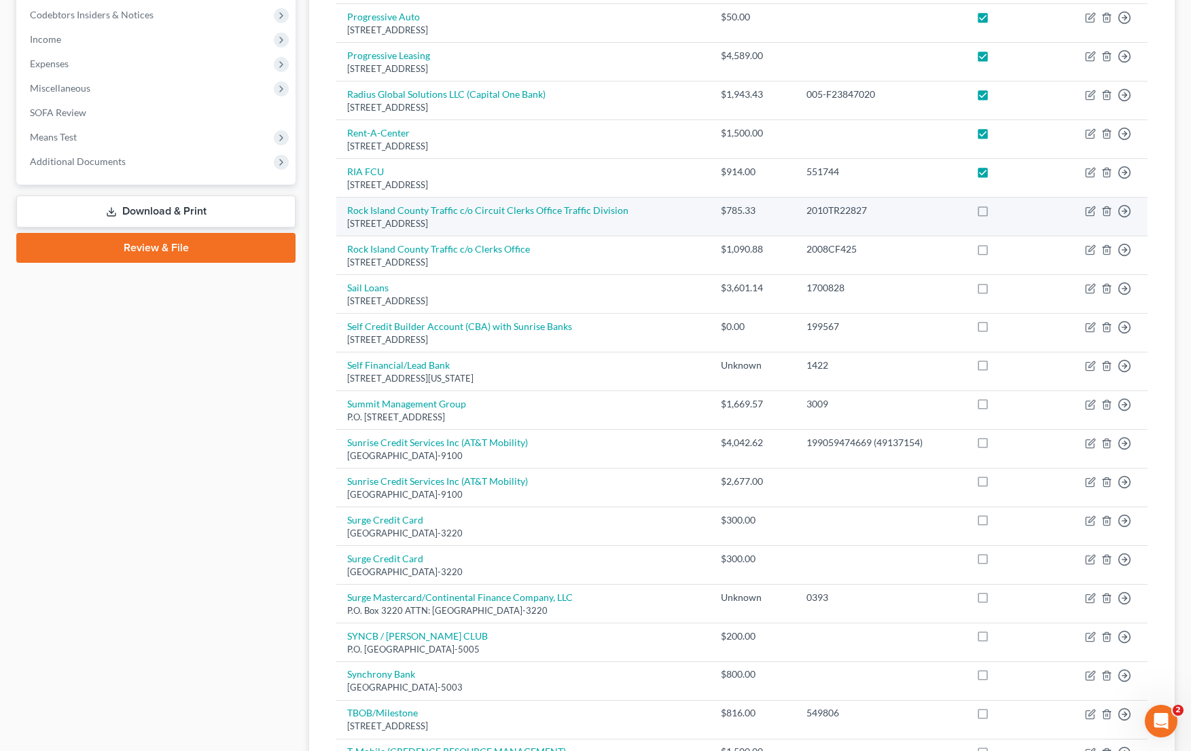
click at [995, 214] on label at bounding box center [995, 214] width 0 height 0
click at [1001, 209] on input "checkbox" at bounding box center [1005, 208] width 9 height 9
checkbox input "true"
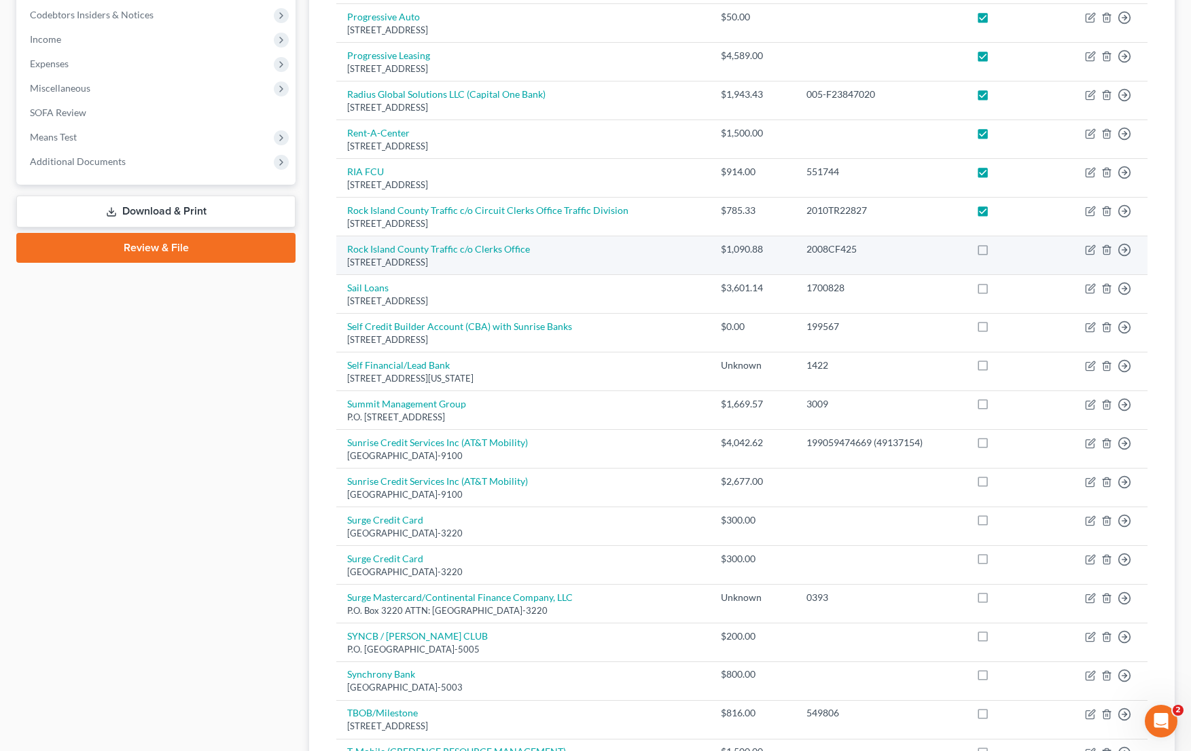
click at [995, 253] on label at bounding box center [995, 253] width 0 height 0
click at [1001, 243] on input "checkbox" at bounding box center [1005, 247] width 9 height 9
checkbox input "true"
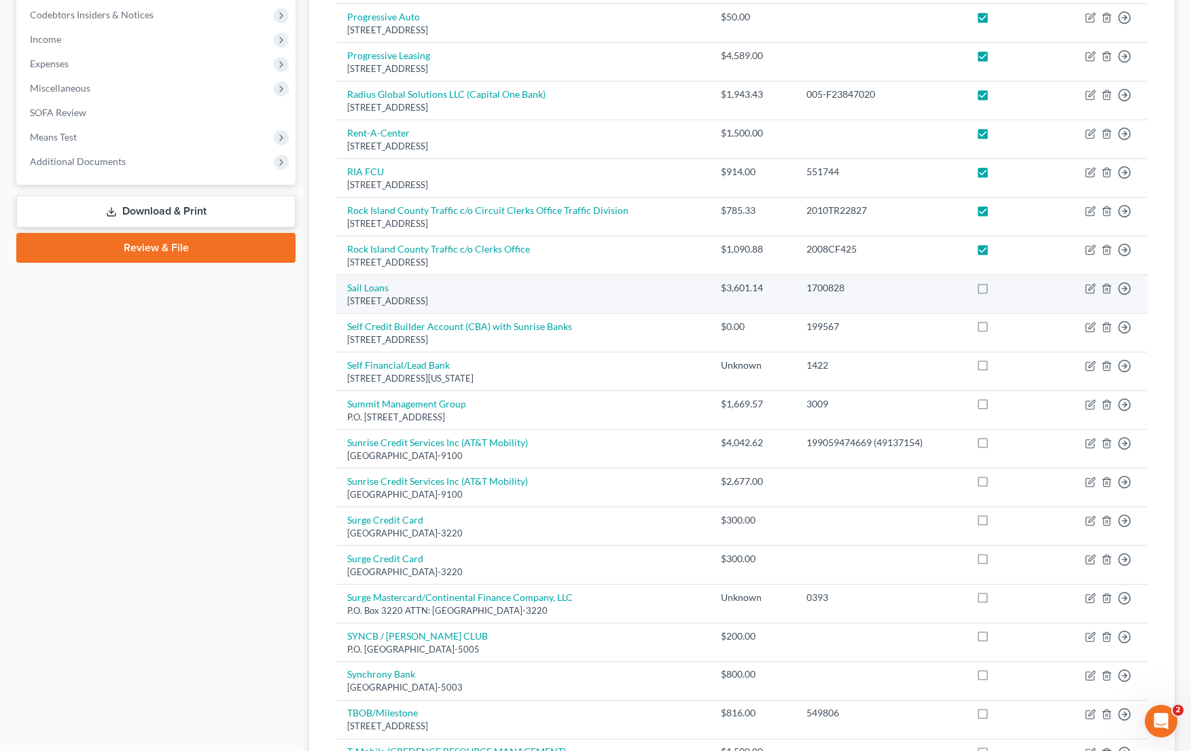
click at [995, 291] on label at bounding box center [995, 291] width 0 height 0
click at [1001, 285] on input "checkbox" at bounding box center [1005, 285] width 9 height 9
checkbox input "true"
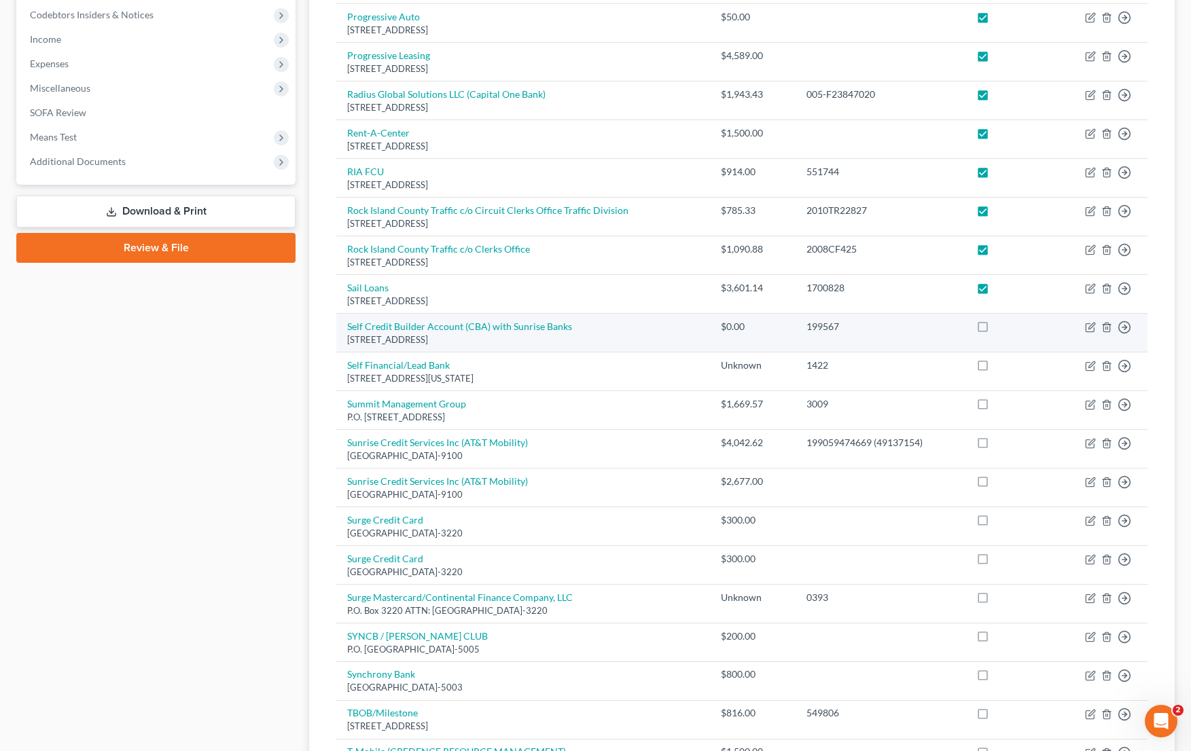
click at [995, 330] on label at bounding box center [995, 330] width 0 height 0
click at [1001, 329] on input "checkbox" at bounding box center [1005, 324] width 9 height 9
checkbox input "true"
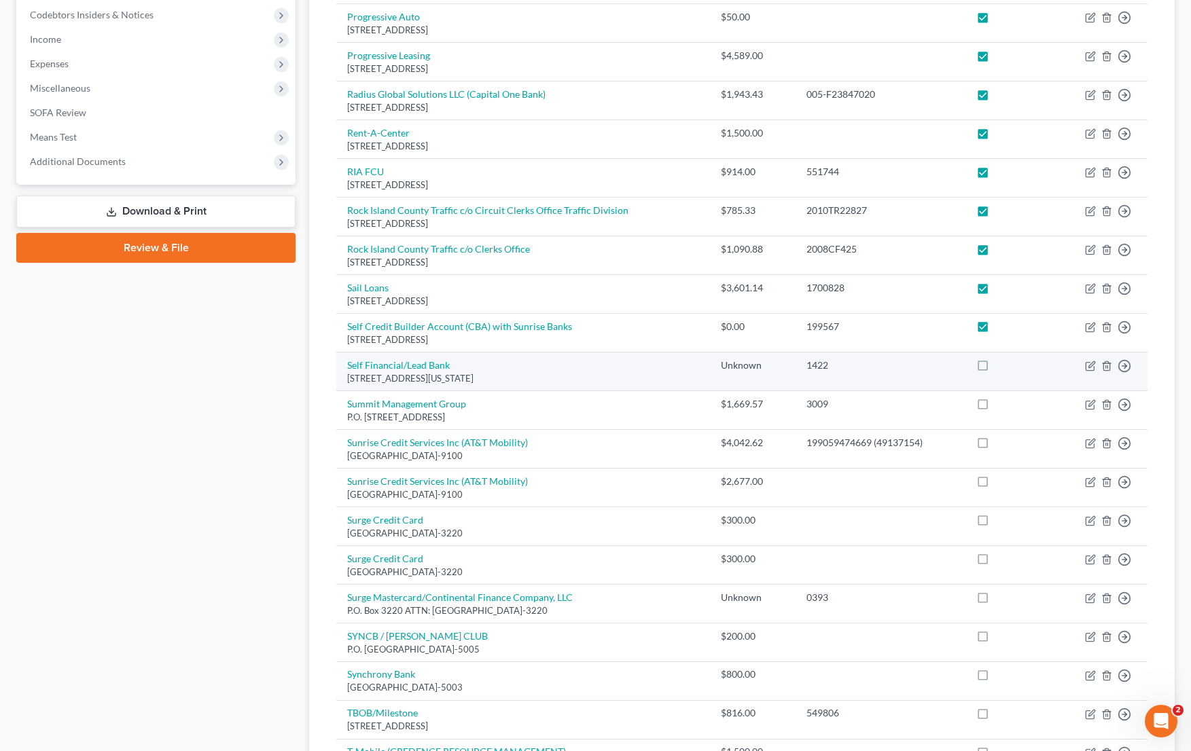
click at [982, 380] on td at bounding box center [1010, 372] width 91 height 39
click at [995, 369] on label at bounding box center [995, 369] width 0 height 0
click at [1001, 365] on input "checkbox" at bounding box center [1005, 363] width 9 height 9
checkbox input "true"
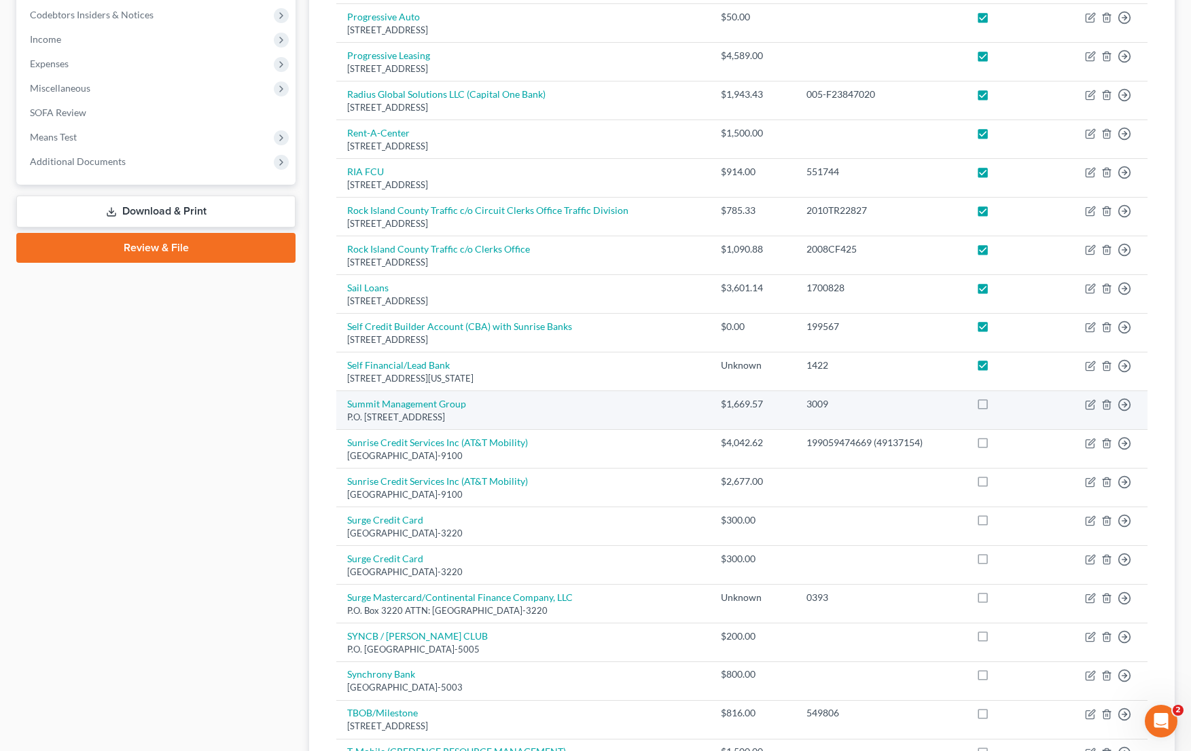
drag, startPoint x: 982, startPoint y: 392, endPoint x: 980, endPoint y: 399, distance: 6.9
click at [980, 395] on td at bounding box center [1010, 410] width 91 height 39
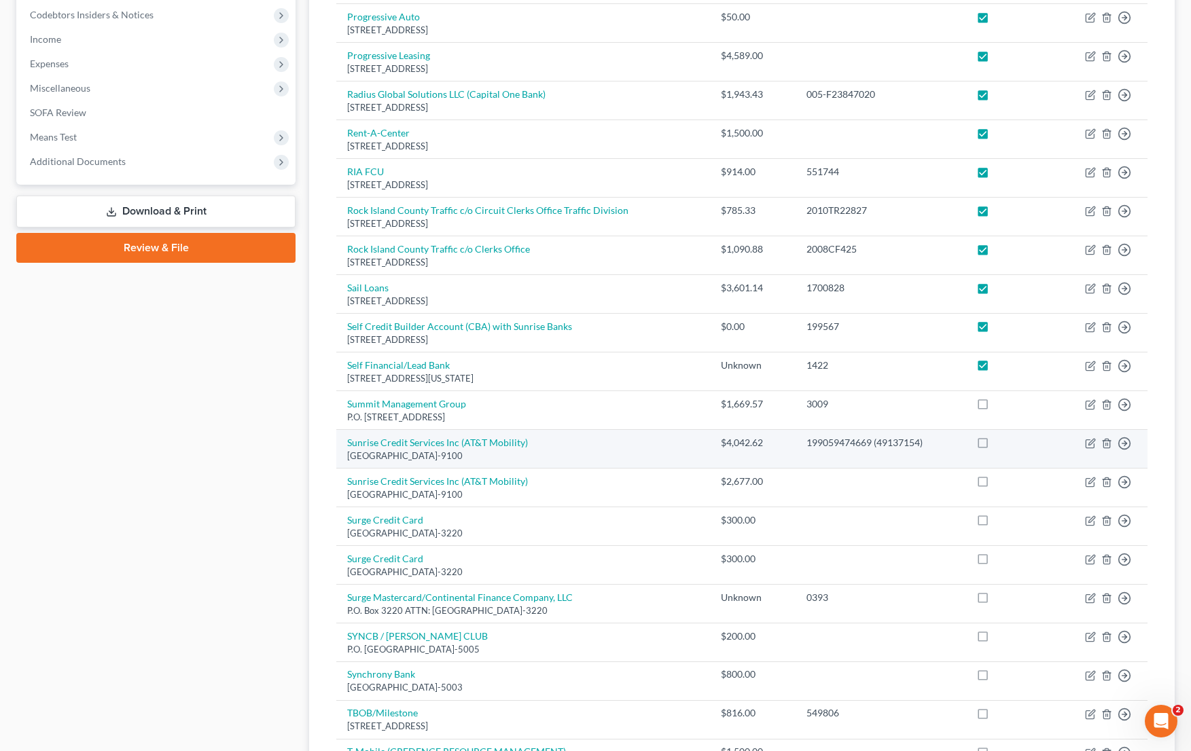
click at [995, 408] on label at bounding box center [995, 408] width 0 height 0
click at [1001, 406] on input "checkbox" at bounding box center [1005, 401] width 9 height 9
checkbox input "true"
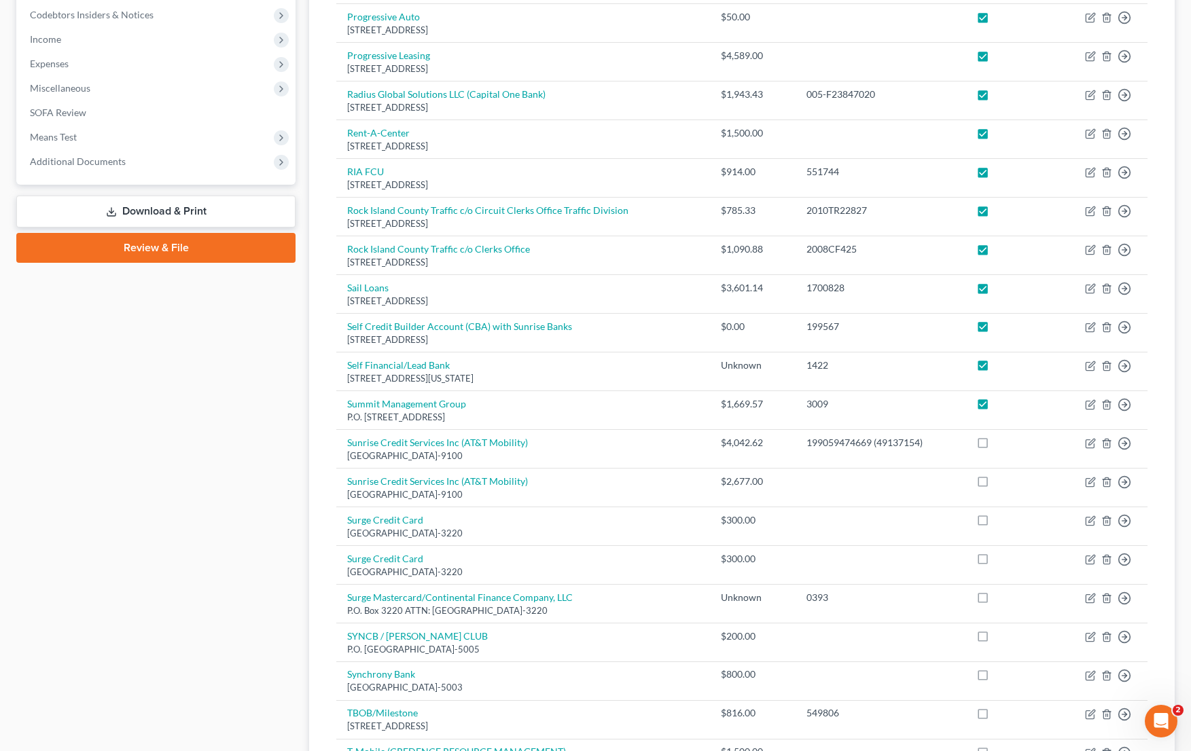
scroll to position [679, 0]
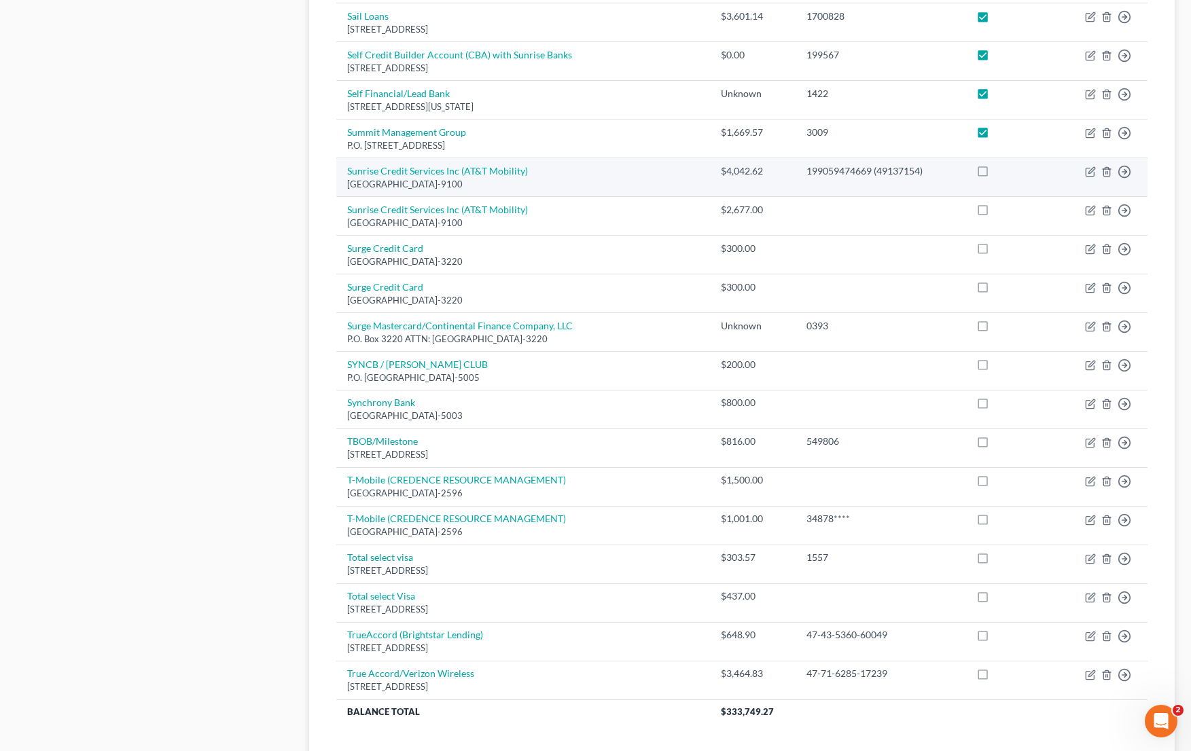
click at [995, 175] on label at bounding box center [995, 175] width 0 height 0
click at [1001, 165] on input "checkbox" at bounding box center [1005, 168] width 9 height 9
checkbox input "true"
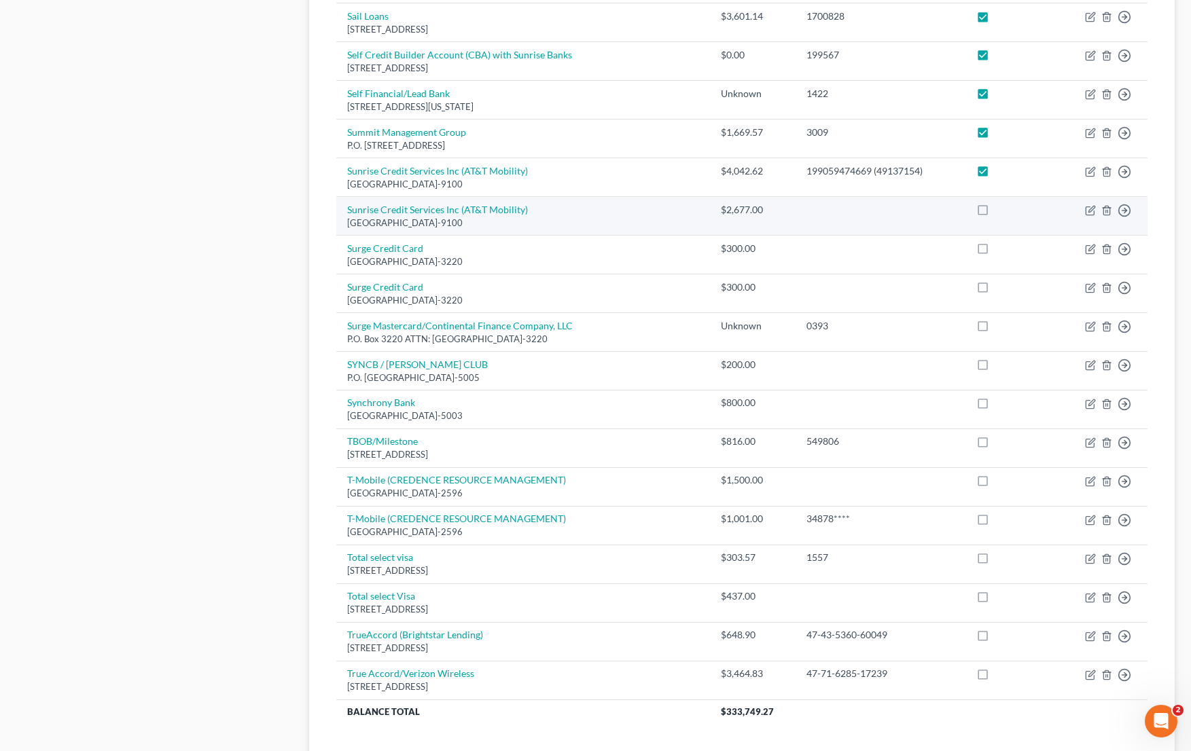
click at [995, 213] on label at bounding box center [995, 213] width 0 height 0
click at [1001, 207] on input "checkbox" at bounding box center [1005, 207] width 9 height 9
checkbox input "true"
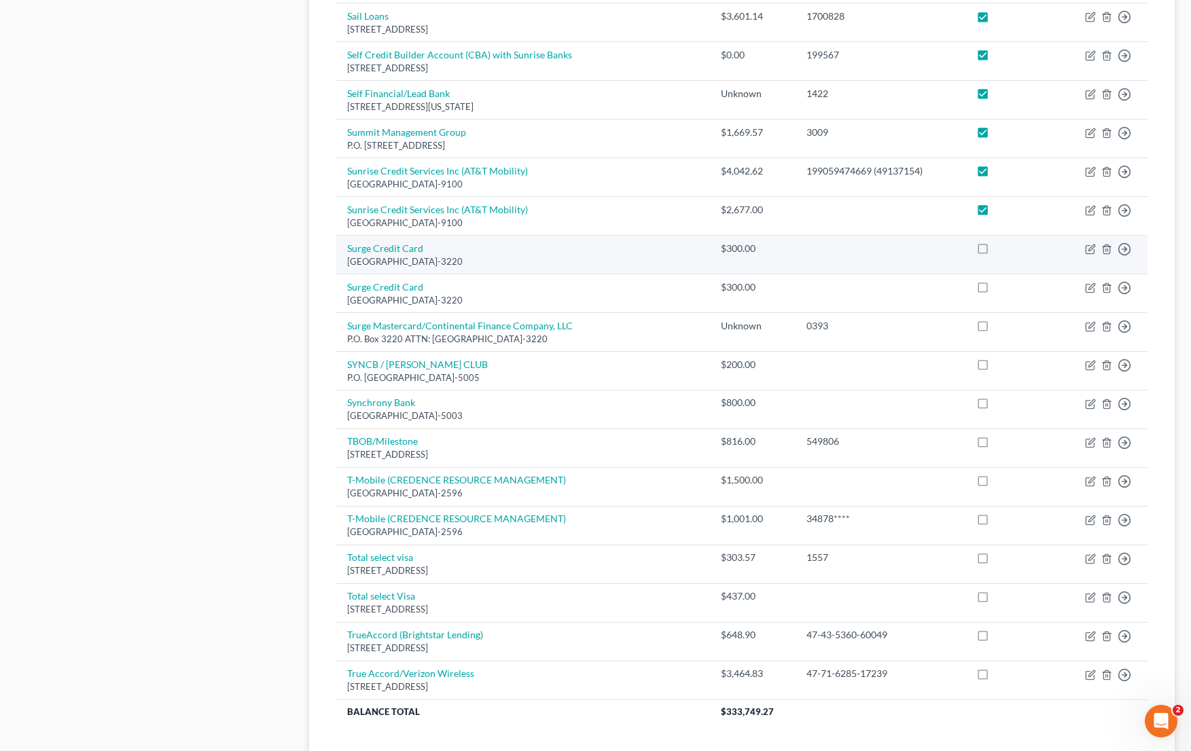
click at [995, 252] on label at bounding box center [995, 252] width 0 height 0
click at [1001, 245] on input "checkbox" at bounding box center [1005, 246] width 9 height 9
checkbox input "true"
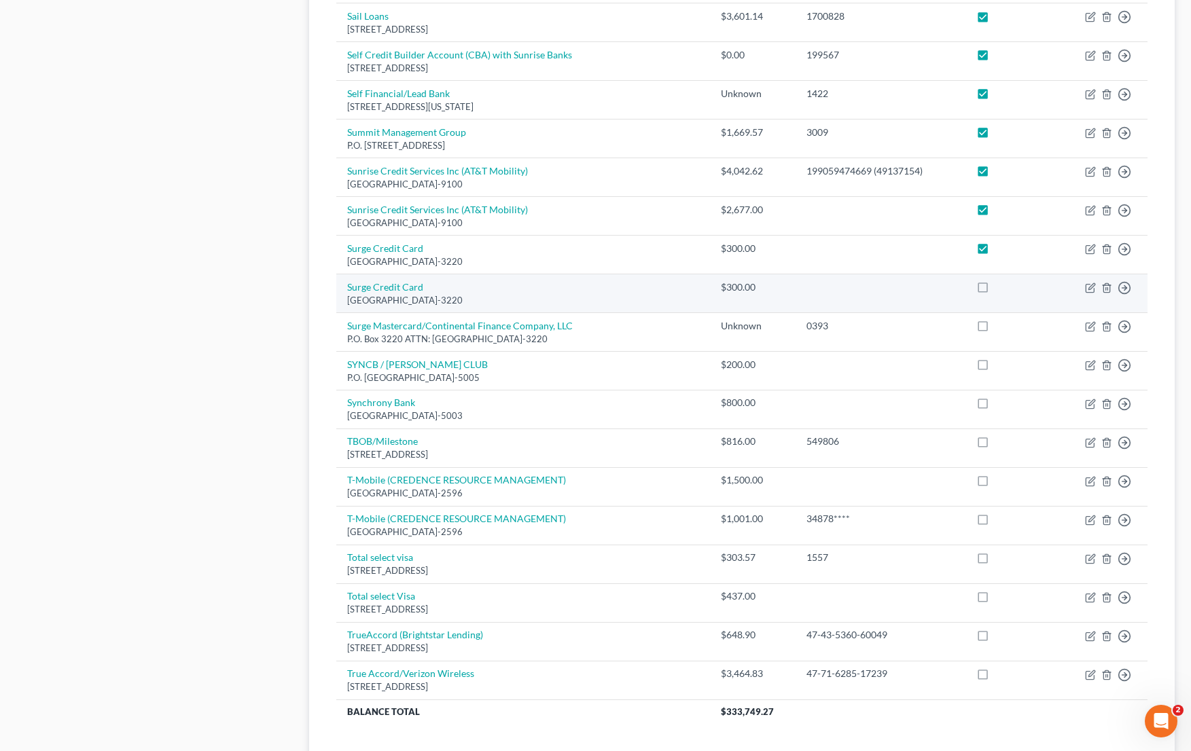
click at [995, 291] on label at bounding box center [995, 291] width 0 height 0
click at [1001, 285] on input "checkbox" at bounding box center [1005, 285] width 9 height 9
checkbox input "true"
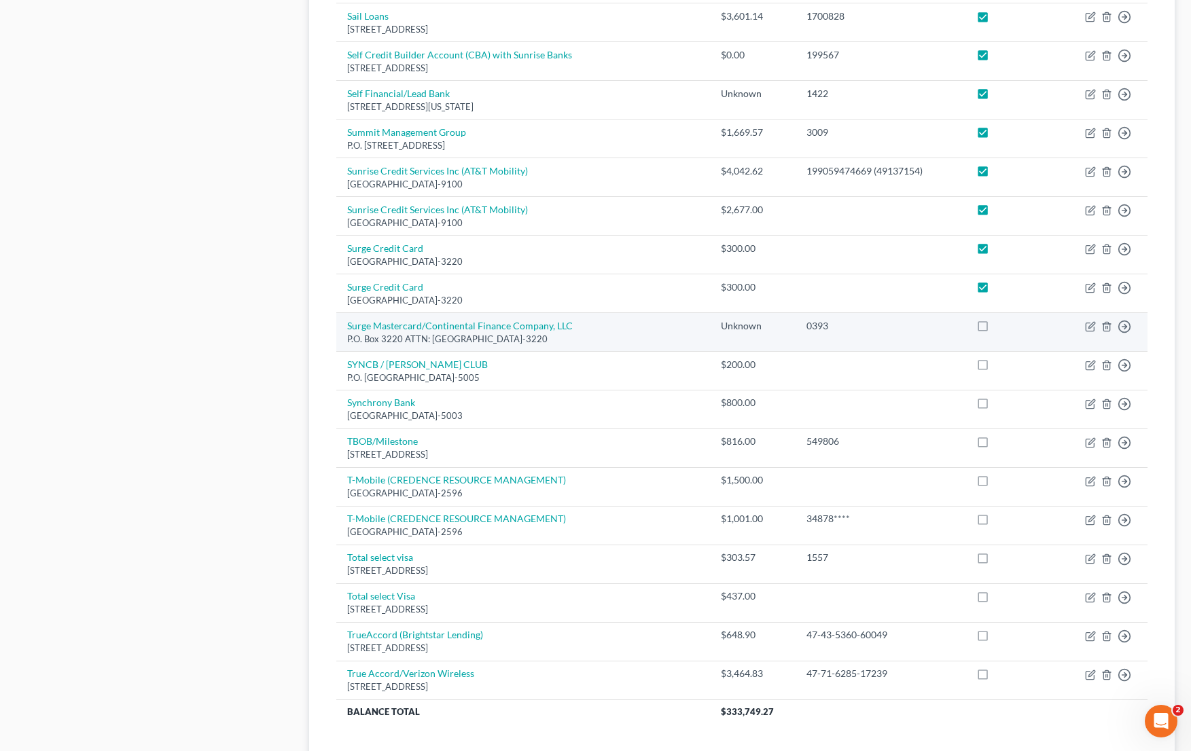
click at [995, 329] on label at bounding box center [995, 329] width 0 height 0
click at [1001, 328] on input "checkbox" at bounding box center [1005, 323] width 9 height 9
checkbox input "true"
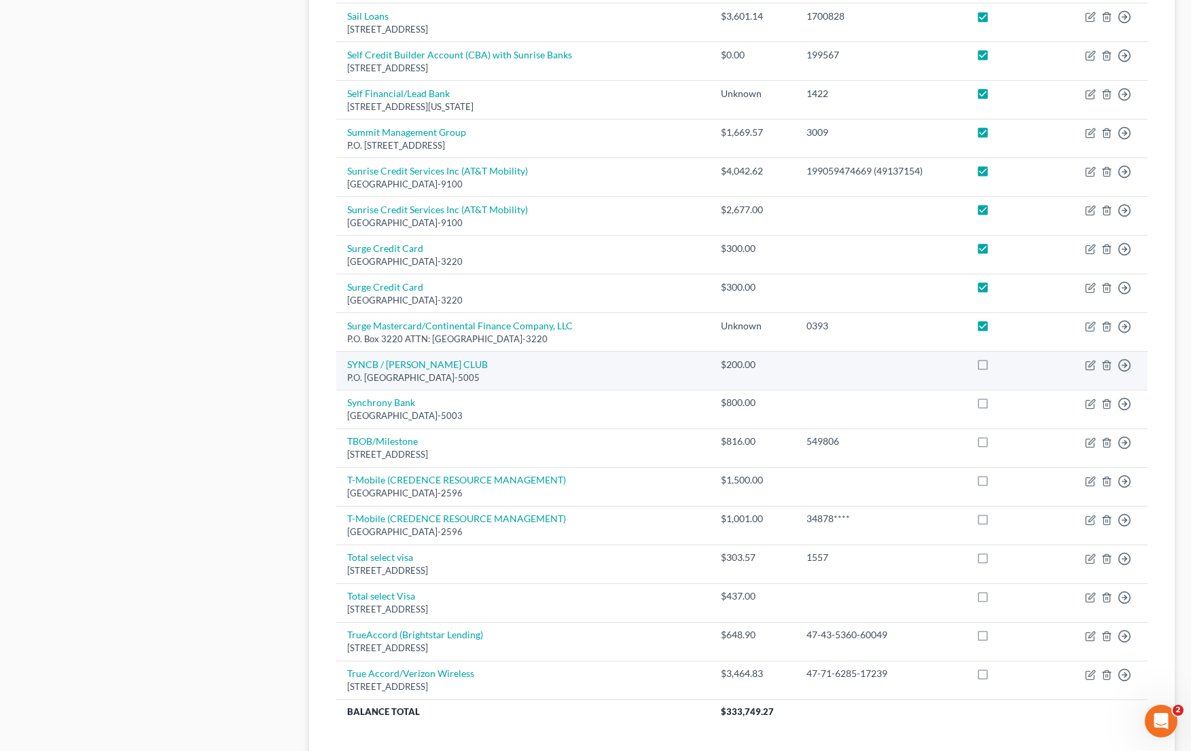
click at [995, 368] on label at bounding box center [995, 368] width 0 height 0
click at [1001, 367] on input "checkbox" at bounding box center [1005, 362] width 9 height 9
checkbox input "true"
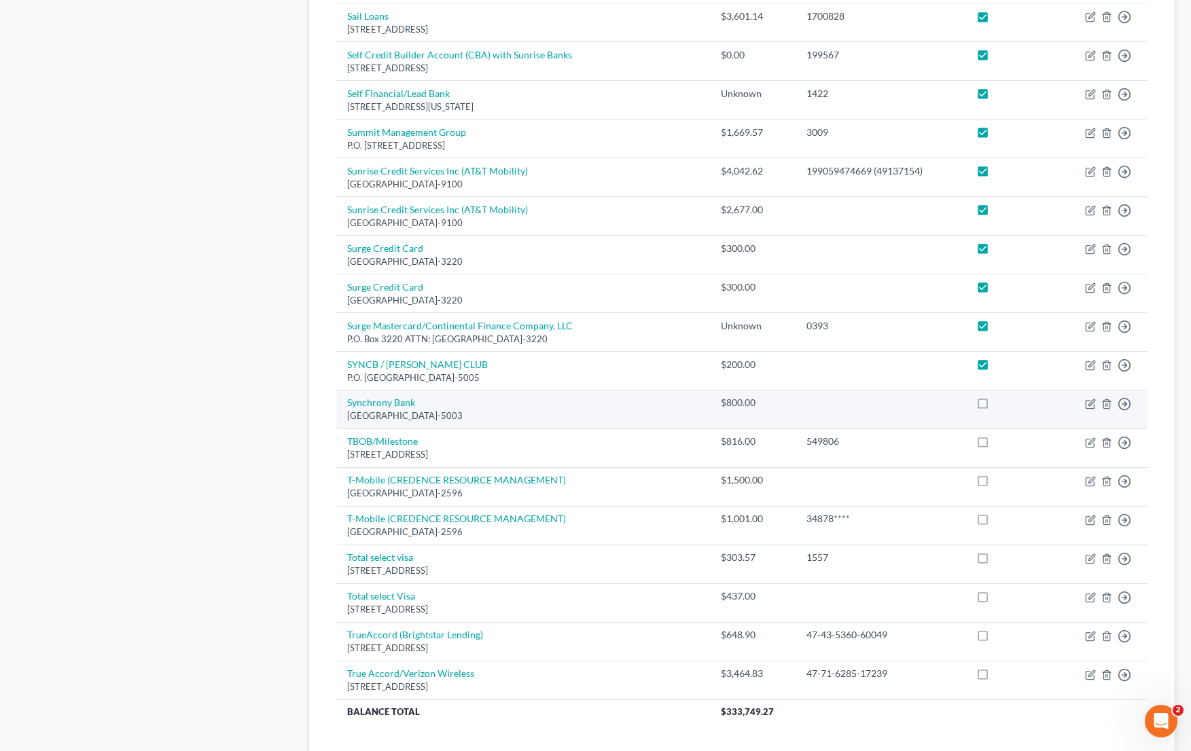
click at [995, 406] on label at bounding box center [995, 406] width 0 height 0
click at [1001, 400] on input "checkbox" at bounding box center [1005, 400] width 9 height 9
checkbox input "true"
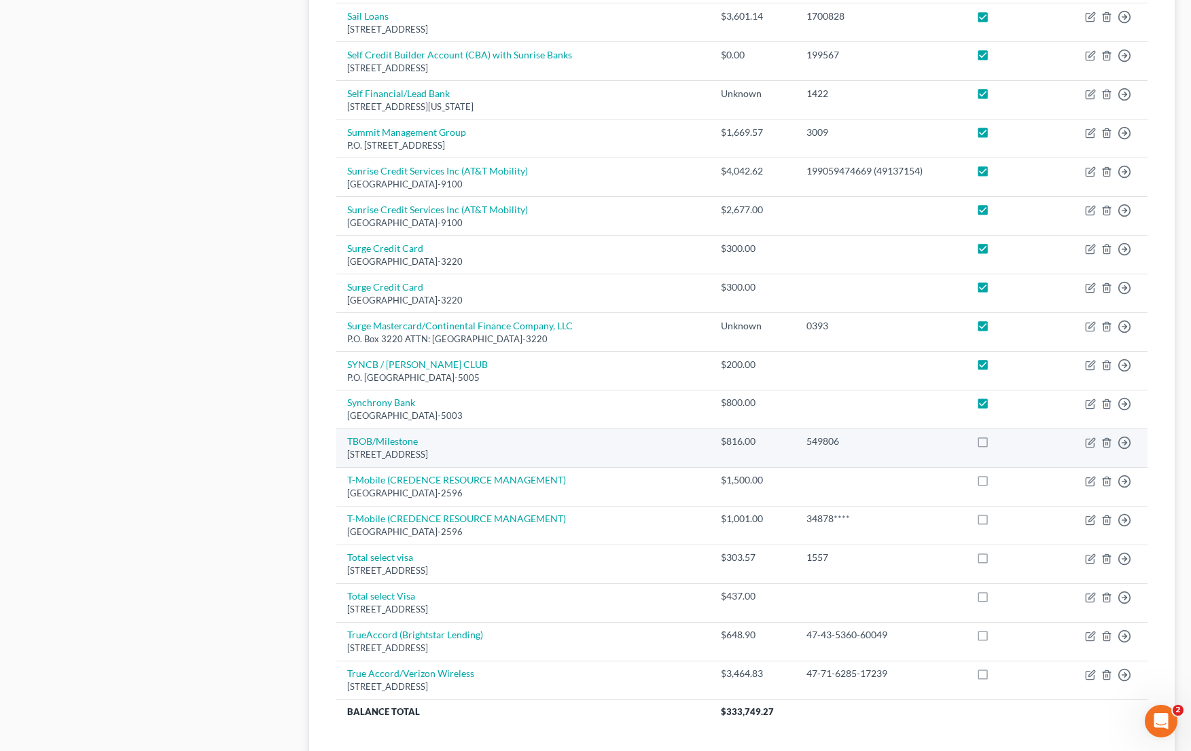
click at [995, 445] on label at bounding box center [995, 445] width 0 height 0
click at [1001, 435] on input "checkbox" at bounding box center [1005, 439] width 9 height 9
checkbox input "true"
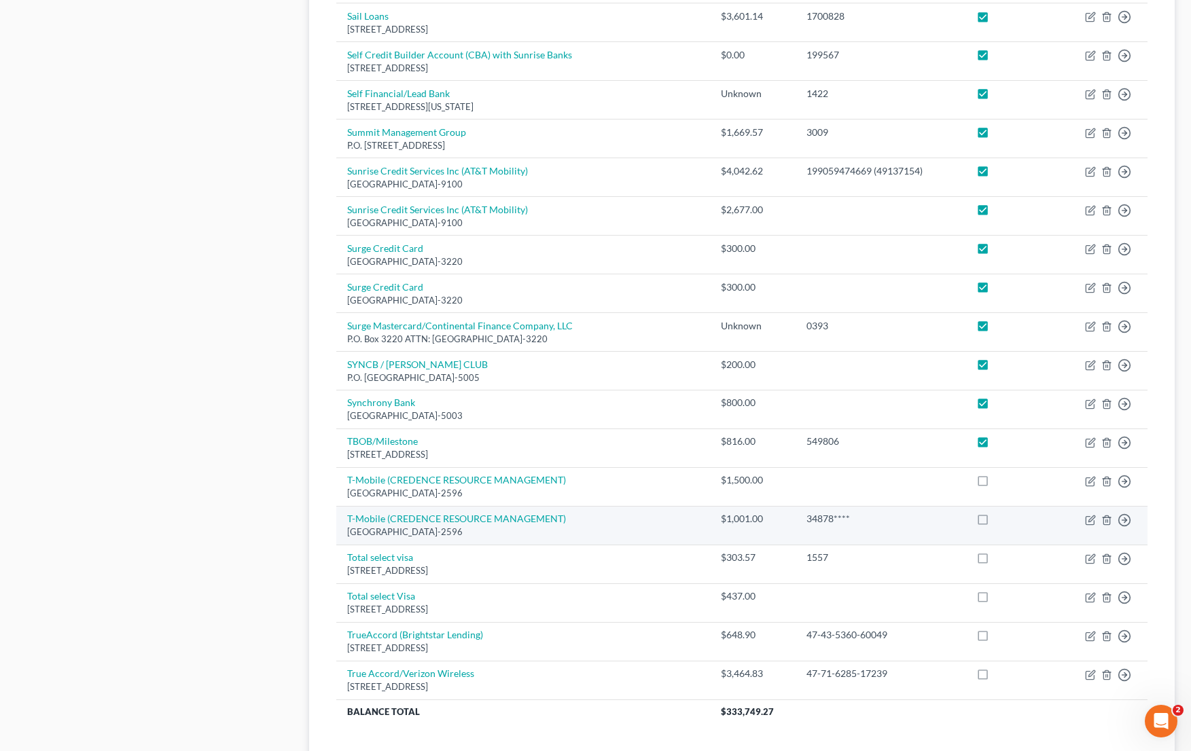
click at [995, 484] on label at bounding box center [995, 484] width 0 height 0
click at [1001, 481] on input "checkbox" at bounding box center [1005, 477] width 9 height 9
checkbox input "true"
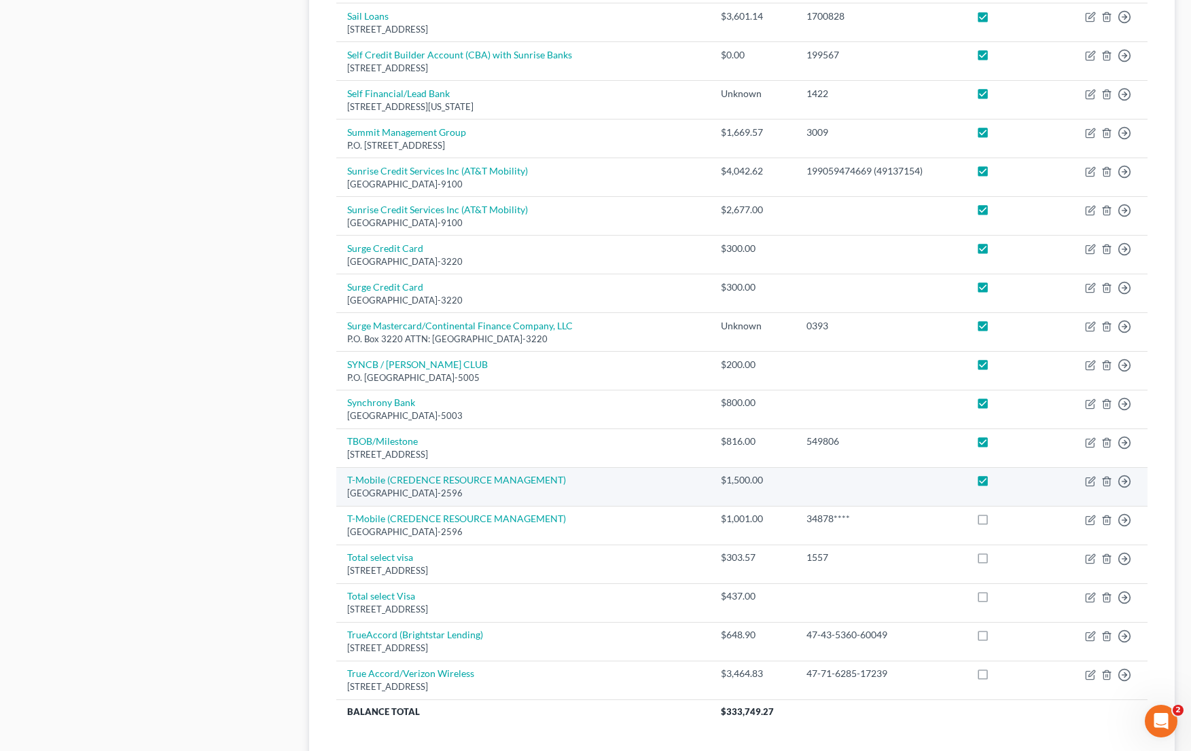
click at [995, 522] on label at bounding box center [995, 522] width 0 height 0
click at [1001, 520] on input "checkbox" at bounding box center [1005, 516] width 9 height 9
checkbox input "true"
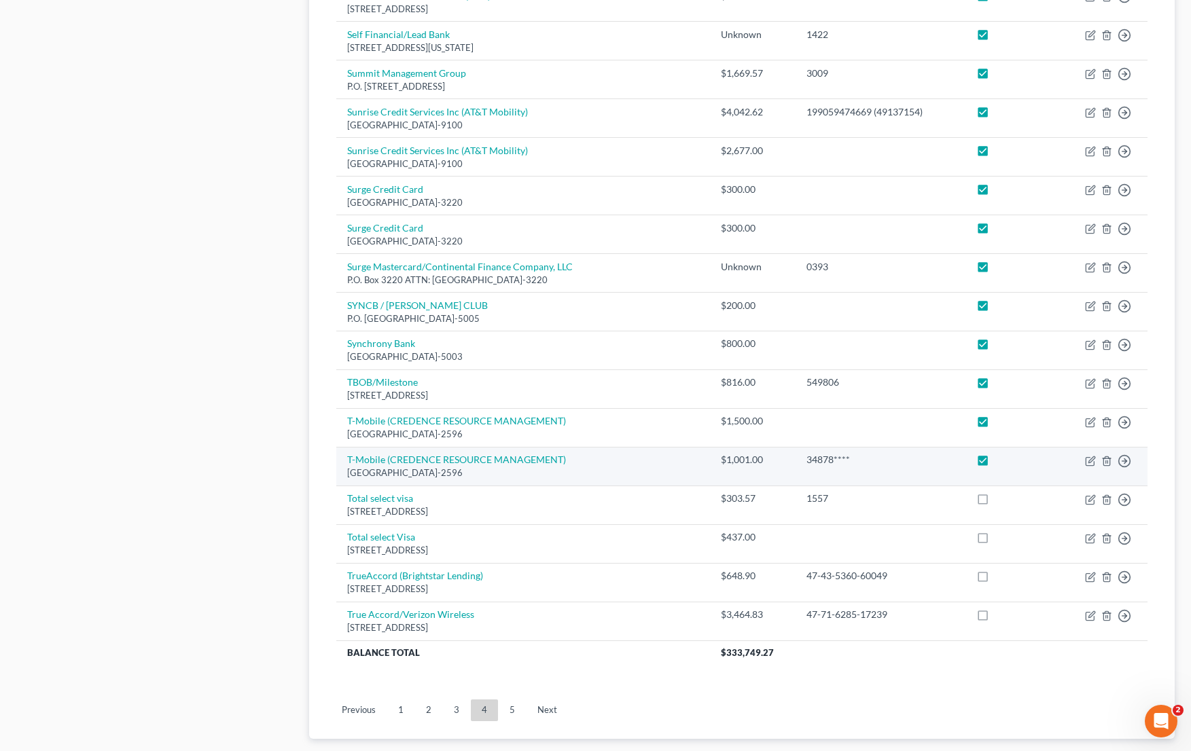
scroll to position [821, 0]
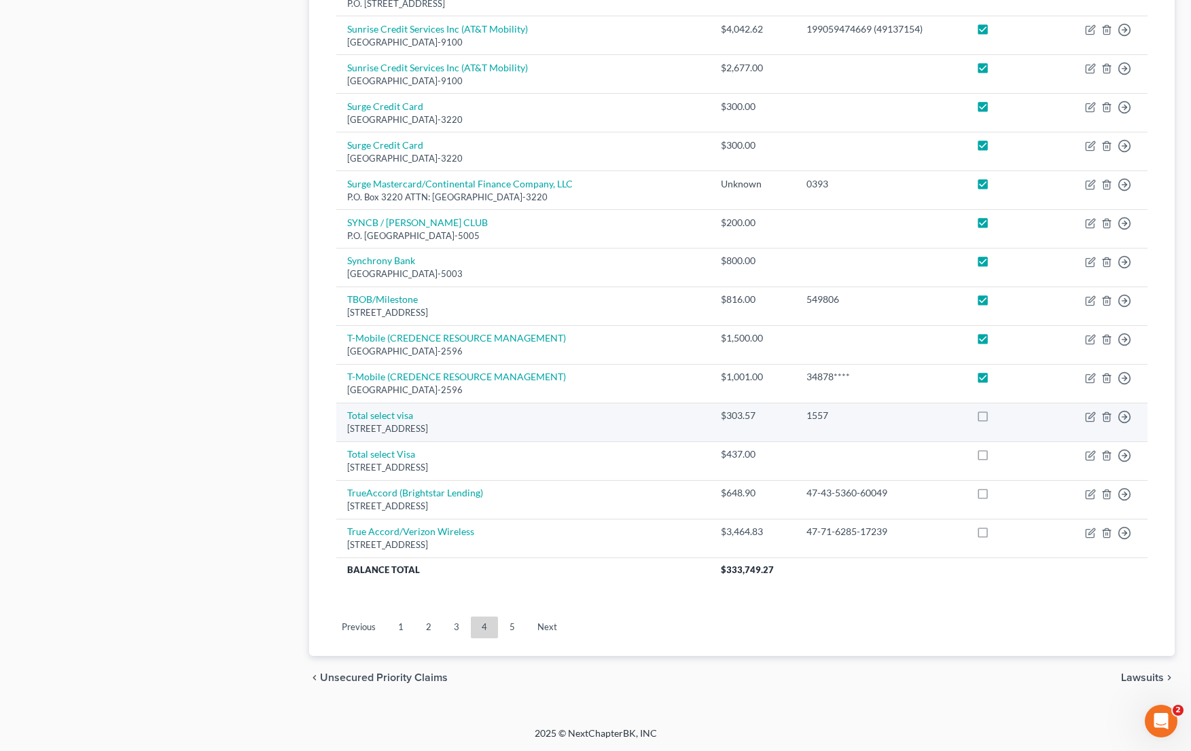
click at [995, 419] on label at bounding box center [995, 419] width 0 height 0
click at [1001, 416] on input "checkbox" at bounding box center [1005, 413] width 9 height 9
checkbox input "true"
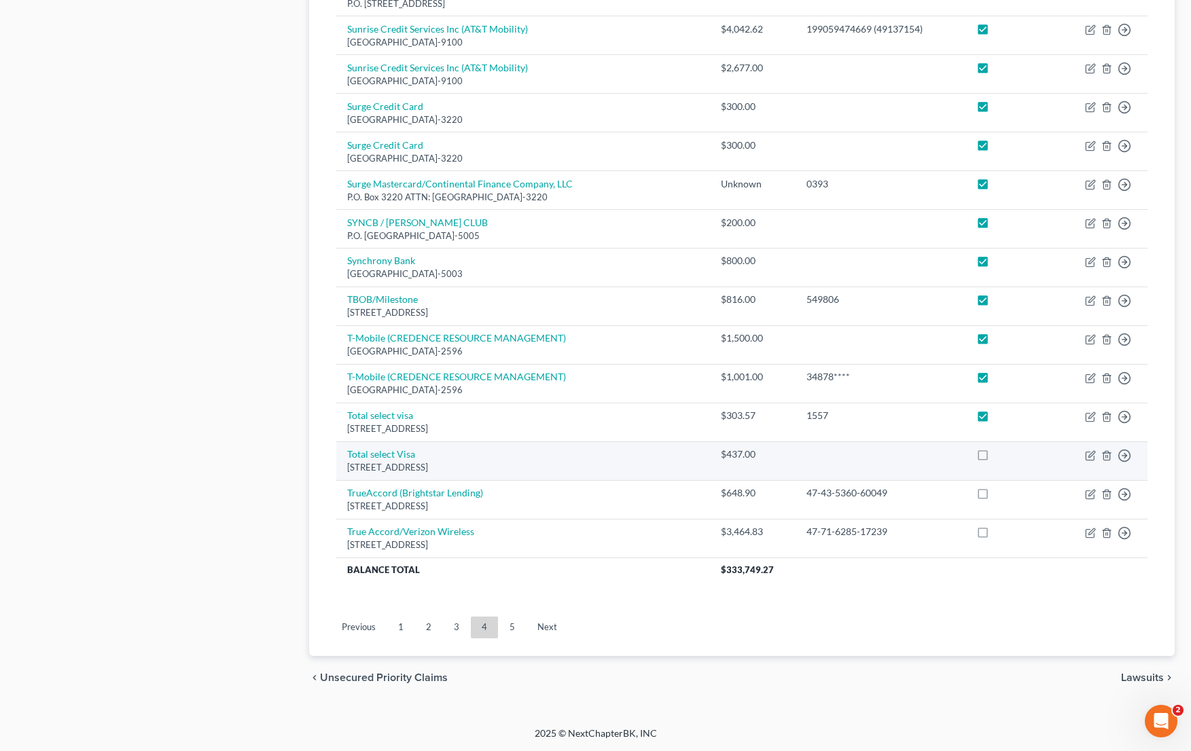
click at [995, 458] on label at bounding box center [995, 458] width 0 height 0
click at [1001, 455] on input "checkbox" at bounding box center [1005, 452] width 9 height 9
checkbox input "true"
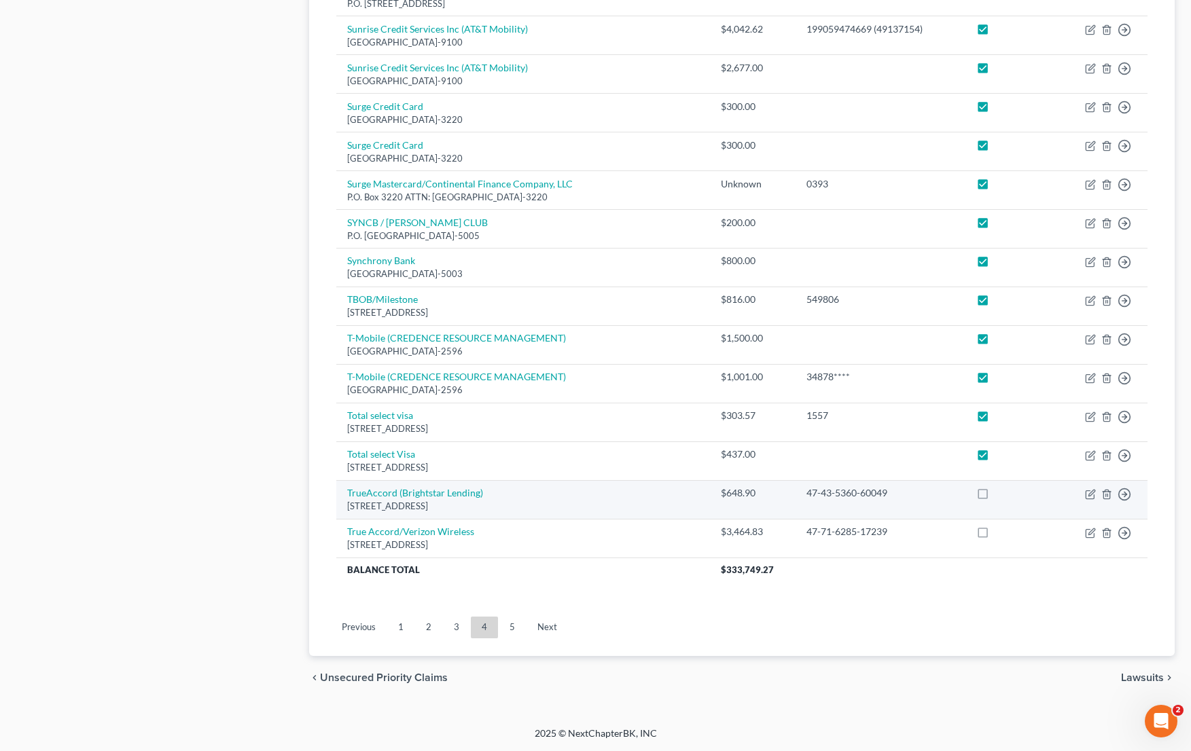
drag, startPoint x: 976, startPoint y: 494, endPoint x: 980, endPoint y: 509, distance: 15.5
click at [995, 497] on label at bounding box center [995, 497] width 0 height 0
click at [1001, 495] on input "checkbox" at bounding box center [1005, 490] width 9 height 9
checkbox input "true"
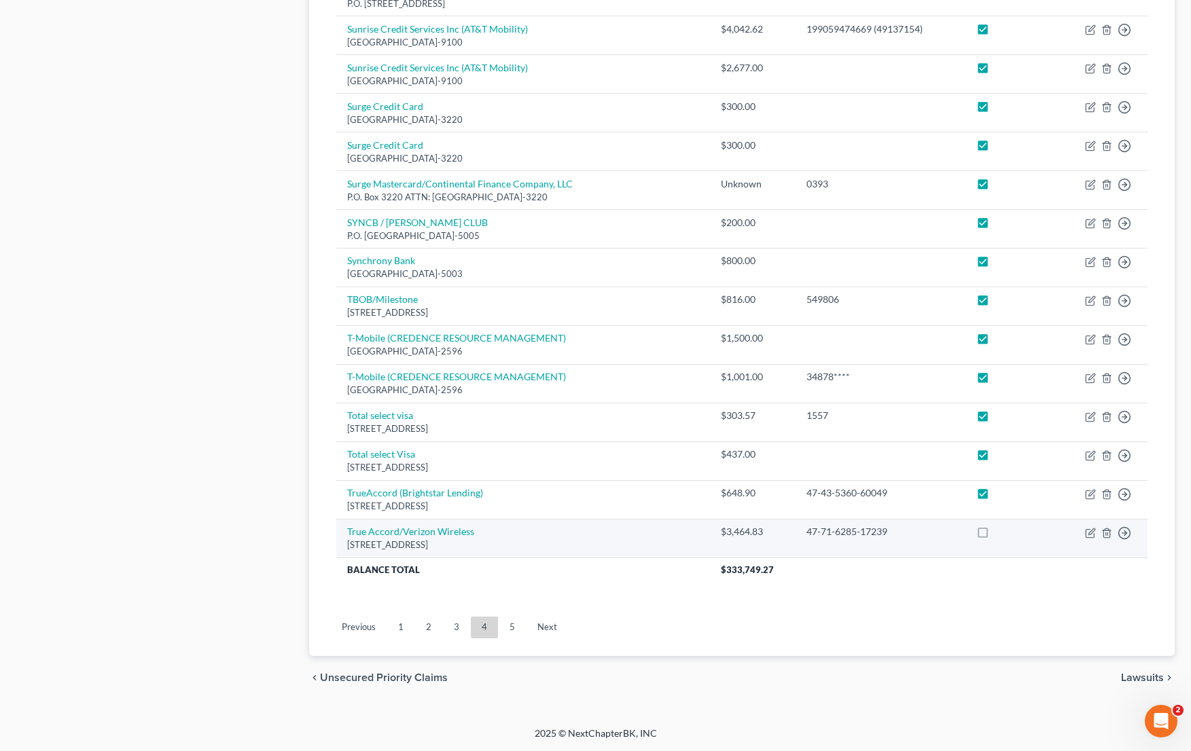
click at [995, 535] on label at bounding box center [995, 535] width 0 height 0
click at [1001, 532] on input "checkbox" at bounding box center [1005, 529] width 9 height 9
checkbox input "true"
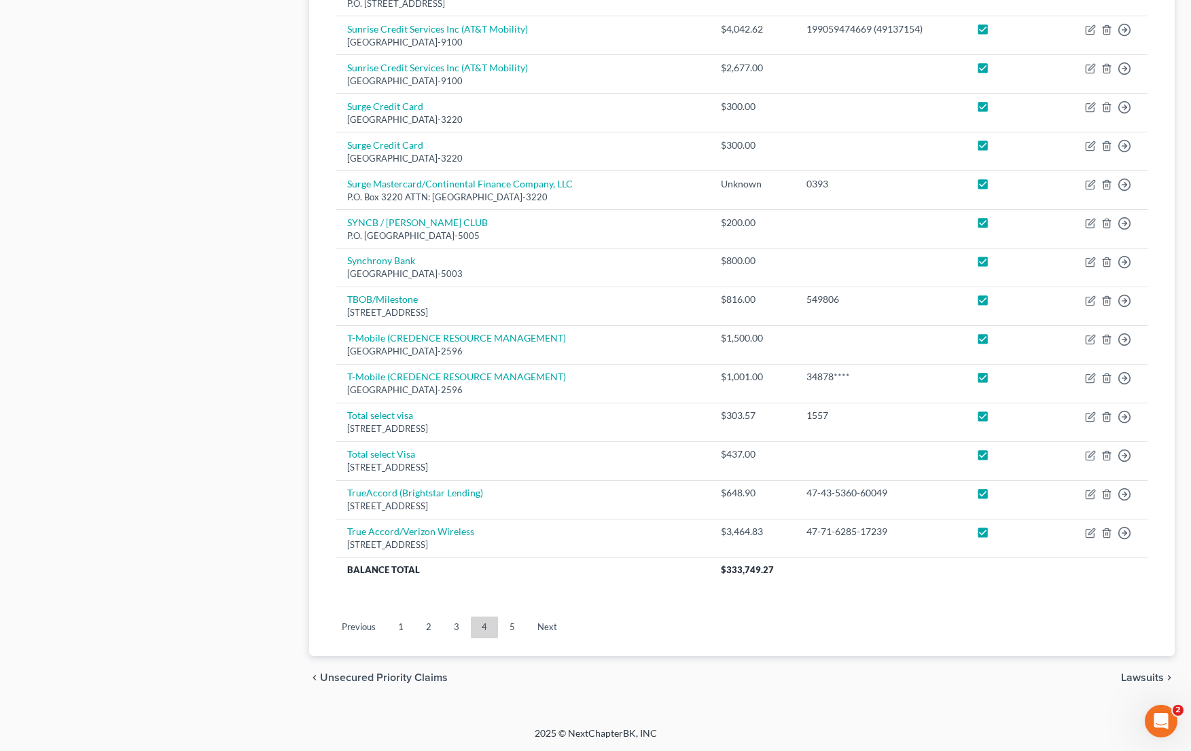
drag, startPoint x: 514, startPoint y: 632, endPoint x: 654, endPoint y: 590, distance: 146.3
click at [514, 632] on link "5" at bounding box center [512, 628] width 27 height 22
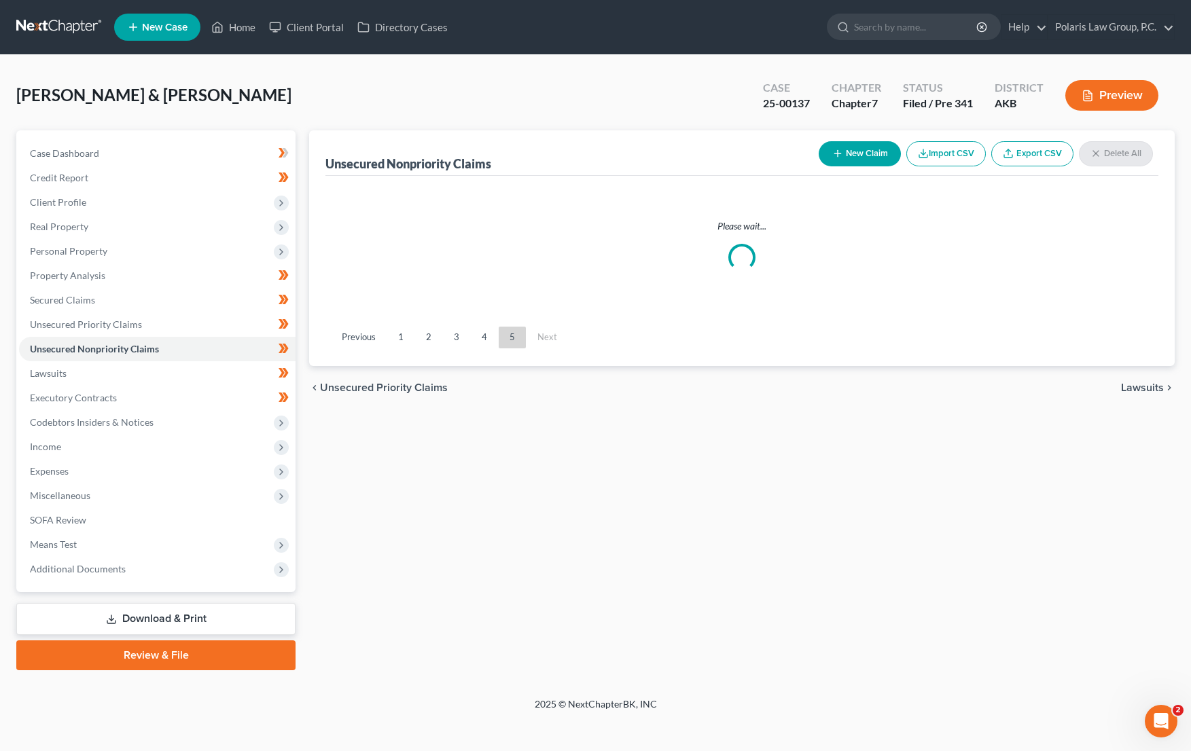
scroll to position [0, 0]
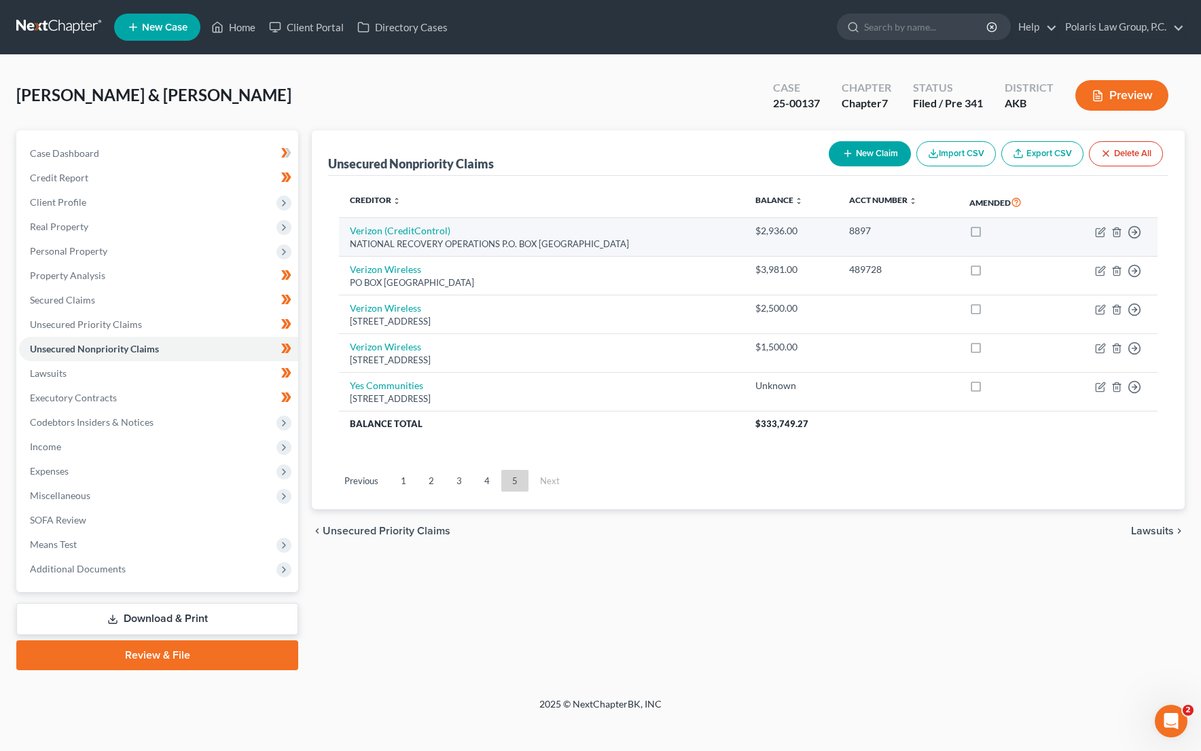
click at [988, 234] on label at bounding box center [988, 234] width 0 height 0
click at [994, 226] on input "checkbox" at bounding box center [998, 228] width 9 height 9
checkbox input "true"
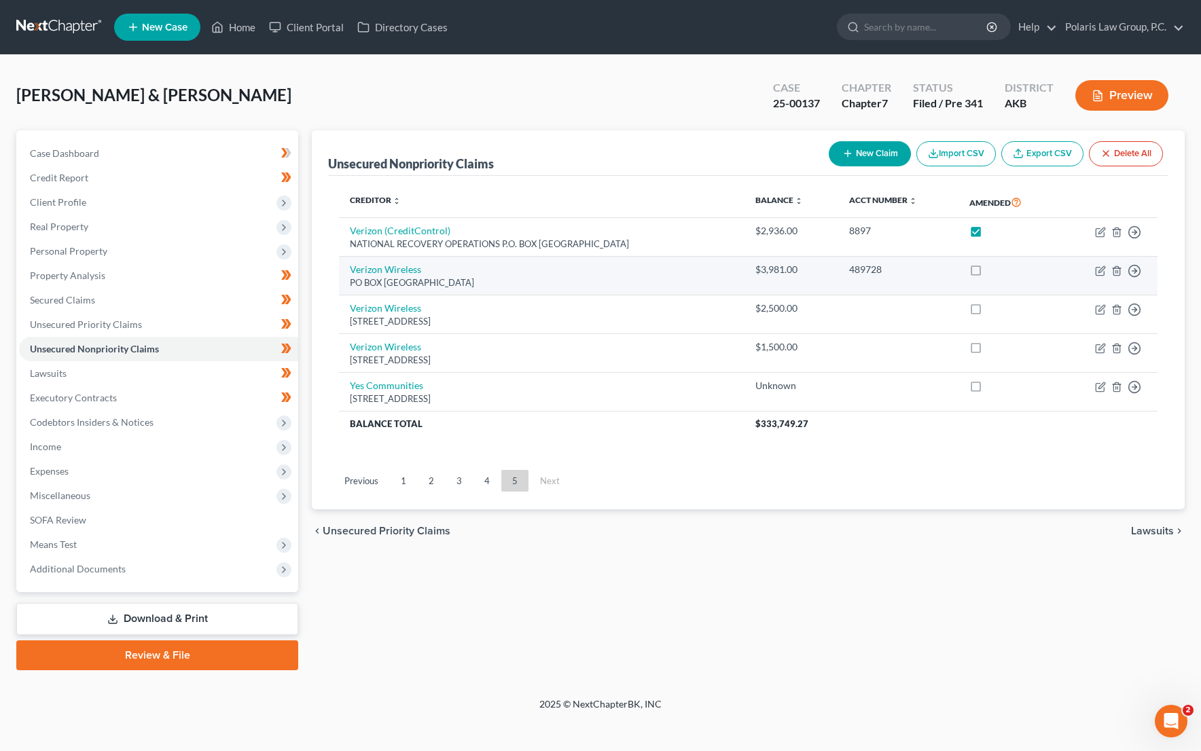
click at [988, 273] on label at bounding box center [988, 273] width 0 height 0
click at [994, 266] on input "checkbox" at bounding box center [998, 267] width 9 height 9
checkbox input "true"
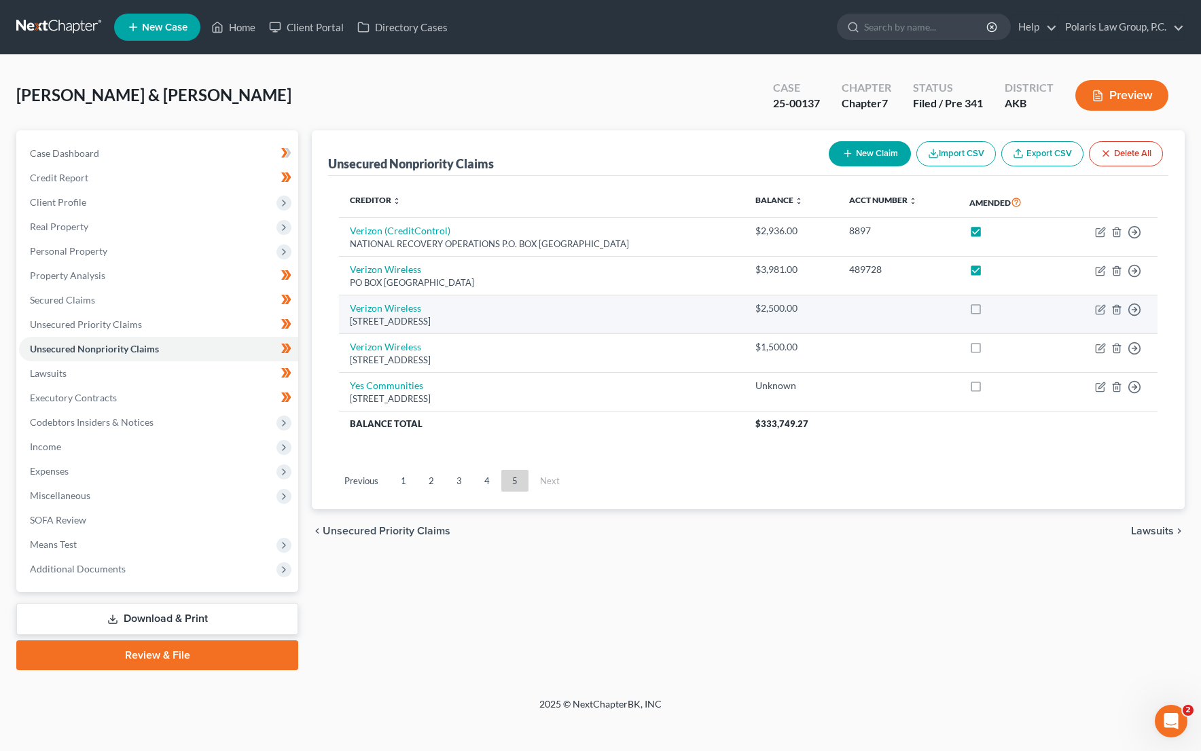
click at [988, 312] on label at bounding box center [988, 312] width 0 height 0
click at [994, 309] on input "checkbox" at bounding box center [998, 306] width 9 height 9
checkbox input "true"
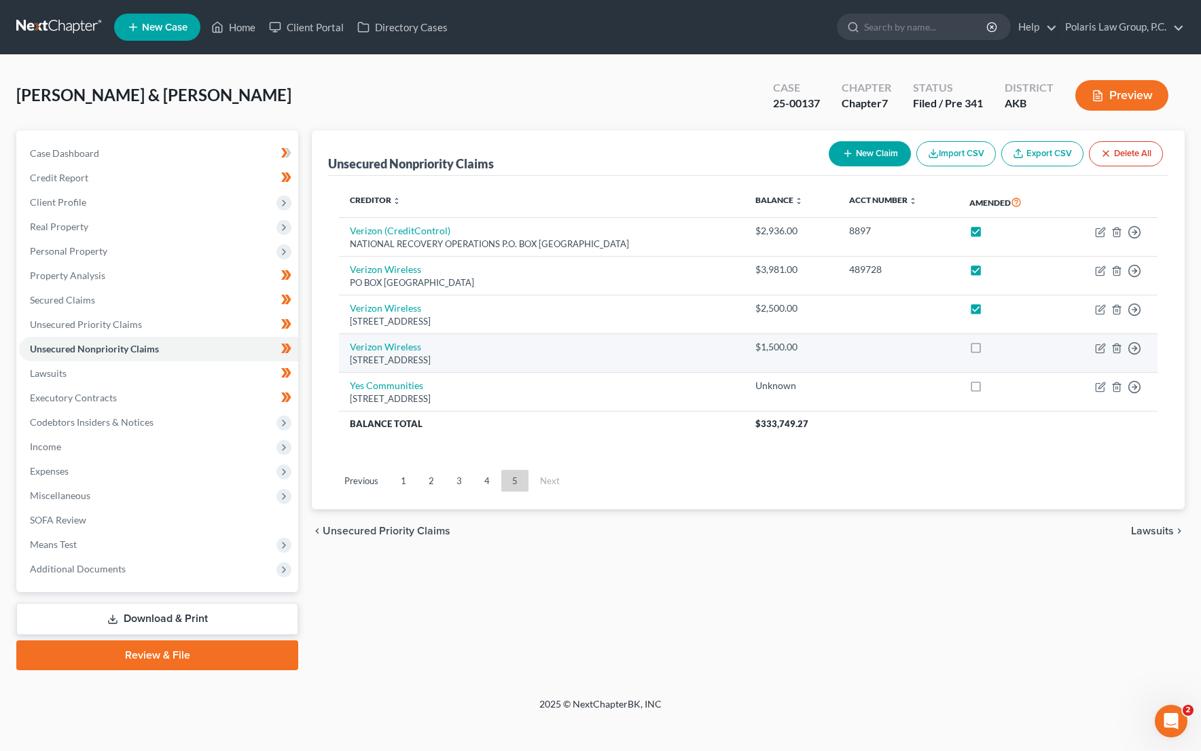
click at [988, 351] on label at bounding box center [988, 351] width 0 height 0
click at [994, 348] on input "checkbox" at bounding box center [998, 344] width 9 height 9
checkbox input "true"
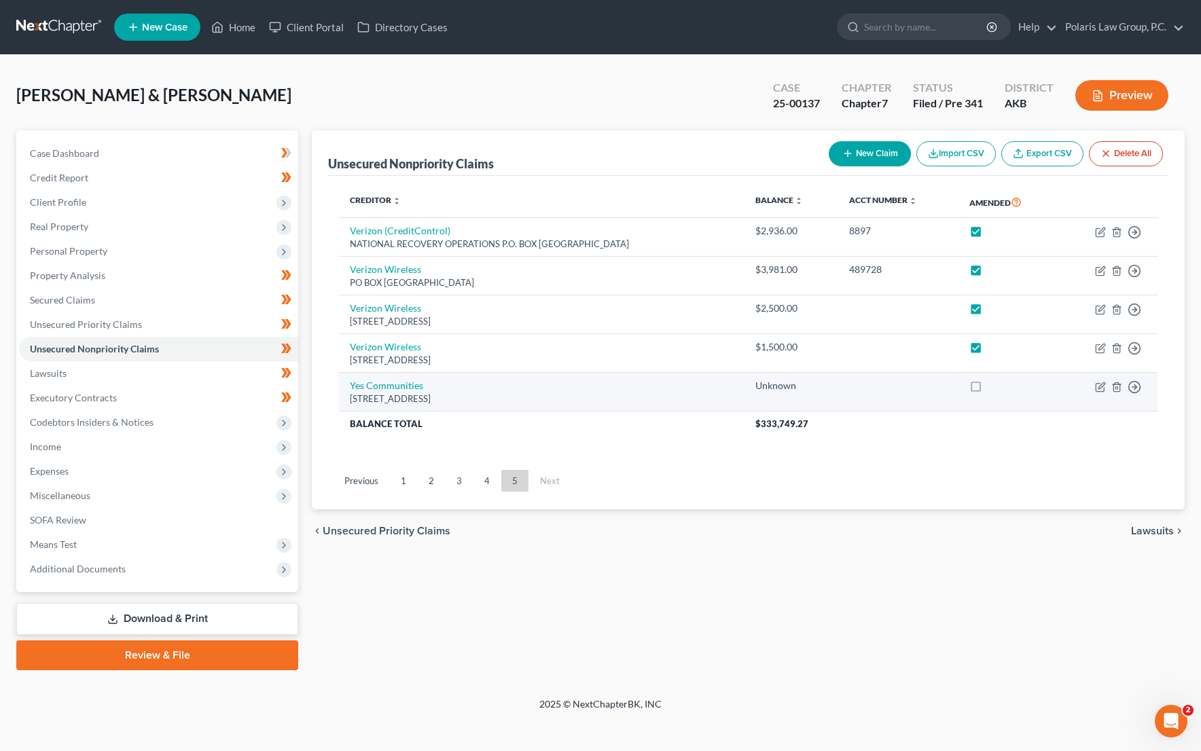
click at [988, 389] on label at bounding box center [988, 389] width 0 height 0
click at [994, 388] on input "checkbox" at bounding box center [998, 383] width 9 height 9
checkbox input "true"
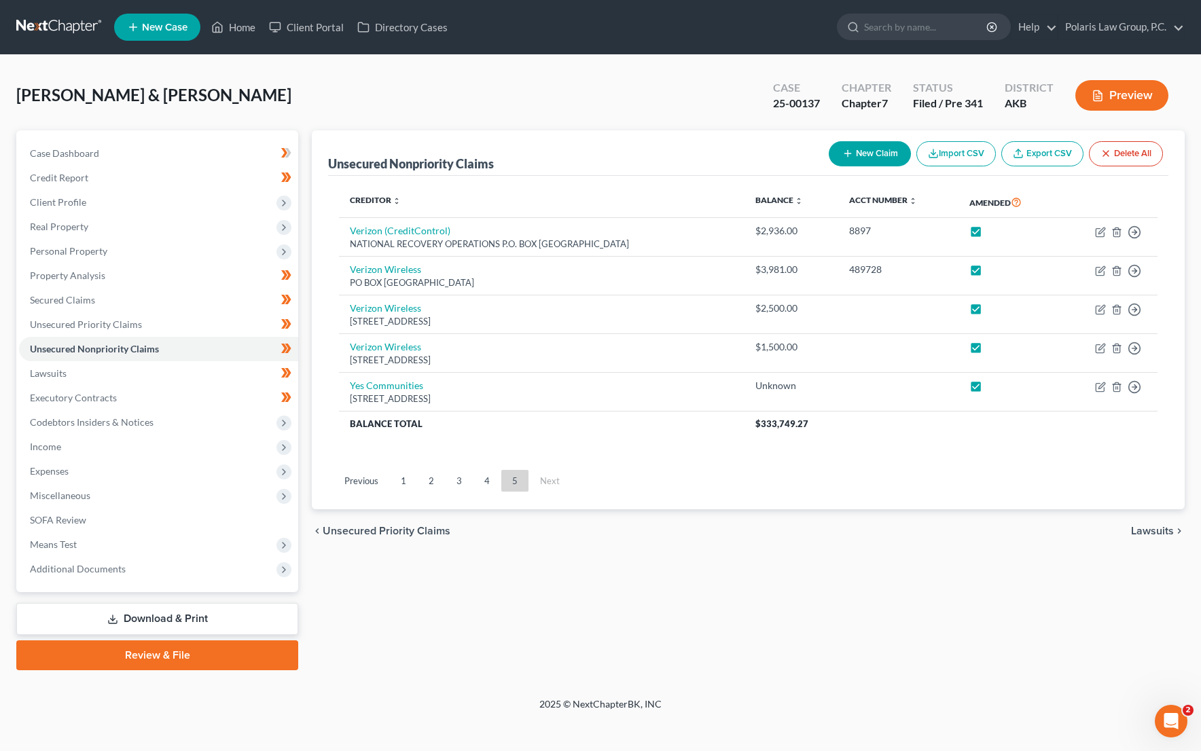
click at [1112, 93] on button "Preview" at bounding box center [1121, 95] width 93 height 31
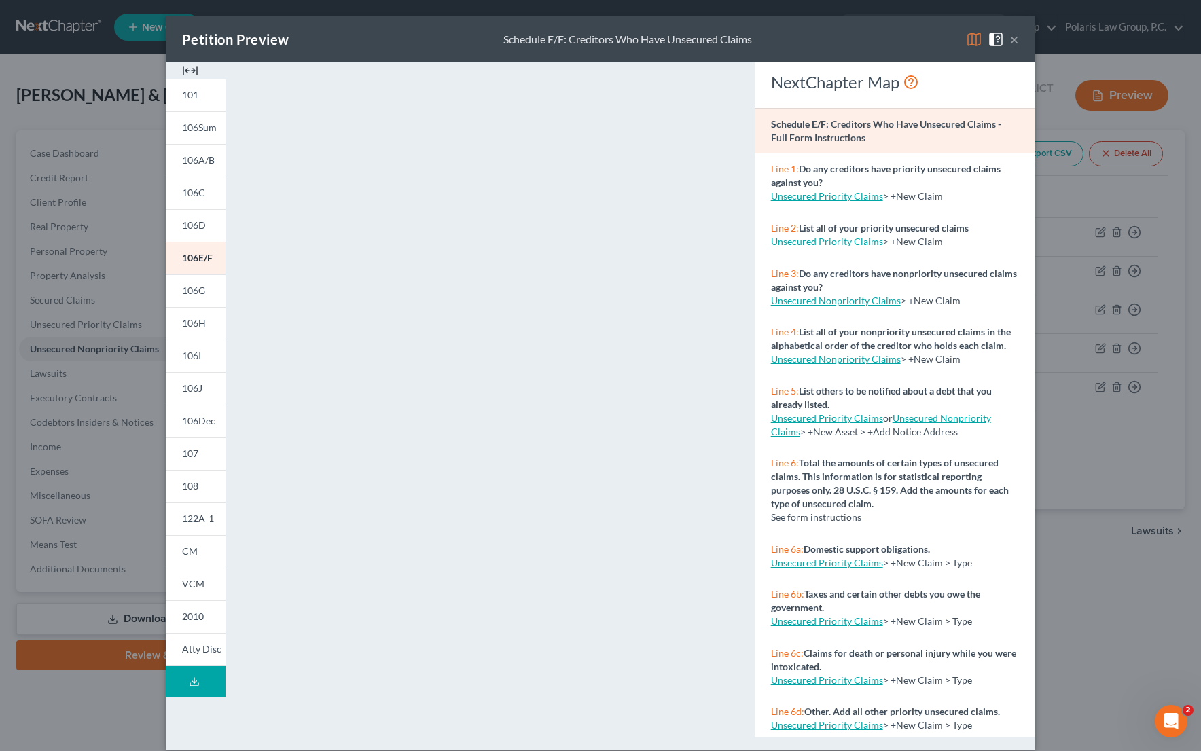
click at [1009, 37] on button "×" at bounding box center [1014, 39] width 10 height 16
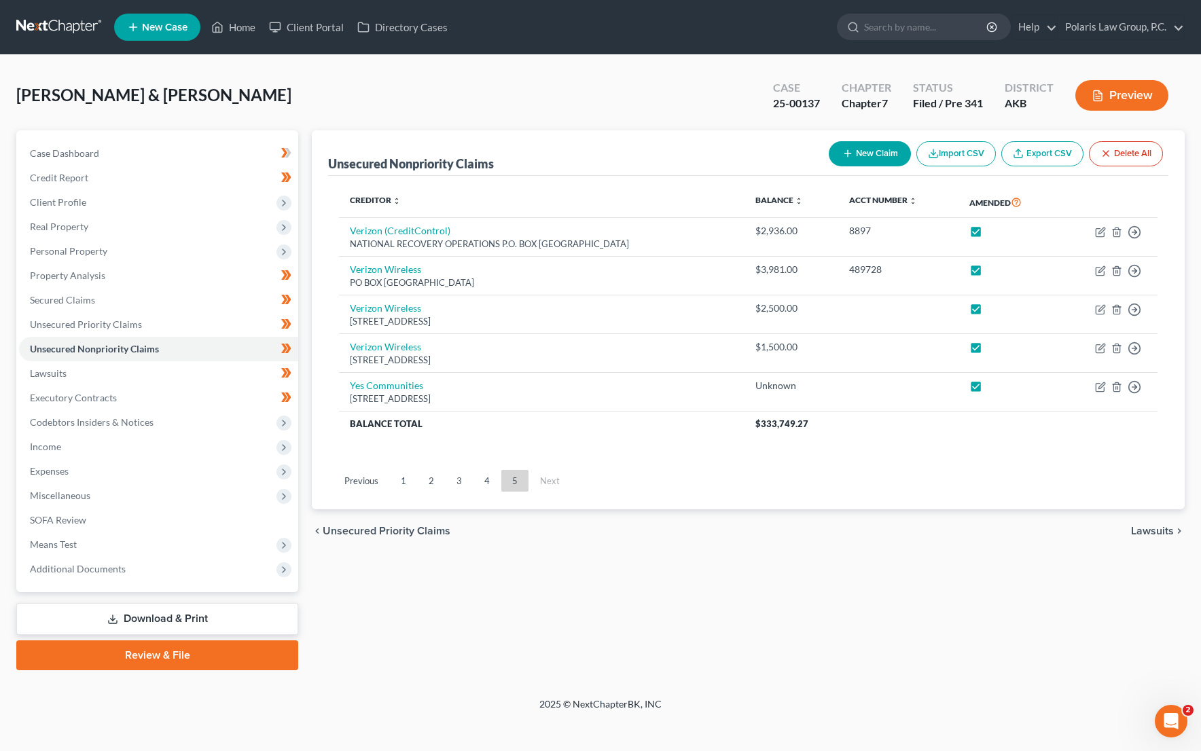
click at [176, 619] on link "Download & Print" at bounding box center [157, 619] width 282 height 32
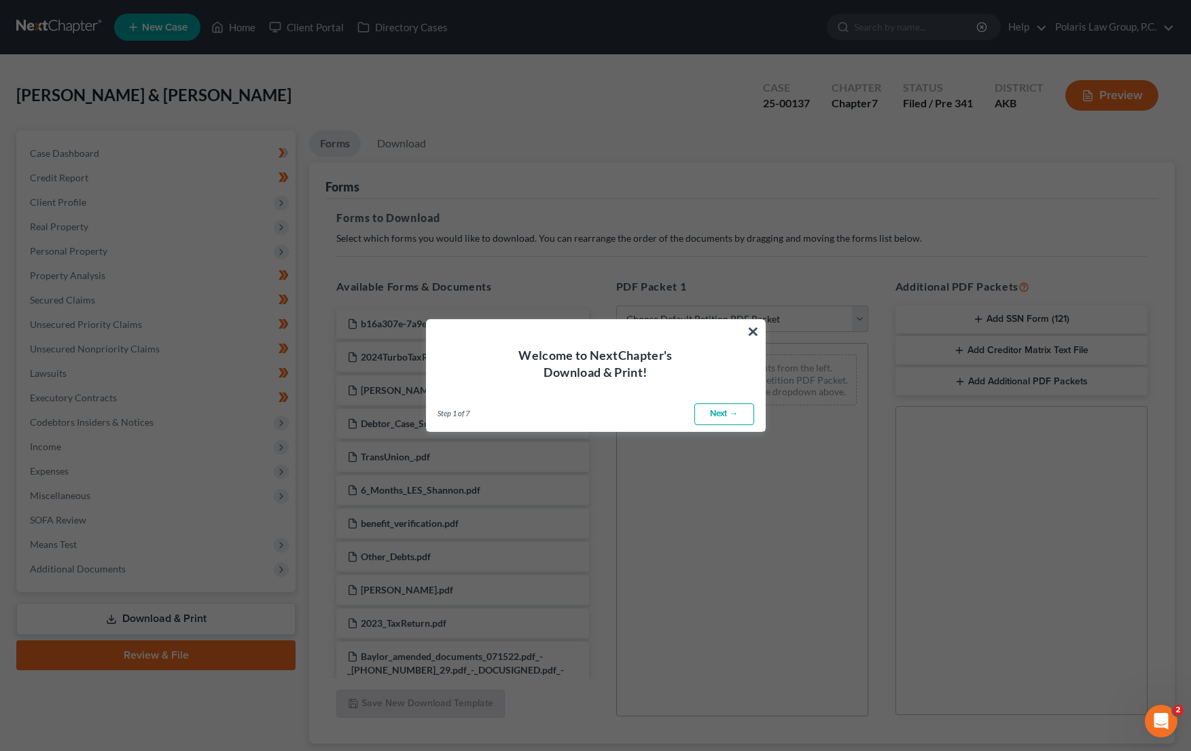
click at [727, 418] on link "Next →" at bounding box center [724, 414] width 60 height 22
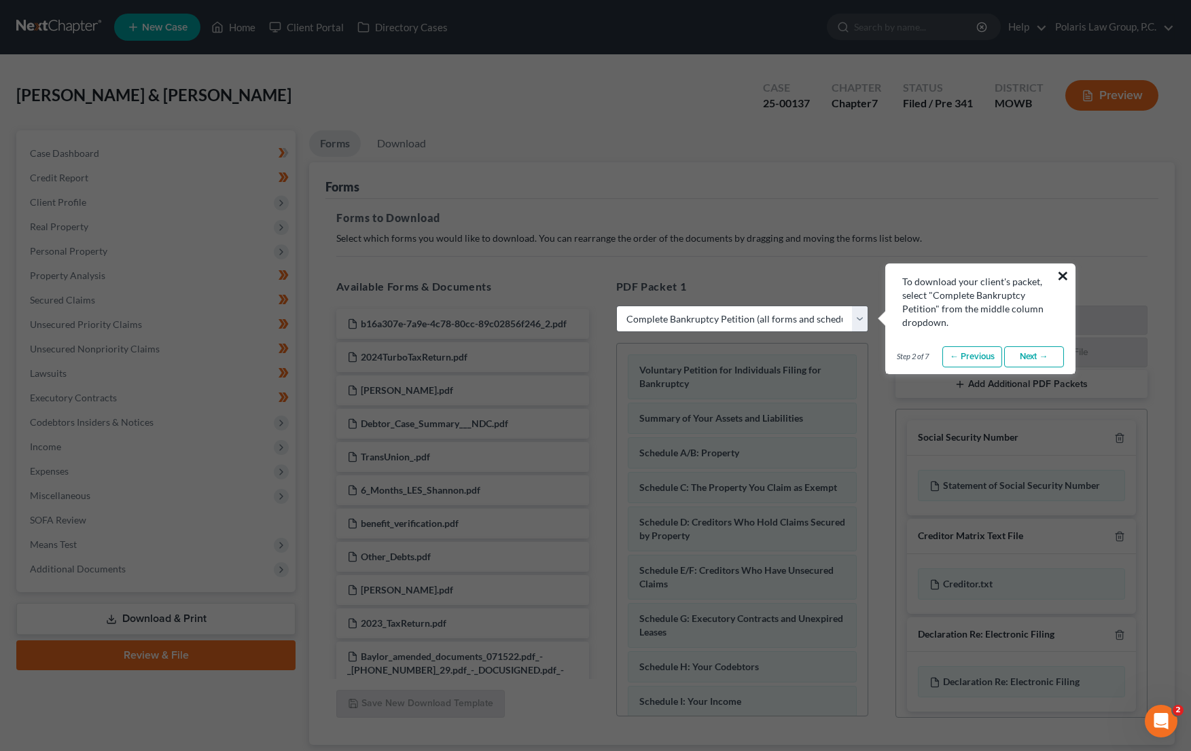
click at [1064, 273] on button "×" at bounding box center [1062, 276] width 13 height 22
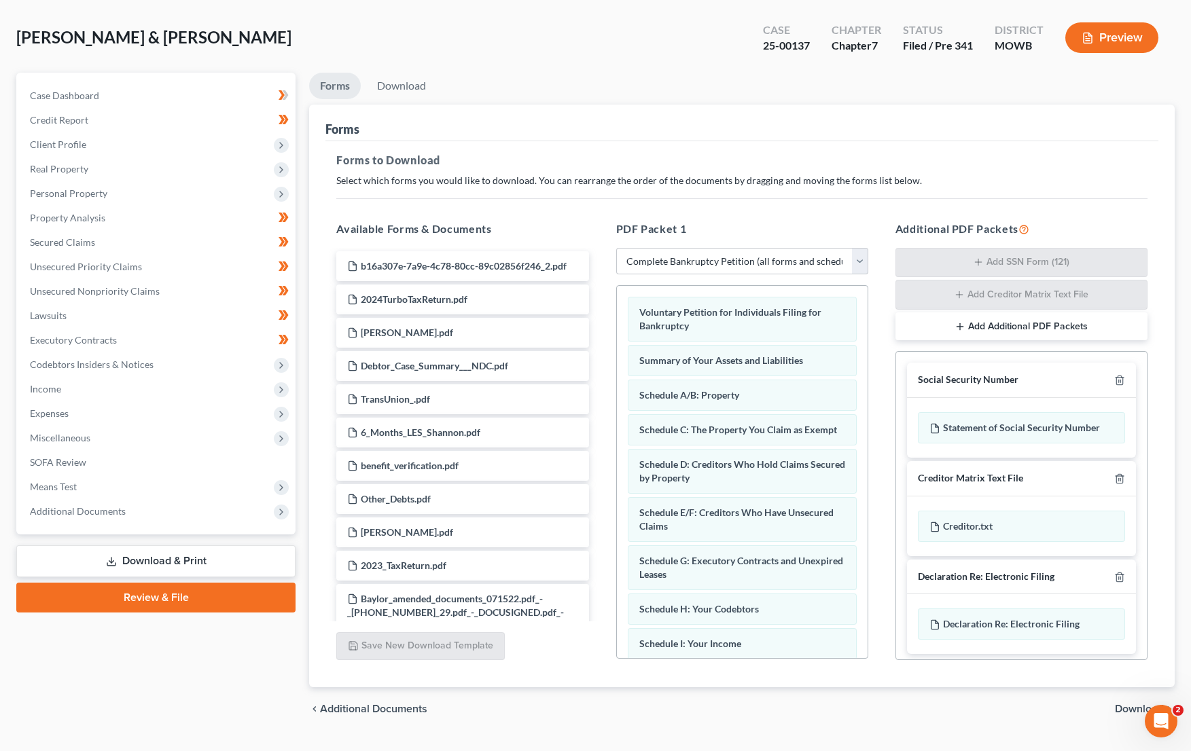
scroll to position [89, 0]
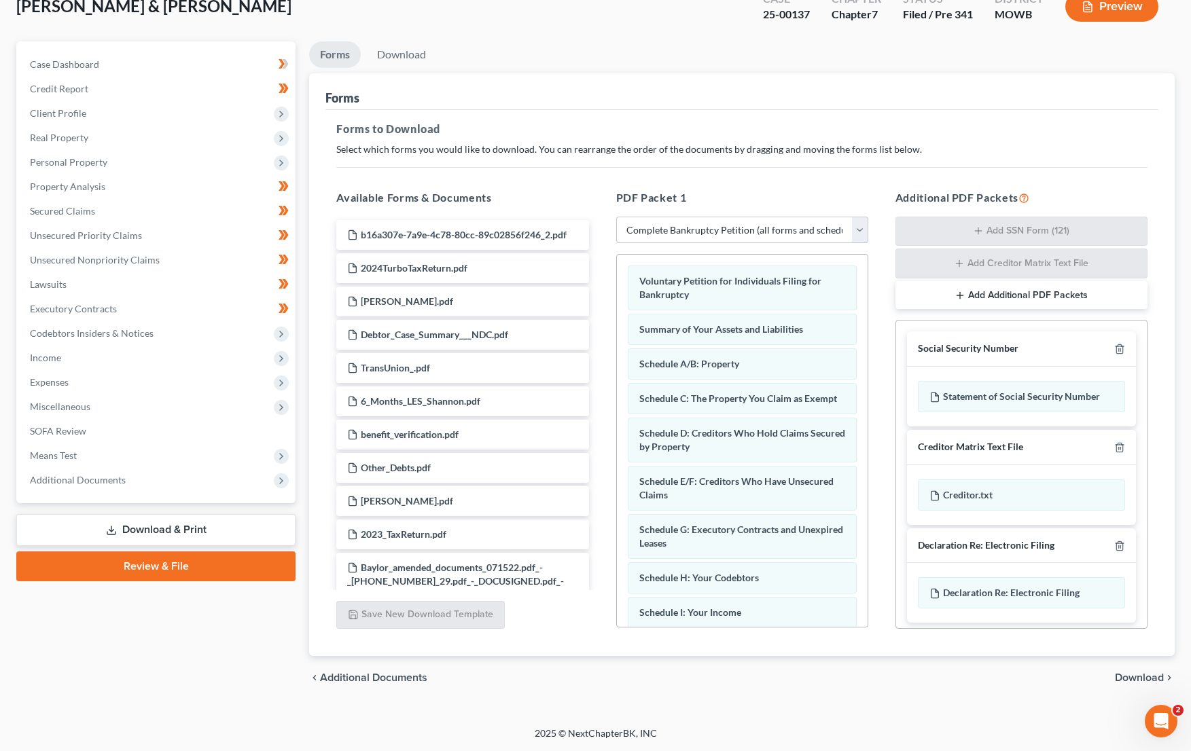
click at [863, 226] on select "Choose Default Petition PDF Packet Complete Bankruptcy Petition (all forms and …" at bounding box center [742, 230] width 252 height 27
select select "2"
click at [616, 217] on select "Choose Default Petition PDF Packet Complete Bankruptcy Petition (all forms and …" at bounding box center [742, 230] width 252 height 27
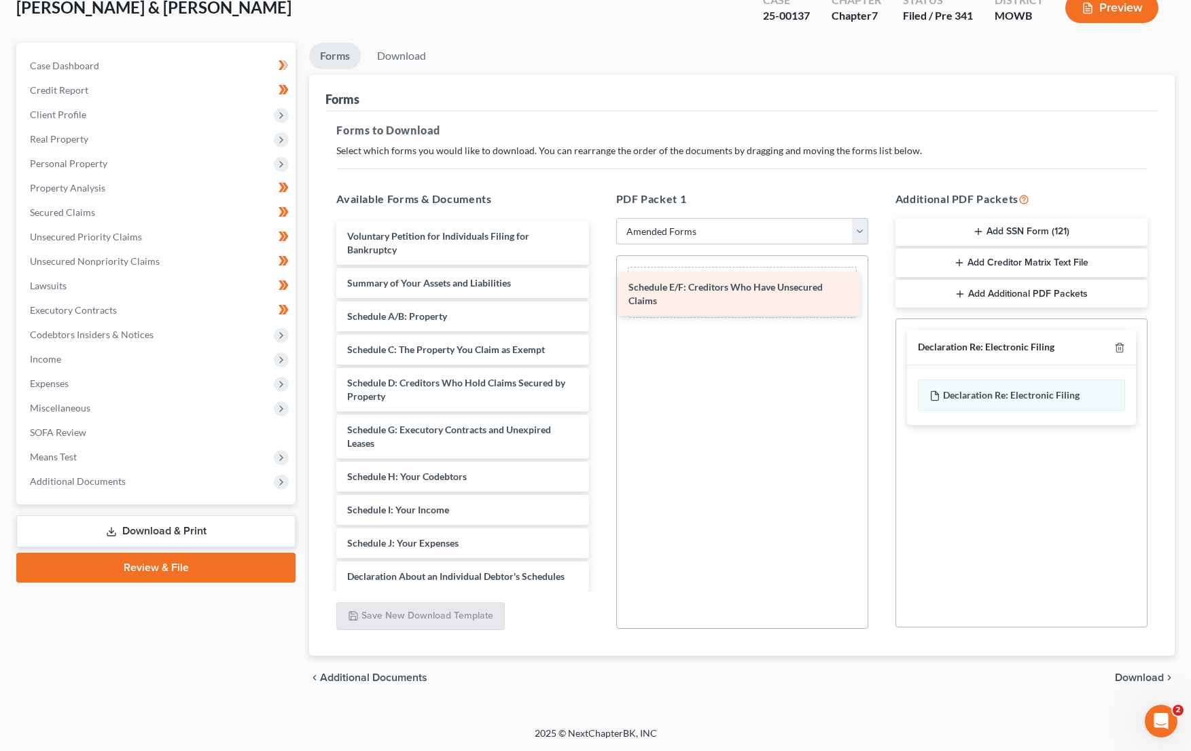
drag, startPoint x: 516, startPoint y: 437, endPoint x: 797, endPoint y: 295, distance: 315.3
click at [599, 295] on div "Schedule E/F: Creditors Who Have Unsecured Claims Voluntary Petition for Indivi…" at bounding box center [462, 550] width 274 height 658
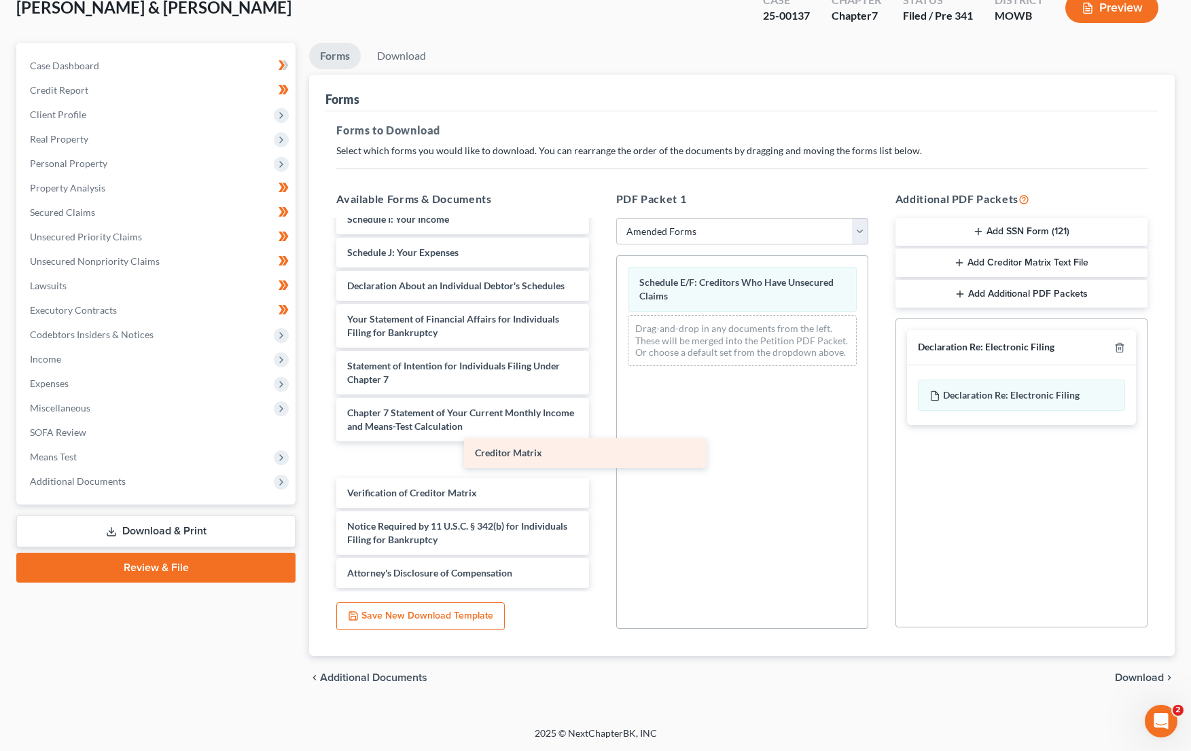
scroll to position [257, 0]
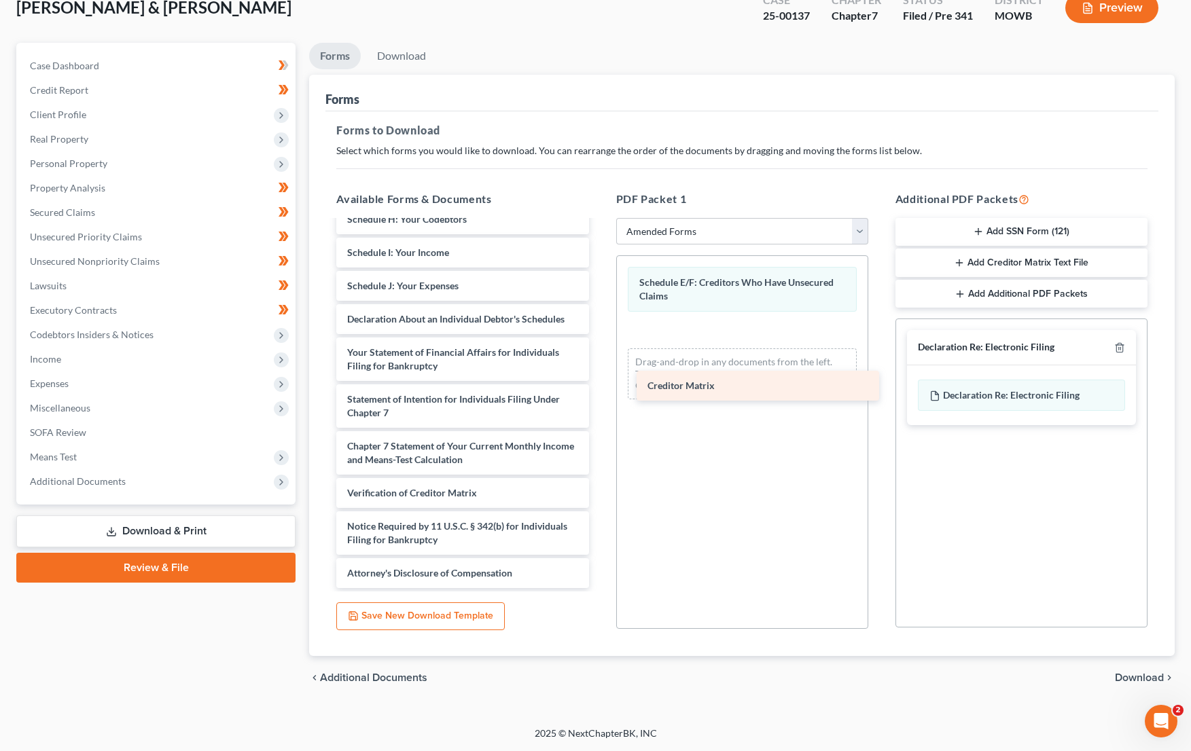
drag, startPoint x: 469, startPoint y: 461, endPoint x: 769, endPoint y: 387, distance: 309.2
click at [599, 387] on div "Creditor Matrix Voluntary Petition for Individuals Filing for Bankruptcy Summar…" at bounding box center [462, 276] width 274 height 624
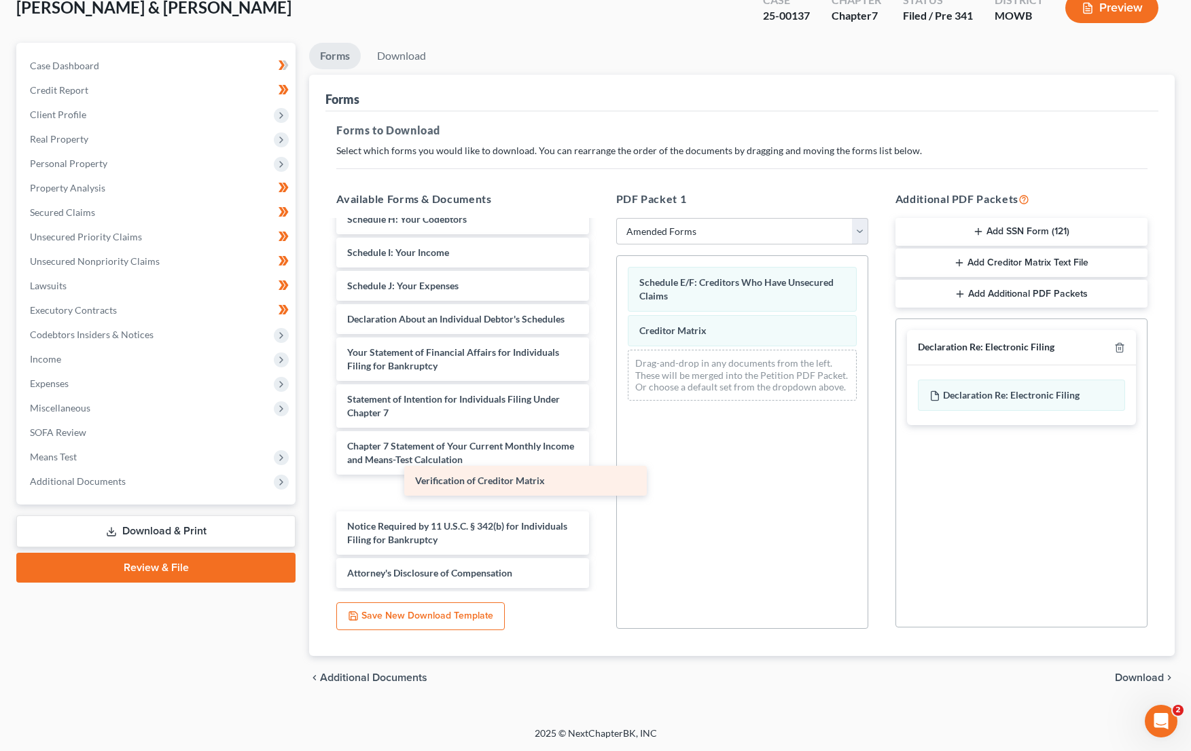
scroll to position [224, 0]
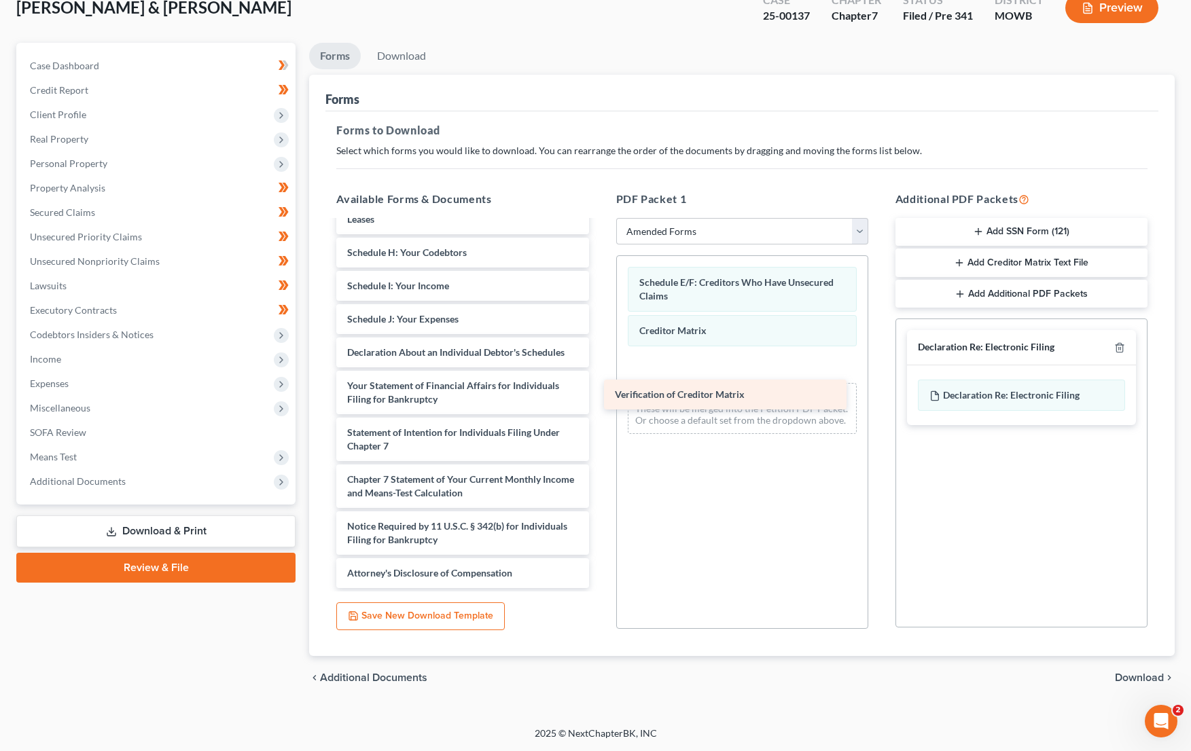
drag, startPoint x: 513, startPoint y: 490, endPoint x: 782, endPoint y: 391, distance: 286.5
click at [599, 391] on div "Verification of Creditor Matrix Voluntary Petition for Individuals Filing for B…" at bounding box center [462, 292] width 274 height 591
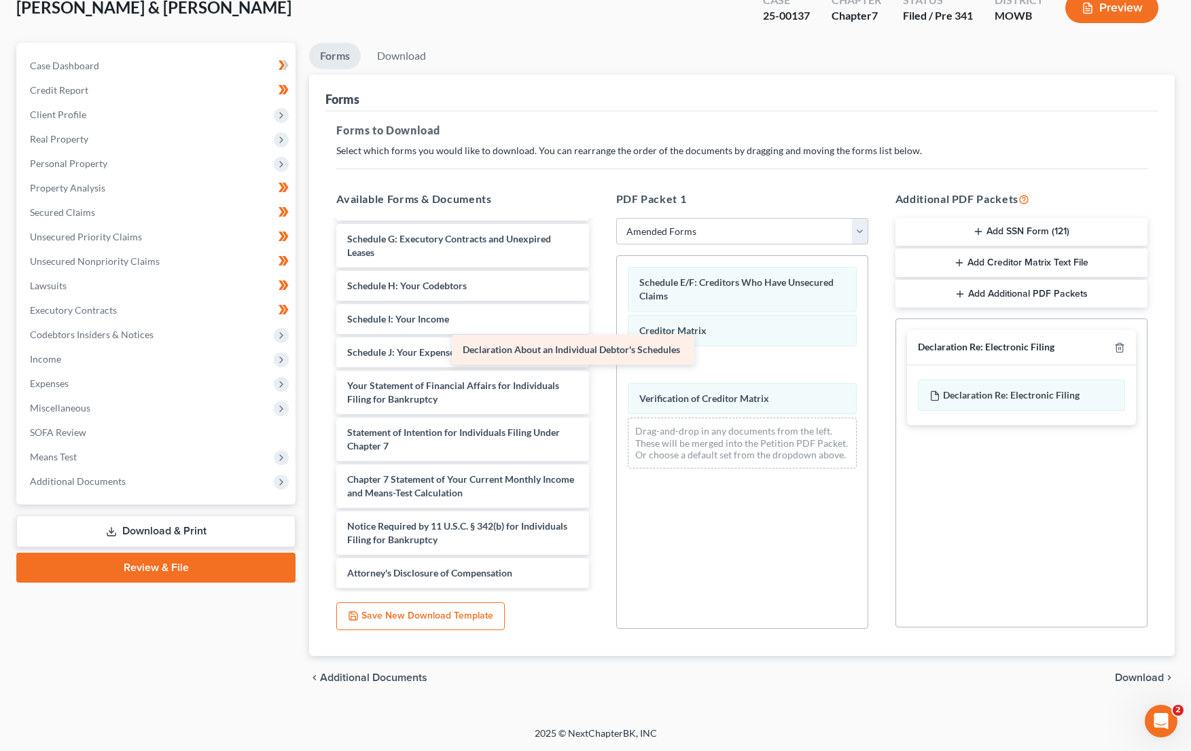
scroll to position [191, 0]
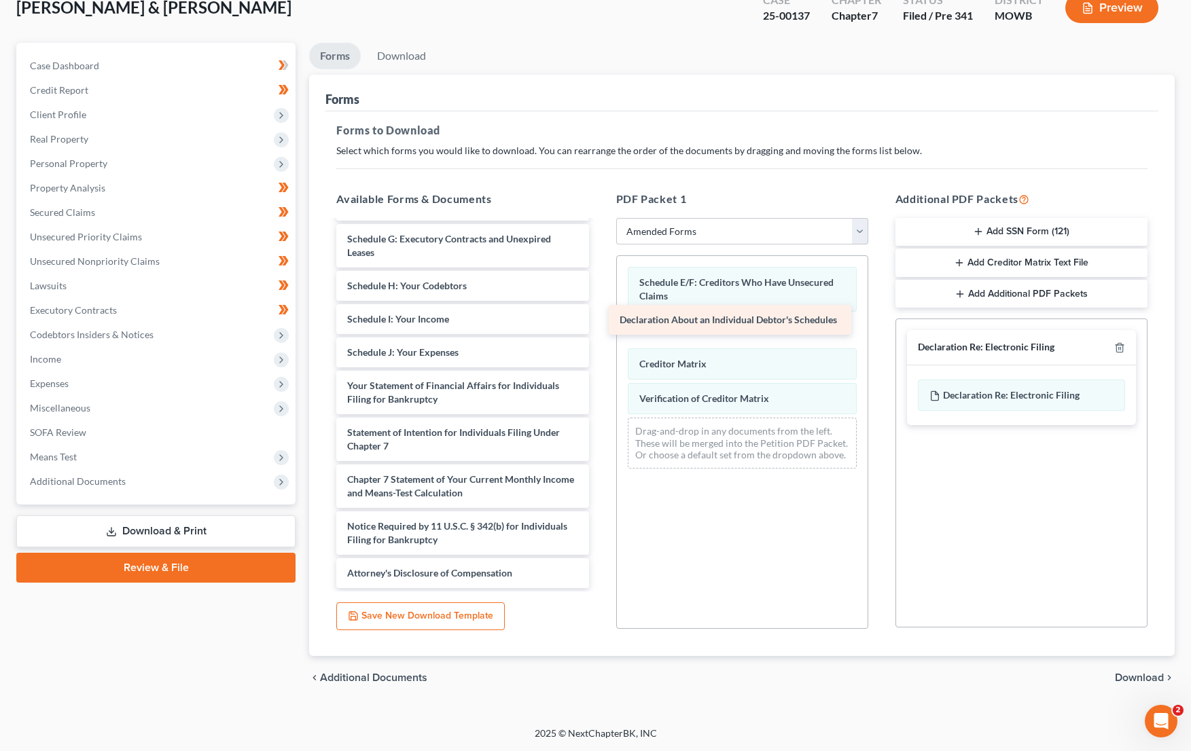
drag, startPoint x: 531, startPoint y: 351, endPoint x: 803, endPoint y: 319, distance: 274.3
click at [599, 319] on div "Declaration About an Individual Debtor's Schedules Voluntary Petition for Indiv…" at bounding box center [462, 310] width 274 height 558
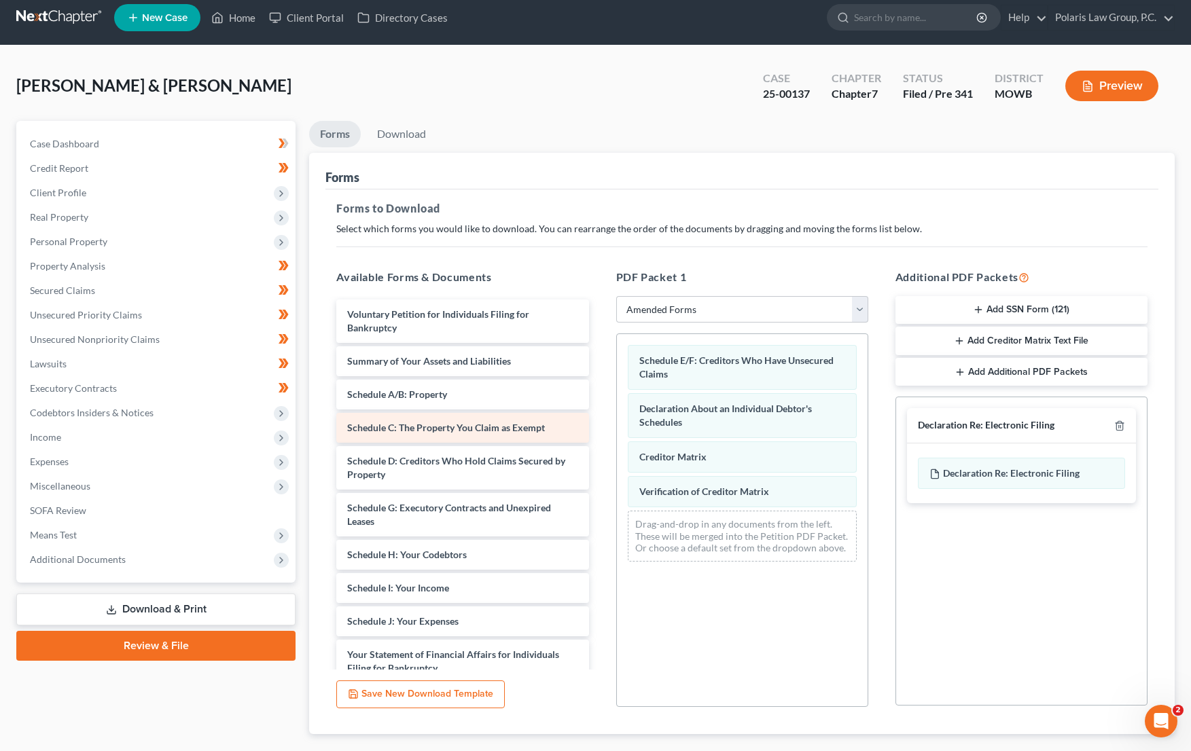
scroll to position [0, 0]
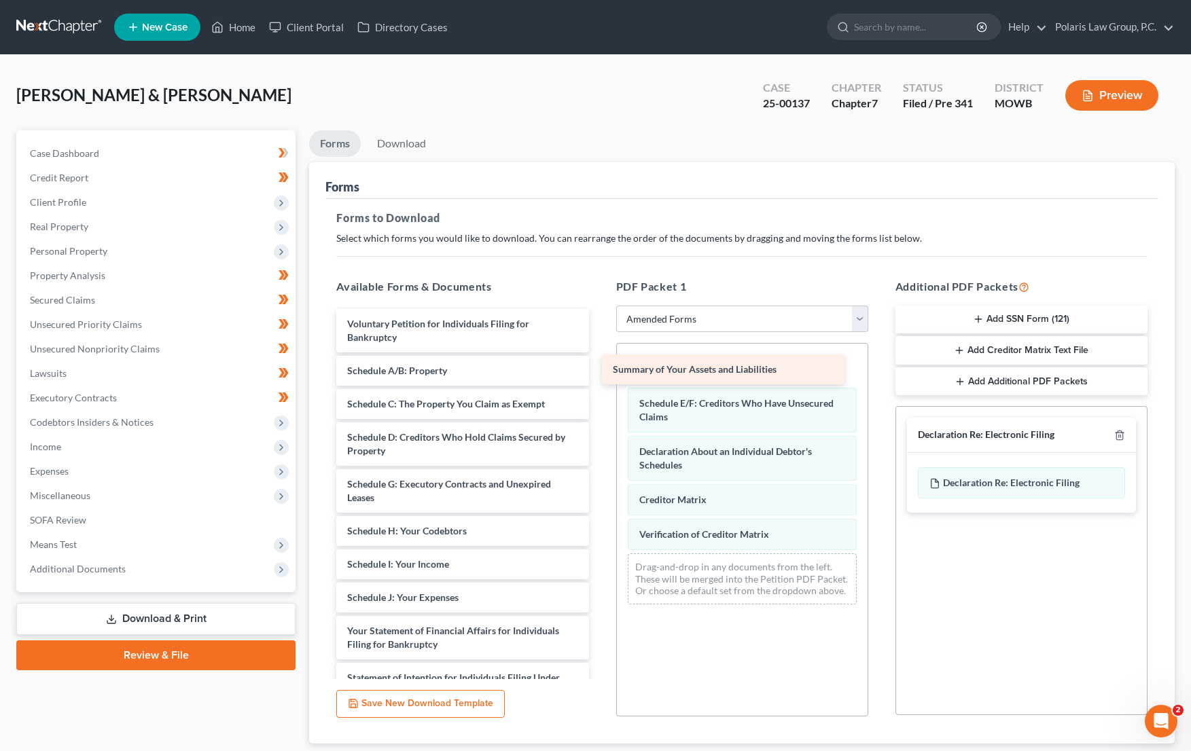
drag, startPoint x: 537, startPoint y: 372, endPoint x: 802, endPoint y: 370, distance: 265.6
click at [599, 370] on div "Summary of Your Assets and Liabilities Voluntary Petition for Individuals Filin…" at bounding box center [462, 571] width 274 height 524
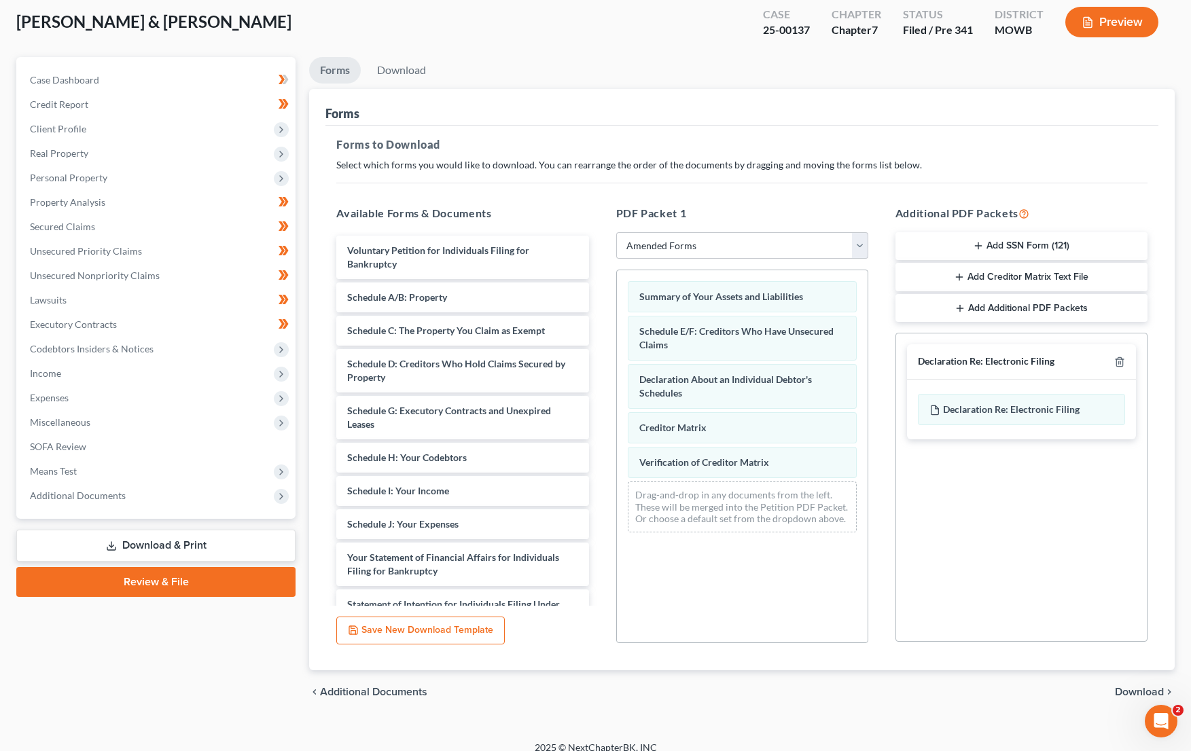
scroll to position [88, 0]
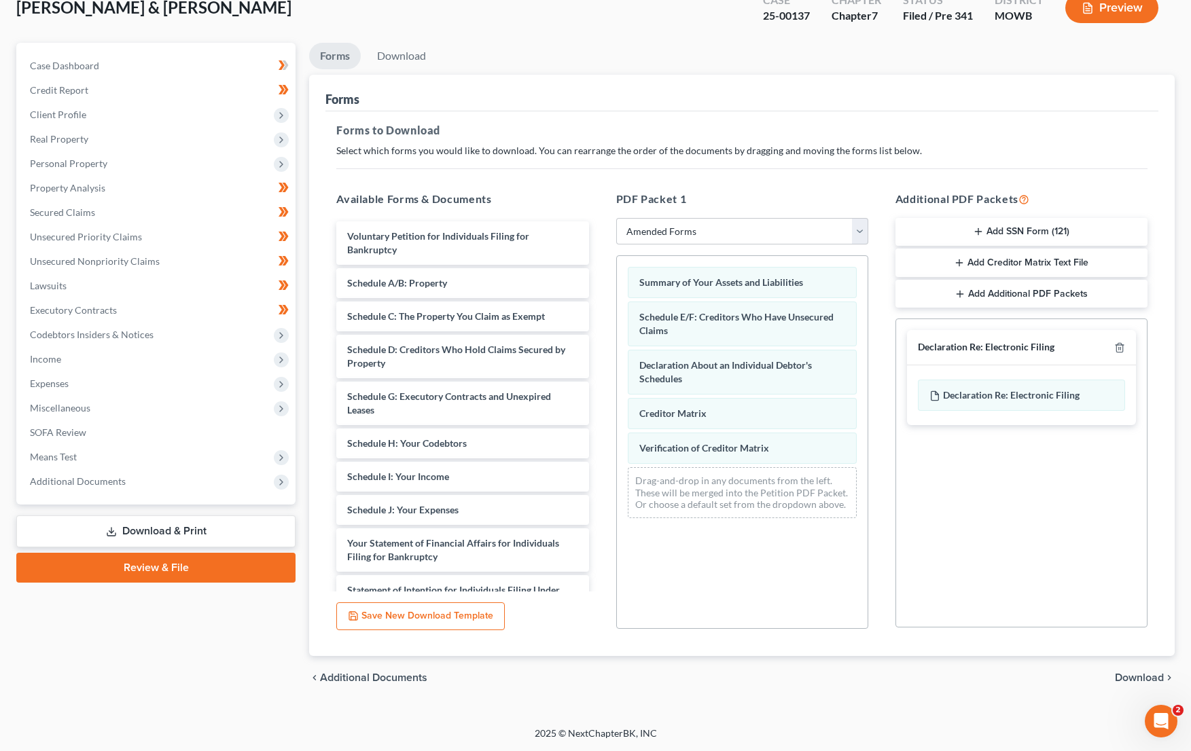
click at [878, 185] on div "PDF Packet 1 Choose Default Petition PDF Packet Complete Bankruptcy Petition (a…" at bounding box center [742, 410] width 279 height 461
click at [937, 153] on p "Select which forms you would like to download. You can rearrange the order of t…" at bounding box center [741, 151] width 811 height 14
click at [410, 57] on link "Download" at bounding box center [401, 56] width 71 height 26
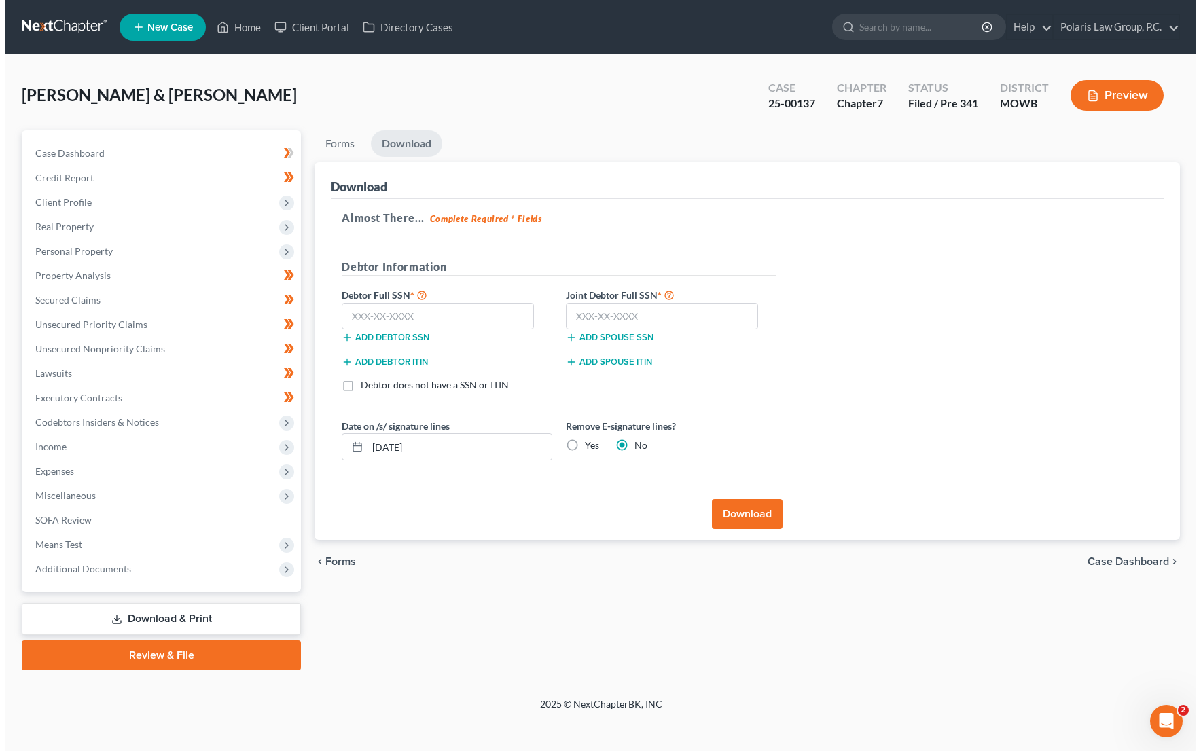
scroll to position [0, 0]
click at [854, 466] on div "Almost There... Complete Required * Fields Debtor Information Debtor Full SSN *…" at bounding box center [748, 343] width 840 height 289
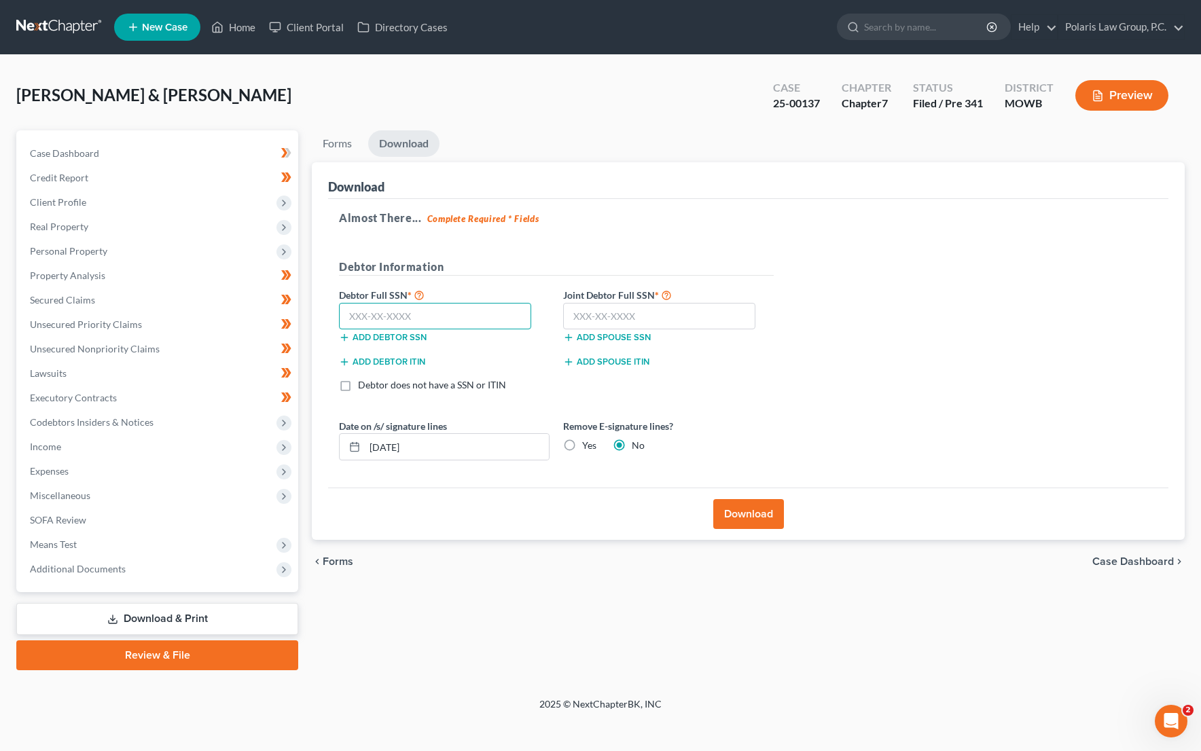
click at [456, 310] on input "text" at bounding box center [435, 316] width 192 height 27
type input "347-76-6852"
drag, startPoint x: 713, startPoint y: 288, endPoint x: 702, endPoint y: 306, distance: 20.7
click at [713, 288] on label "Joint Debtor Full SSN *" at bounding box center [668, 295] width 224 height 16
click at [698, 312] on input "text" at bounding box center [659, 316] width 192 height 27
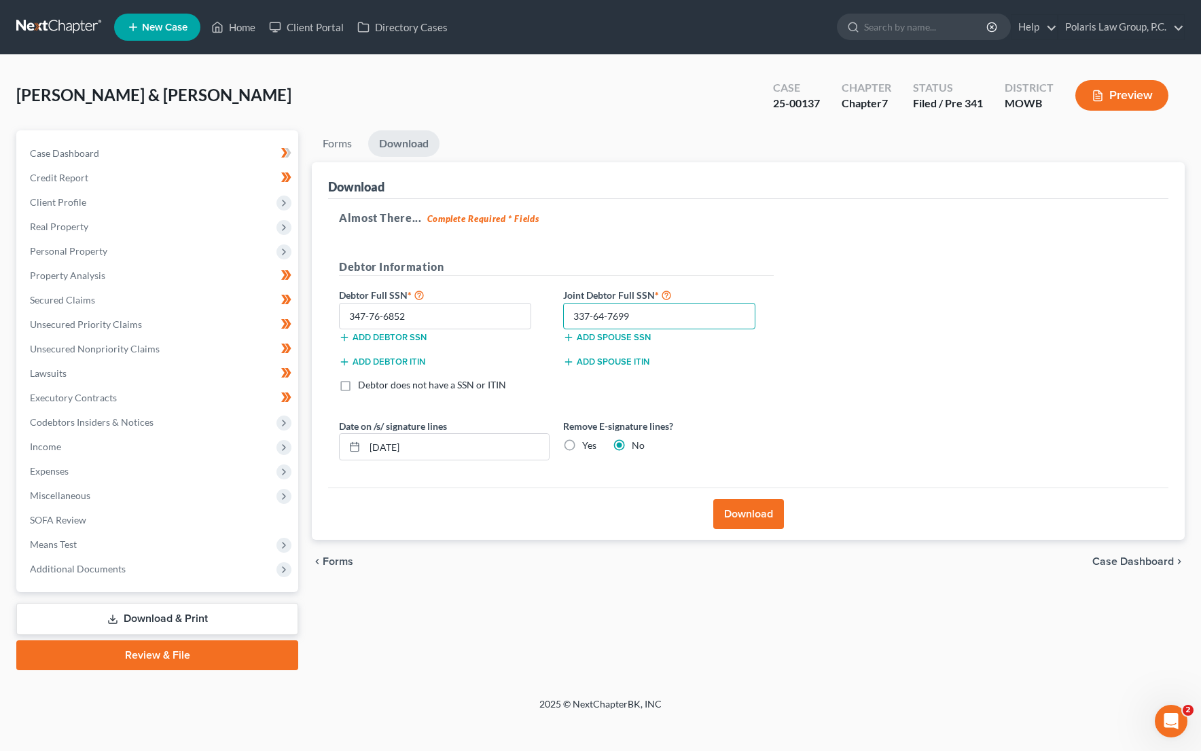
type input "337-64-7699"
click at [761, 518] on button "Download" at bounding box center [748, 514] width 71 height 30
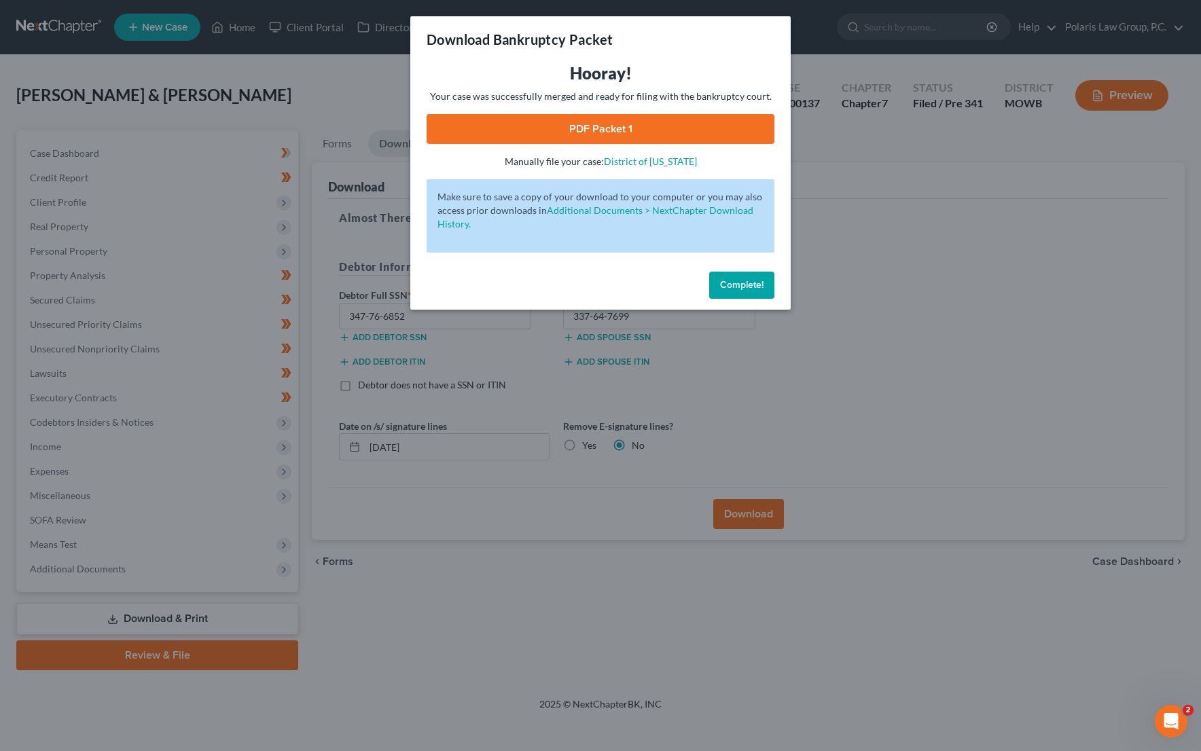
click at [586, 129] on link "PDF Packet 1" at bounding box center [601, 129] width 348 height 30
click at [749, 287] on span "Complete!" at bounding box center [741, 285] width 43 height 12
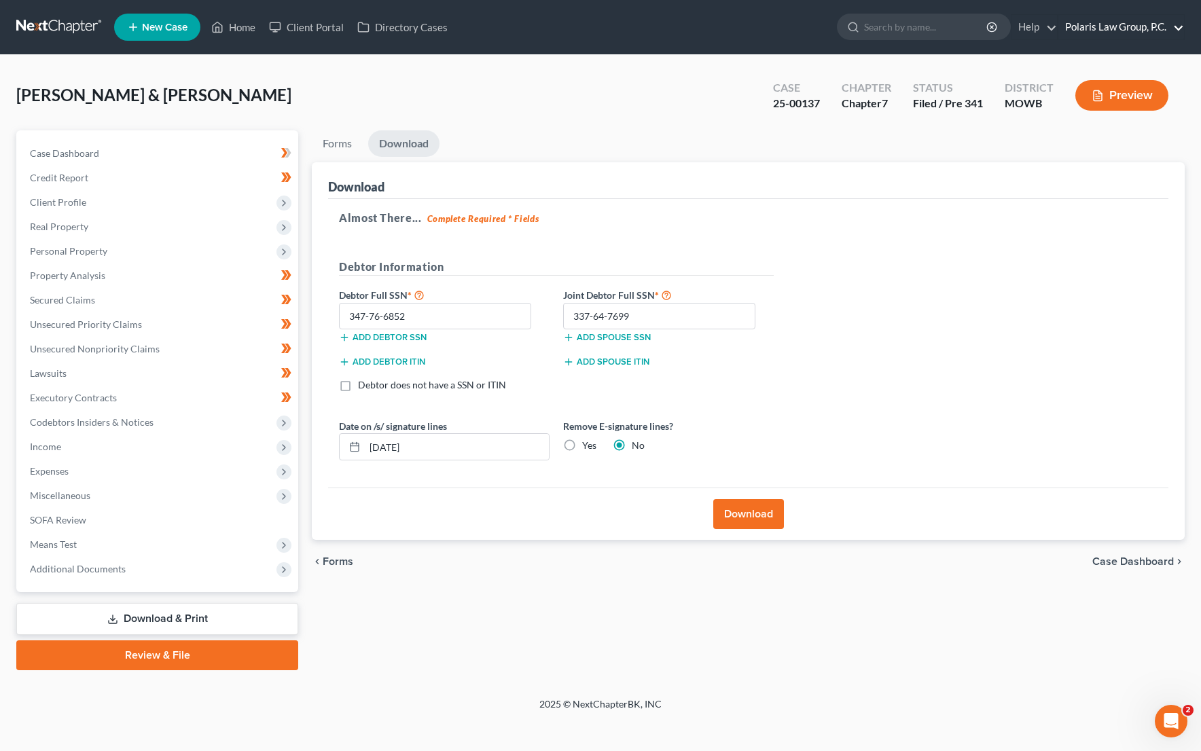
click at [1138, 21] on link "Polaris Law Group, P.C." at bounding box center [1121, 27] width 126 height 24
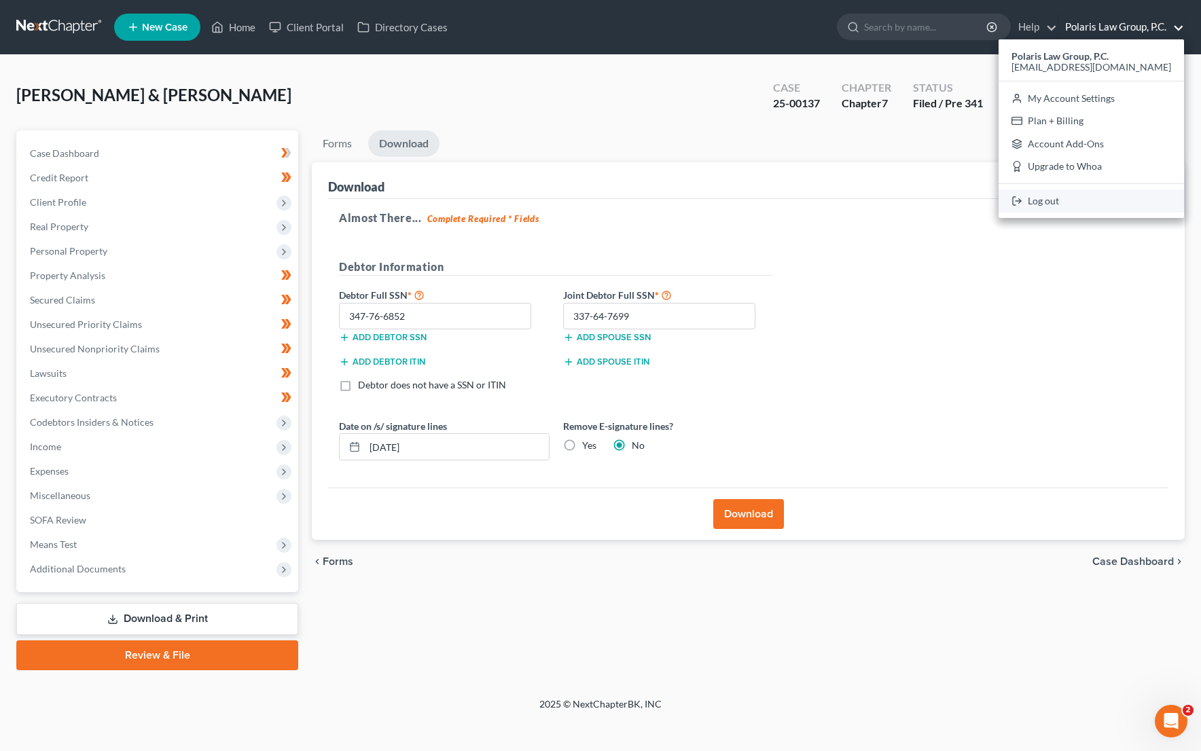
click at [1064, 204] on link "Log out" at bounding box center [1091, 201] width 185 height 23
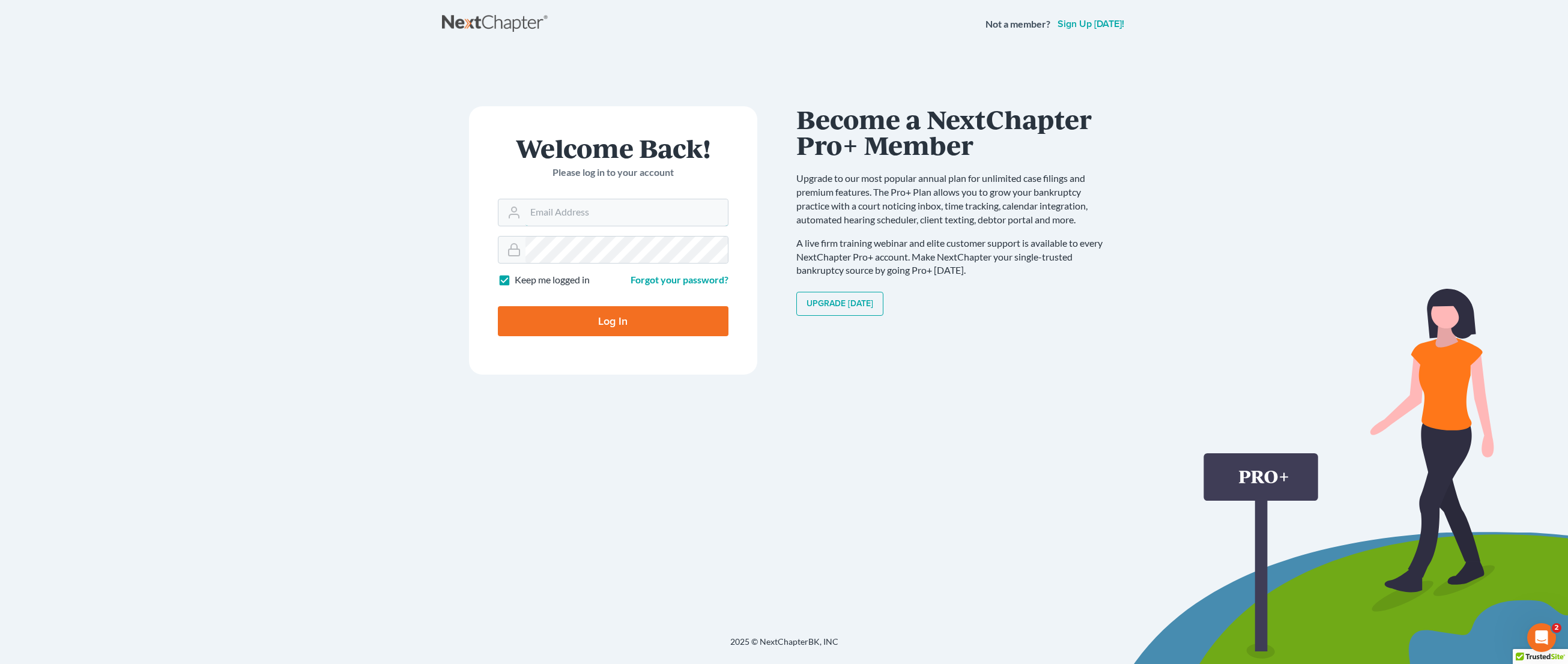
type input "[EMAIL_ADDRESS][DOMAIN_NAME]"
click at [1061, 194] on main "× Thanks for stopping by! Welcome Back! Please log in to your account Email Add…" at bounding box center [784, 327] width 1568 height 559
